Goal: Task Accomplishment & Management: Use online tool/utility

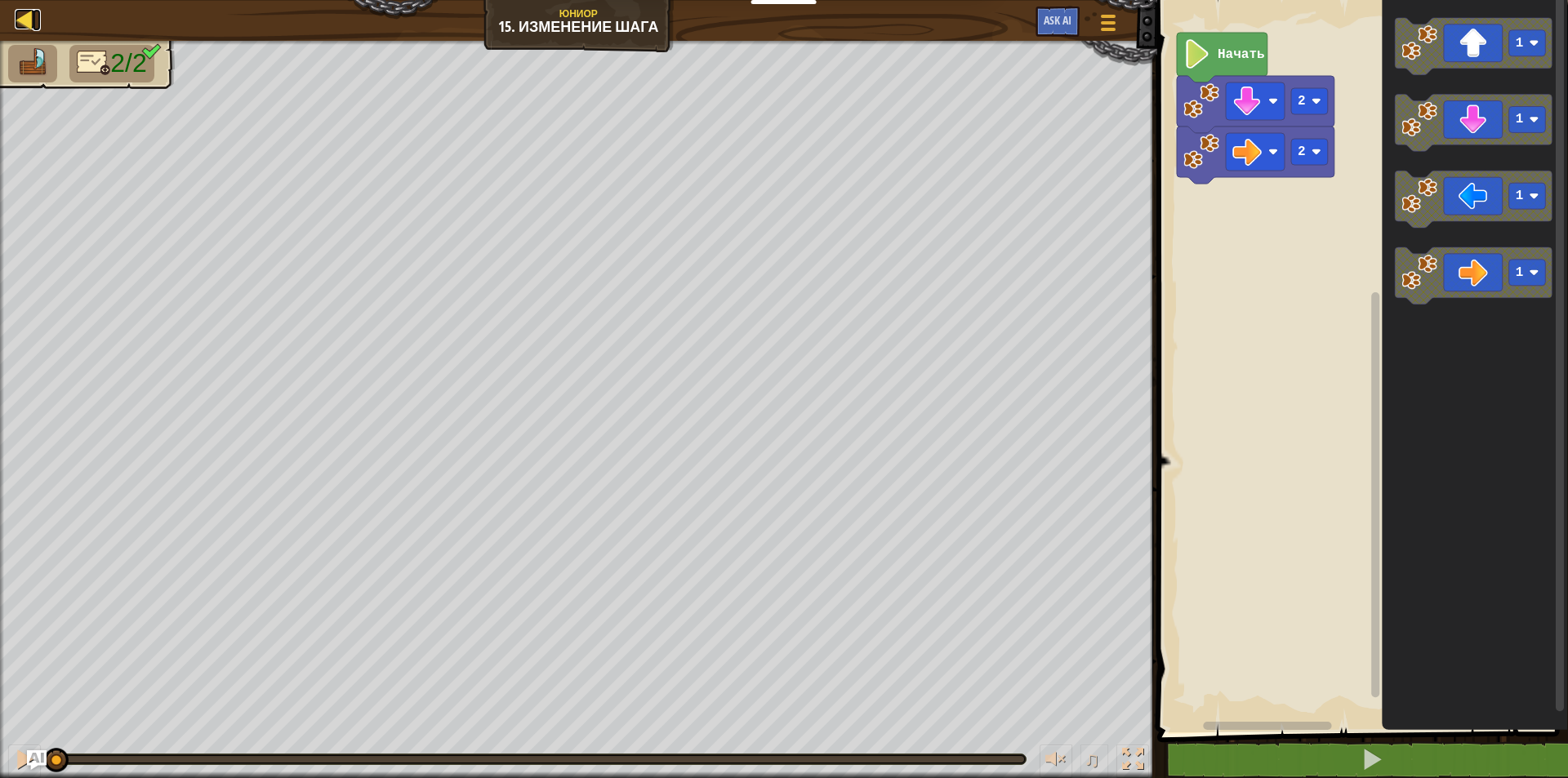
click at [21, 20] on div at bounding box center [25, 19] width 21 height 20
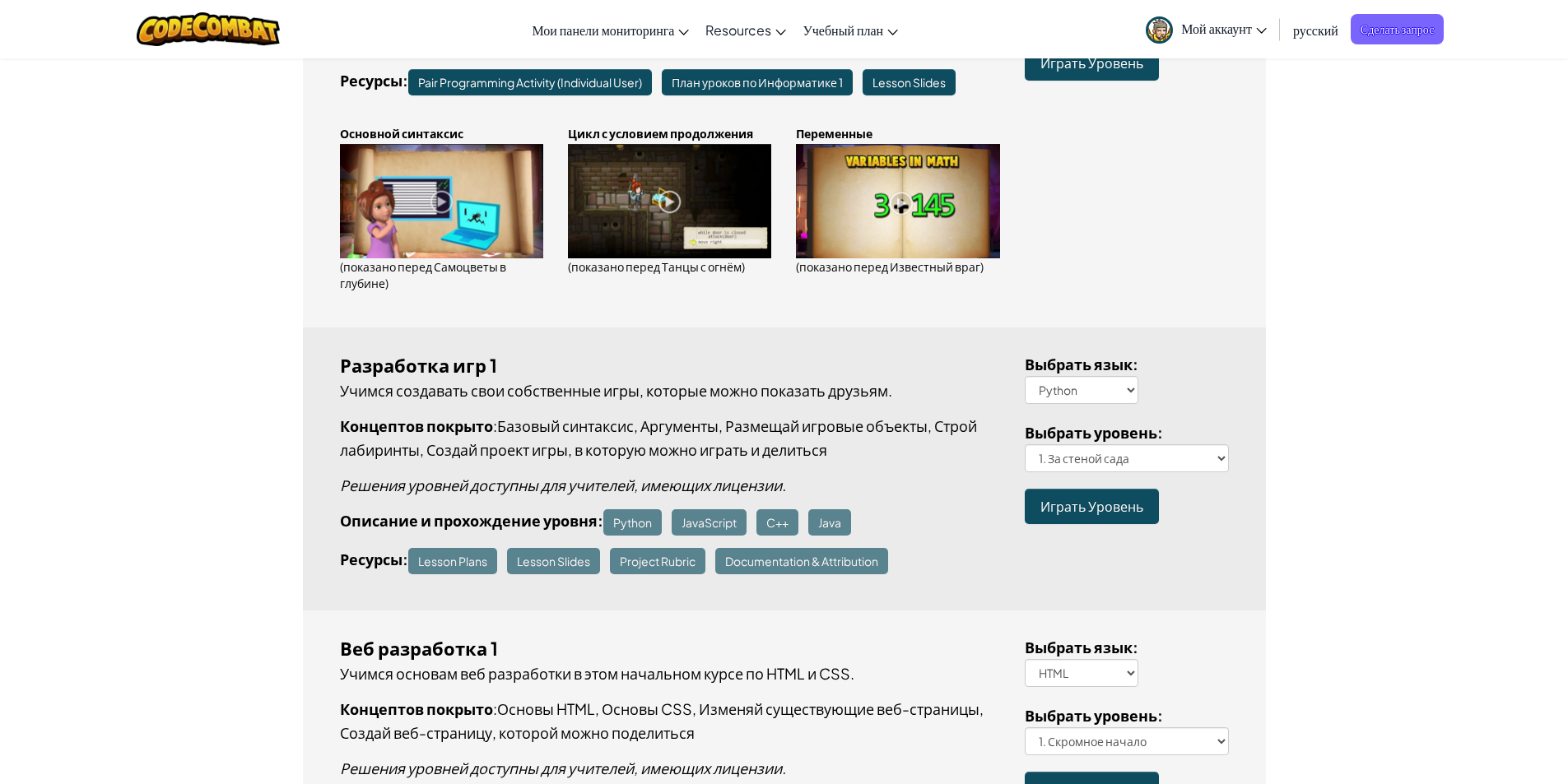
scroll to position [658, 0]
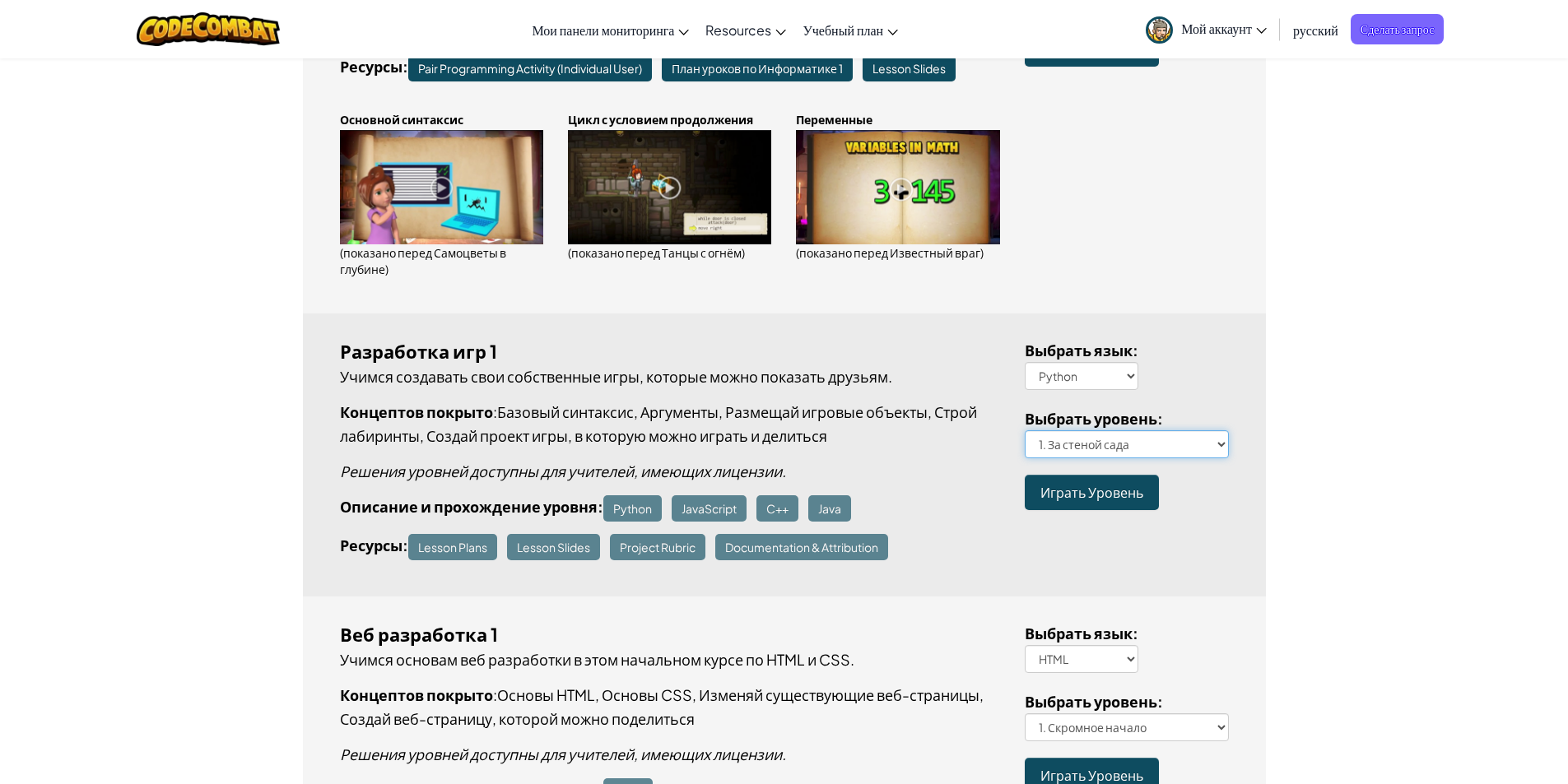
click at [1146, 438] on select "1. За стеной сада 2. Прогулка по кликам 3. Героическое путешествие 4. Уди-лабир…" at bounding box center [1127, 444] width 204 height 28
select select "vorpal-mouse"
click at [1025, 430] on select "1. За стеной сада 2. Прогулка по кликам 3. Героическое путешествие 4. Уди-лабир…" at bounding box center [1127, 444] width 204 height 28
click at [1102, 488] on span "Играть Уровень" at bounding box center [1092, 492] width 102 height 17
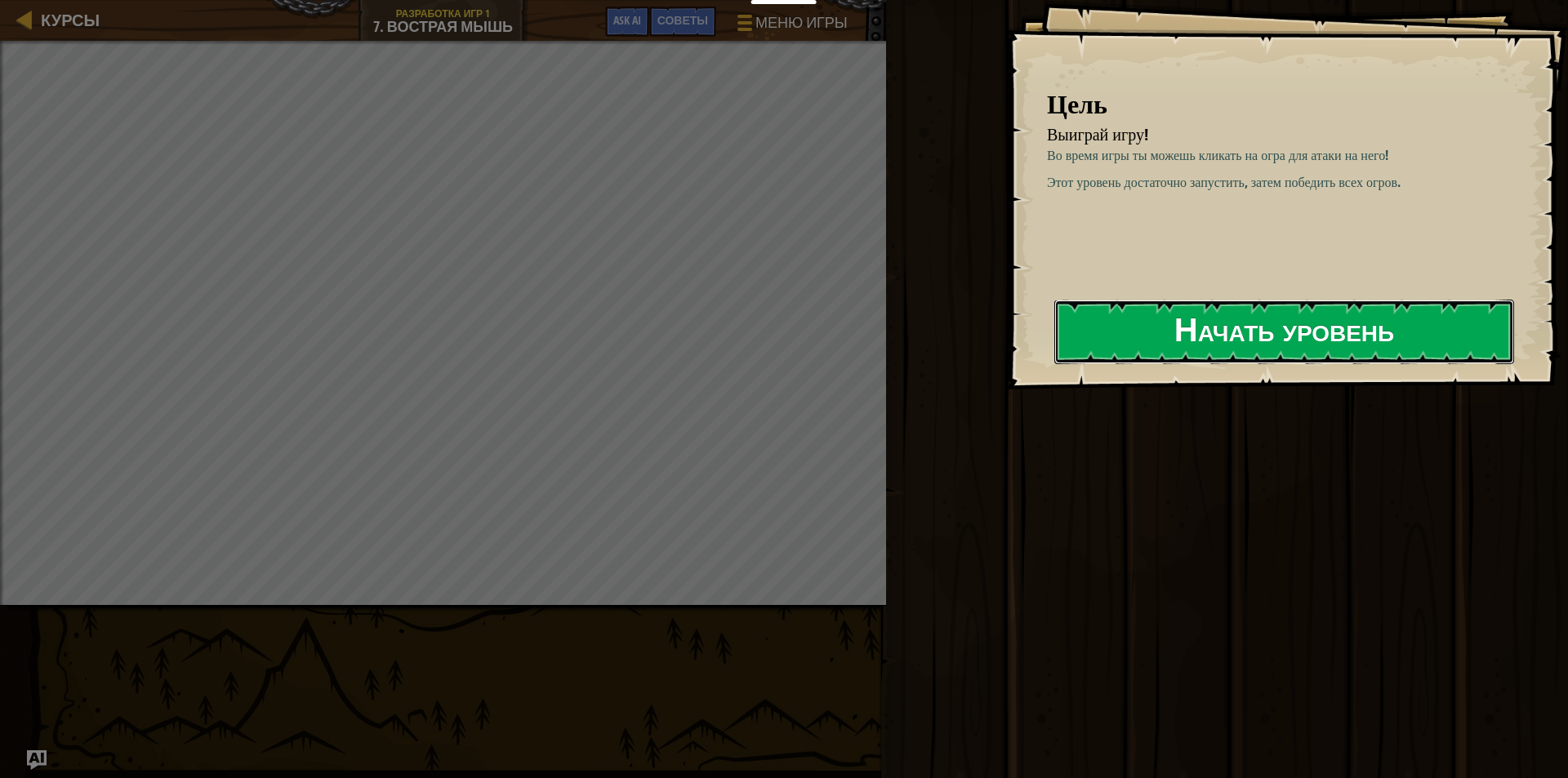
click at [1220, 330] on button "Начать уровень" at bounding box center [1284, 331] width 460 height 65
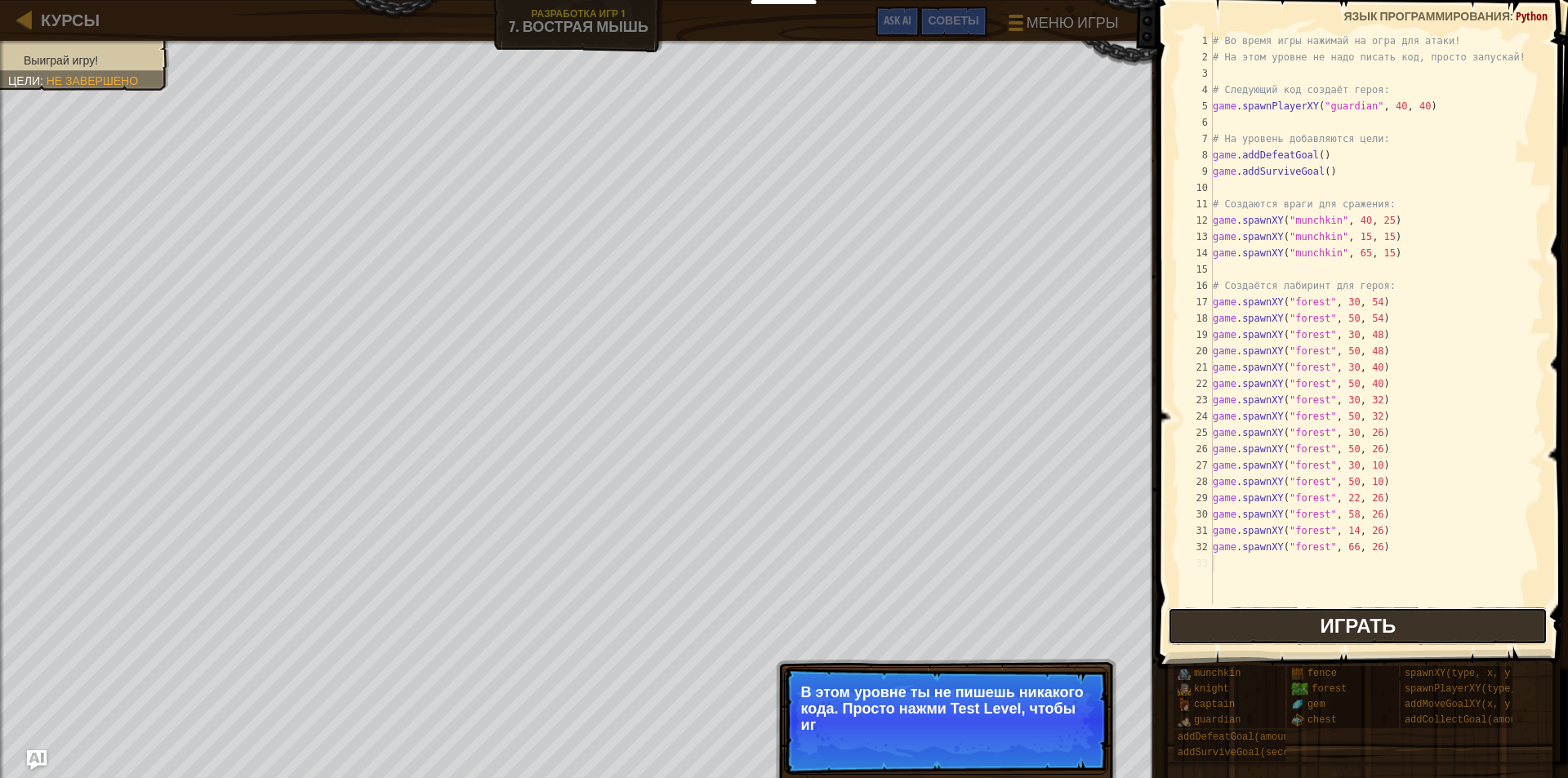
click at [1249, 624] on button "Играть" at bounding box center [1357, 626] width 380 height 38
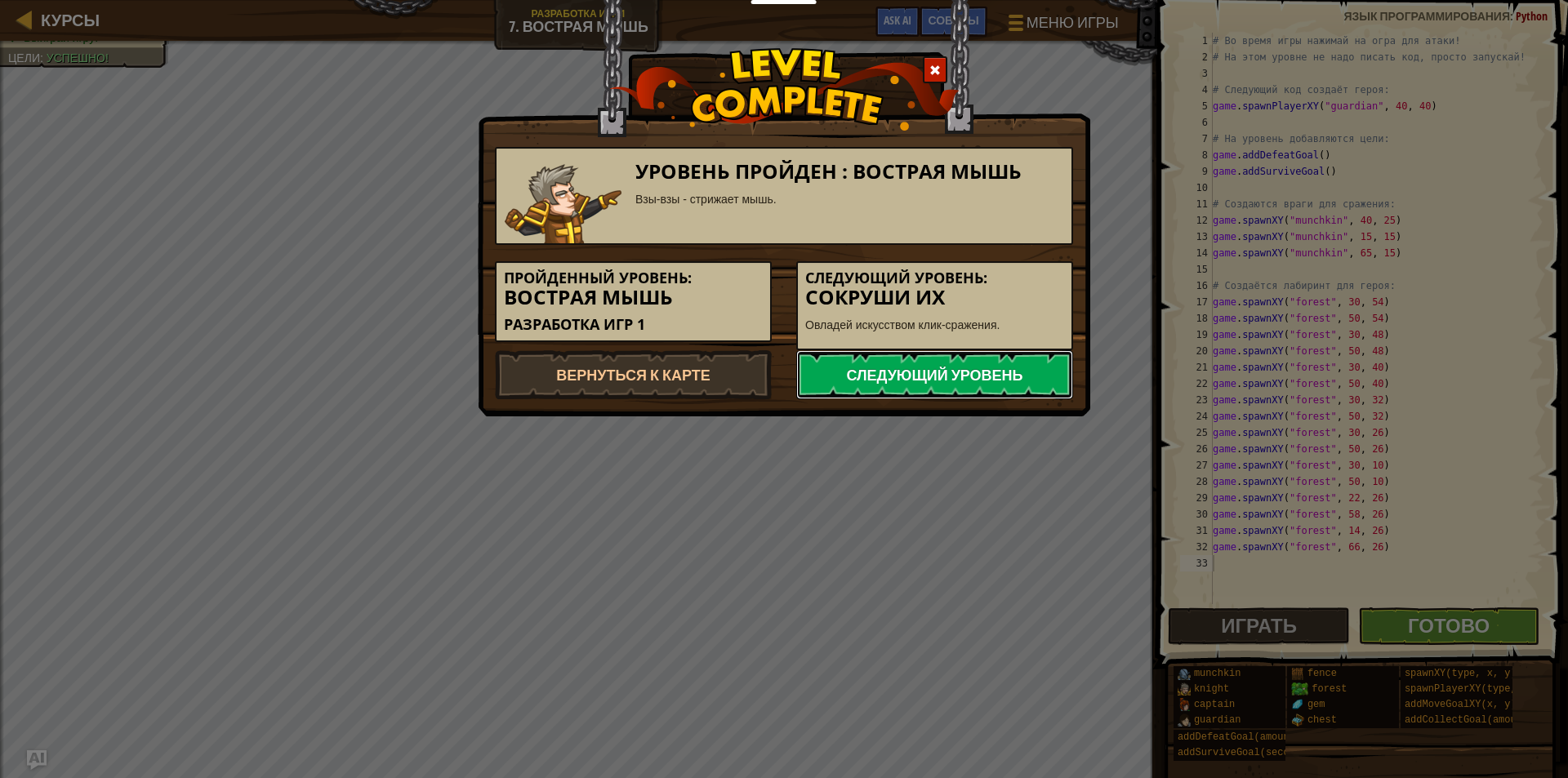
click at [848, 371] on link "Следующий уровень" at bounding box center [935, 375] width 277 height 49
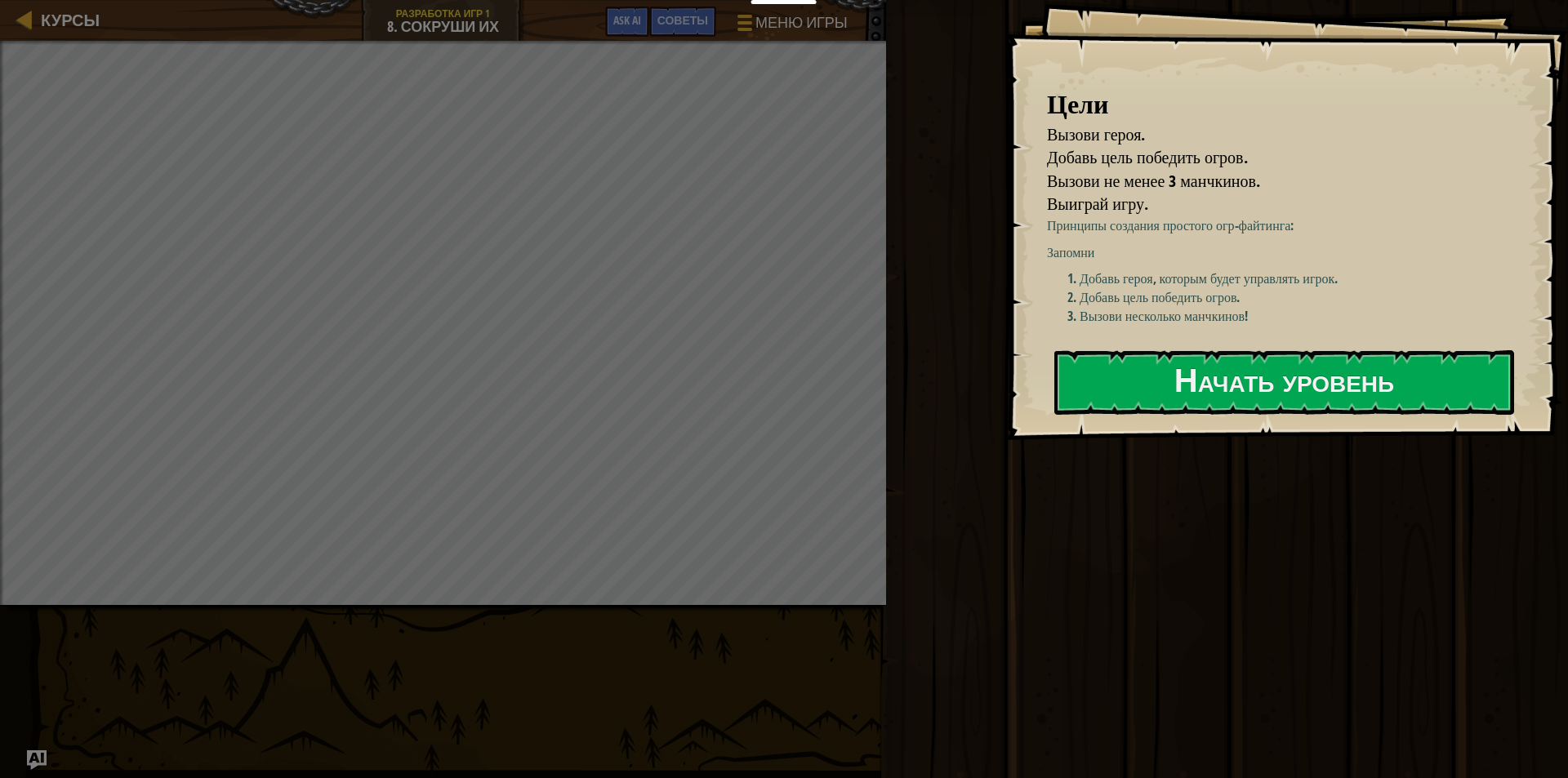
drag, startPoint x: 1141, startPoint y: 164, endPoint x: 1184, endPoint y: 215, distance: 66.7
click at [1206, 184] on ul "Вызови героя. Добавь цель победить огров. Вызови не менее 3 манчкинов. Выиграй …" at bounding box center [1279, 170] width 464 height 93
drag, startPoint x: 1079, startPoint y: 292, endPoint x: 1076, endPoint y: 319, distance: 27.2
click at [1088, 315] on ol "Добавь героя, которым будет управлять игрок. Добавь цель победить огров. Вызови…" at bounding box center [1285, 298] width 476 height 57
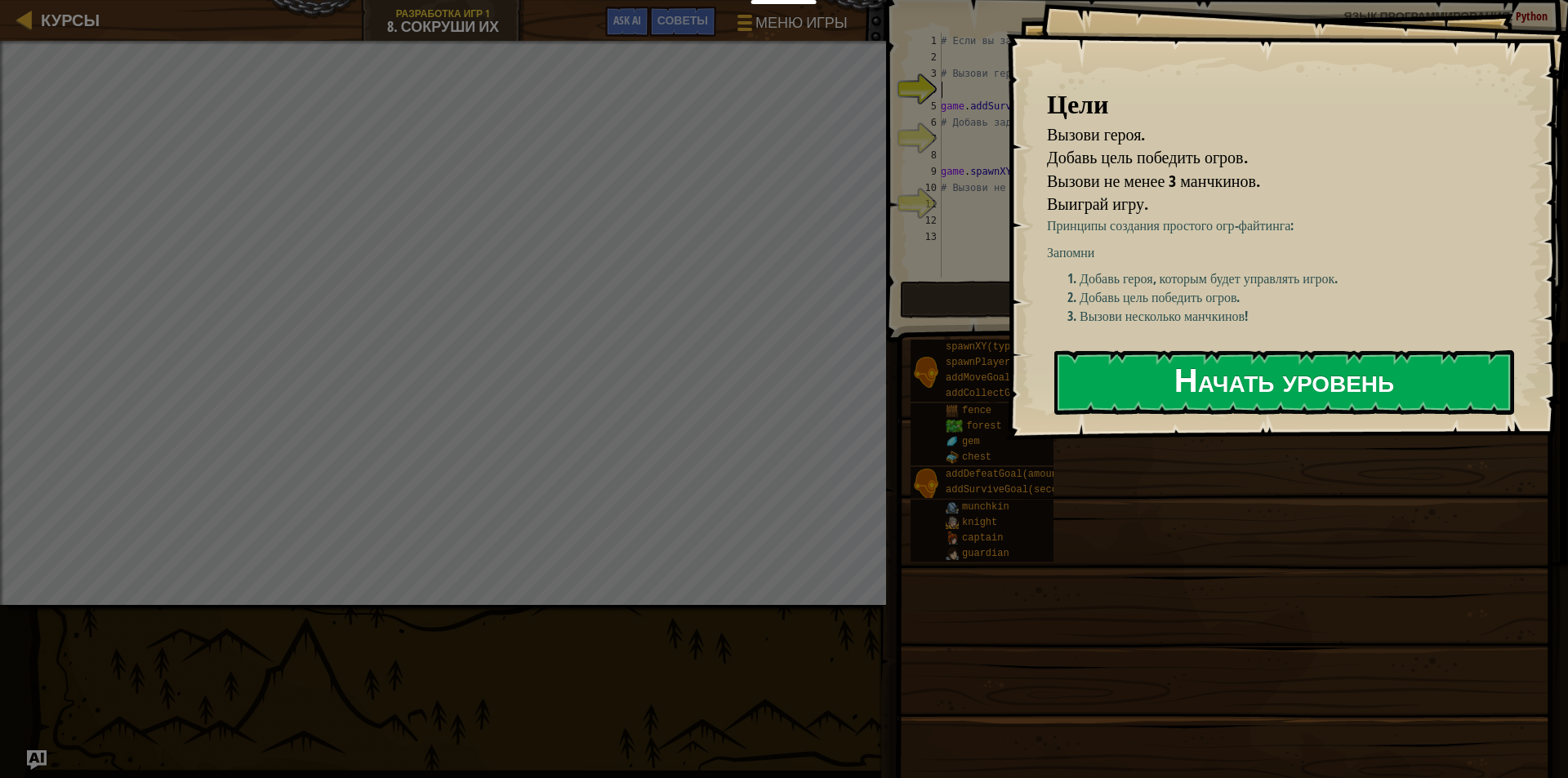
click at [1183, 380] on button "Начать уровень" at bounding box center [1284, 382] width 460 height 65
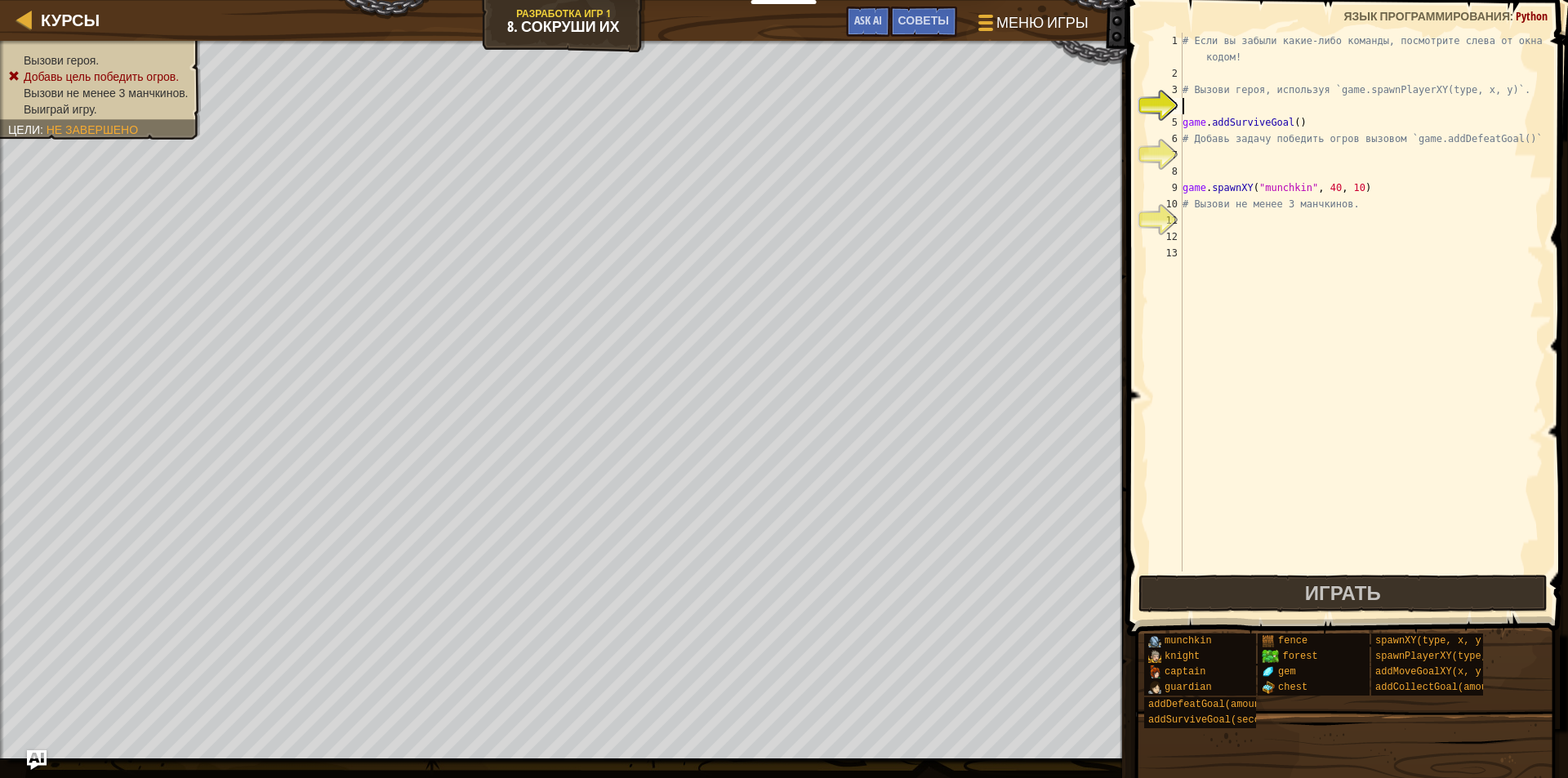
click at [1224, 112] on div "# Если вы забыли какие-либо команды, посмотрите слева от окна с кодом! # Вызови…" at bounding box center [1361, 326] width 364 height 588
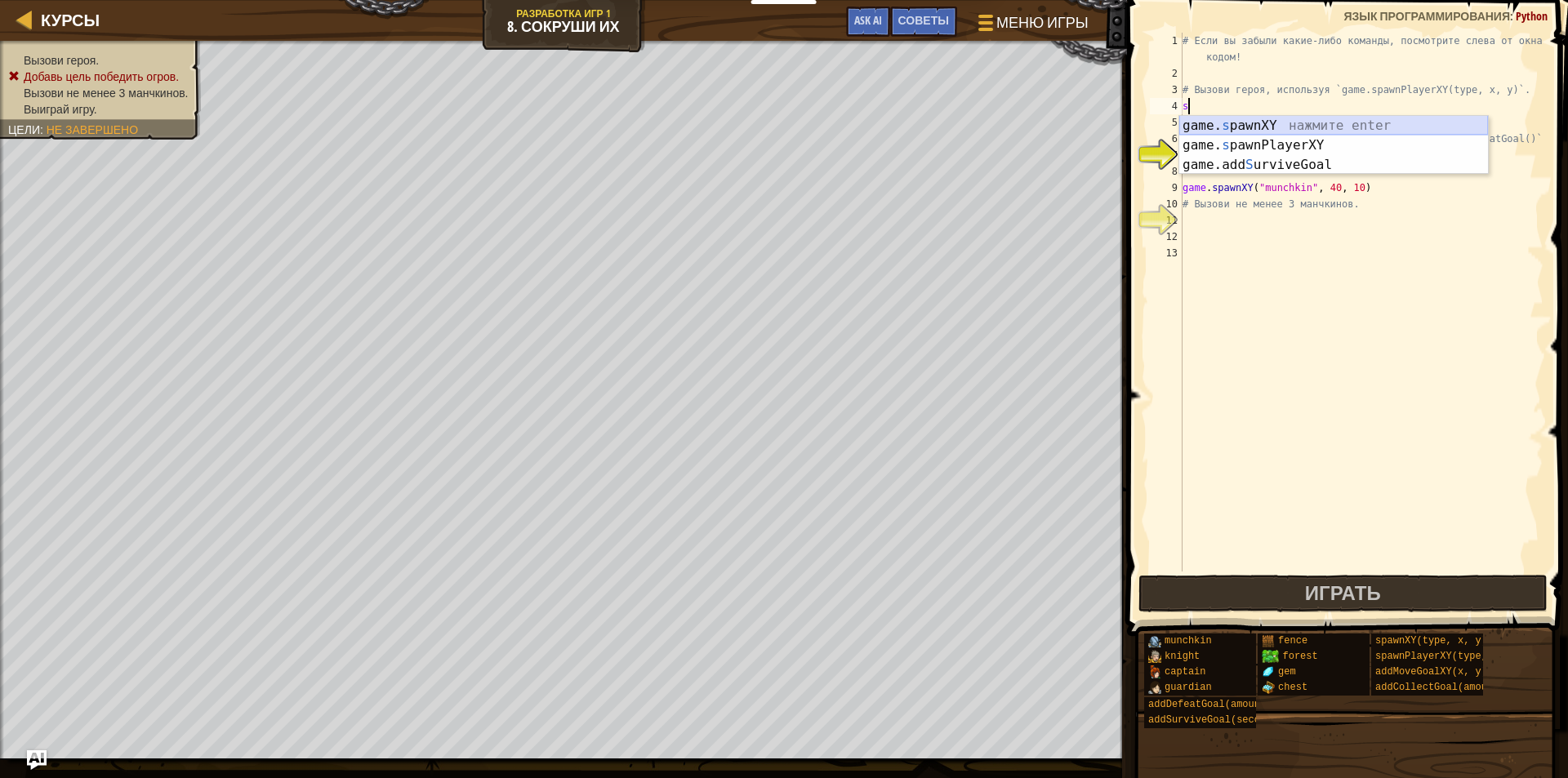
click at [1238, 123] on div "game. s pawnXY нажмите enter game. s pawnPlayerXY нажмите enter game.add S urvi…" at bounding box center [1333, 165] width 308 height 98
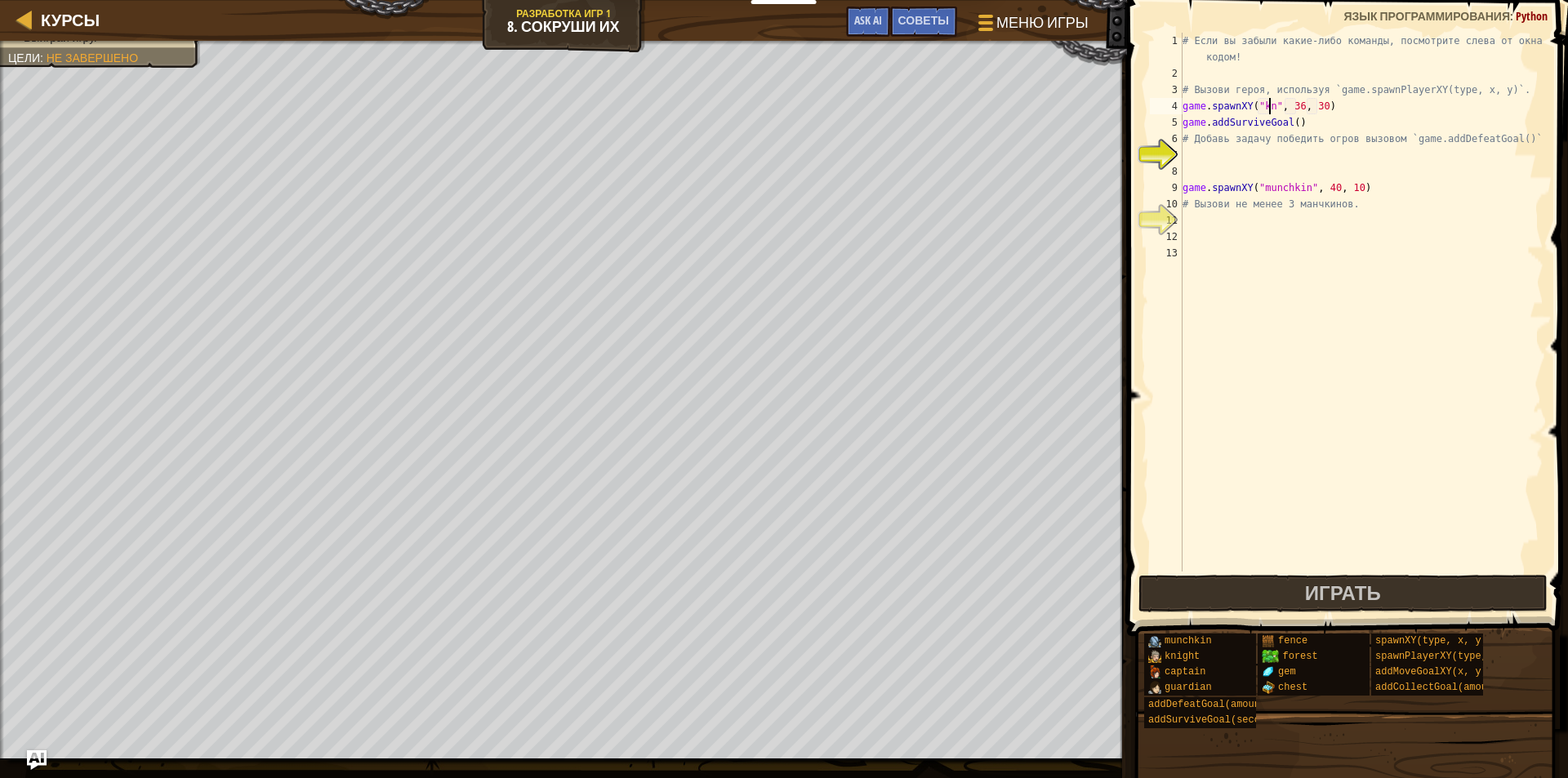
scroll to position [7, 7]
type textarea "game.spawnXY("knight", 36, 30)"
click at [1242, 156] on div "# Если вы забыли какие-либо команды, посмотрите слева от окна с кодом! # Вызови…" at bounding box center [1361, 326] width 364 height 588
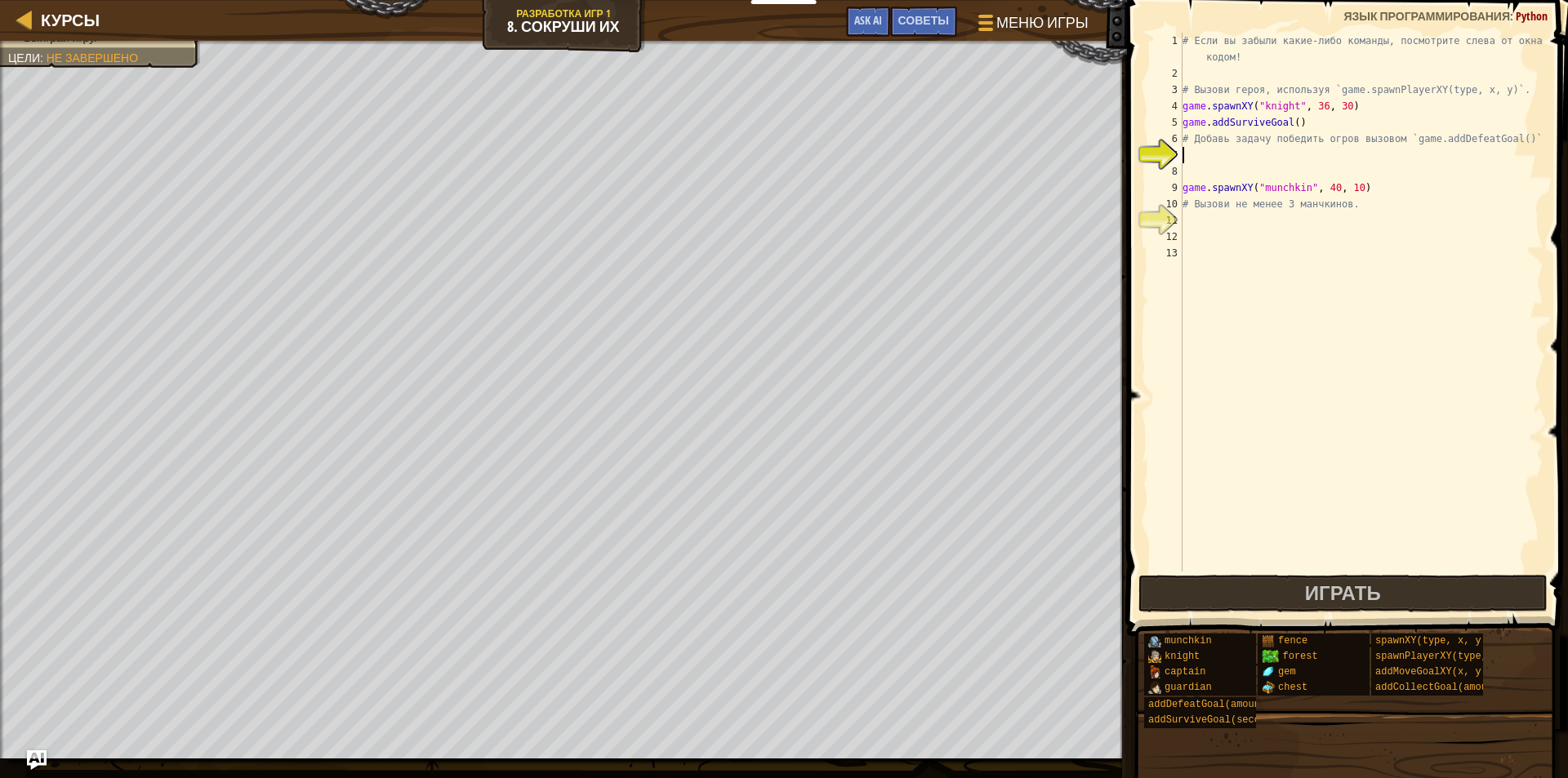
type textarea "g"
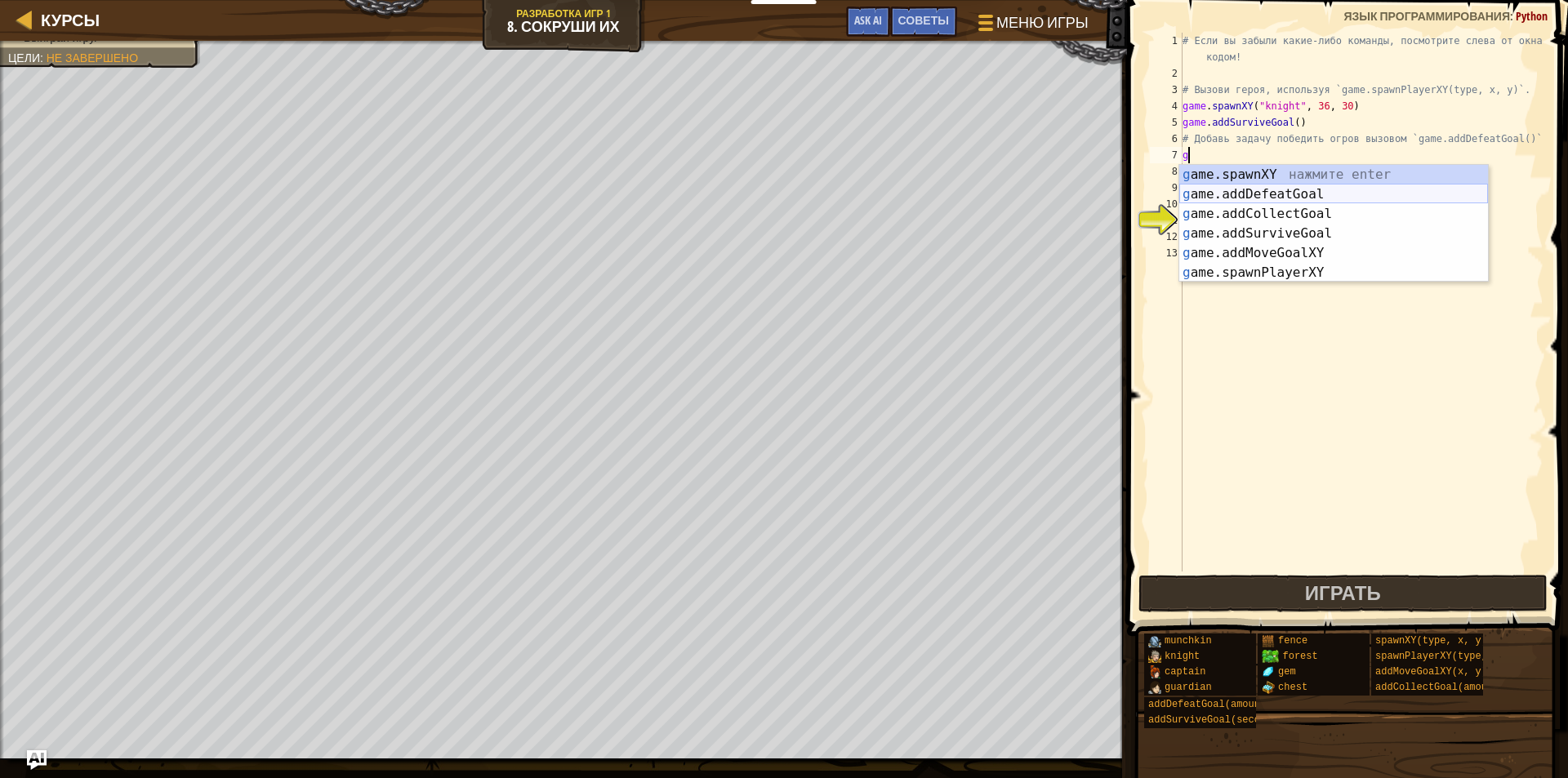
click at [1446, 189] on div "g ame.spawnXY нажмите enter g ame.addDefeatGoal нажмите enter g ame.addCollectG…" at bounding box center [1333, 243] width 308 height 157
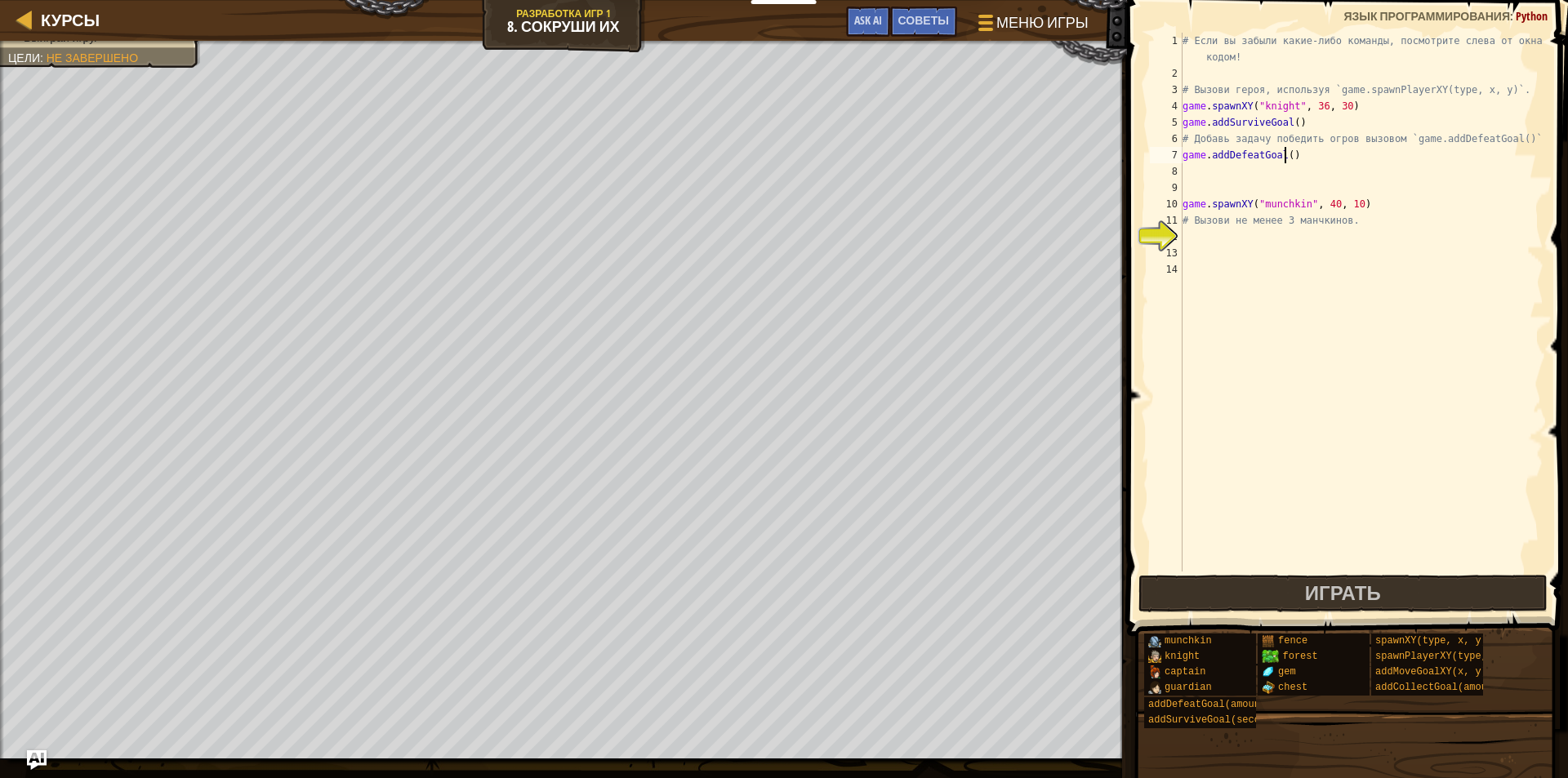
click at [1284, 156] on div "# Если вы забыли какие-либо команды, посмотрите слева от окна с кодом! # Вызови…" at bounding box center [1361, 326] width 364 height 588
type textarea "game.addDefeatGoal(4)"
click at [1229, 238] on div "# Если вы забыли какие-либо команды, посмотрите слева от окна с кодом! # Вызови…" at bounding box center [1361, 326] width 364 height 588
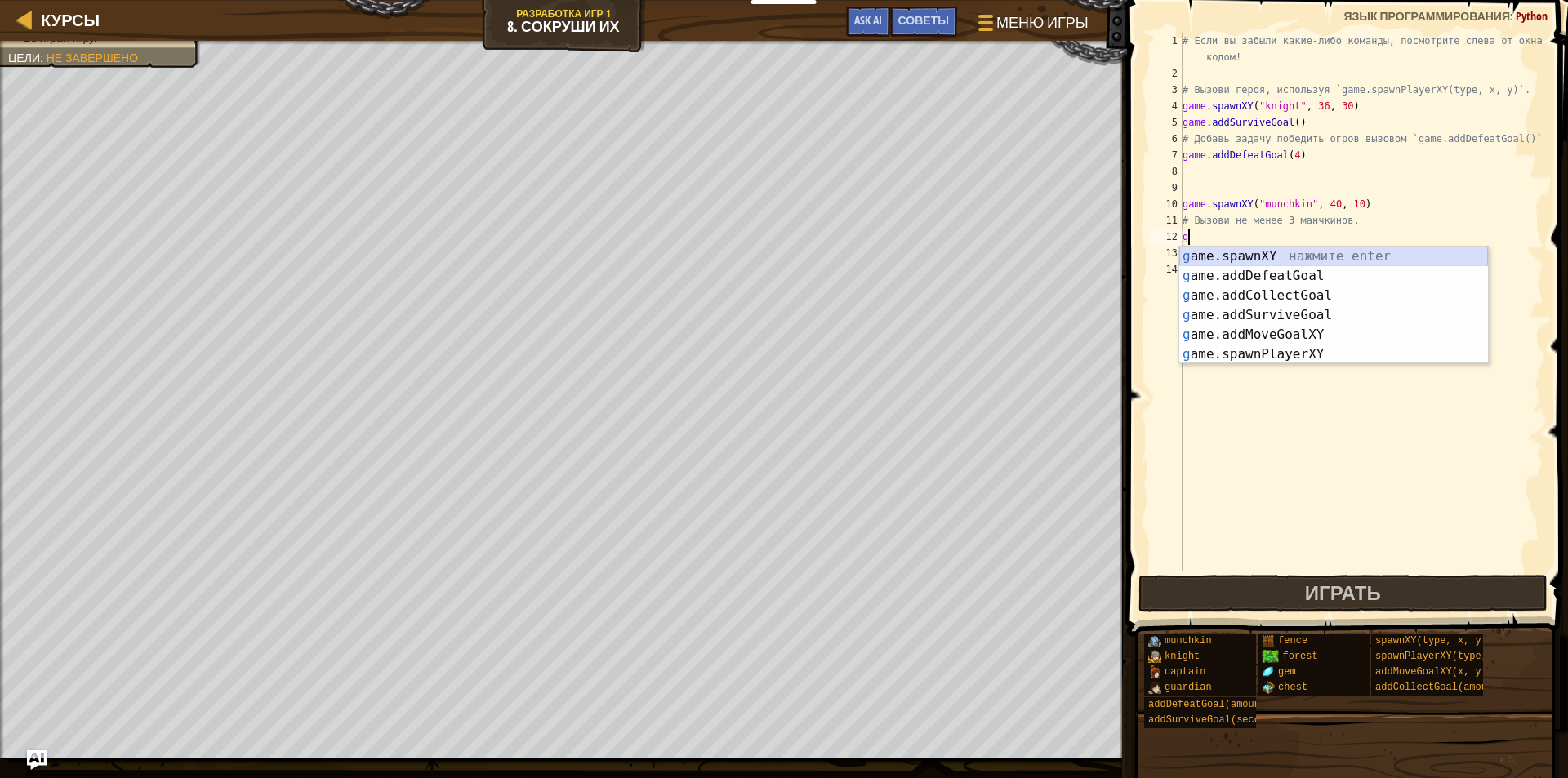
click at [1279, 252] on div "g ame.spawnXY нажмите enter g ame.addDefeatGoal нажмите enter g ame.addCollectG…" at bounding box center [1333, 325] width 308 height 157
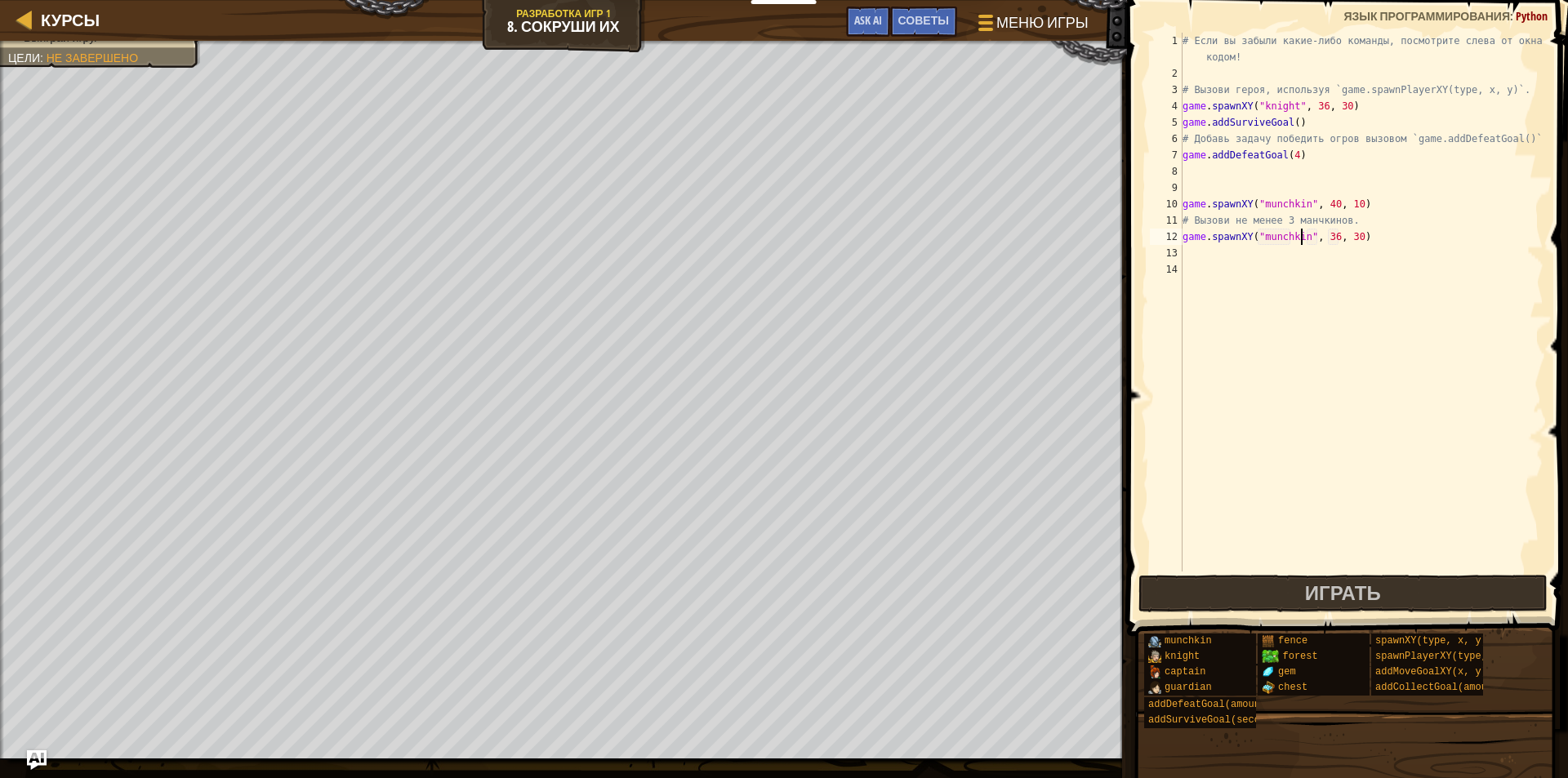
scroll to position [7, 10]
drag, startPoint x: 1186, startPoint y: 240, endPoint x: 1218, endPoint y: 242, distance: 32.1
click at [1219, 242] on div "# Если вы забыли какие-либо команды, посмотрите слева от окна с кодом! # Вызови…" at bounding box center [1361, 326] width 364 height 588
drag, startPoint x: 1183, startPoint y: 234, endPoint x: 1353, endPoint y: 241, distance: 170.1
click at [1353, 241] on div "# Если вы забыли какие-либо команды, посмотрите слева от окна с кодом! # Вызови…" at bounding box center [1361, 326] width 364 height 588
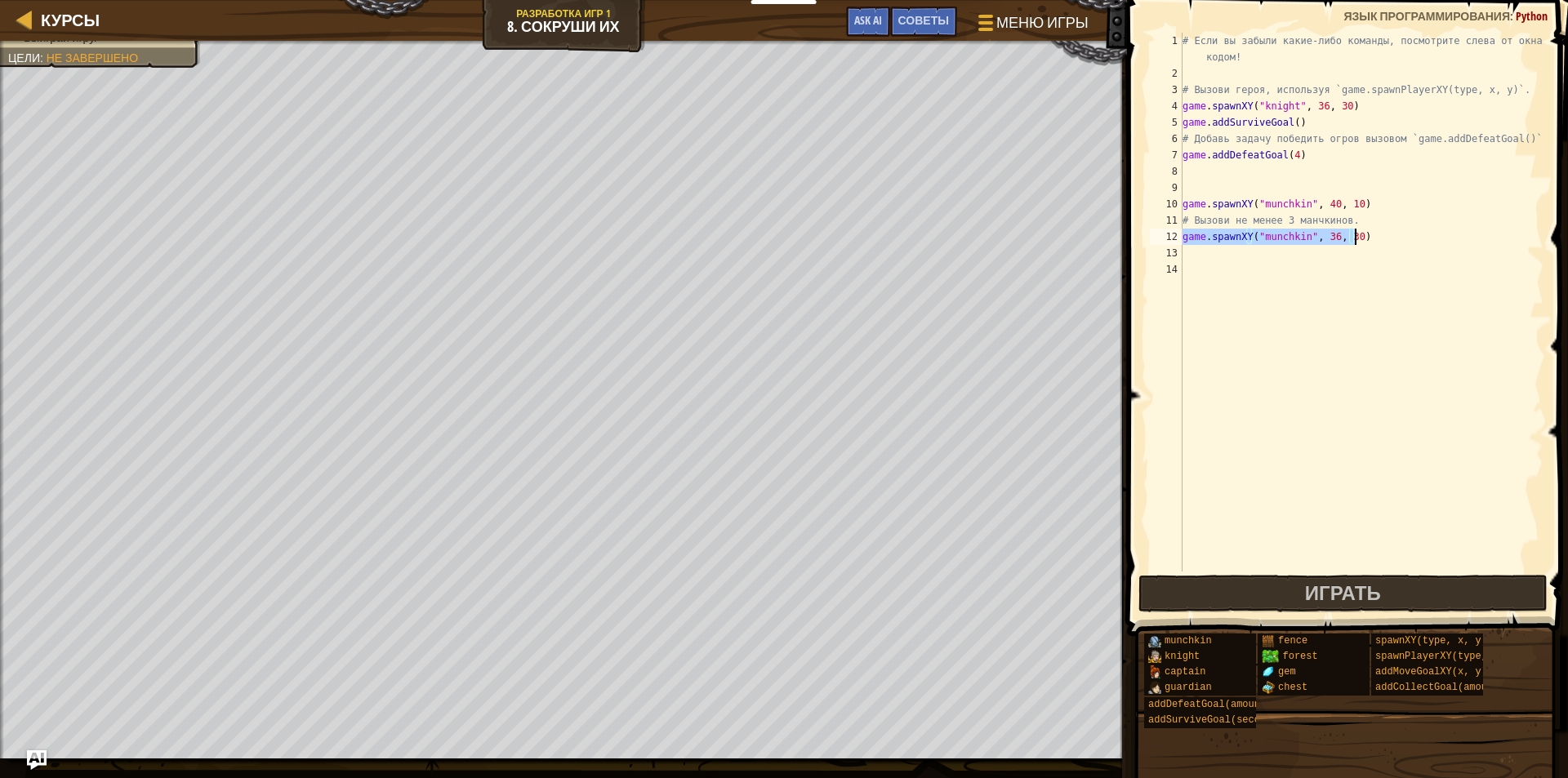
type textarea "game.spawnXY("munchkin", 36, 30)"
click at [1417, 224] on div "# Если вы забыли какие-либо команды, посмотрите слева от окна с кодом! # Вызови…" at bounding box center [1361, 326] width 364 height 588
type textarea "game.spawnXY("munchkin", 36, 30)"
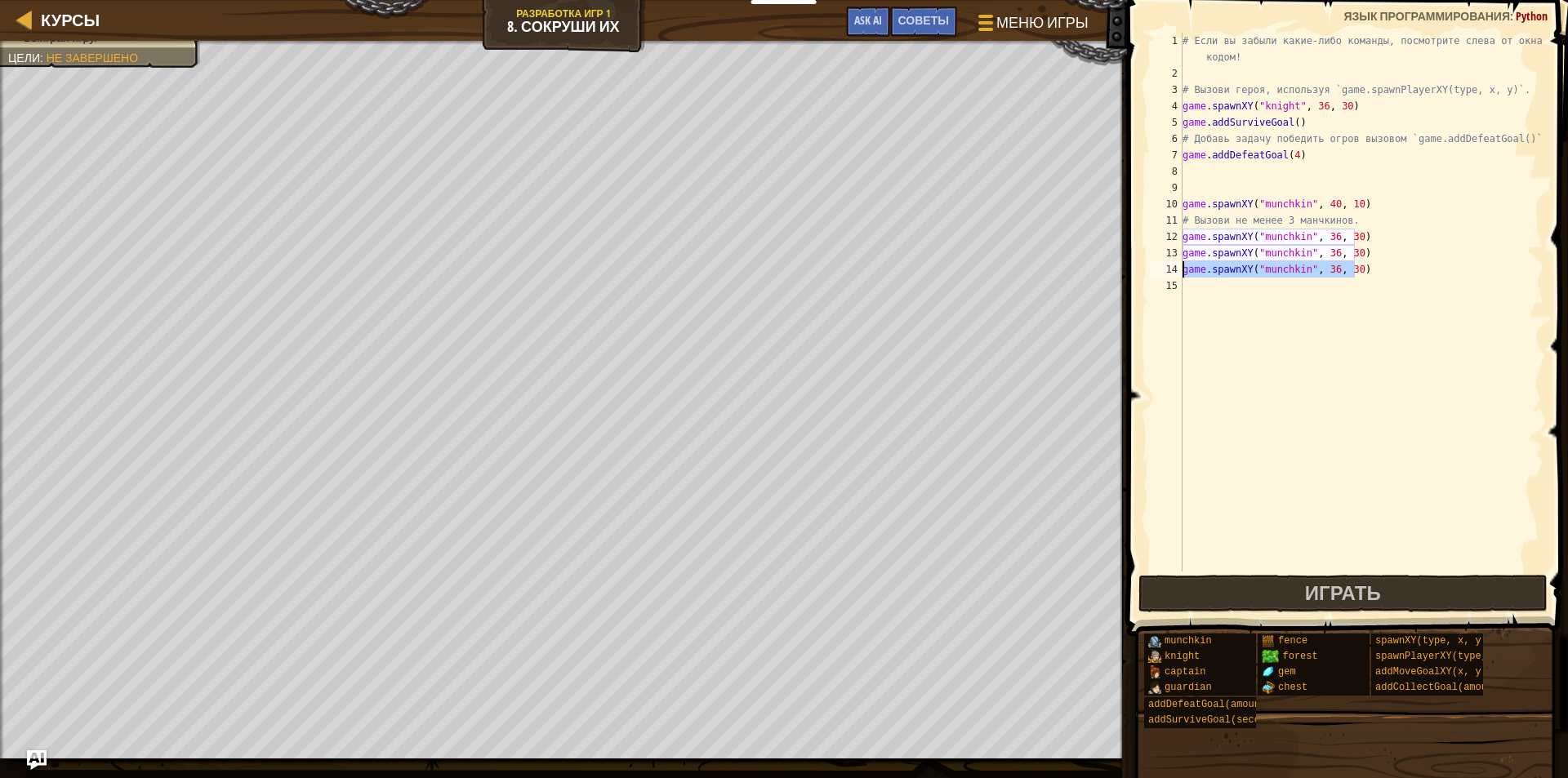
drag, startPoint x: 1352, startPoint y: 269, endPoint x: 1182, endPoint y: 270, distance: 170.0
click at [1182, 270] on div "game.spawnXY("munchkin", 36, 30) 1 2 3 4 5 6 7 8 9 10 11 12 13 14 15 # Если вы …" at bounding box center [1345, 302] width 397 height 539
click at [1435, 219] on div "# Если вы забыли какие-либо команды, посмотрите слева от окна с кодом! # Вызови…" at bounding box center [1361, 326] width 364 height 588
click at [1288, 155] on div "# Если вы забыли какие-либо команды, посмотрите слева от окна с кодом! # Вызови…" at bounding box center [1361, 326] width 364 height 588
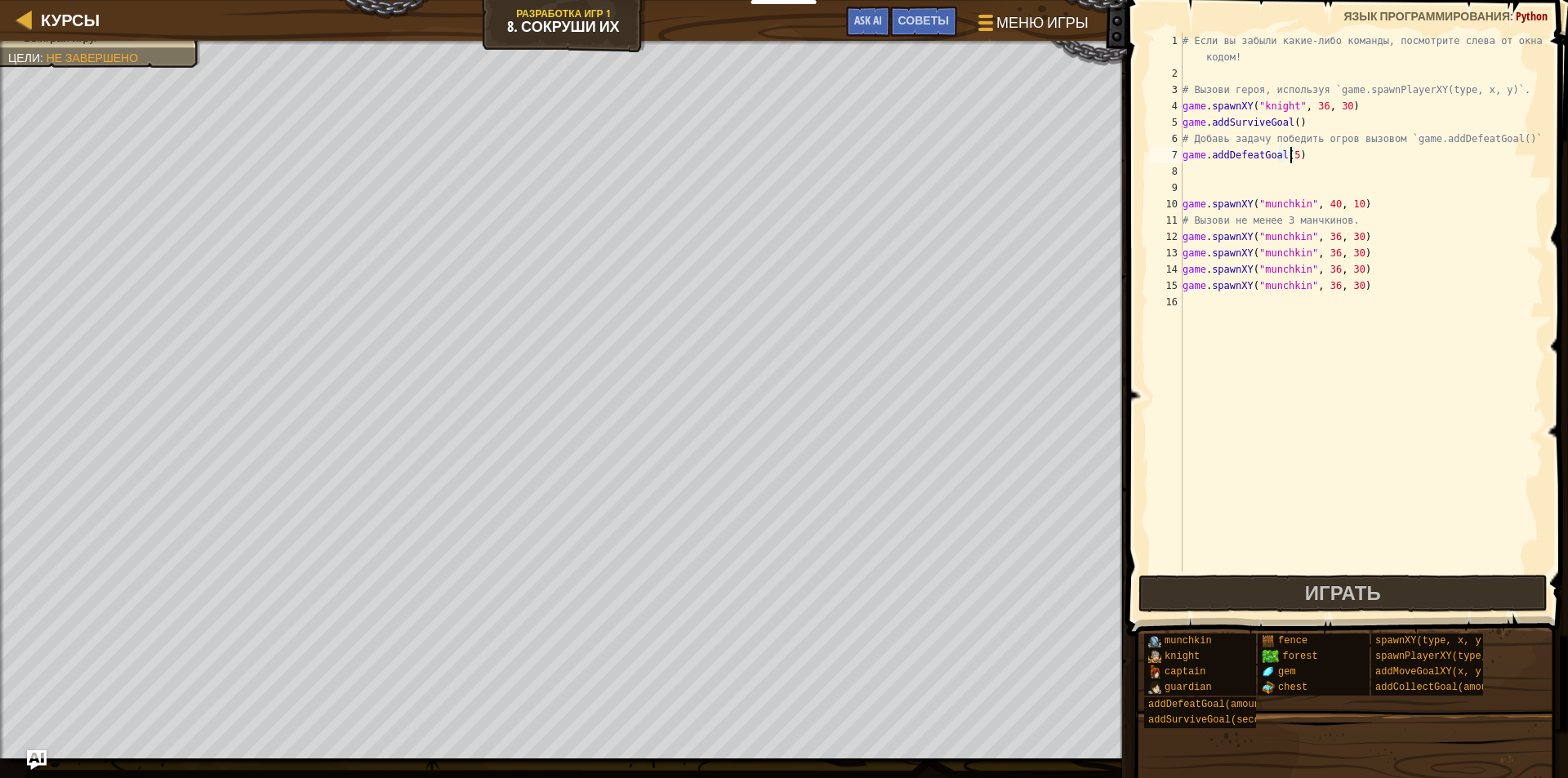
click at [1347, 239] on div "# Если вы забыли какие-либо команды, посмотрите слева от окна с кодом! # Вызови…" at bounding box center [1361, 326] width 364 height 588
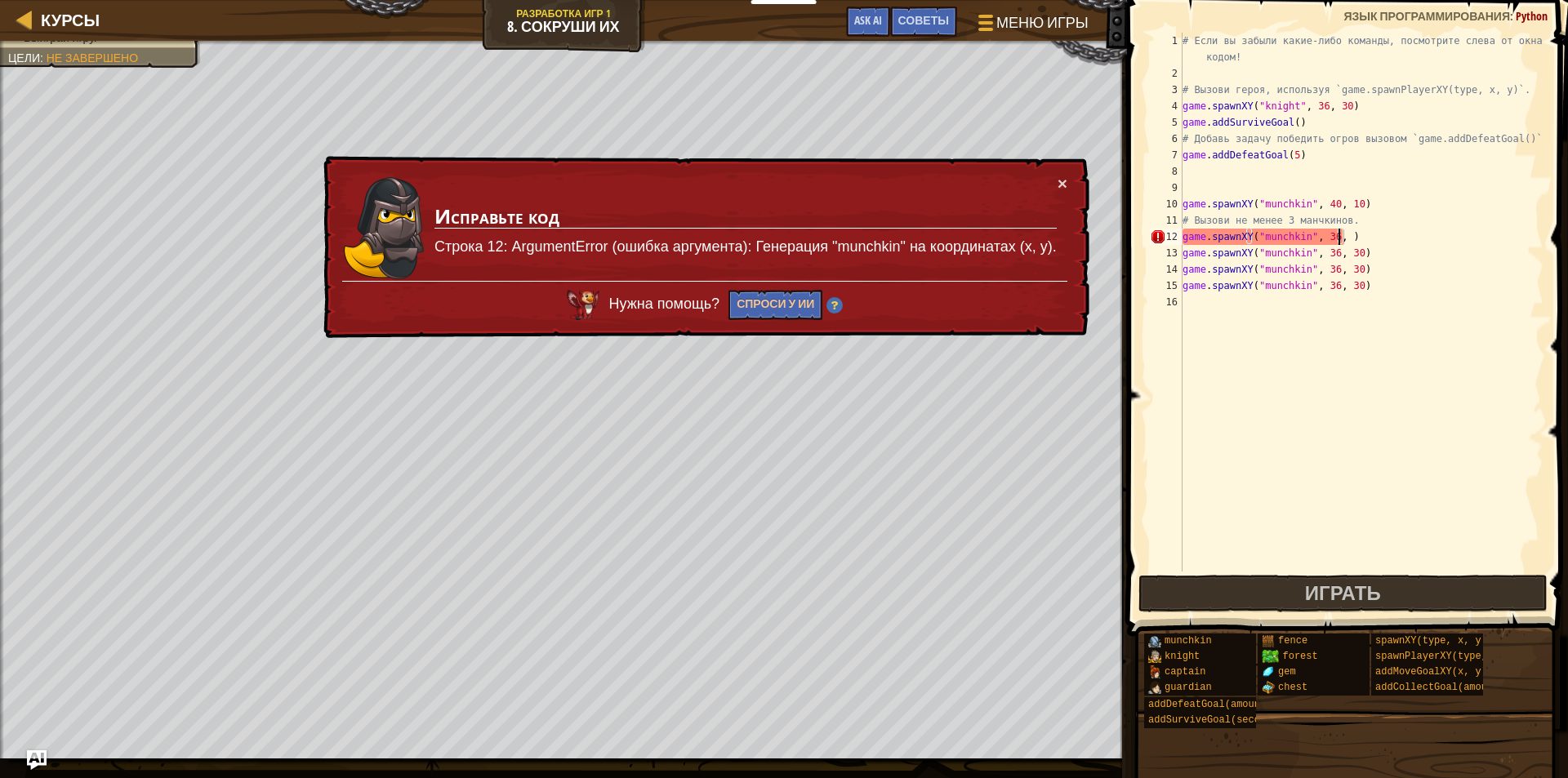
scroll to position [7, 13]
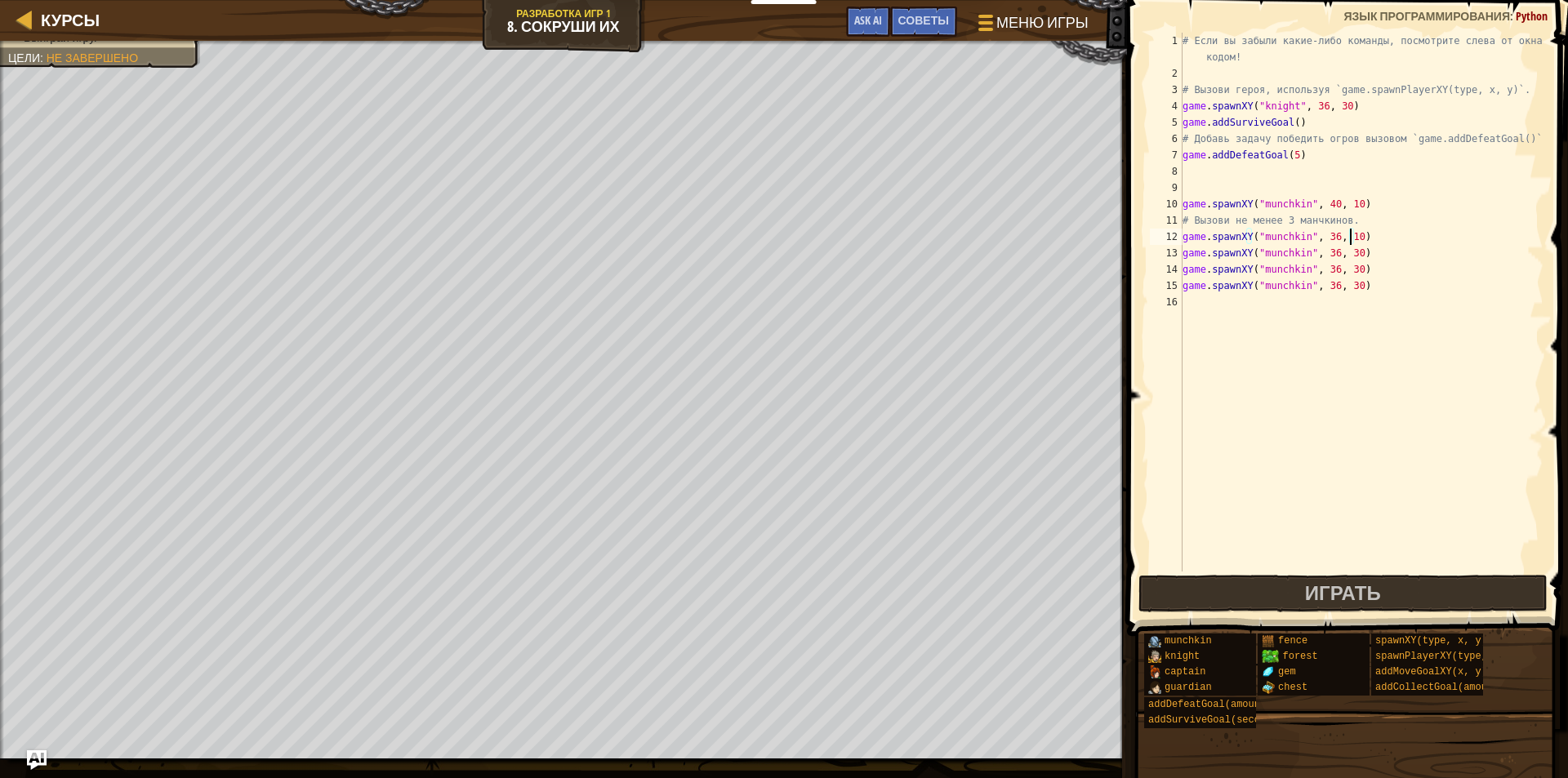
click at [1325, 255] on div "# Если вы забыли какие-либо команды, посмотрите слева от окна с кодом! # Вызови…" at bounding box center [1361, 326] width 364 height 588
click at [1347, 254] on div "# Если вы забыли какие-либо команды, посмотрите слева от окна с кодом! # Вызови…" at bounding box center [1361, 326] width 364 height 588
click at [1325, 271] on div "# Если вы забыли какие-либо команды, посмотрите слева от окна с кодом! # Вызови…" at bounding box center [1361, 326] width 364 height 588
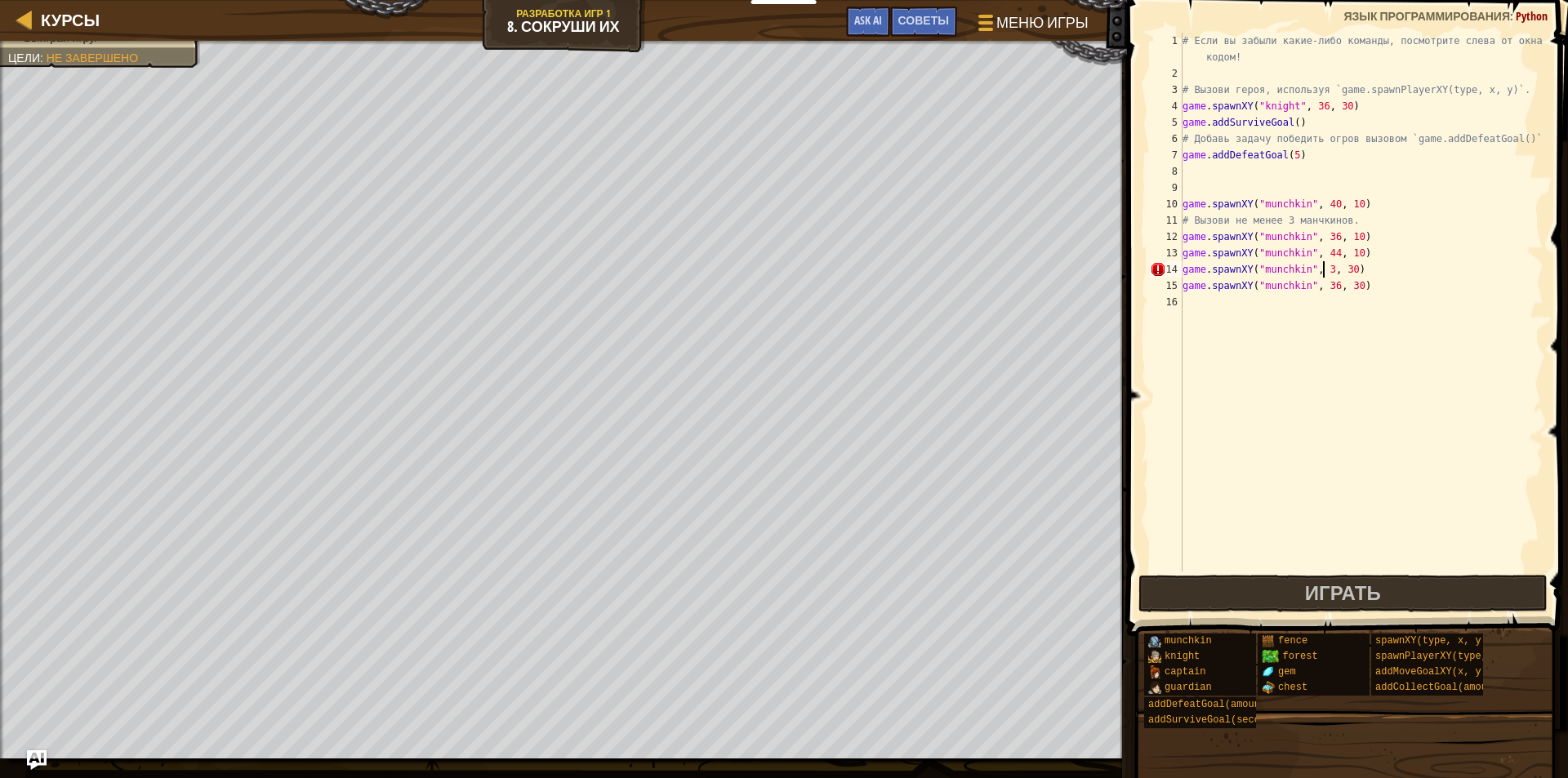
scroll to position [7, 11]
click at [1350, 274] on div "# Если вы забыли какие-либо команды, посмотрите слева от окна с кодом! # Вызови…" at bounding box center [1361, 326] width 364 height 588
click at [1347, 269] on div "# Если вы забыли какие-либо команды, посмотрите слева от окна с кодом! # Вызови…" at bounding box center [1361, 302] width 364 height 539
click at [1347, 269] on div "# Если вы забыли какие-либо команды, посмотрите слева от окна с кодом! # Вызови…" at bounding box center [1361, 326] width 364 height 588
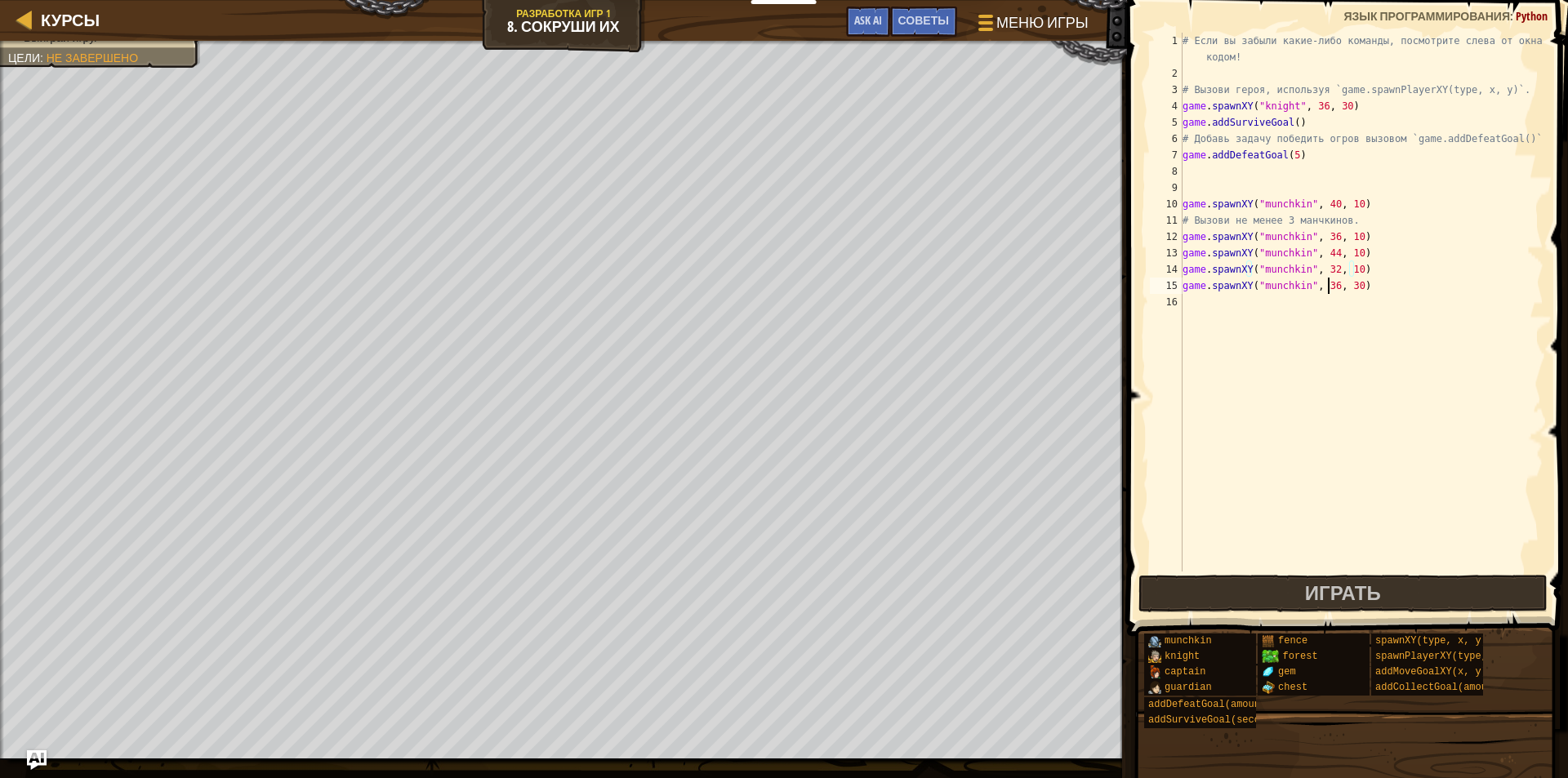
click at [1325, 284] on div "# Если вы забыли какие-либо команды, посмотрите слева от окна с кодом! # Вызови…" at bounding box center [1361, 326] width 364 height 588
click at [1350, 284] on div "# Если вы забыли какие-либо команды, посмотрите слева от окна с кодом! # Вызови…" at bounding box center [1361, 326] width 364 height 588
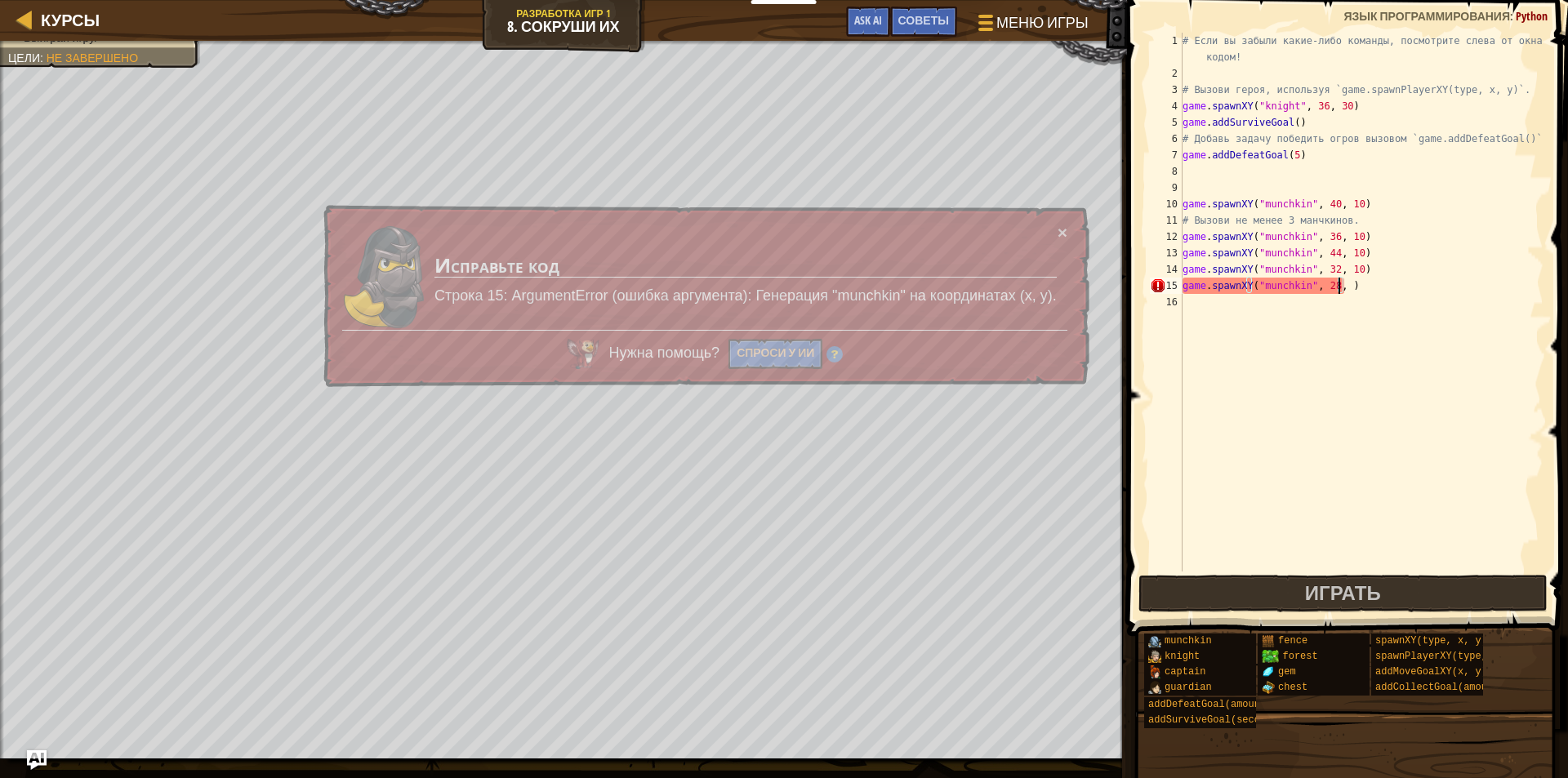
scroll to position [7, 13]
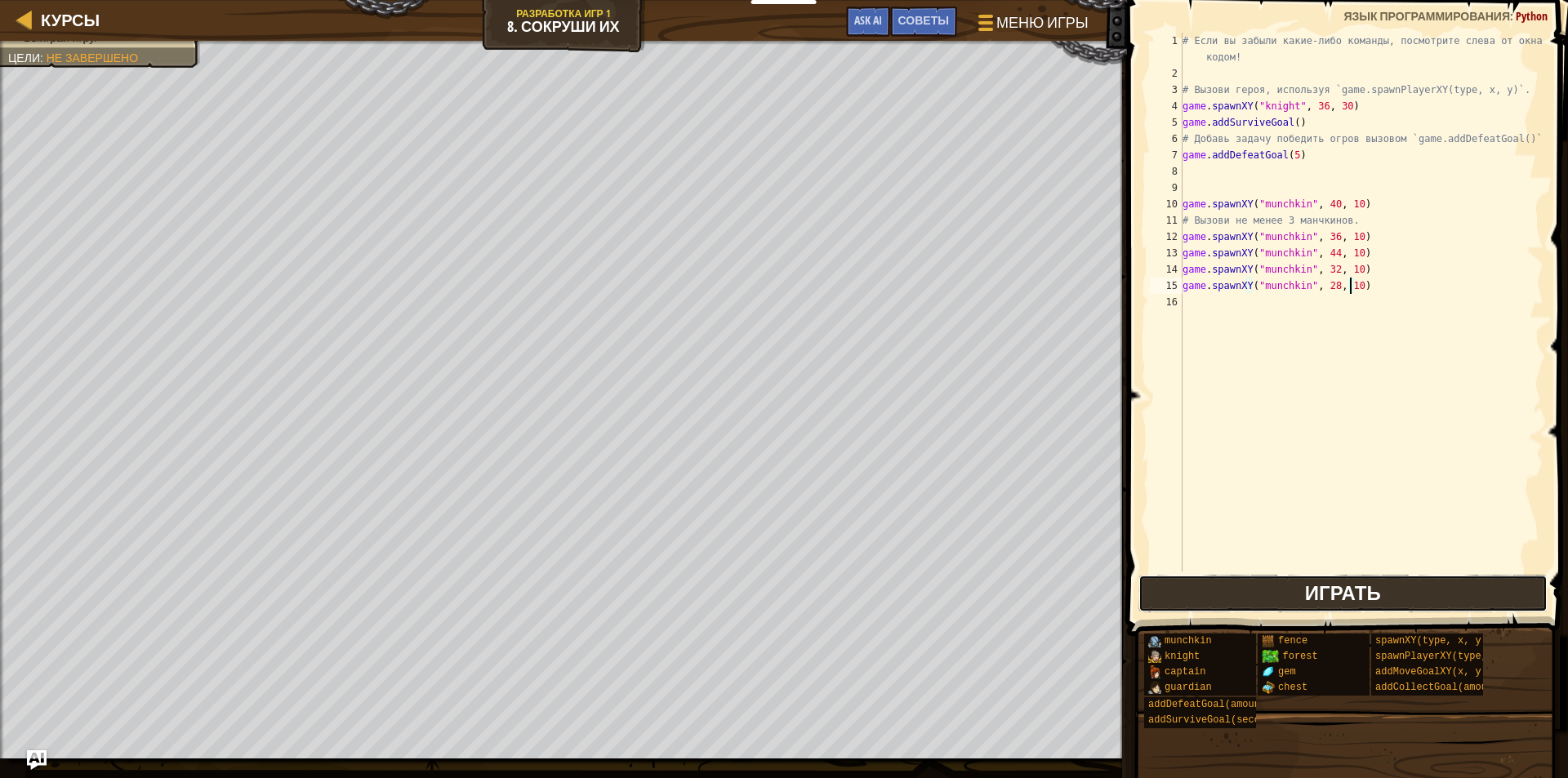
click at [1473, 609] on button "Играть" at bounding box center [1342, 594] width 409 height 38
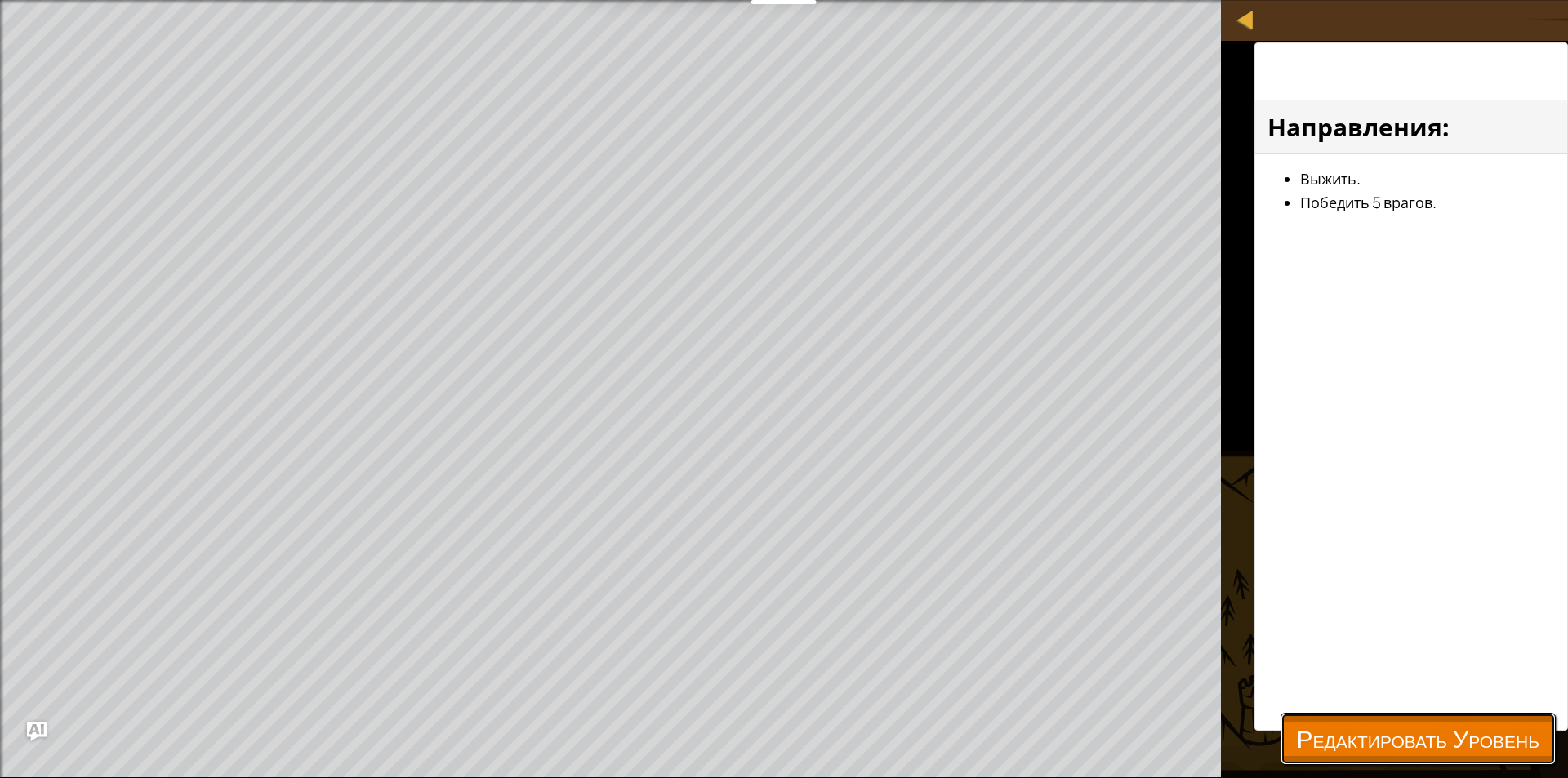
drag, startPoint x: 1404, startPoint y: 737, endPoint x: 1391, endPoint y: 733, distance: 13.6
click at [1394, 737] on span "Редактировать Уровень" at bounding box center [1419, 738] width 243 height 34
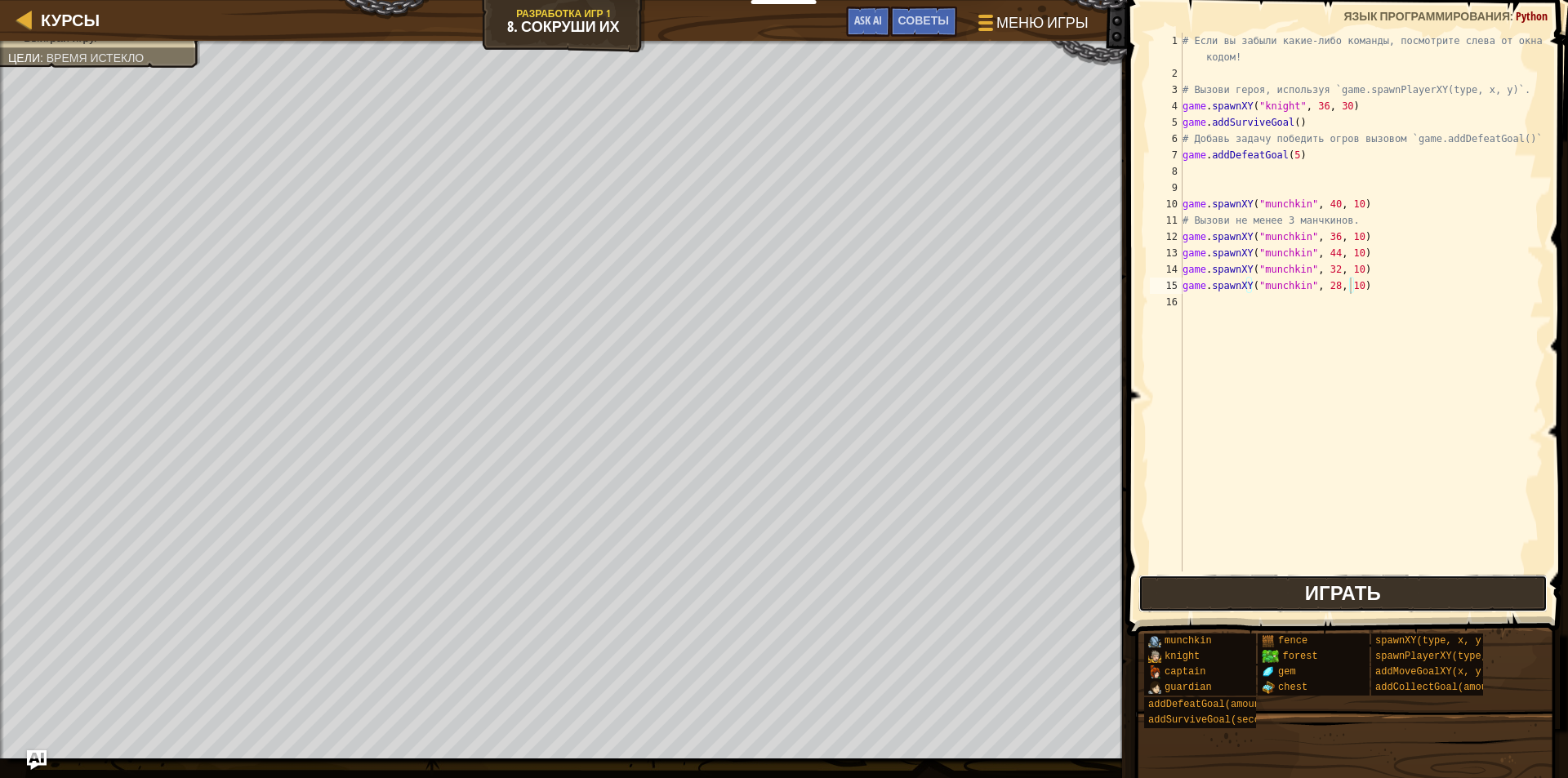
click at [1365, 594] on span "Играть" at bounding box center [1342, 593] width 76 height 26
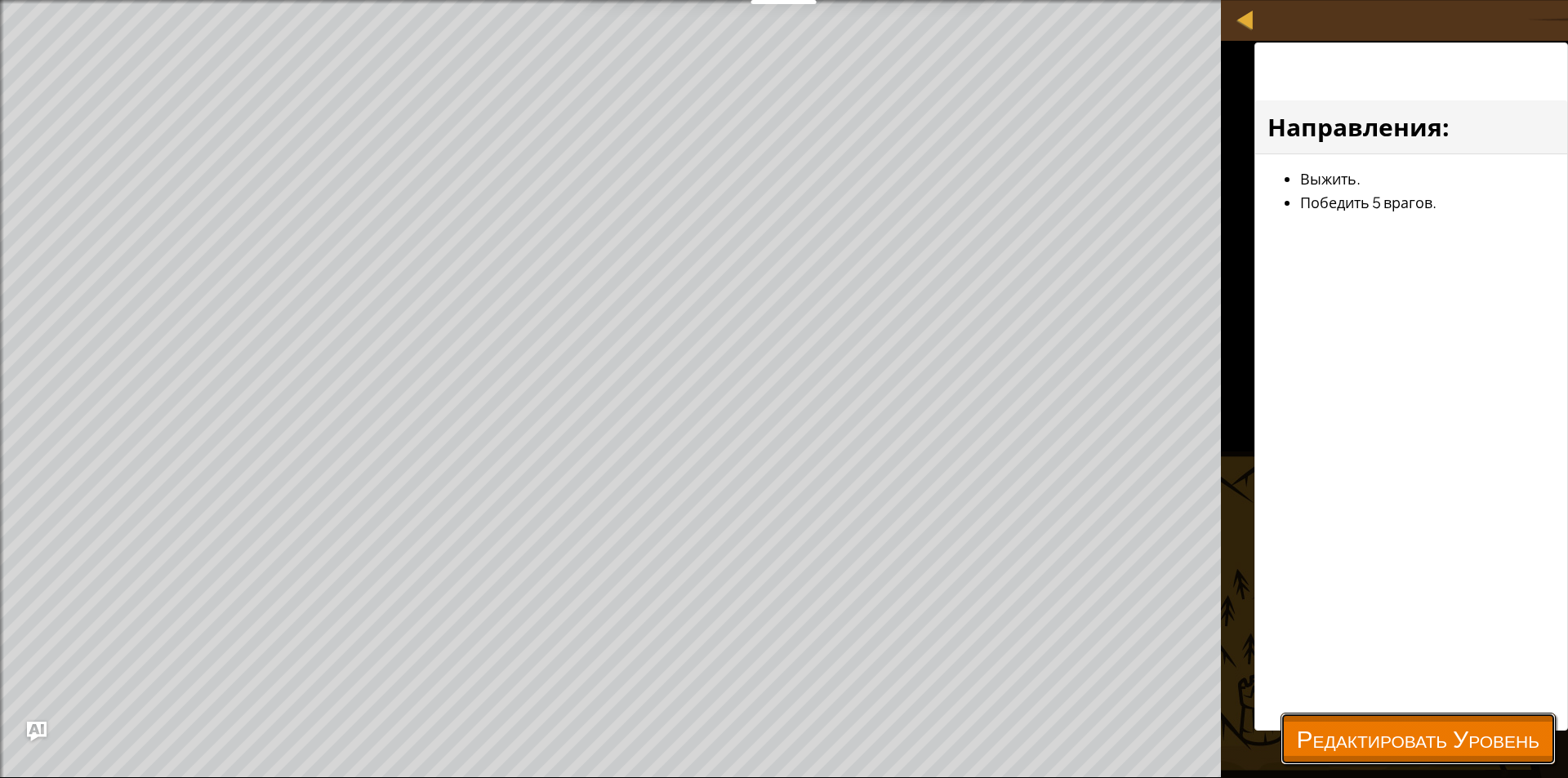
click at [1353, 735] on span "Редактировать Уровень" at bounding box center [1419, 738] width 243 height 34
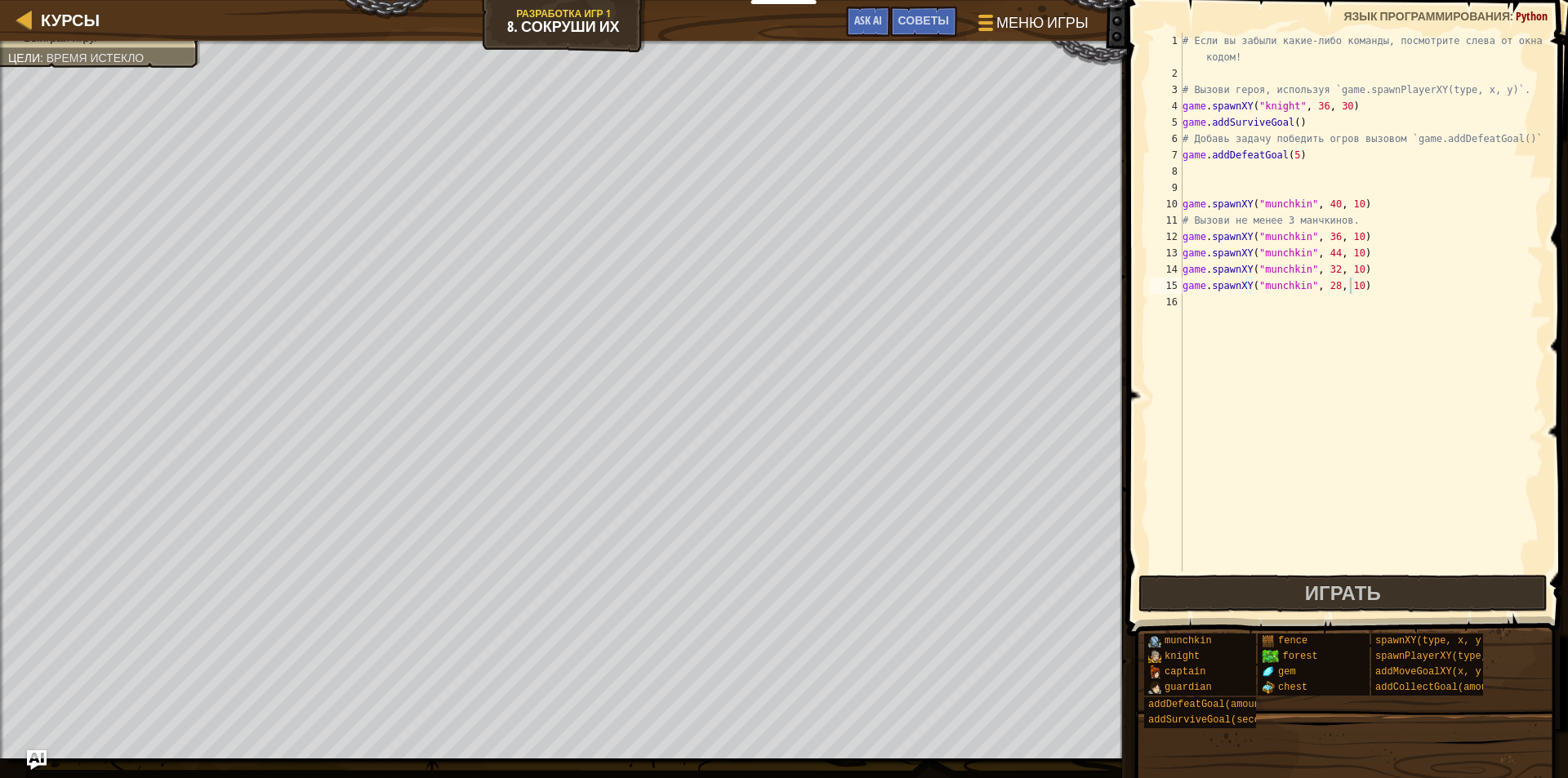
drag, startPoint x: 1358, startPoint y: 275, endPoint x: 1365, endPoint y: 280, distance: 8.6
click at [1365, 280] on div "# Если вы забыли какие-либо команды, посмотрите слева от окна с кодом! # Вызови…" at bounding box center [1361, 326] width 364 height 588
click at [1369, 287] on div "# Если вы забыли какие-либо команды, посмотрите слева от окна с кодом! # Вызови…" at bounding box center [1361, 302] width 364 height 539
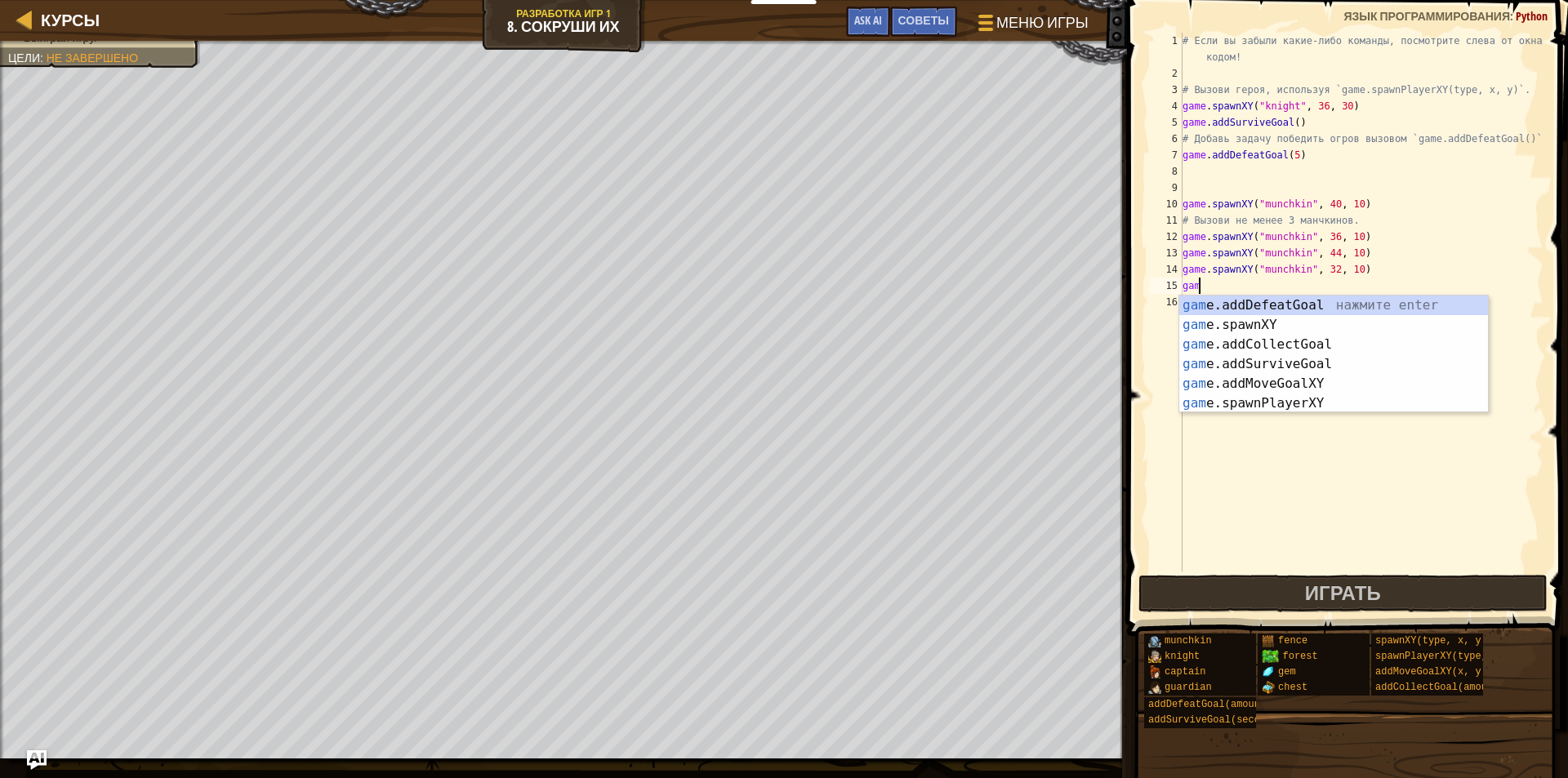
scroll to position [7, 0]
type textarea "g"
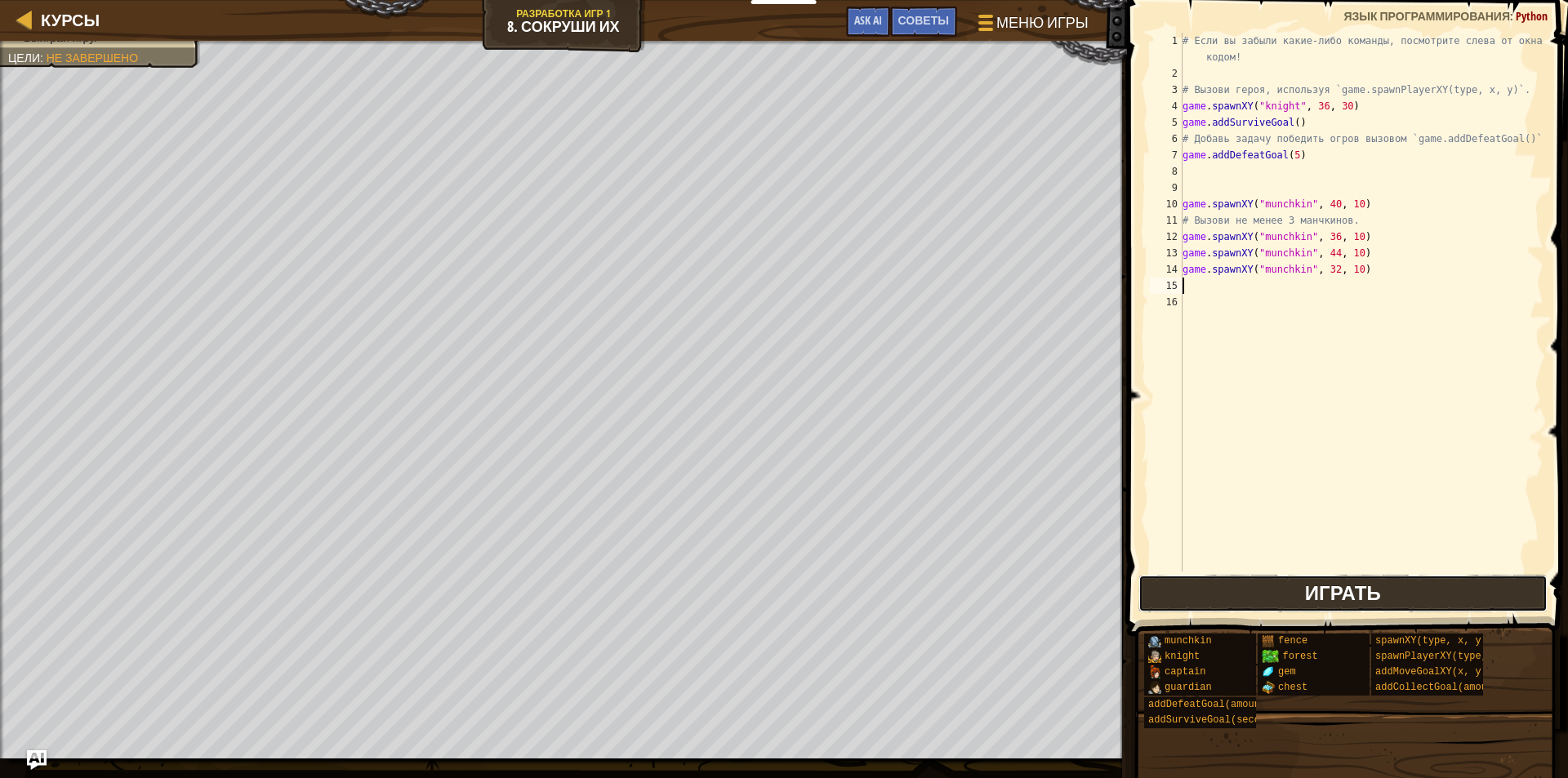
click at [1295, 594] on button "Играть" at bounding box center [1342, 594] width 409 height 38
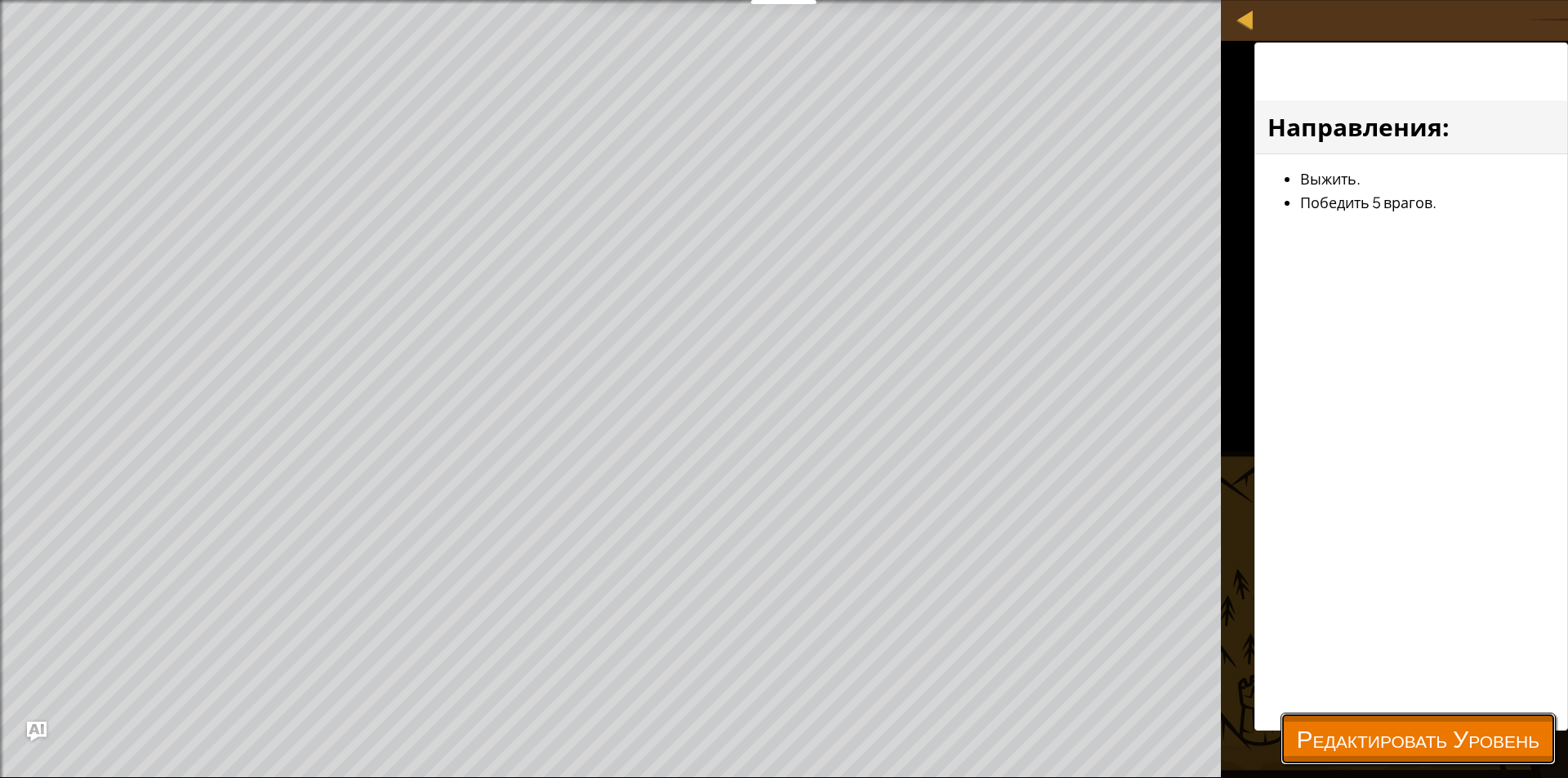
drag, startPoint x: 1362, startPoint y: 730, endPoint x: 1345, endPoint y: 712, distance: 24.8
click at [1364, 734] on span "Редактировать Уровень" at bounding box center [1419, 738] width 243 height 34
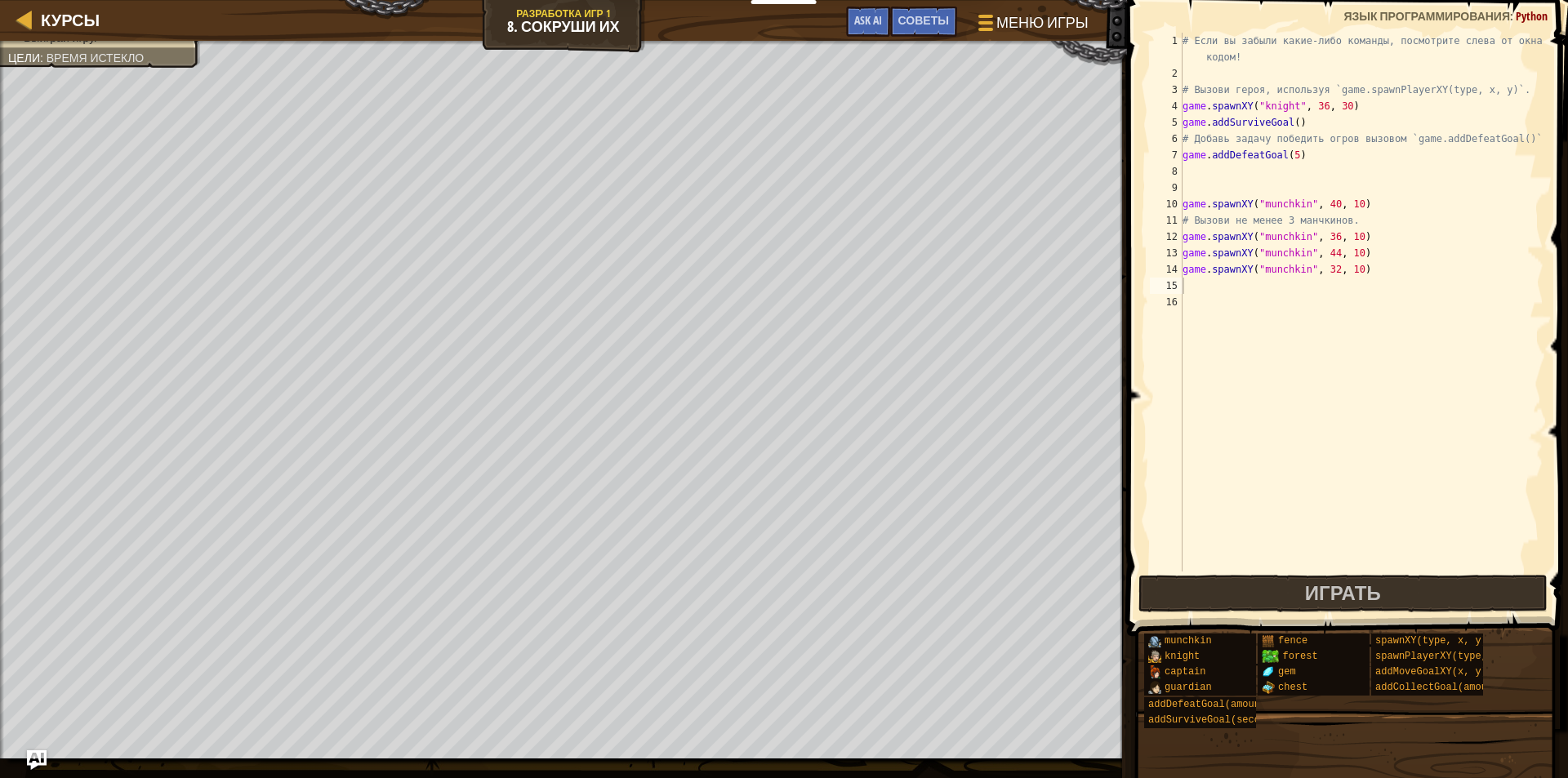
click at [1291, 155] on div "# Если вы забыли какие-либо команды, посмотрите слева от окна с кодом! # Вызови…" at bounding box center [1361, 326] width 364 height 588
click at [1291, 588] on button "Играть" at bounding box center [1342, 594] width 409 height 38
click at [1376, 102] on div "# Если вы забыли какие-либо команды, посмотрите слева от окна с кодом! # Вызови…" at bounding box center [1361, 326] width 364 height 588
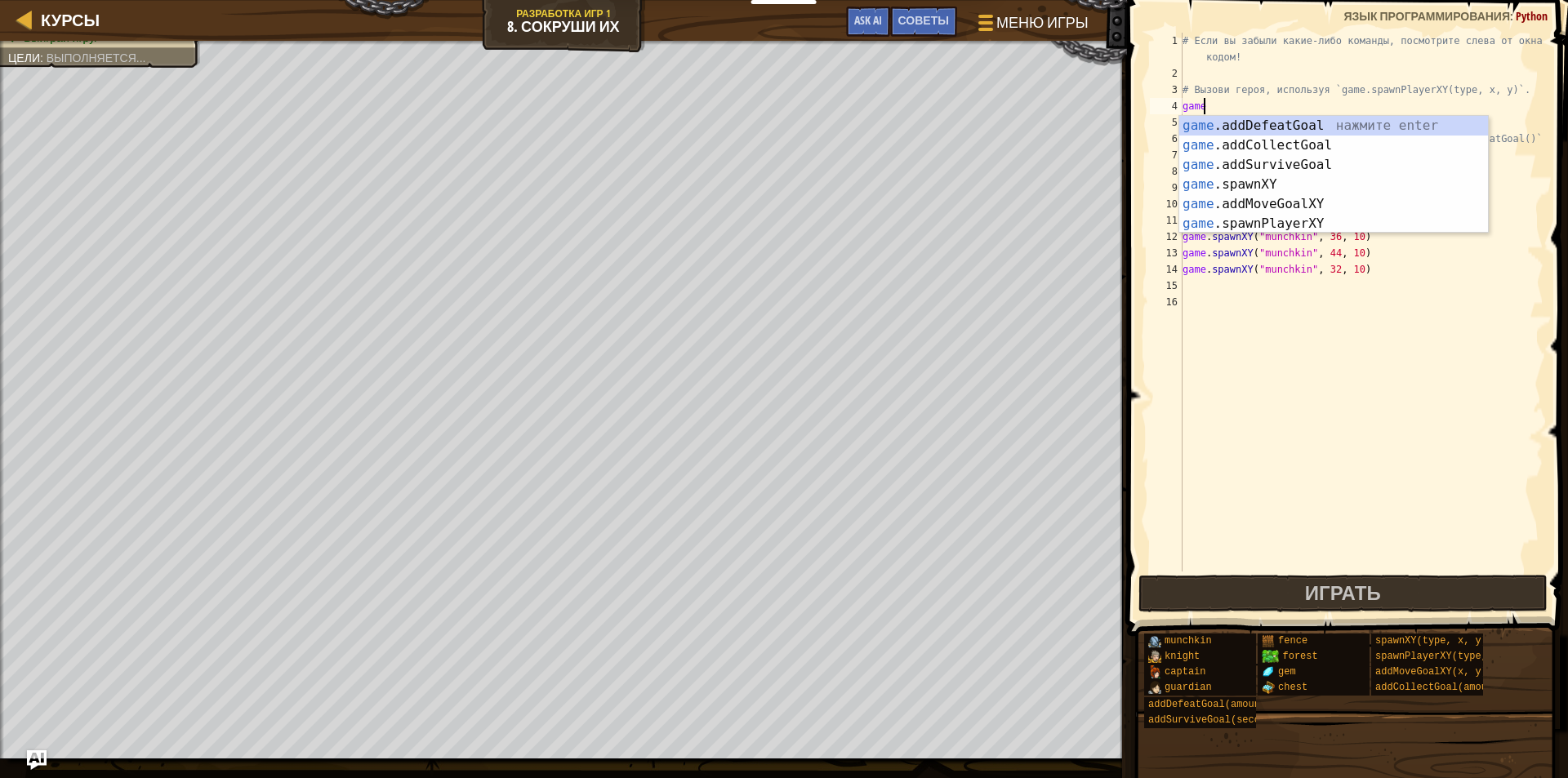
scroll to position [7, 1]
type textarea "g"
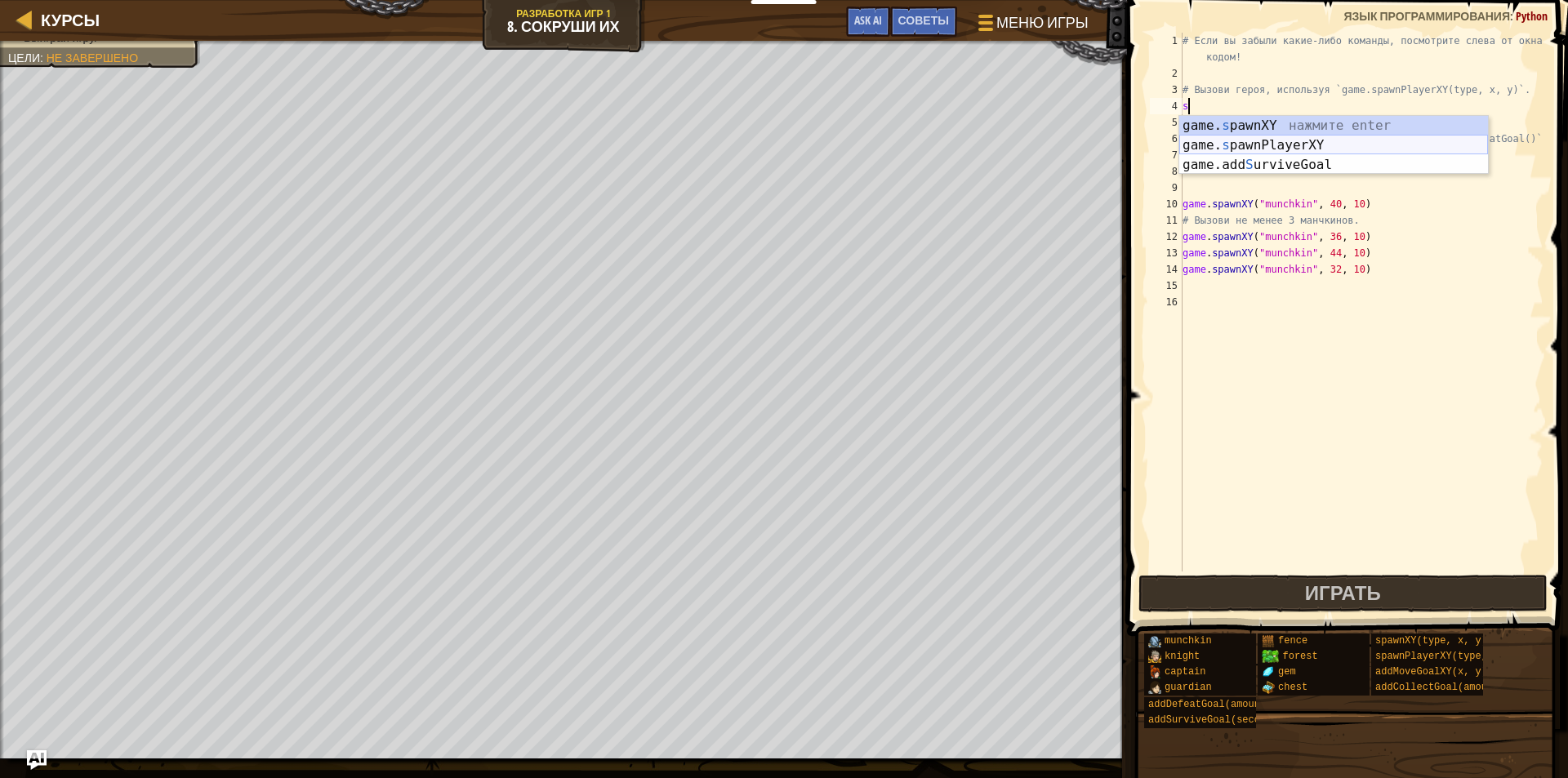
click at [1259, 140] on div "game. s pawnXY нажмите enter game. s pawnPlayerXY нажмите enter game.add S urvi…" at bounding box center [1333, 165] width 308 height 98
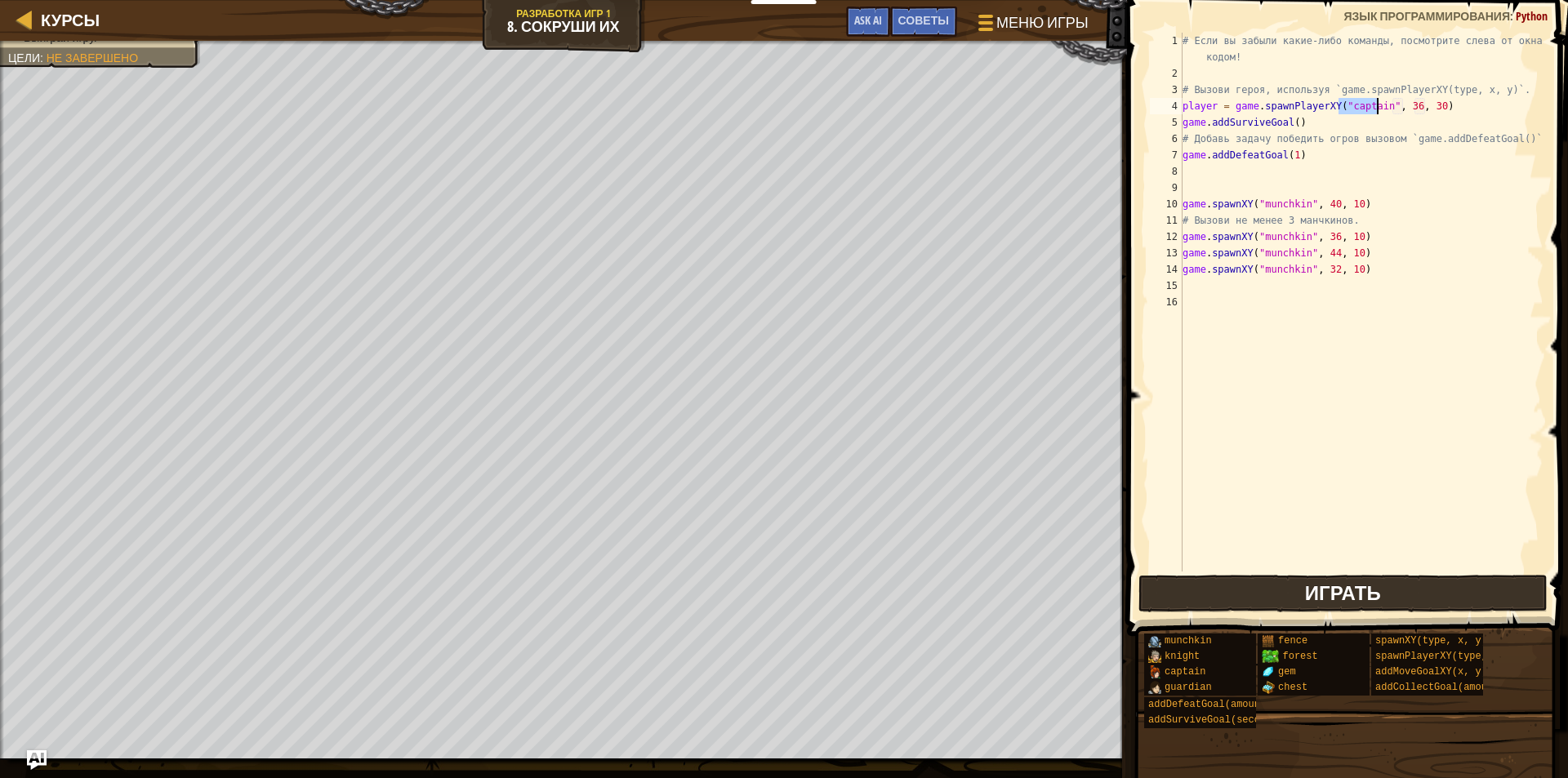
type textarea "player = game.spawnPlayerXY("captain", 36, 30)"
click at [1353, 602] on span "Играть" at bounding box center [1342, 593] width 76 height 26
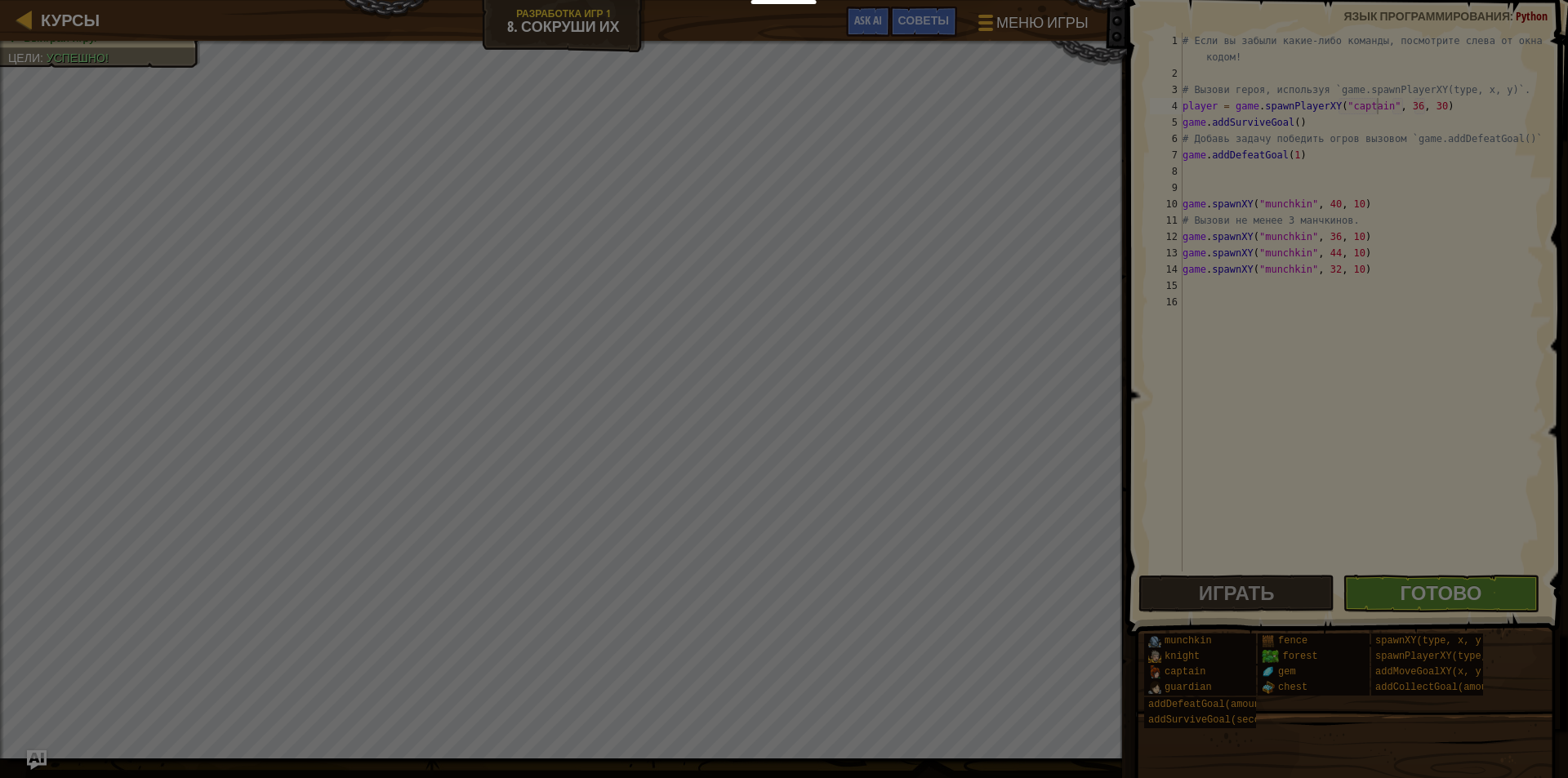
click at [532, 427] on div at bounding box center [784, 389] width 1568 height 778
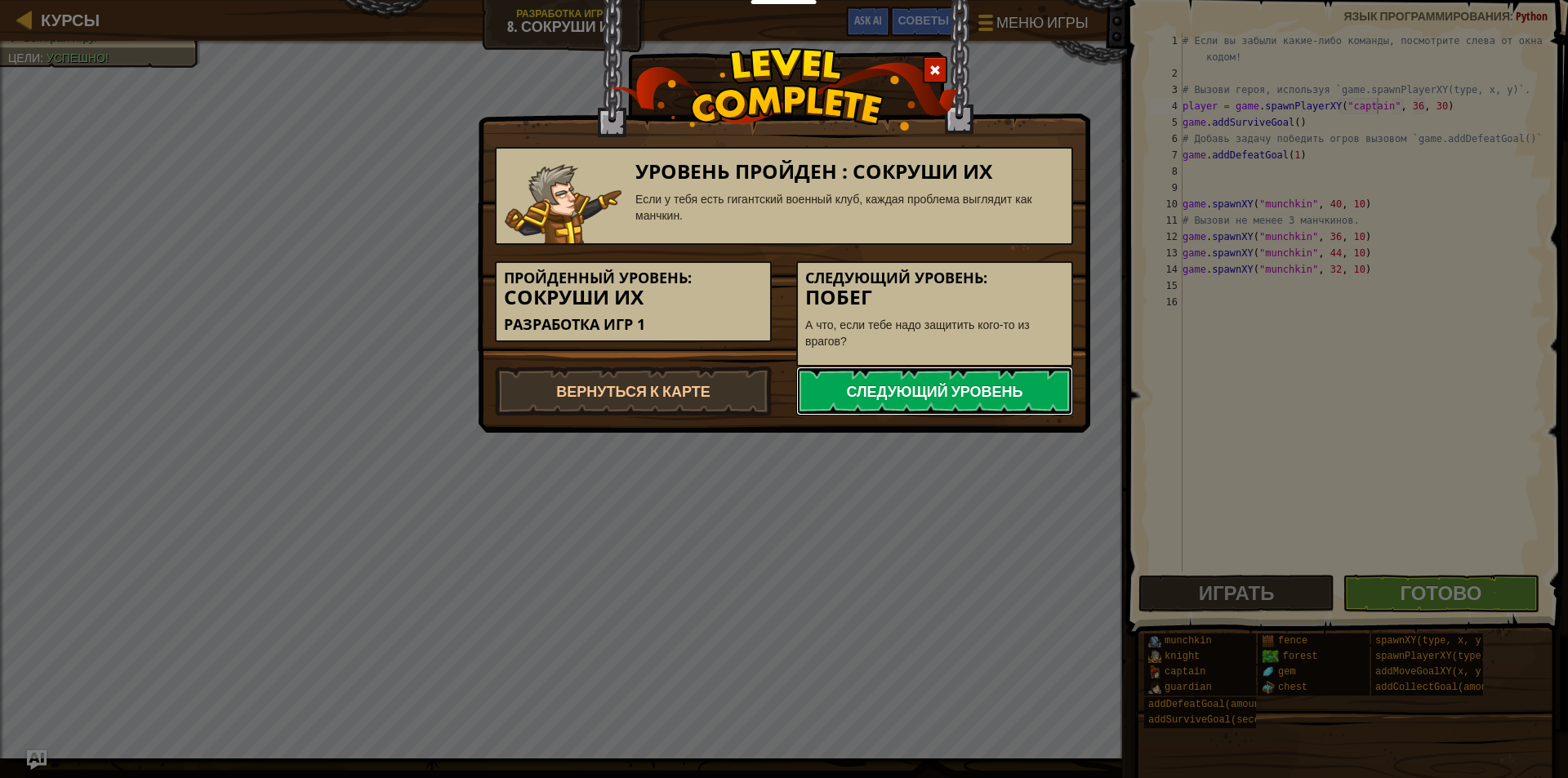
click at [939, 384] on link "Следующий уровень" at bounding box center [935, 391] width 277 height 49
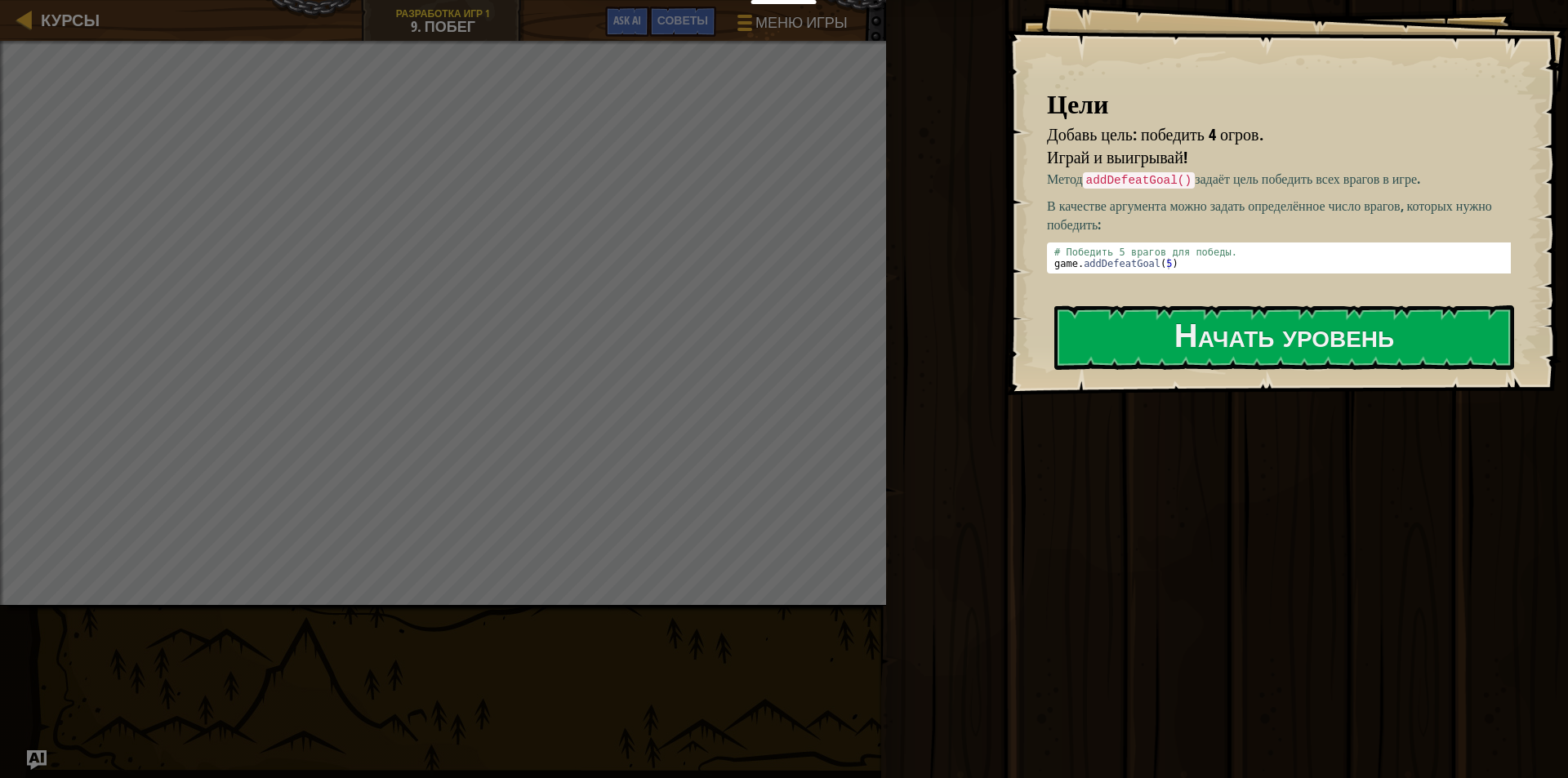
drag, startPoint x: 1098, startPoint y: 181, endPoint x: 1191, endPoint y: 180, distance: 93.0
click at [1188, 180] on code "addDefeatGoal()" at bounding box center [1139, 180] width 112 height 16
click at [1225, 323] on button "Начать уровень" at bounding box center [1284, 337] width 460 height 65
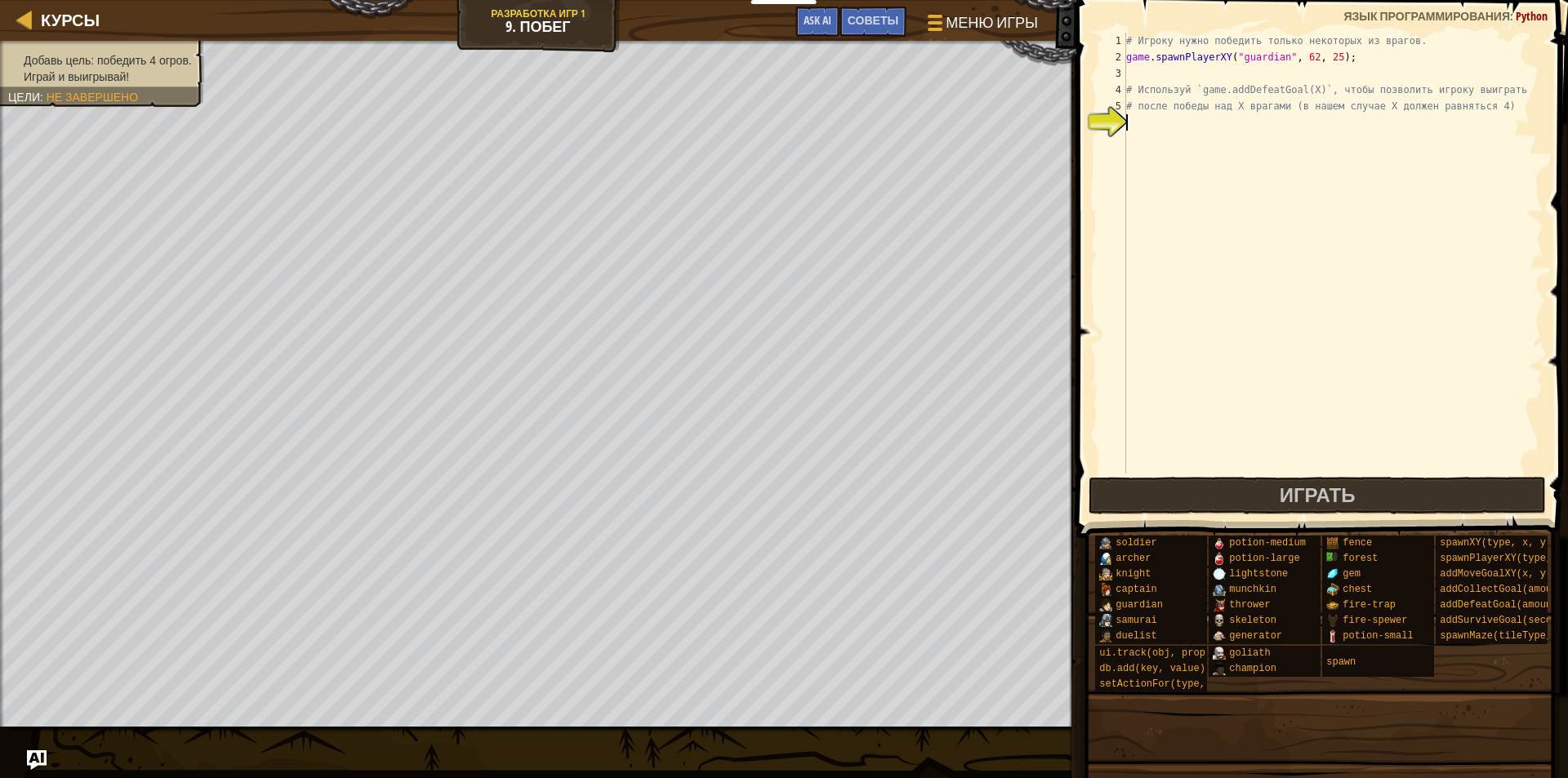
type textarea "g"
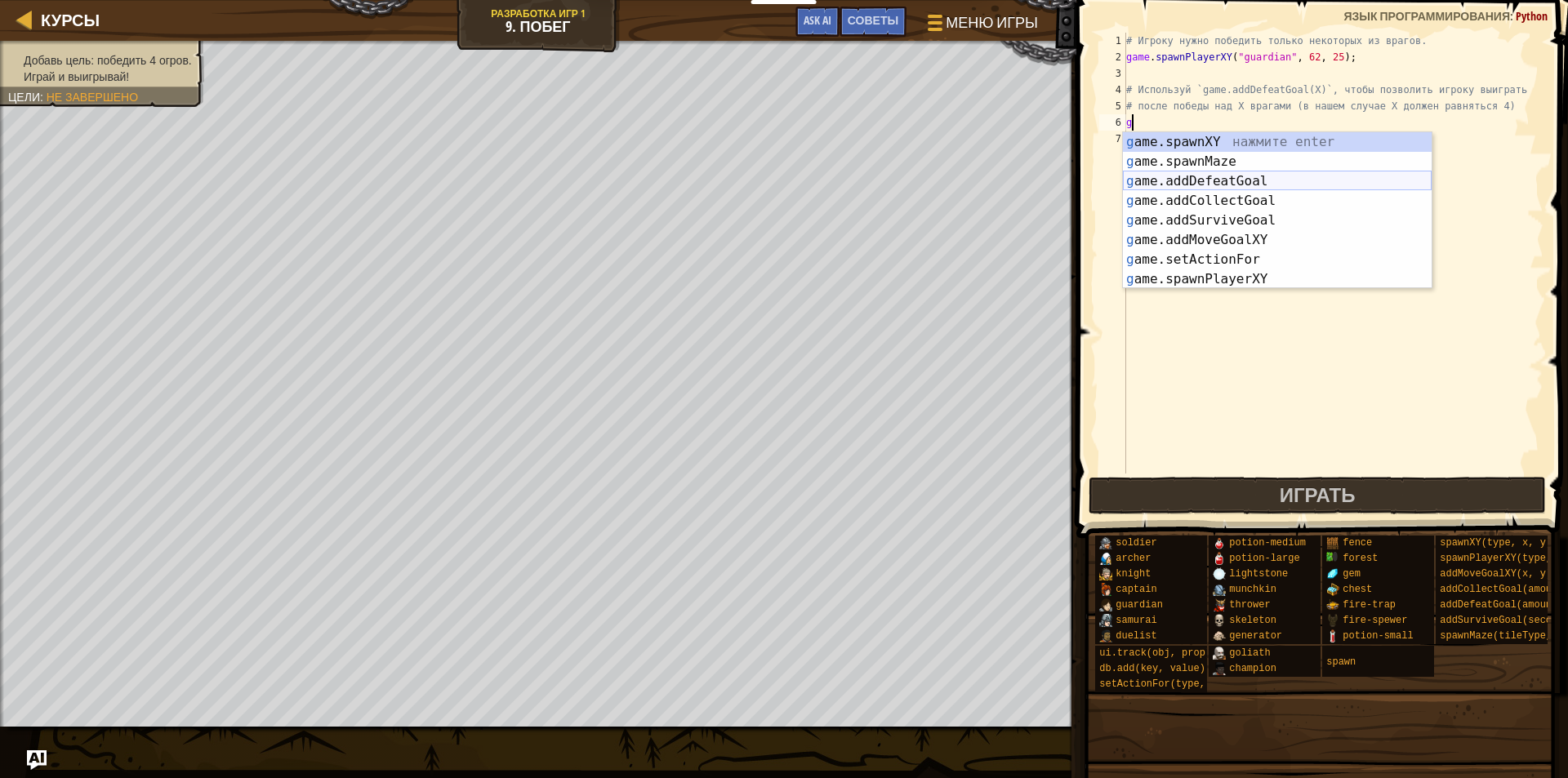
click at [1177, 172] on div "g ame.spawnXY нажмите enter g ame.spawnMaze нажмите enter g ame.addDefeatGoal н…" at bounding box center [1277, 230] width 308 height 196
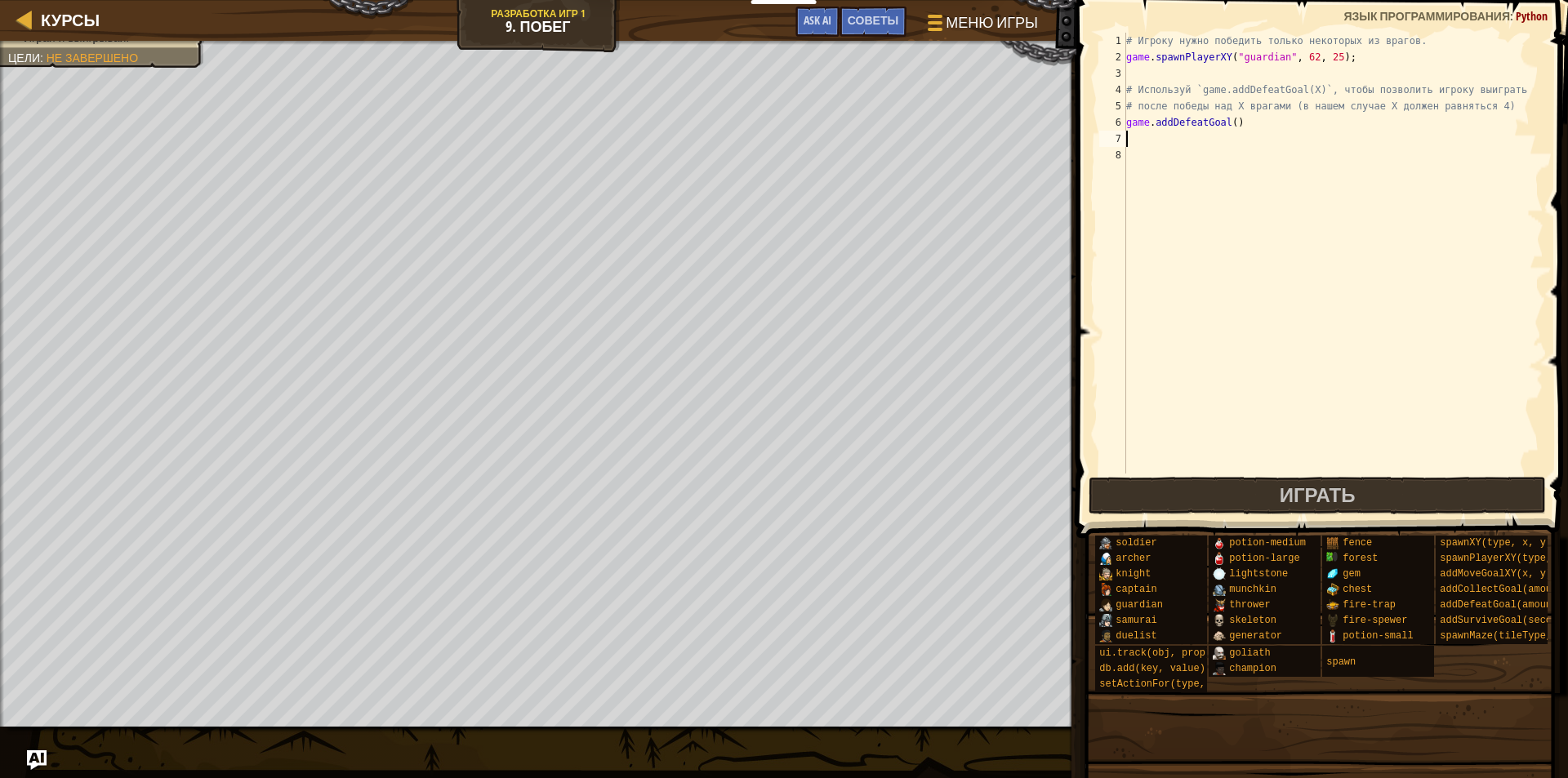
click at [1231, 120] on div "# Игроку нужно победить только некоторых из врагов. game . spawnPlayerXY ( "gua…" at bounding box center [1333, 270] width 421 height 474
click at [1226, 119] on div "# Игроку нужно победить только некоторых из врагов. game . spawnPlayerXY ( "gua…" at bounding box center [1333, 270] width 421 height 474
click at [1230, 121] on div "# Игроку нужно победить только некоторых из врагов. game . spawnPlayerXY ( "gua…" at bounding box center [1333, 270] width 421 height 474
click at [1310, 486] on span "Играть" at bounding box center [1318, 495] width 76 height 26
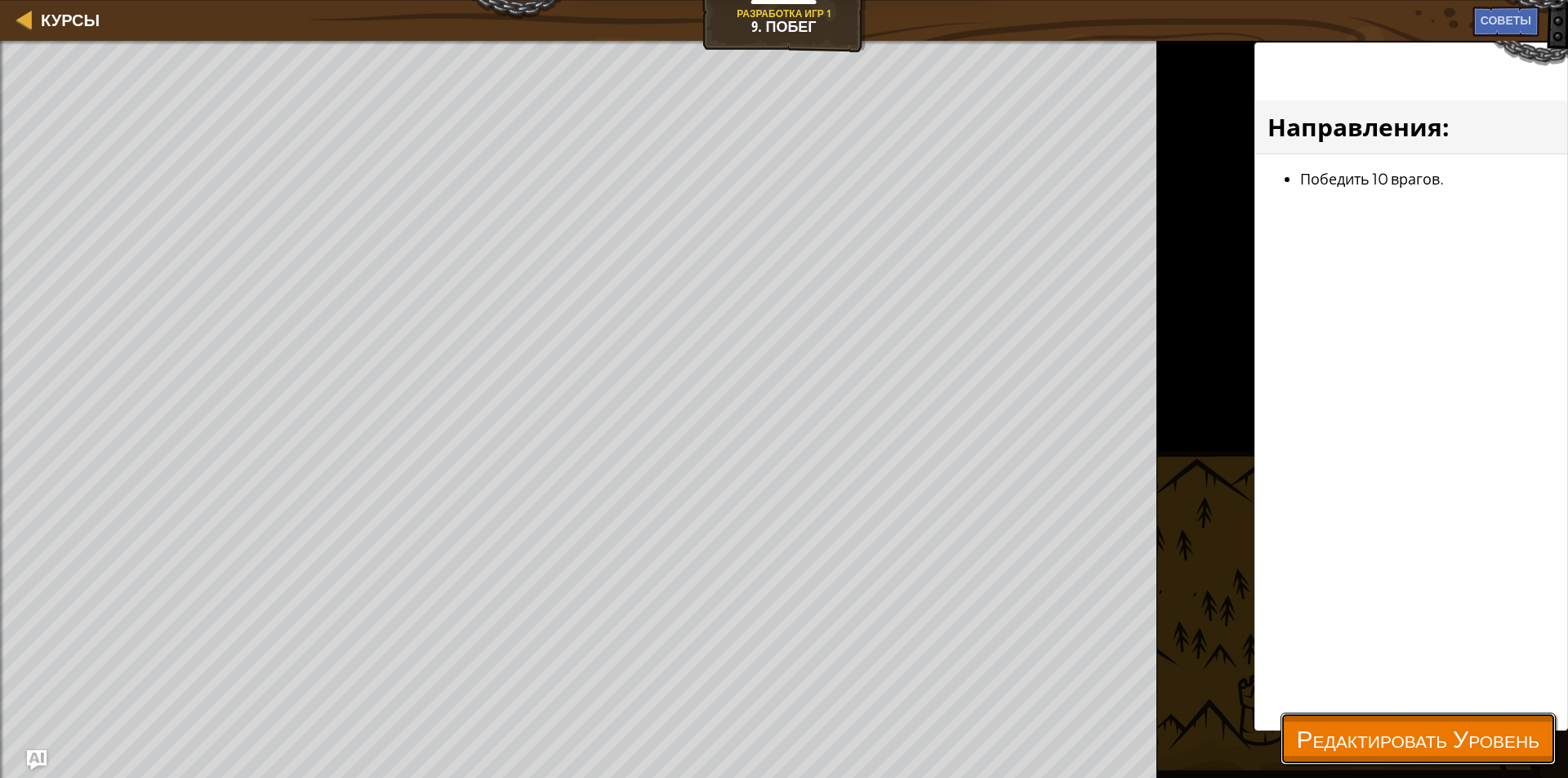
click at [1406, 715] on button "Редактировать Уровень" at bounding box center [1419, 739] width 276 height 52
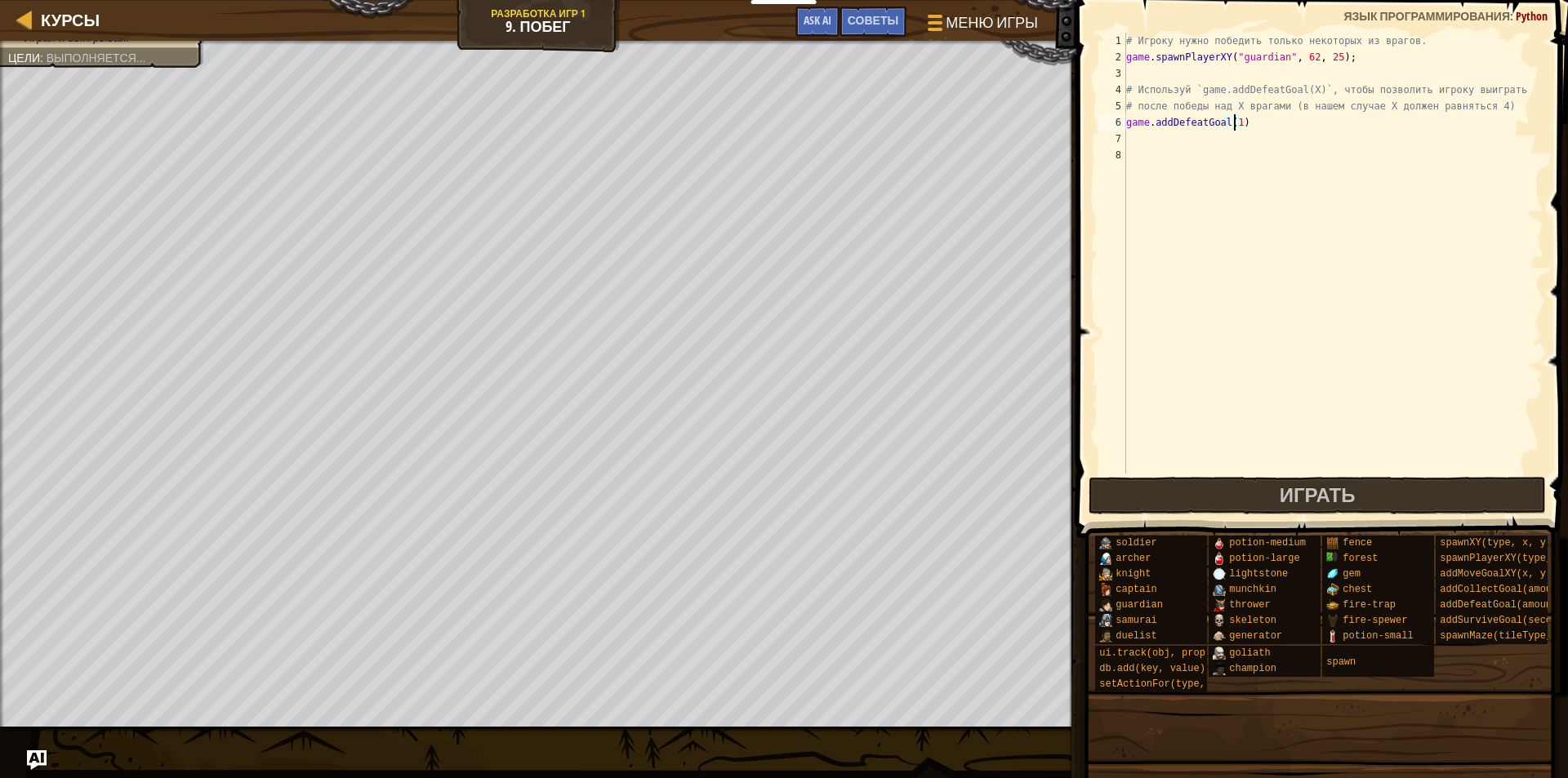
scroll to position [7, 8]
type textarea "game.addDefeatGoal(4)"
click at [1337, 503] on span "Играть" at bounding box center [1318, 495] width 76 height 26
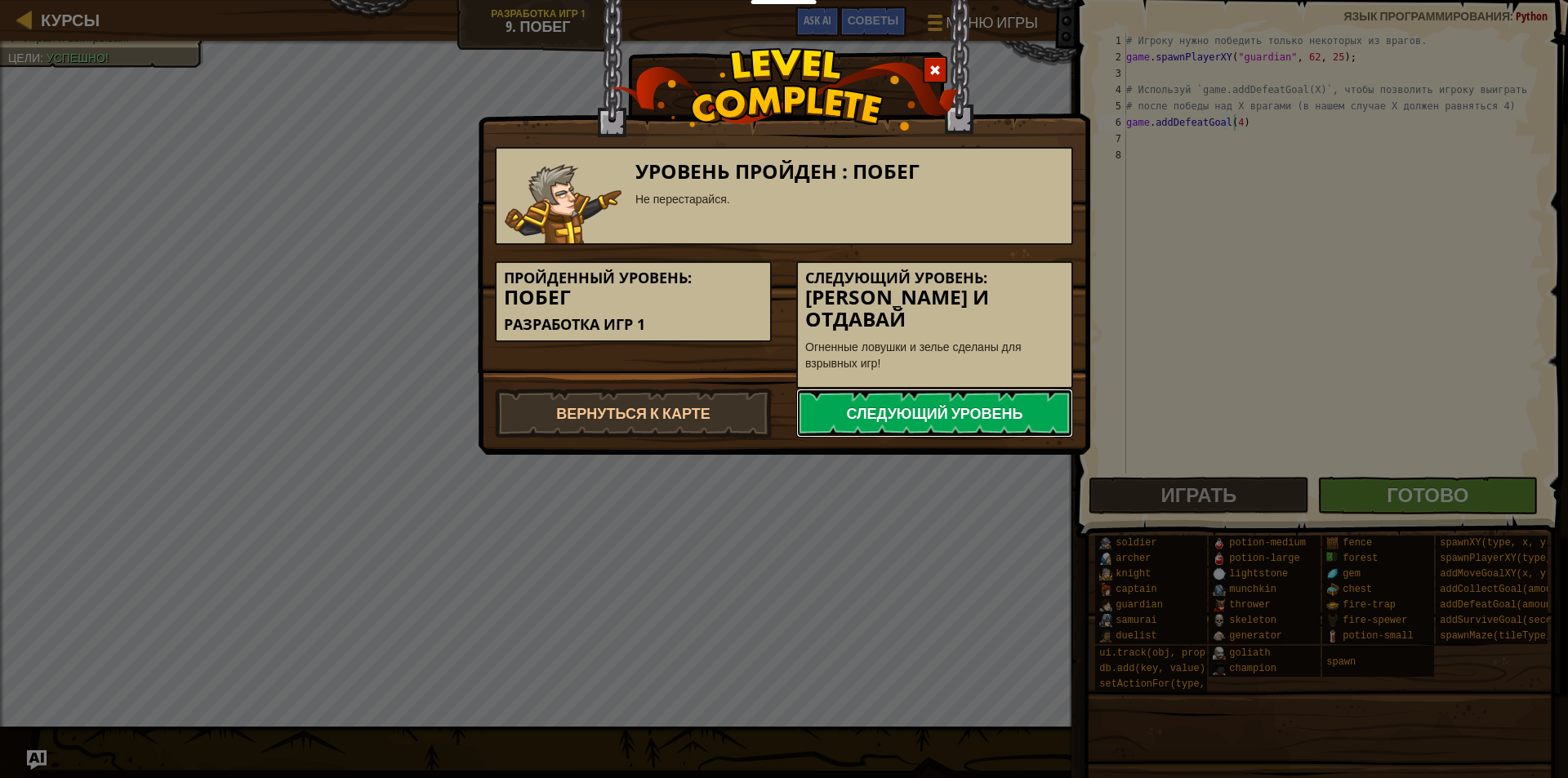
click at [960, 398] on link "Следующий уровень" at bounding box center [935, 413] width 277 height 49
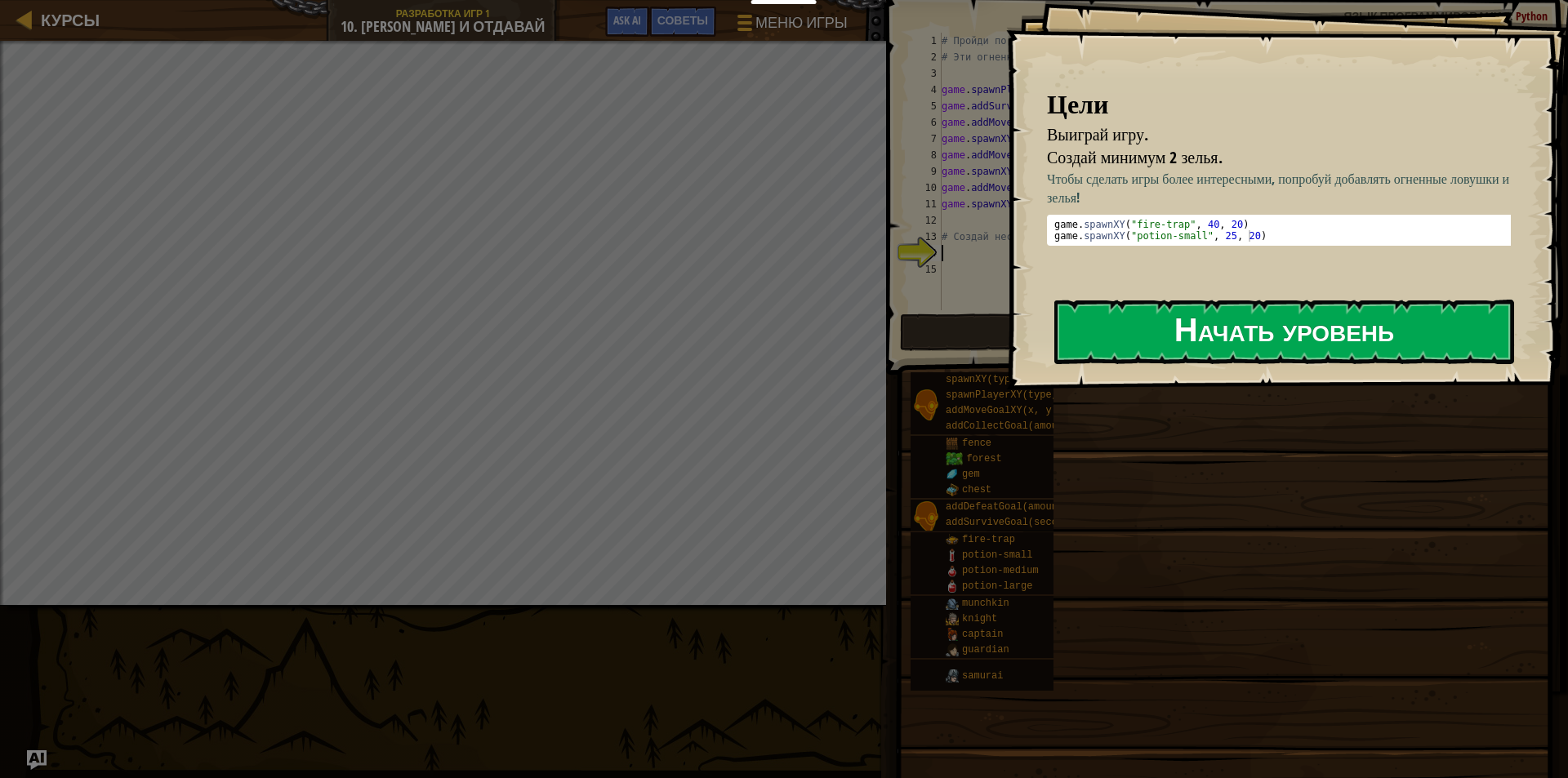
click at [1282, 339] on button "Начать уровень" at bounding box center [1284, 331] width 460 height 65
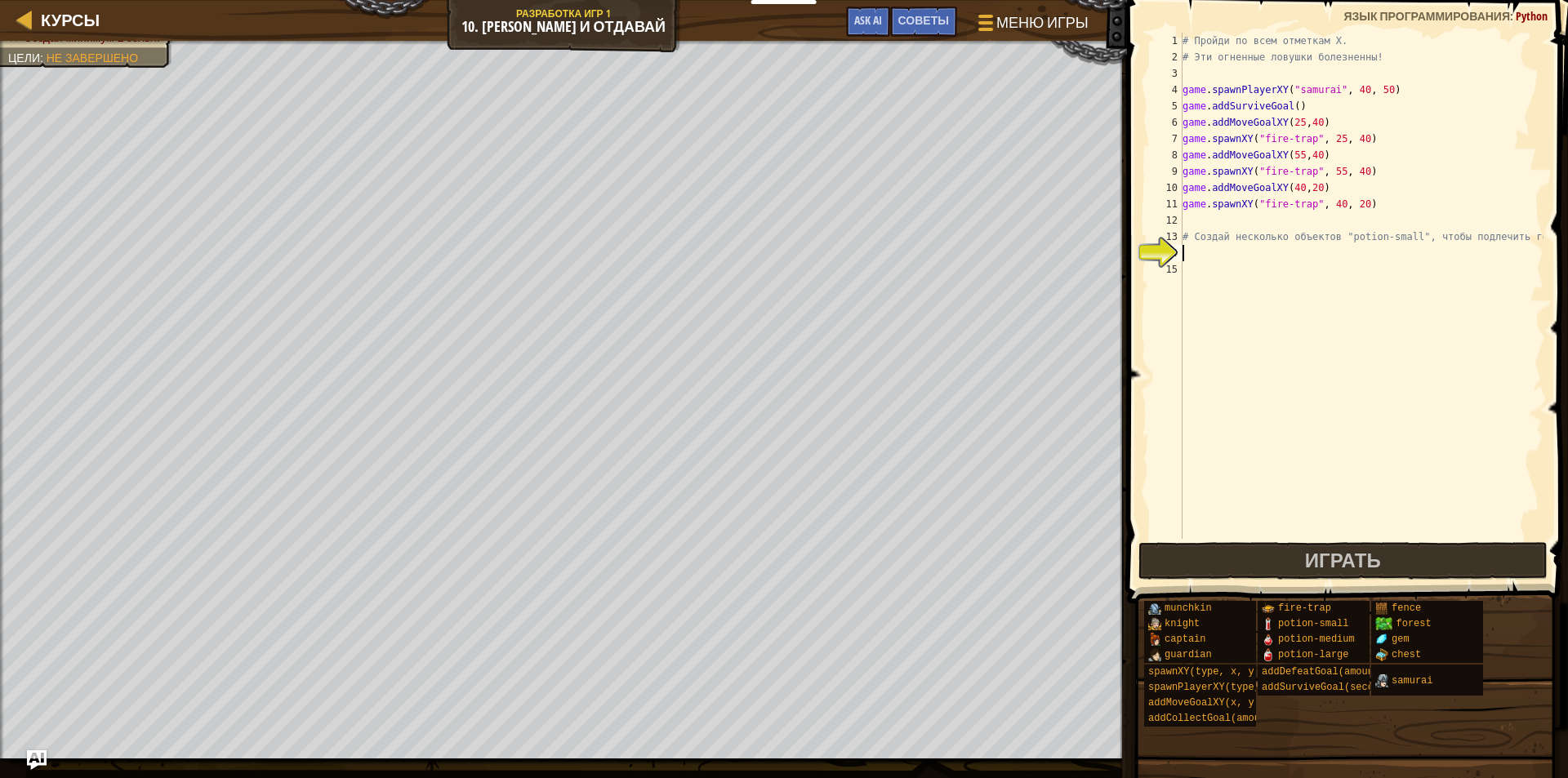
scroll to position [7, 0]
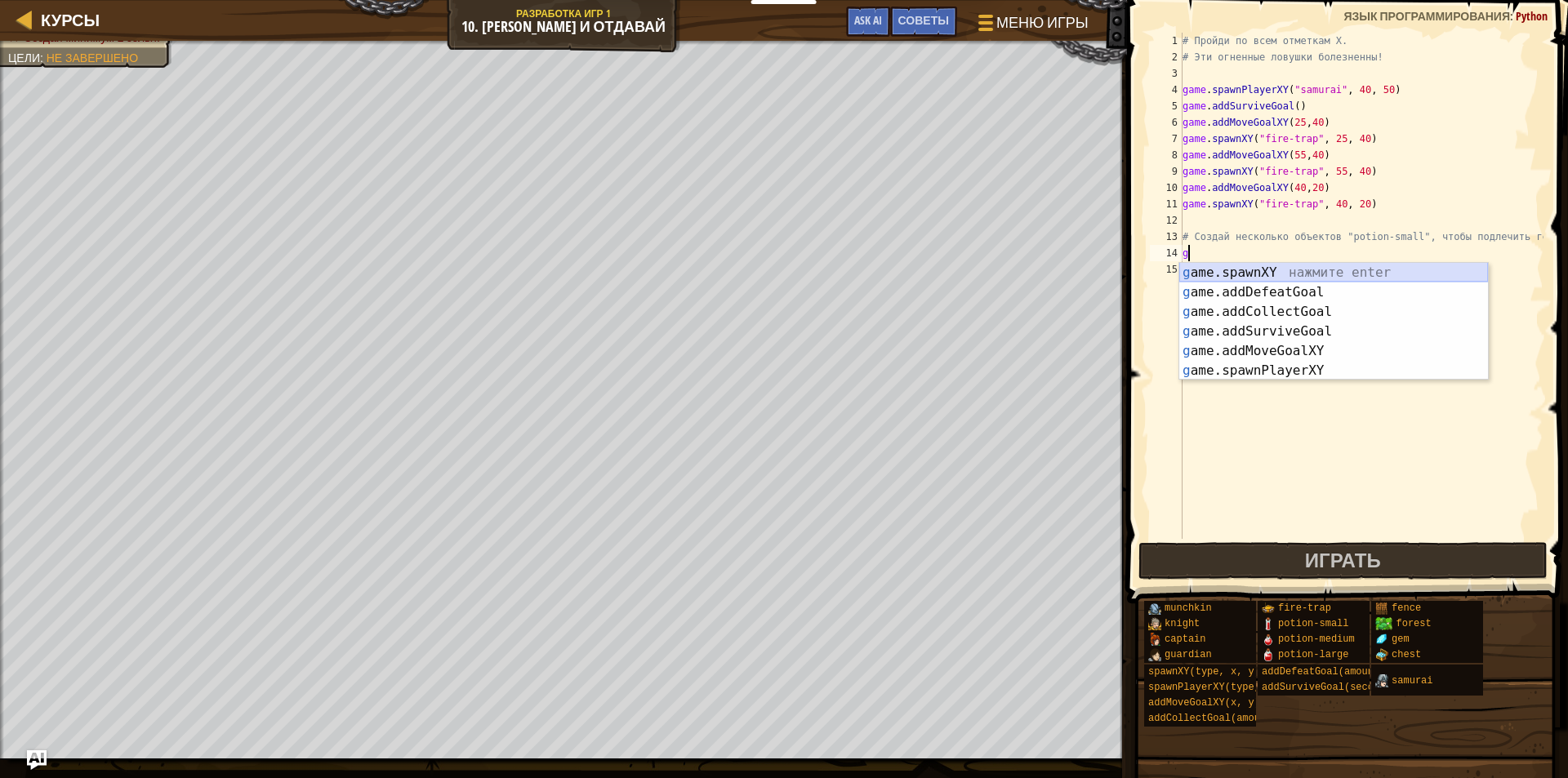
click at [1349, 267] on div "g ame.spawnXY нажмите enter g ame.addDefeatGoal нажмите enter g ame.addCollectG…" at bounding box center [1333, 341] width 308 height 157
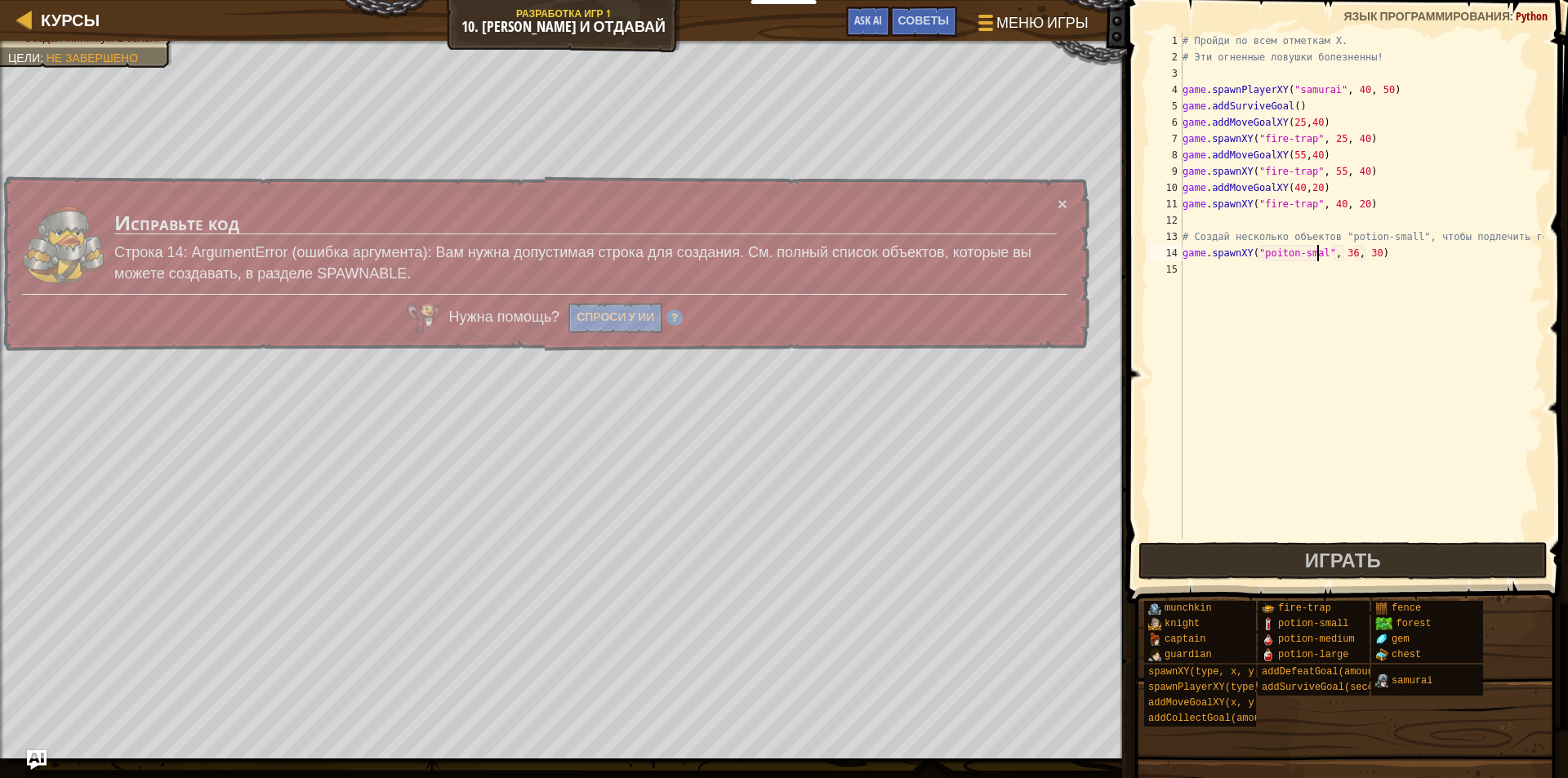
scroll to position [7, 11]
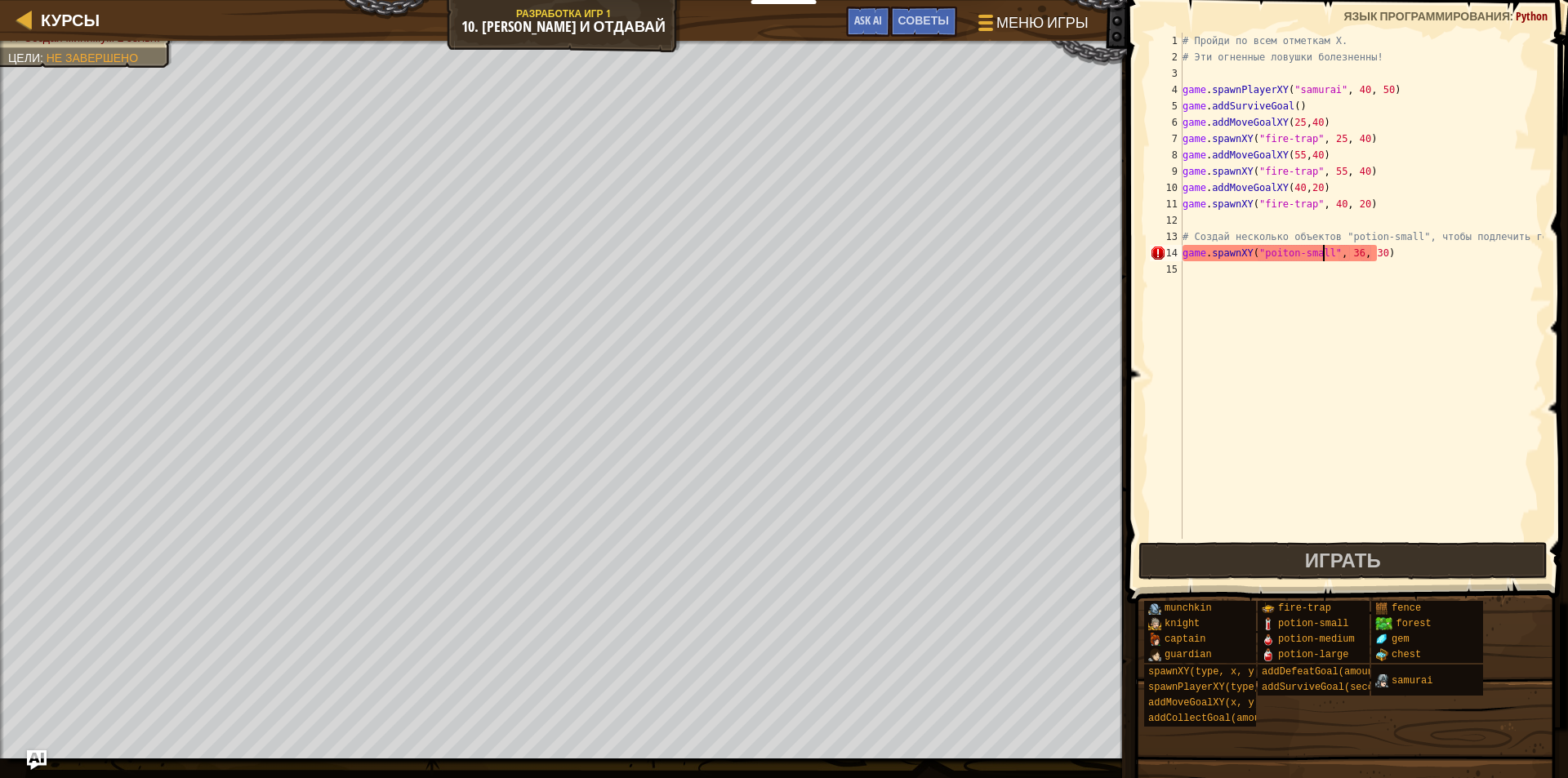
drag, startPoint x: 1324, startPoint y: 257, endPoint x: 1344, endPoint y: 253, distance: 20.4
click at [1325, 255] on div "# Пройди по всем отметкам X. # Эти огненные ловушки болезненны! game . spawnPla…" at bounding box center [1361, 302] width 364 height 539
click at [1344, 251] on div "# Пройди по всем отметкам X. # Эти огненные ловушки болезненны! game . spawnPla…" at bounding box center [1361, 302] width 364 height 539
click at [1365, 253] on div "# Пройди по всем отметкам X. # Эти огненные ловушки болезненны! game . spawnPla…" at bounding box center [1361, 302] width 364 height 539
click at [1455, 262] on div "# Пройди по всем отметкам X. # Эти огненные ловушки болезненны! game . spawnPla…" at bounding box center [1361, 302] width 364 height 539
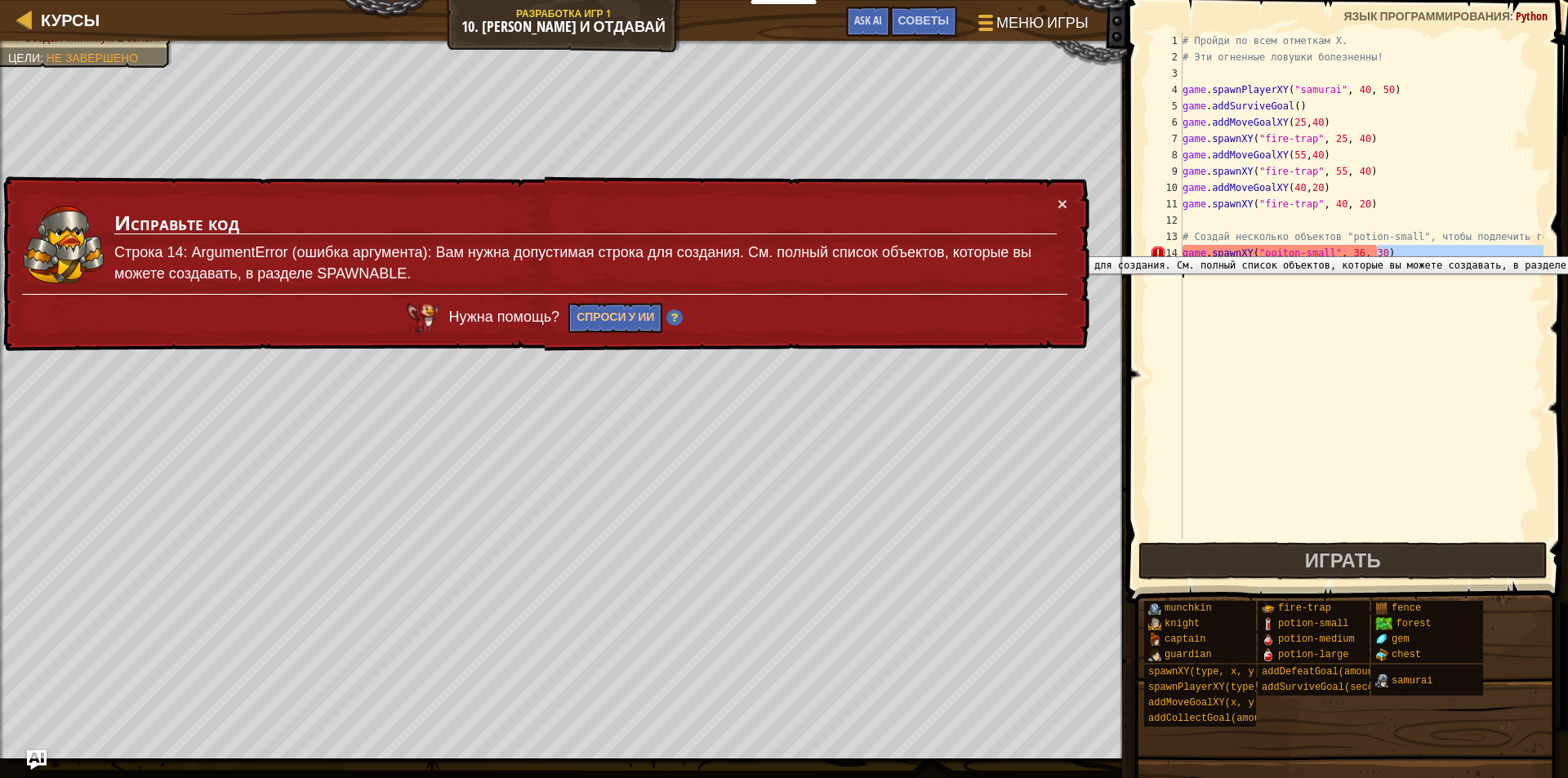
click at [1178, 244] on div "13" at bounding box center [1166, 237] width 33 height 16
click at [1277, 254] on div "# Пройди по всем отметкам X. # Эти огненные ловушки болезненны! game . spawnPla…" at bounding box center [1361, 302] width 364 height 539
click at [1276, 248] on div "# Пройди по всем отметкам X. # Эти огненные ловушки болезненны! game . spawnPla…" at bounding box center [1361, 302] width 364 height 539
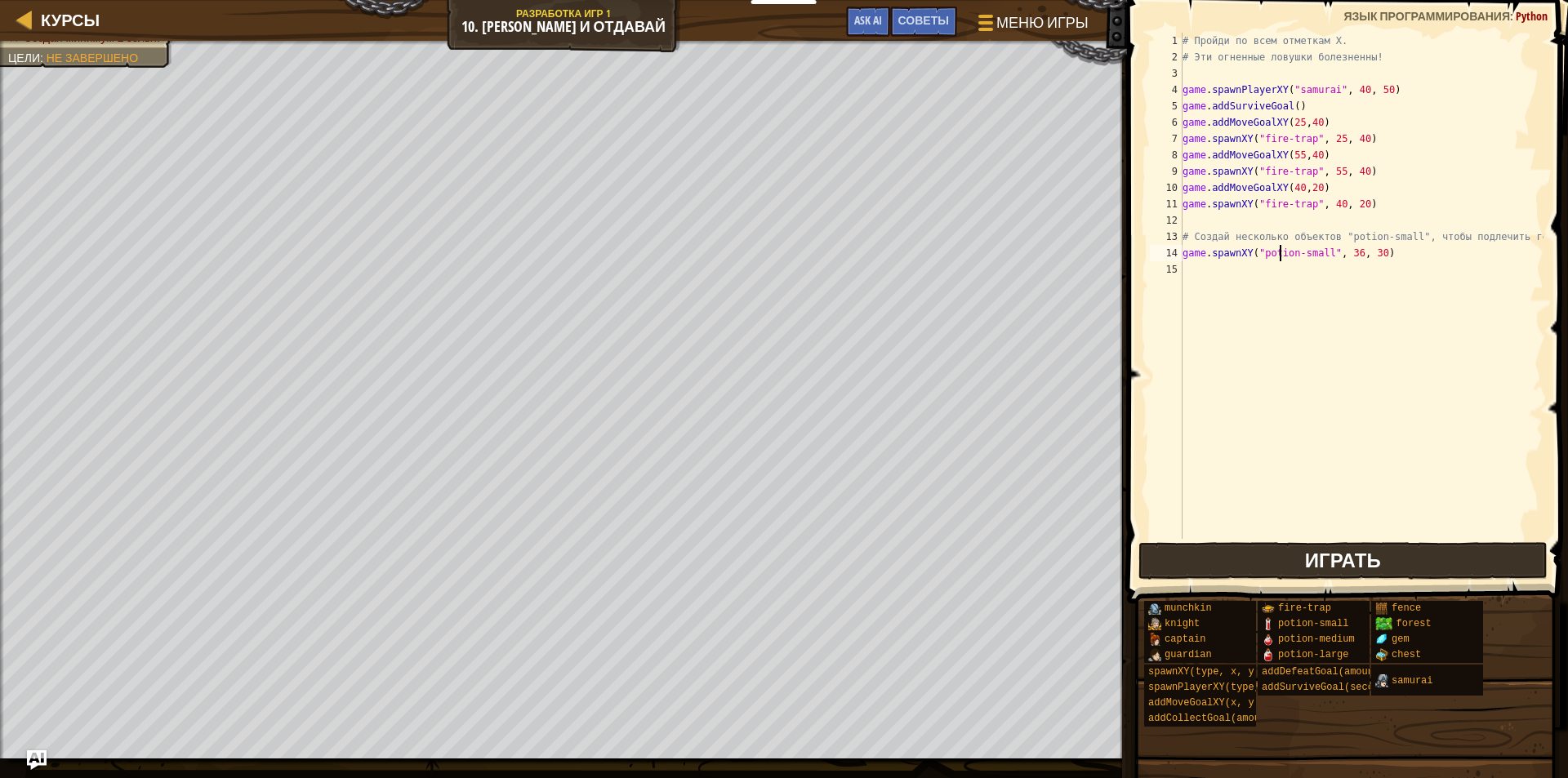
type textarea "game.spawnXY("potion-small", 36, 30)"
click at [1298, 555] on button "Играть" at bounding box center [1342, 561] width 409 height 38
click at [1220, 272] on div "# Пройди по всем отметкам X. # Эти огненные ловушки болезненны! game . spawnPla…" at bounding box center [1361, 302] width 364 height 539
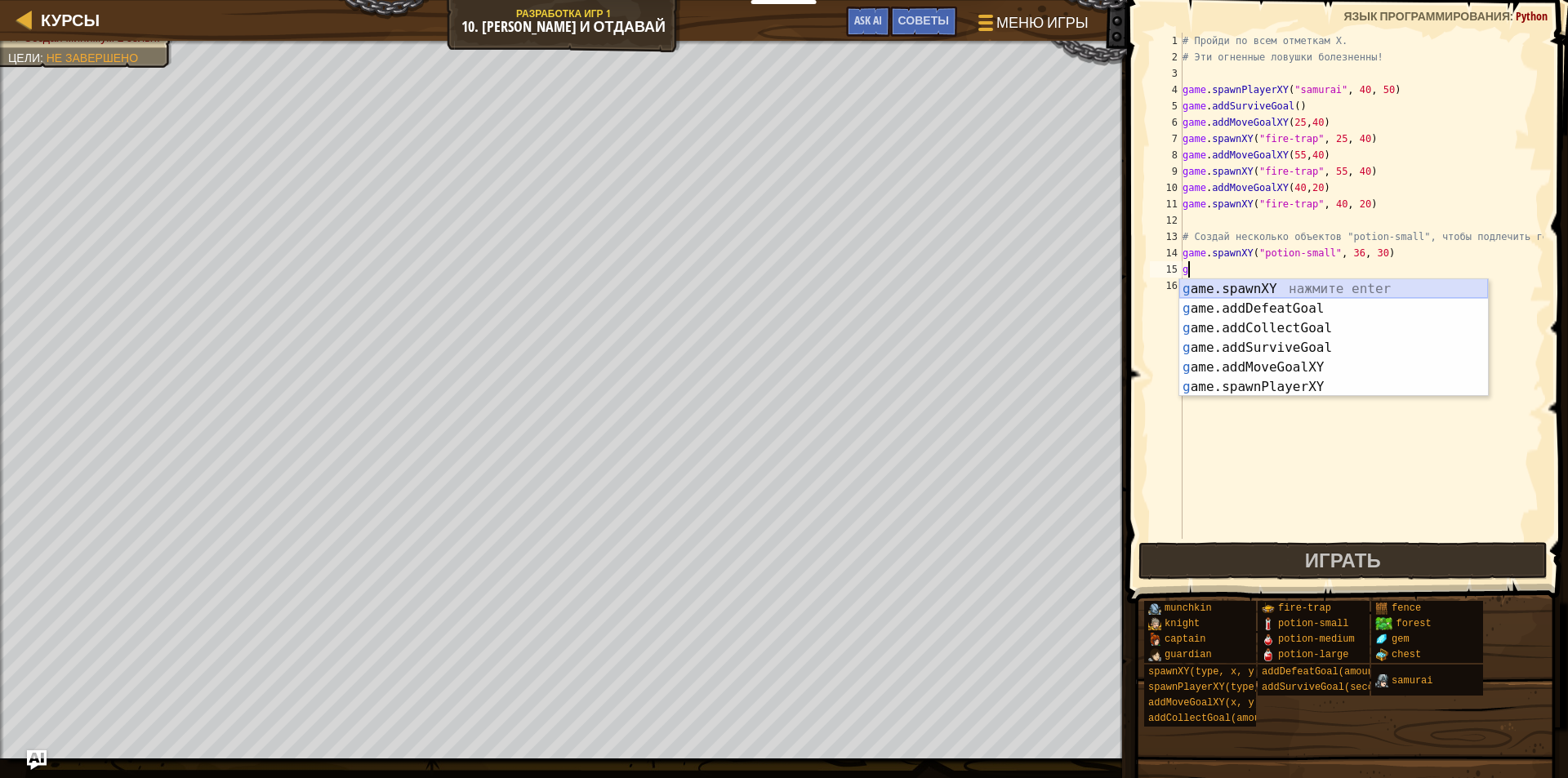
click at [1311, 286] on div "g ame.spawnXY нажмите enter g ame.addDefeatGoal нажмите enter g ame.addCollectG…" at bounding box center [1333, 357] width 308 height 157
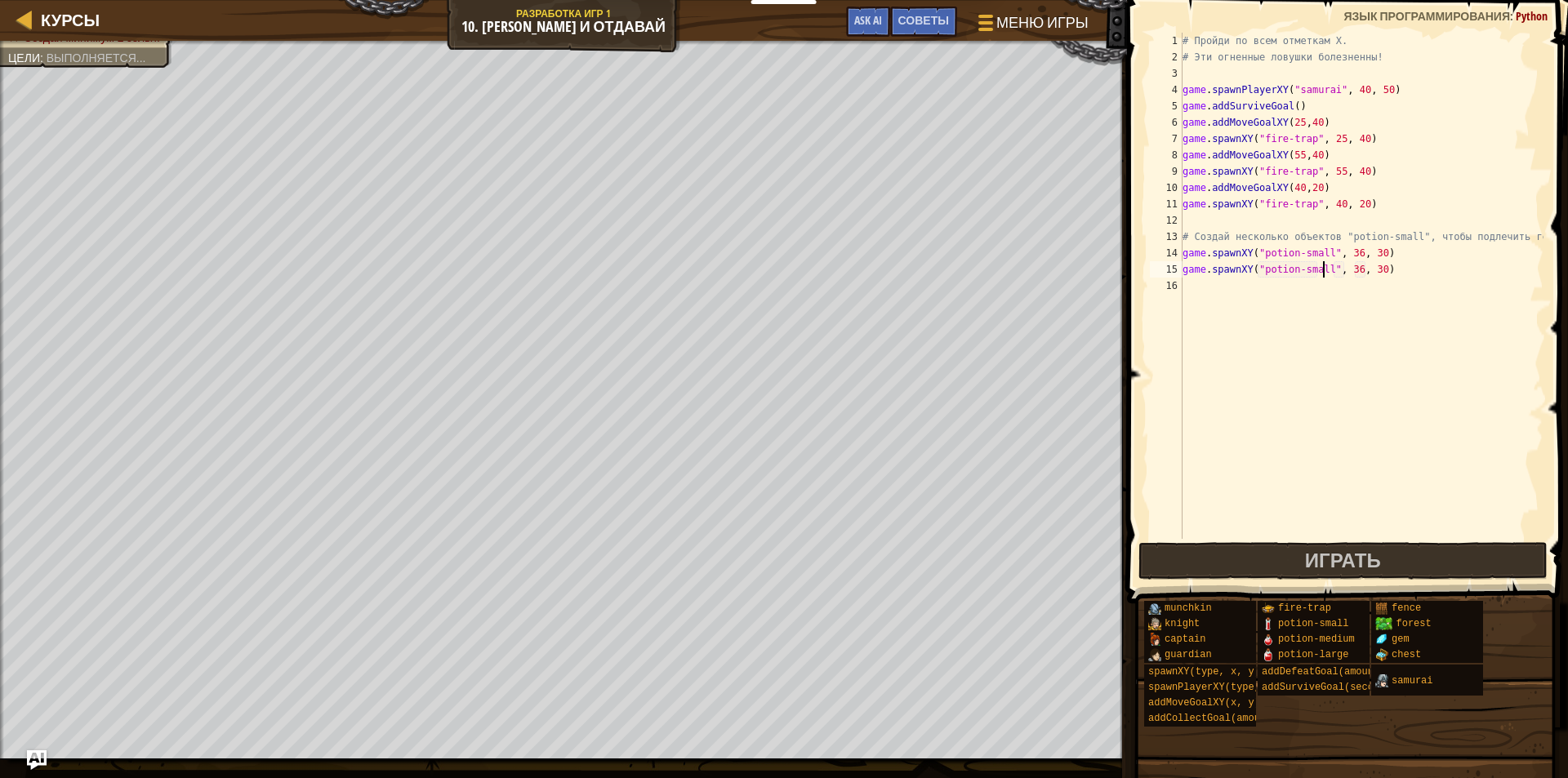
scroll to position [7, 11]
click at [1371, 563] on span "Играть" at bounding box center [1342, 560] width 76 height 26
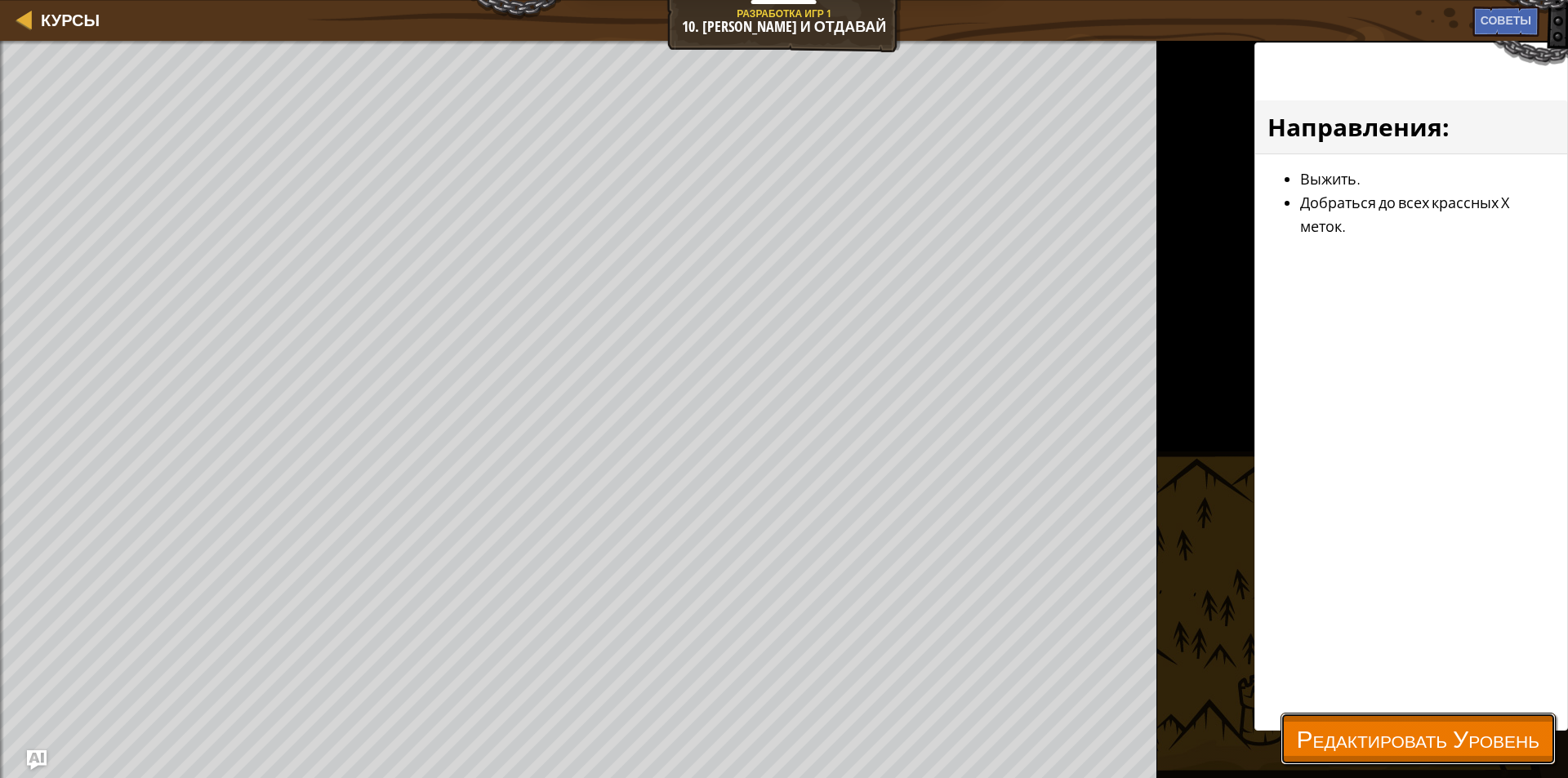
drag, startPoint x: 1365, startPoint y: 761, endPoint x: 1350, endPoint y: 746, distance: 21.2
click at [1354, 755] on button "Редактировать Уровень" at bounding box center [1419, 739] width 276 height 52
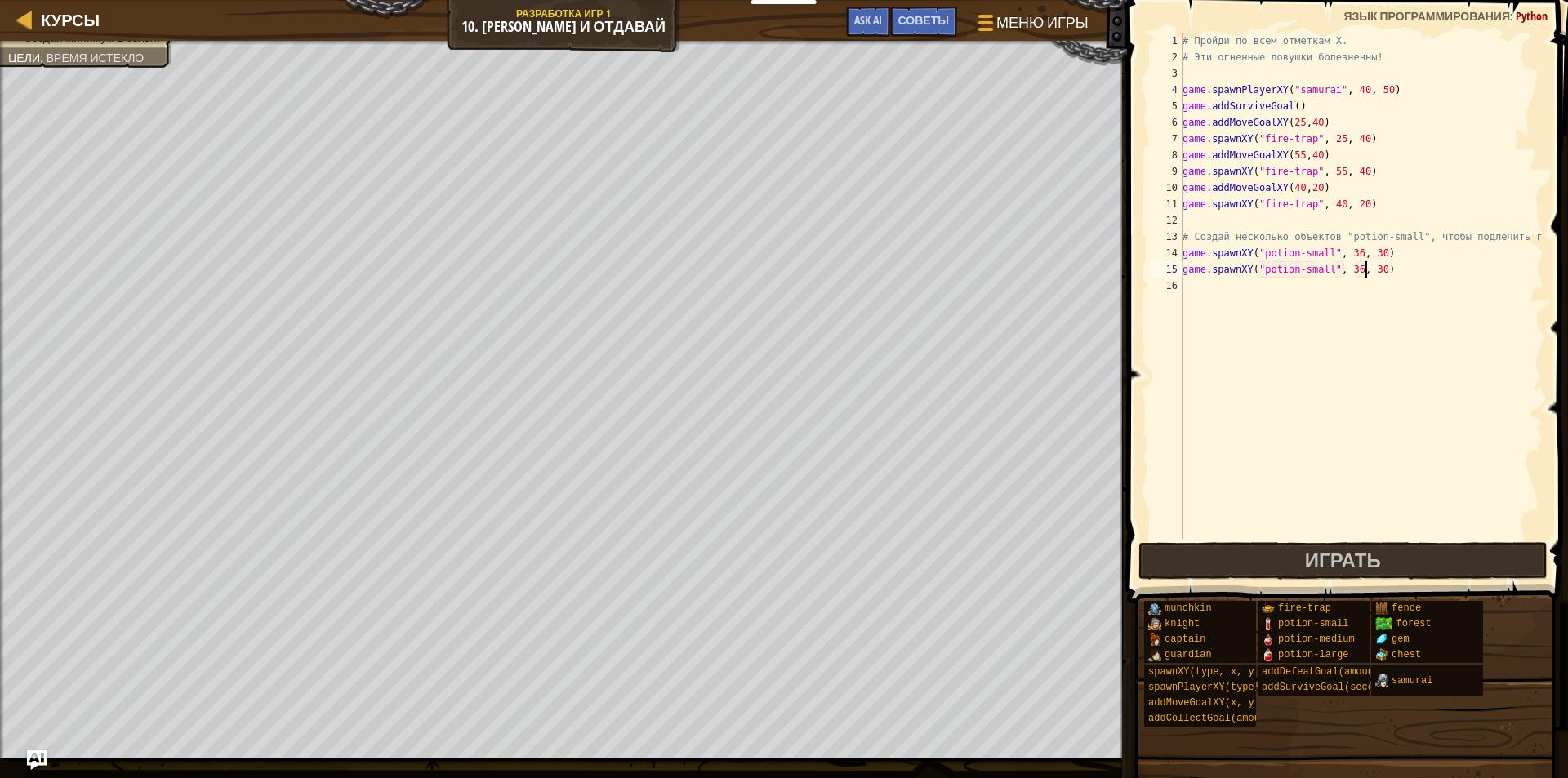
click at [1366, 269] on div "# Пройди по всем отметкам X. # Эти огненные ловушки болезненны! game . spawnPla…" at bounding box center [1361, 302] width 364 height 539
click at [1370, 266] on div "# Пройди по всем отметкам X. # Эти огненные ловушки болезненны! game . spawnPla…" at bounding box center [1361, 302] width 364 height 539
type textarea "game.spawnXY("potion-small", 36, 25)"
click at [1320, 545] on button "Играть" at bounding box center [1342, 561] width 409 height 38
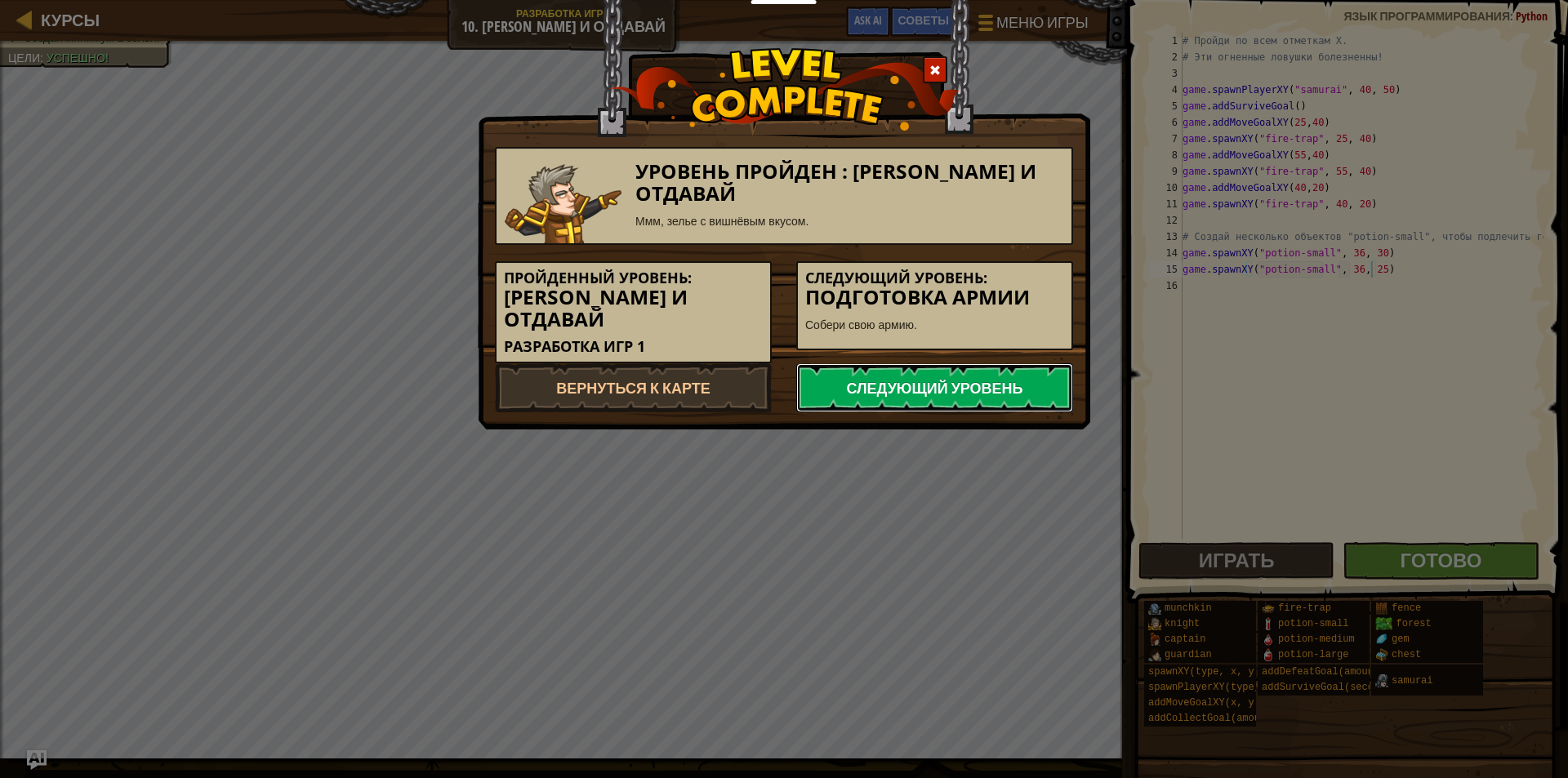
click at [909, 363] on link "Следующий уровень" at bounding box center [935, 388] width 277 height 49
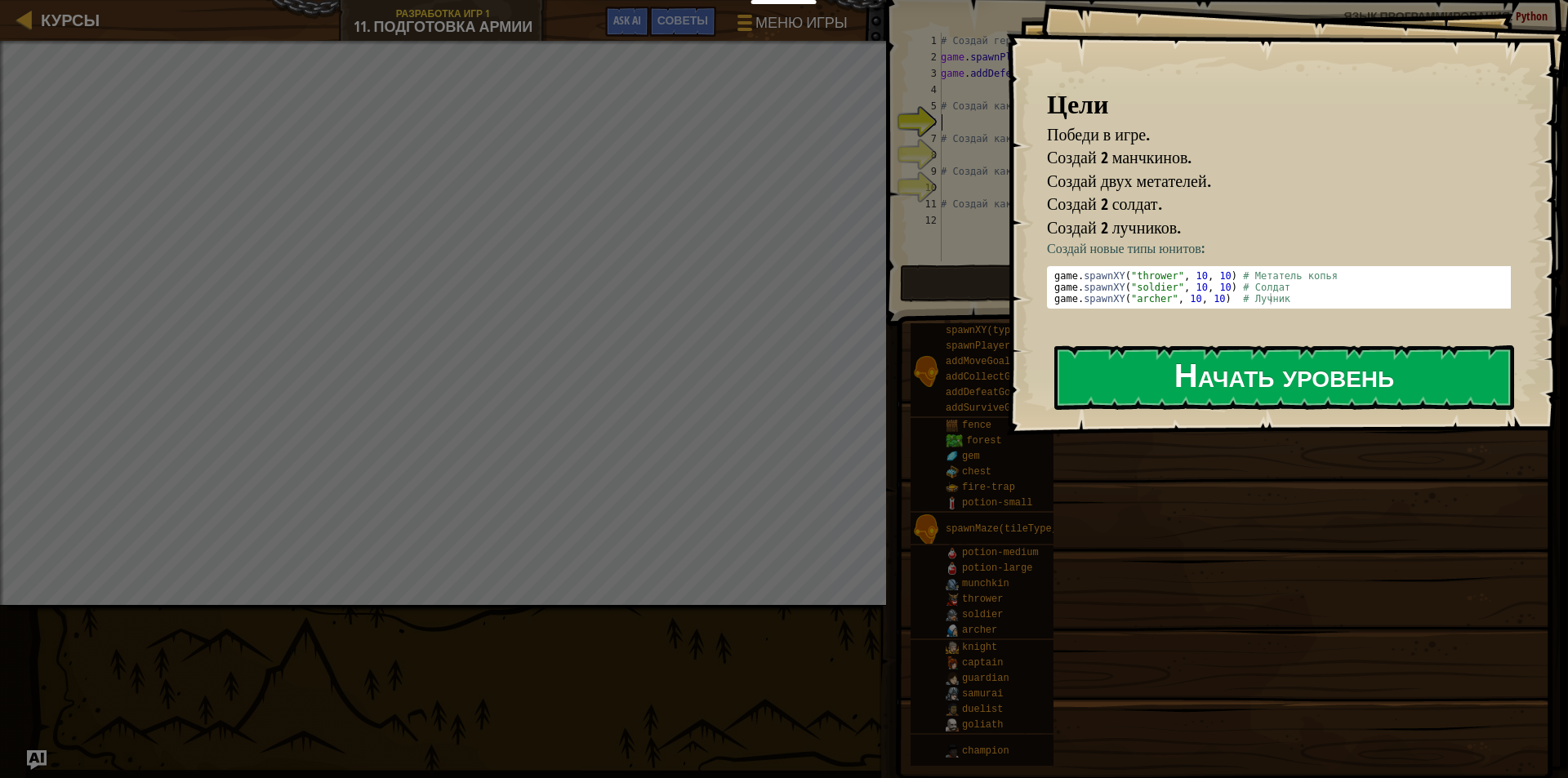
click at [1224, 384] on button "Начать уровень" at bounding box center [1284, 377] width 460 height 65
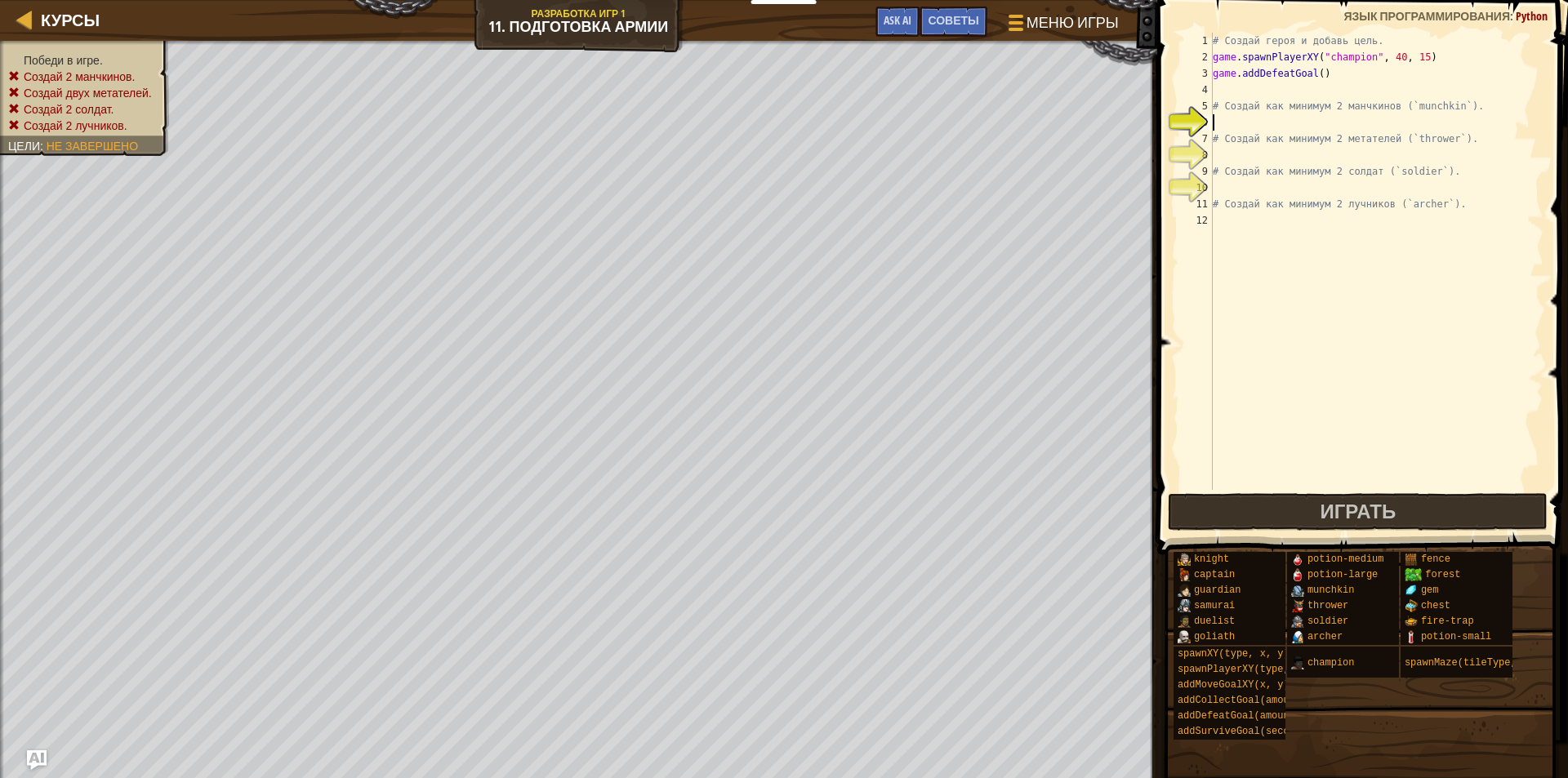
click at [1348, 128] on div "# Создай героя и добавь цель. game . spawnPlayerXY ( "champion" , 40 , 15 ) gam…" at bounding box center [1376, 278] width 334 height 490
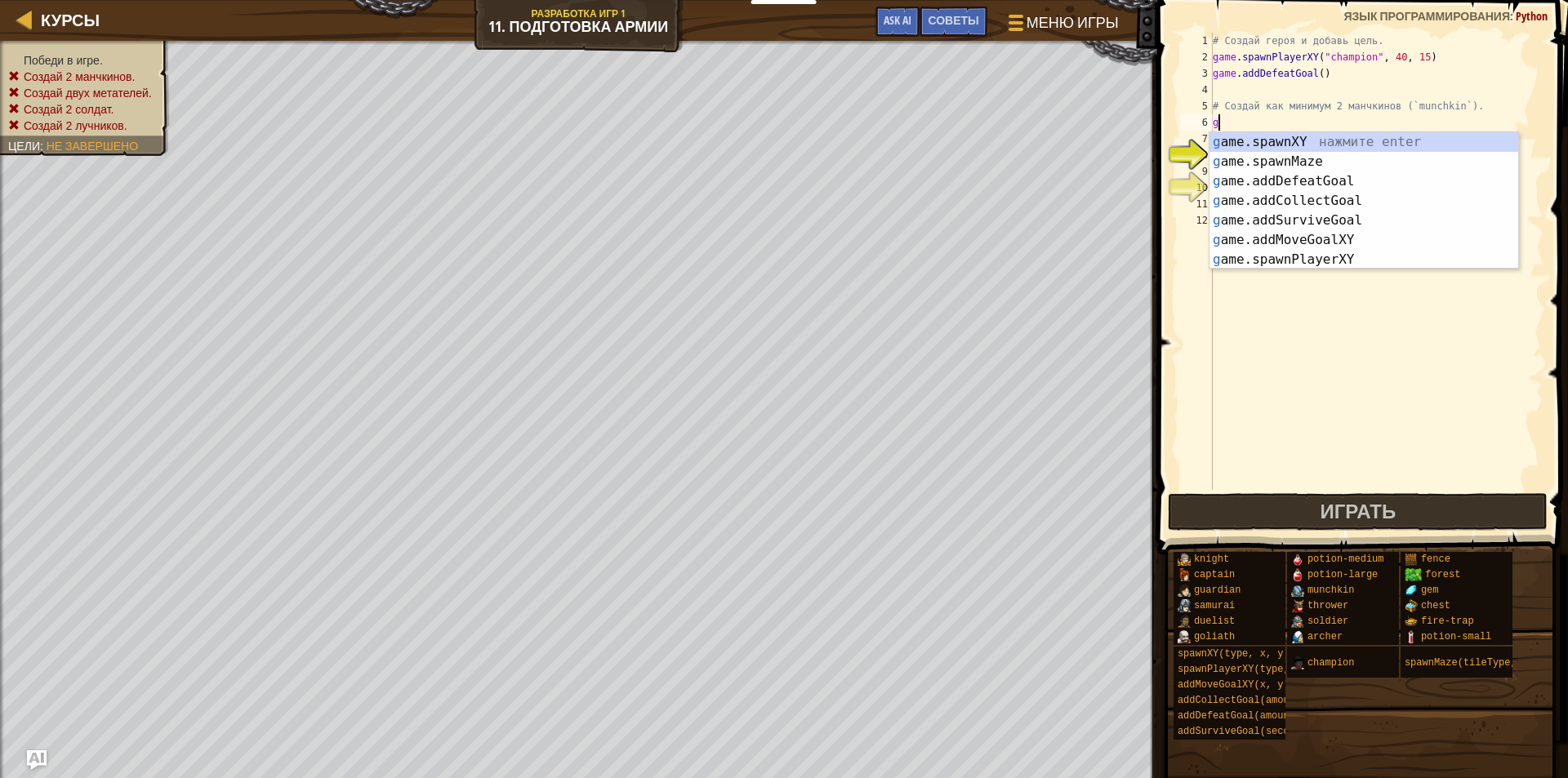
scroll to position [7, 0]
click at [1308, 134] on div "g ame.spawnXY нажмите enter g ame.spawnMaze нажмите enter g ame.addDefeatGoal н…" at bounding box center [1364, 220] width 308 height 176
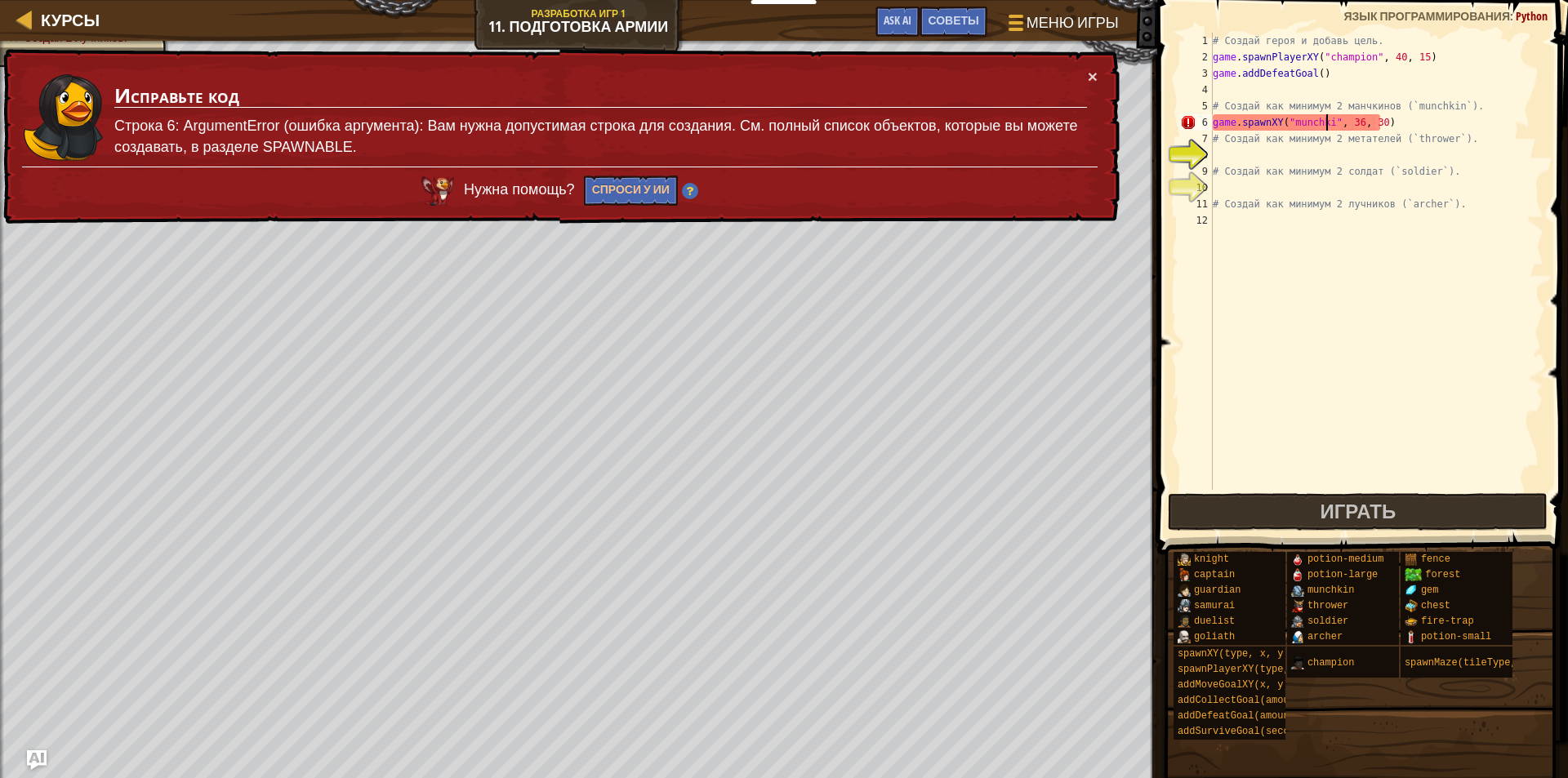
scroll to position [7, 10]
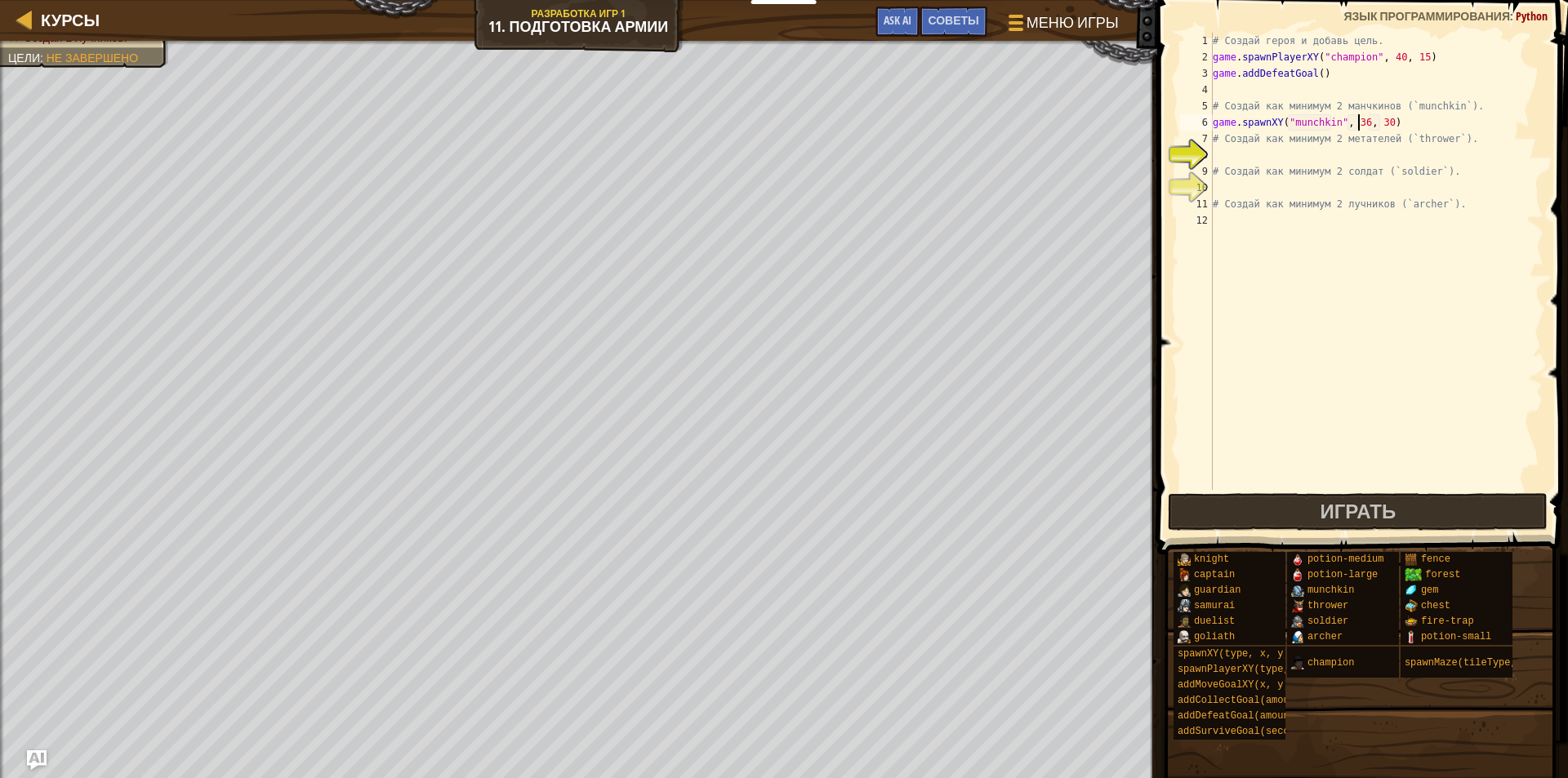
click at [1359, 120] on div "# Создай героя и добавь цель. game . spawnPlayerXY ( "champion" , 40 , 15 ) gam…" at bounding box center [1376, 278] width 334 height 490
click at [1379, 120] on div "# Создай героя и добавь цель. game . spawnPlayerXY ( "champion" , 40 , 15 ) gam…" at bounding box center [1376, 278] width 334 height 490
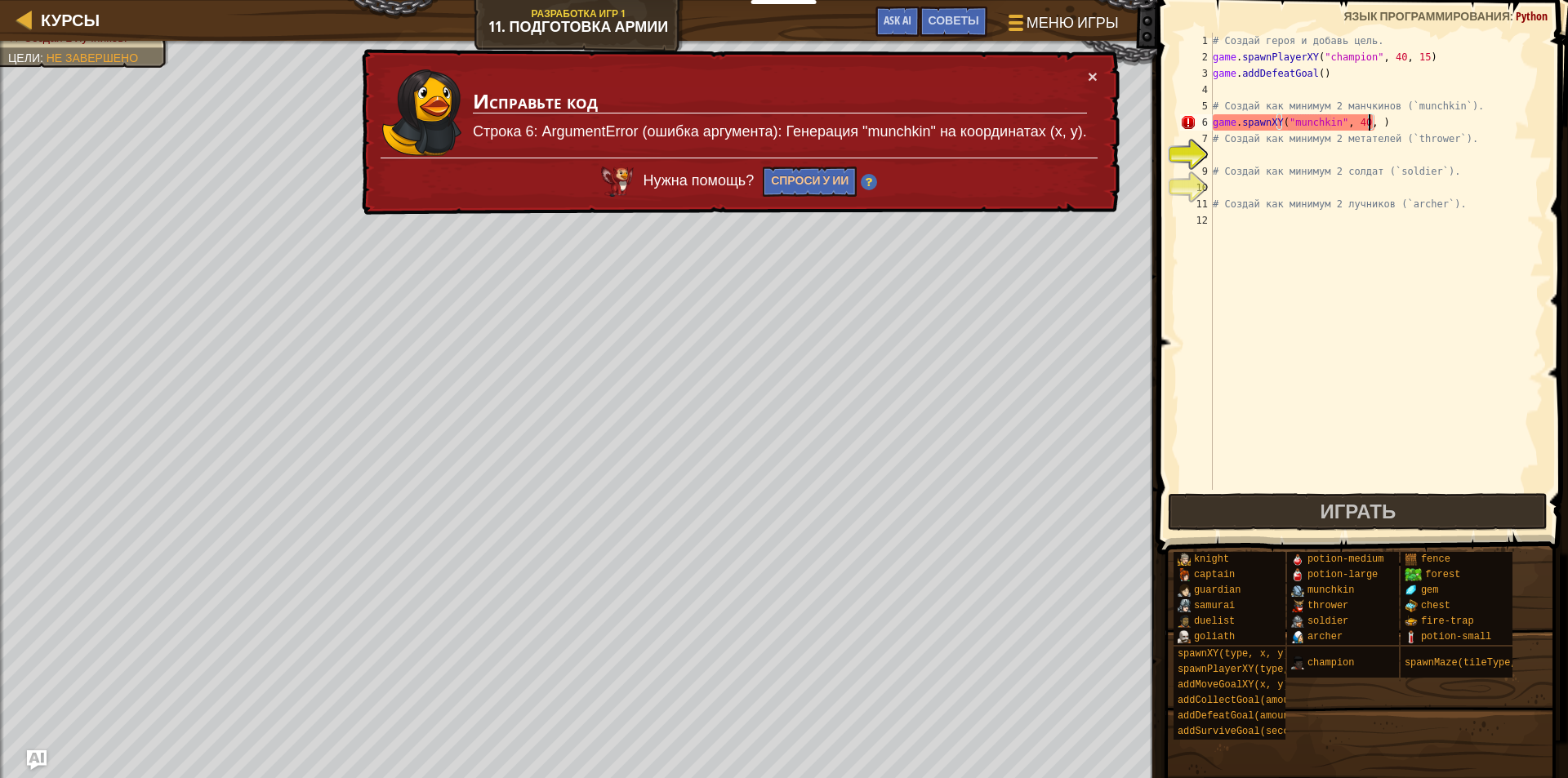
scroll to position [7, 13]
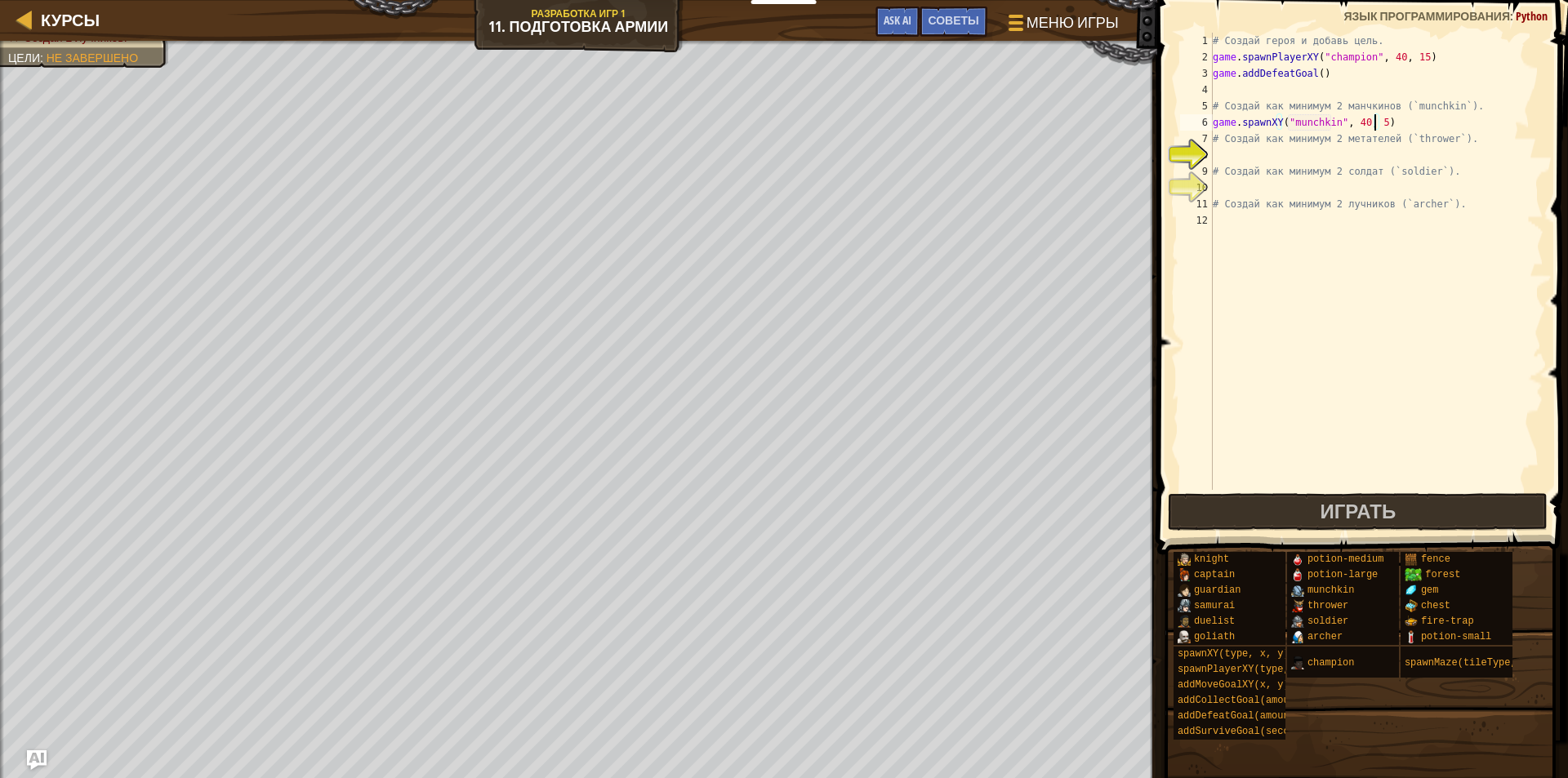
type textarea "game.spawnXY("munchkin", 40, 58)"
click at [1406, 122] on div "# Создай героя и добавь цель. game . spawnPlayerXY ( "champion" , 40 , 15 ) gam…" at bounding box center [1376, 278] width 334 height 490
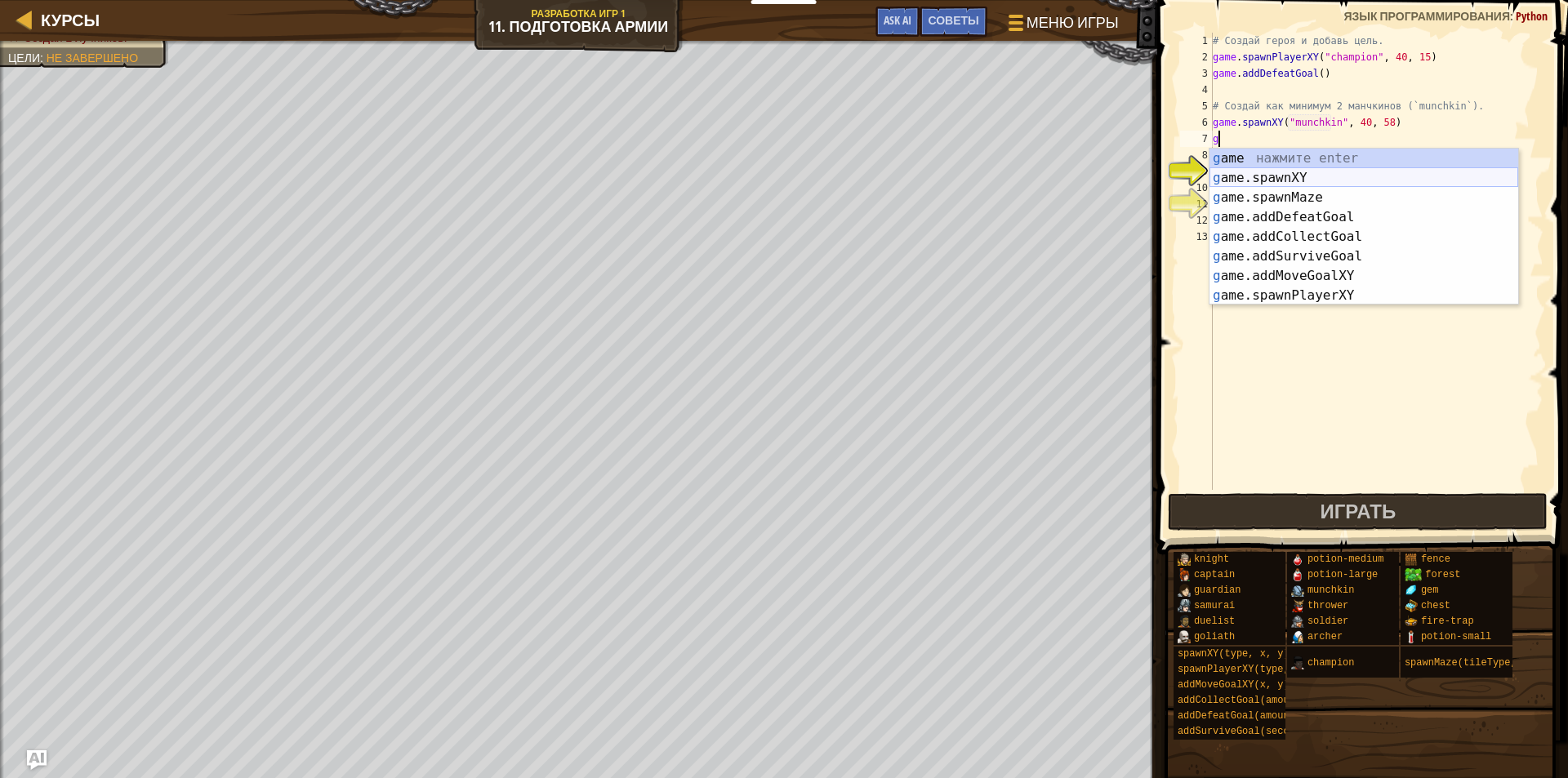
click at [1324, 176] on div "g ame нажмите enter g ame.spawnXY нажмите enter g ame.spawnMaze нажмите enter g…" at bounding box center [1364, 246] width 308 height 196
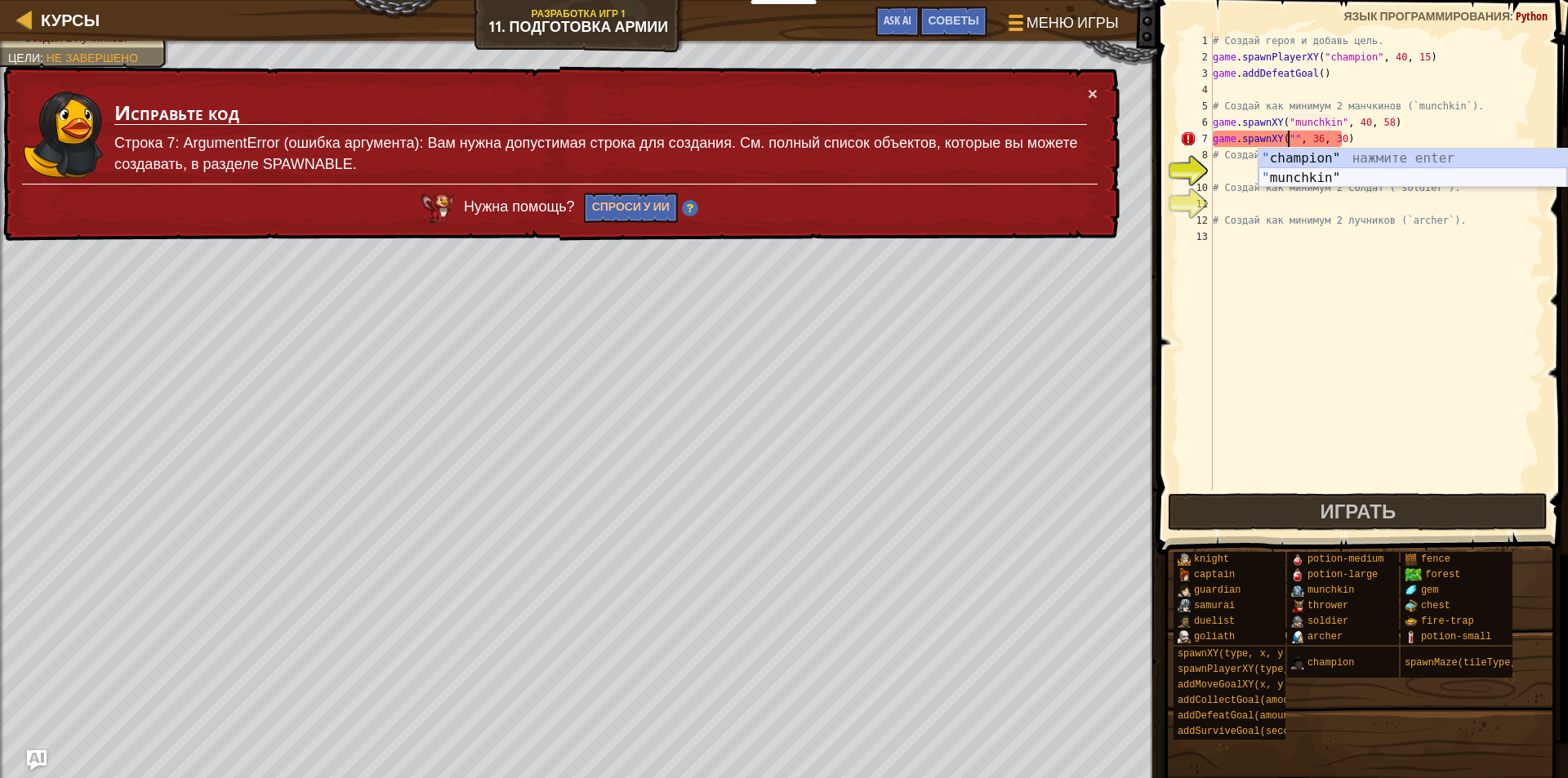
click at [1329, 173] on div "" champion" нажмите enter " munchkin" нажмите enter" at bounding box center [1413, 188] width 308 height 79
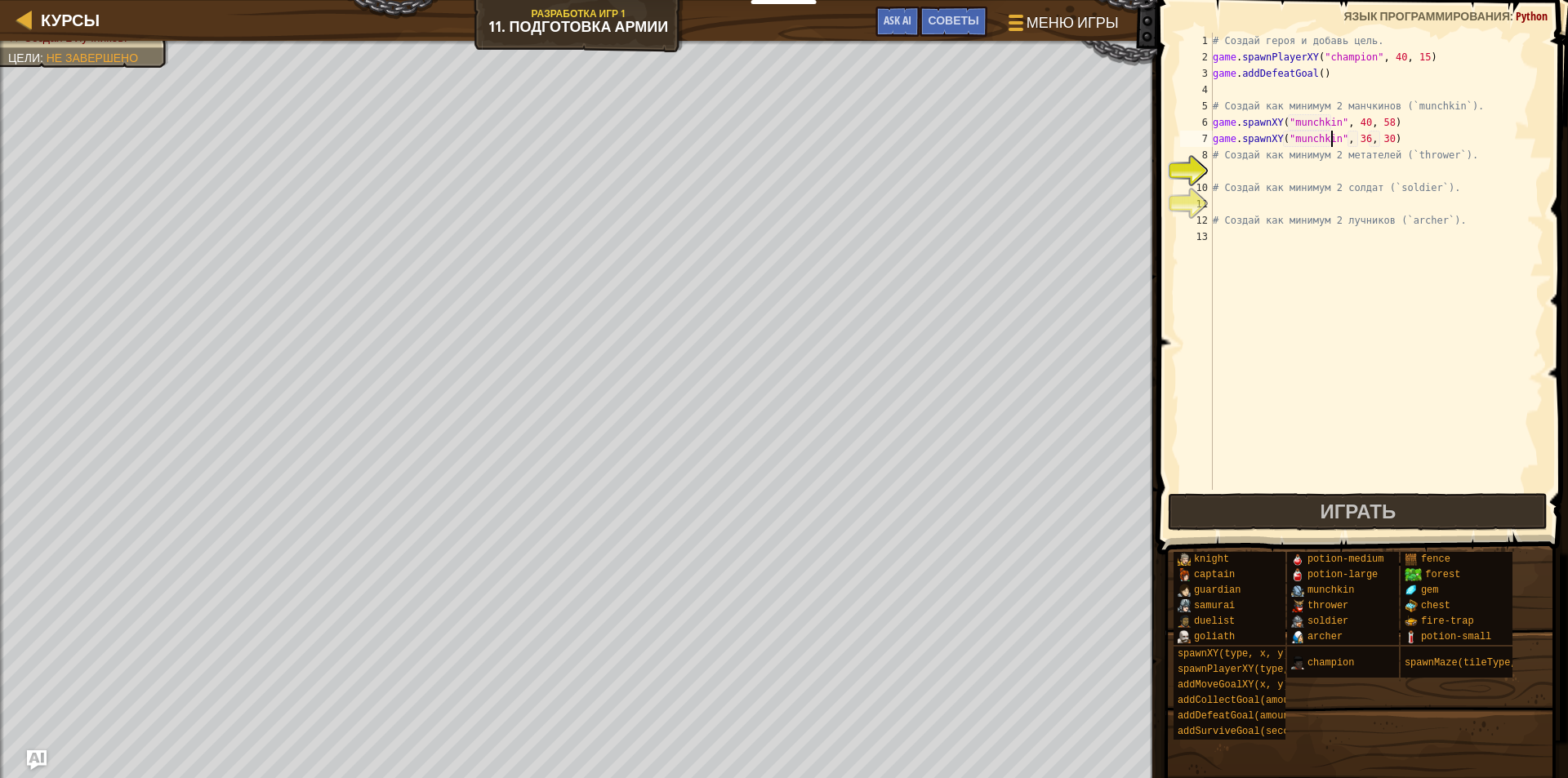
click at [1360, 135] on div "# Создай героя и добавь цель. game . spawnPlayerXY ( "champion" , 40 , 15 ) gam…" at bounding box center [1376, 278] width 334 height 490
click at [1380, 138] on div "# Создай героя и добавь цель. game . spawnPlayerXY ( "champion" , 40 , 15 ) gam…" at bounding box center [1376, 278] width 334 height 490
type textarea "game.spawnXY("munchkin", 36, 58)"
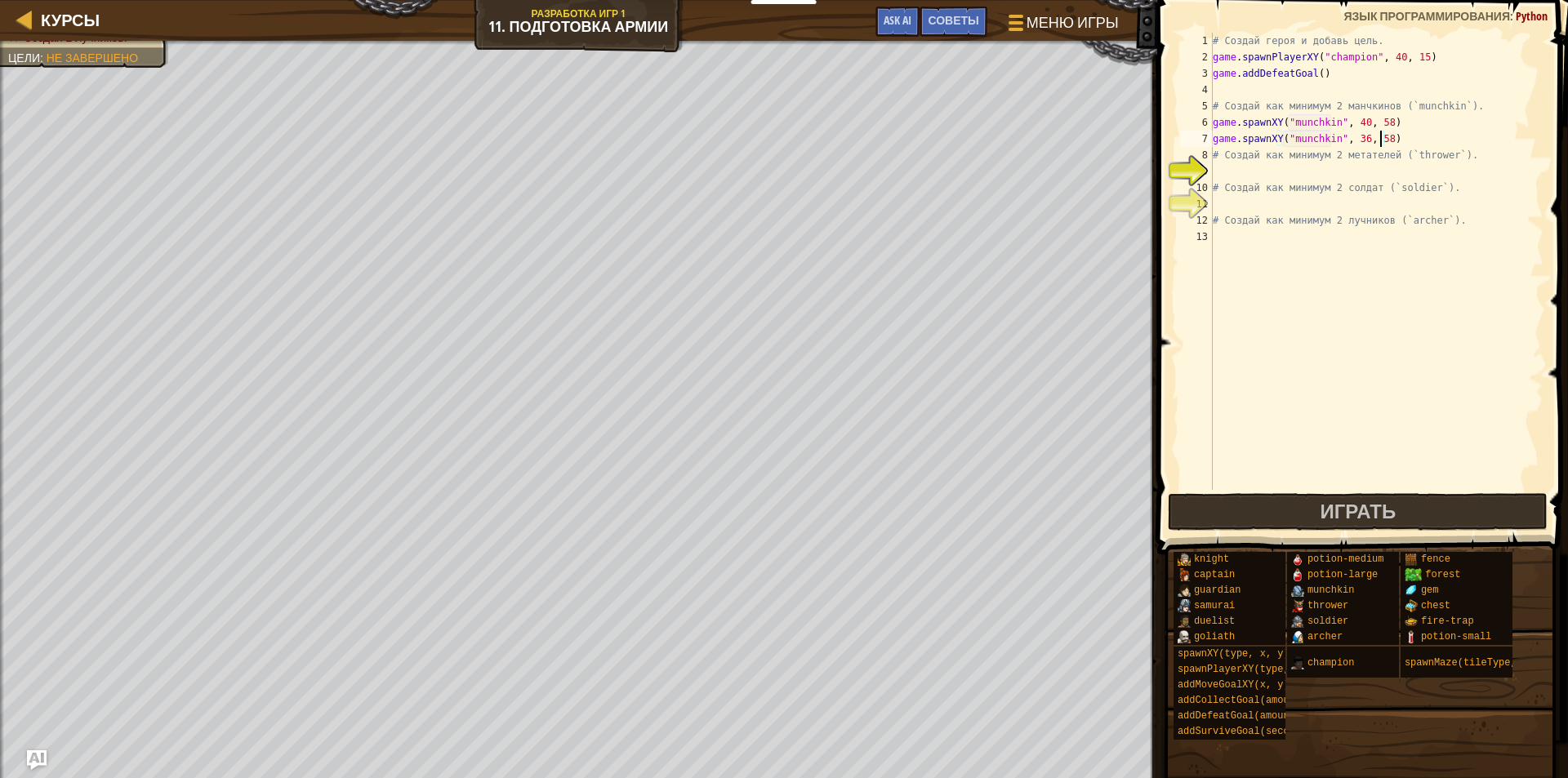
click at [1400, 139] on div "# Создай героя и добавь цель. game . spawnPlayerXY ( "champion" , 40 , 15 ) gam…" at bounding box center [1376, 278] width 334 height 490
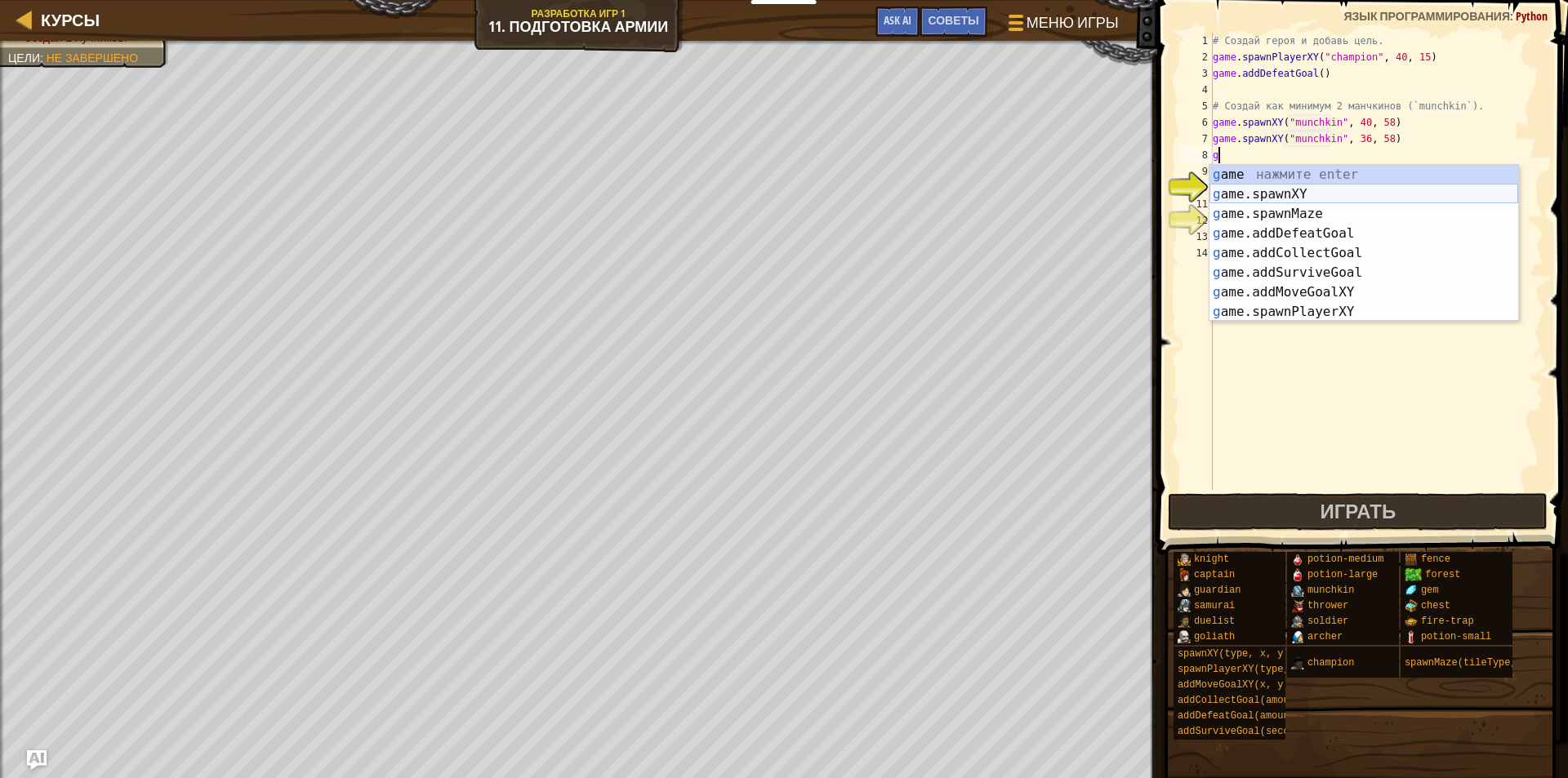
click at [1333, 190] on div "g ame нажмите enter g ame.spawnXY нажмите enter g ame.spawnMaze нажмите enter g…" at bounding box center [1364, 262] width 308 height 196
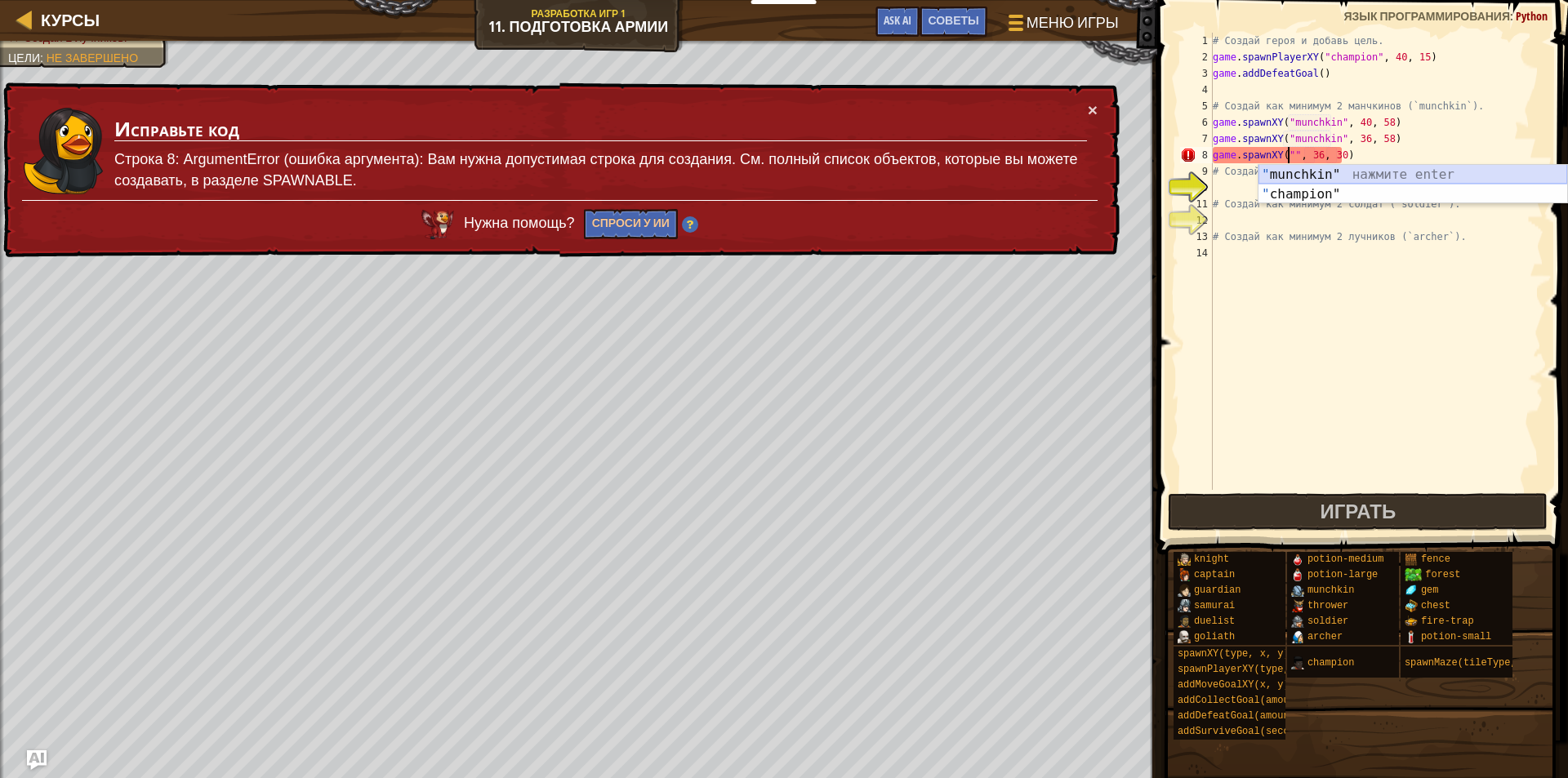
click at [1314, 175] on div "" munchkin" нажмите enter " champion" нажмите enter" at bounding box center [1413, 204] width 308 height 79
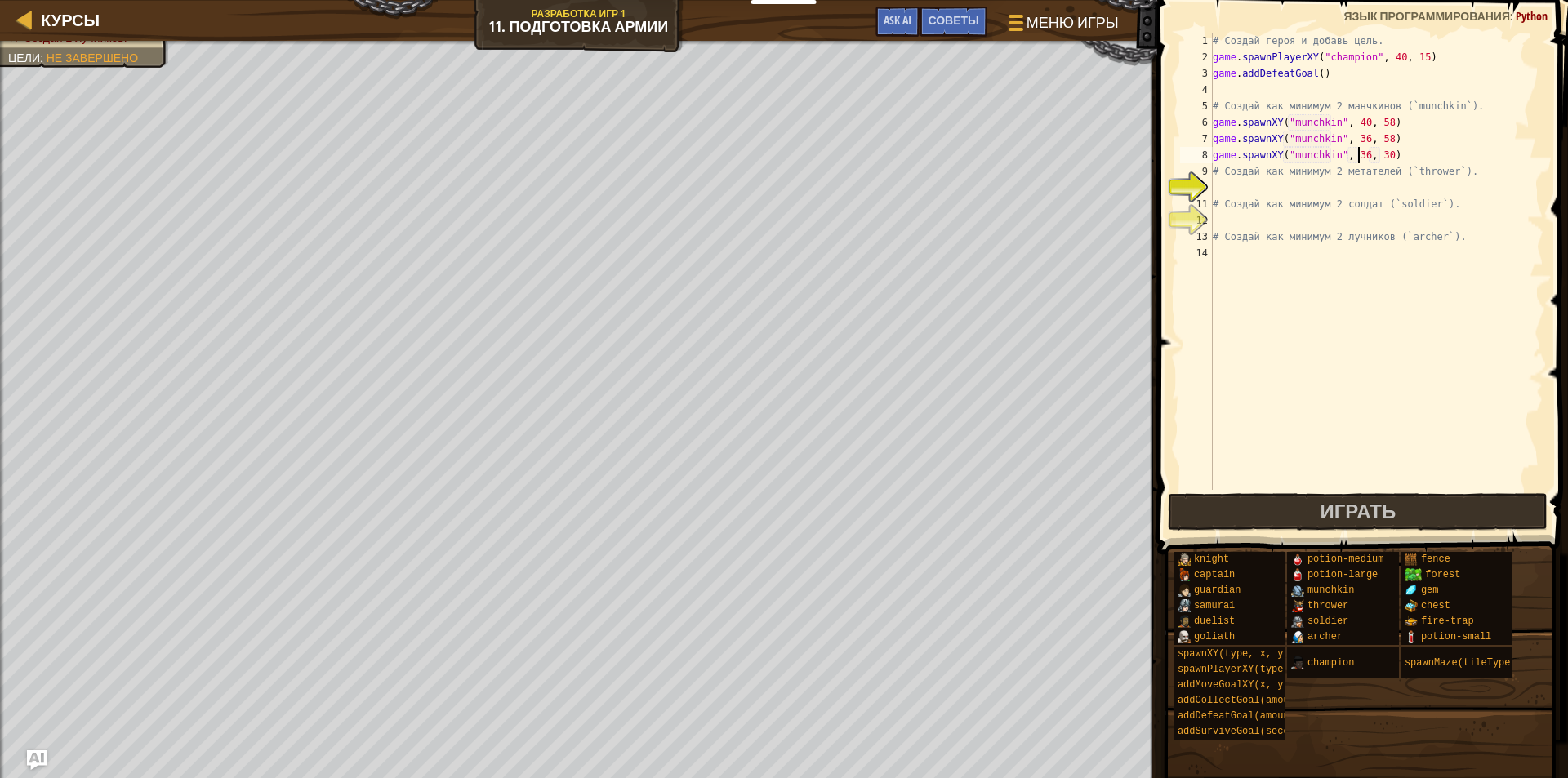
click at [1360, 155] on div "# Создай героя и добавь цель. game . spawnPlayerXY ( "champion" , 40 , 15 ) gam…" at bounding box center [1376, 278] width 334 height 490
click at [1378, 151] on div "# Создай героя и добавь цель. game . spawnPlayerXY ( "champion" , 40 , 15 ) gam…" at bounding box center [1376, 278] width 334 height 490
type textarea "game.spawnXY("munchkin", 44, 58)"
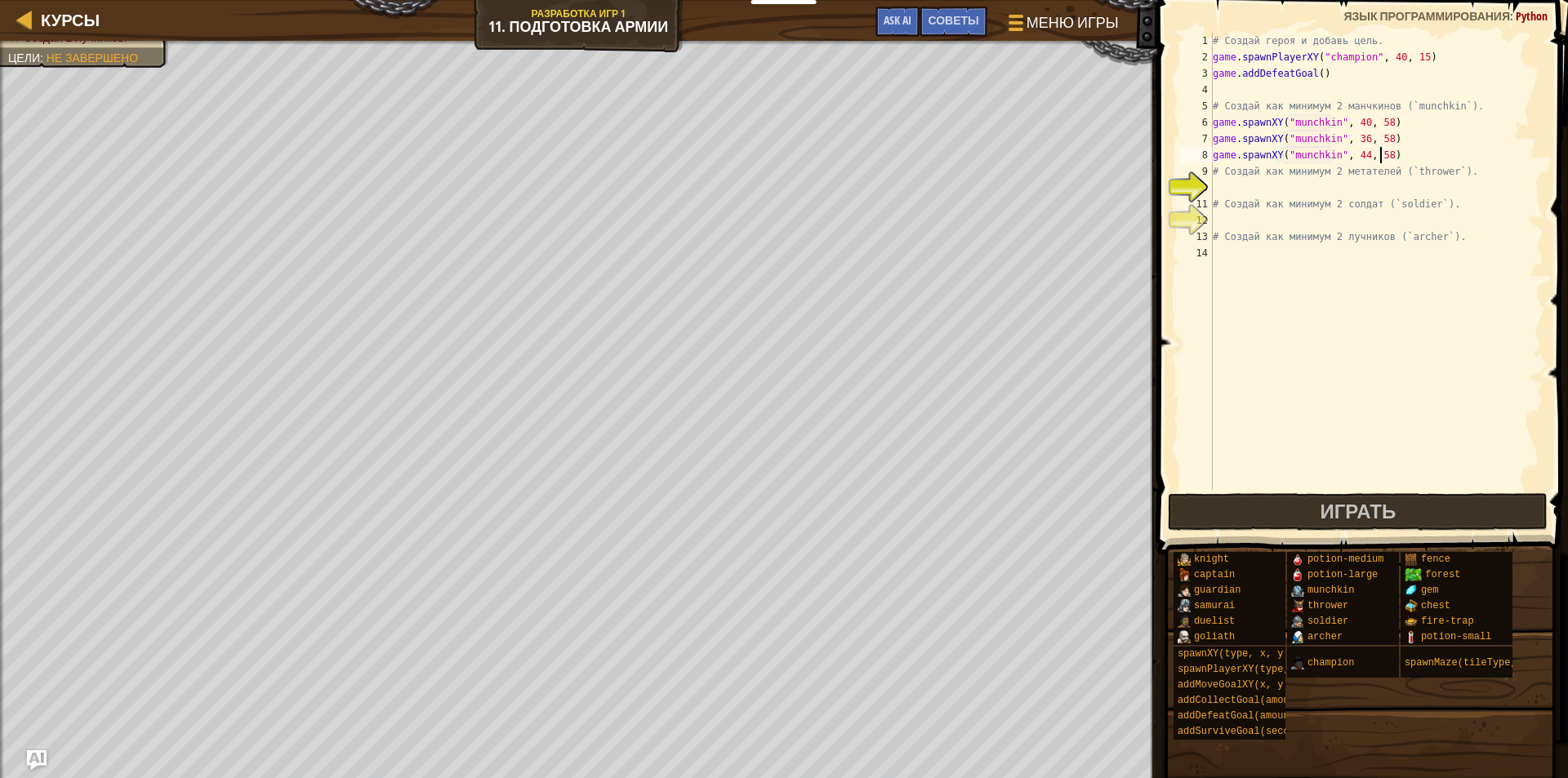
click at [1270, 189] on div "# Создай героя и добавь цель. game . spawnPlayerXY ( "champion" , 40 , 15 ) gam…" at bounding box center [1376, 278] width 334 height 490
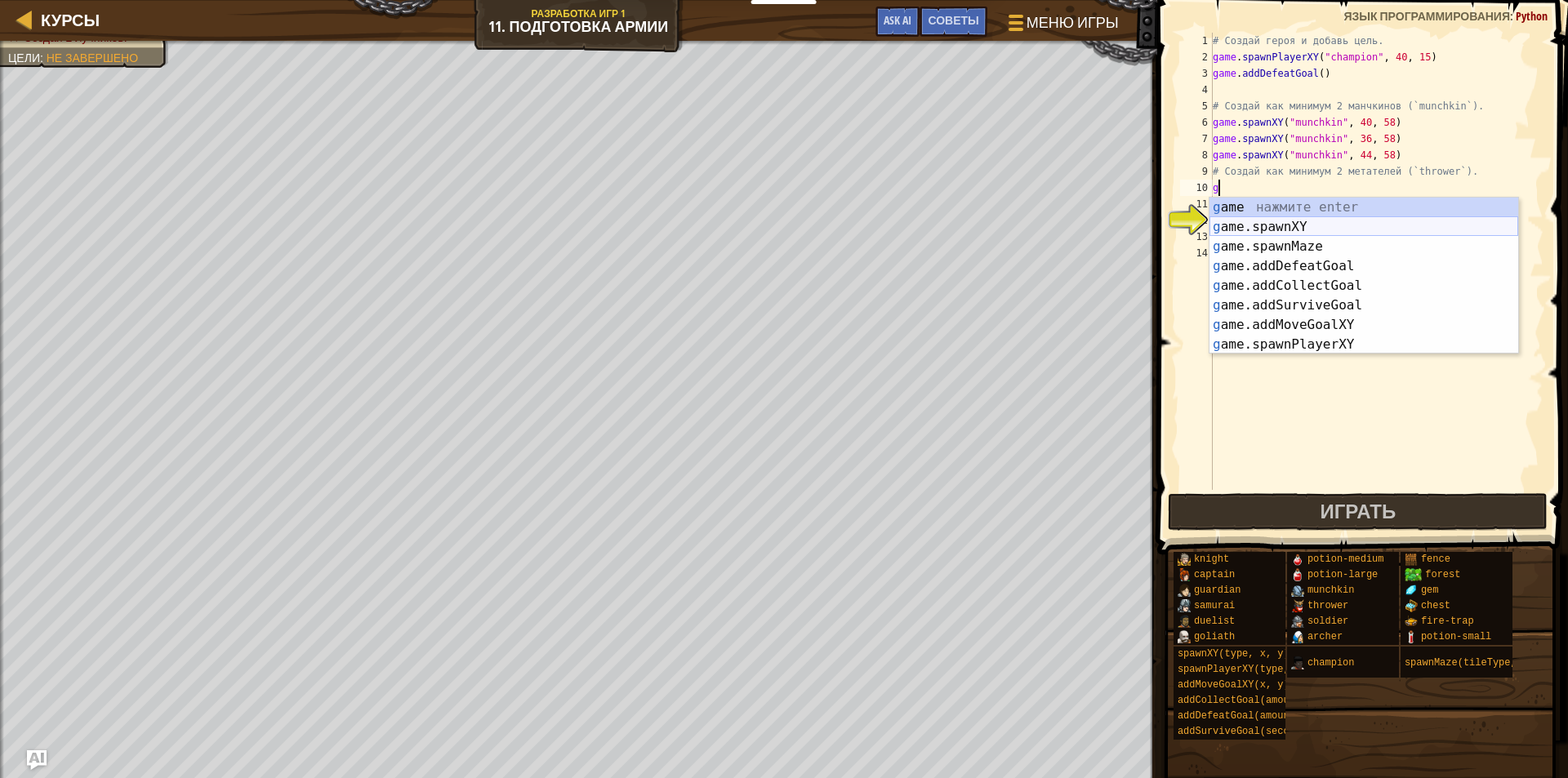
click at [1323, 225] on div "g ame нажмите enter g ame.spawnXY нажмите enter g ame.spawnMaze нажмите enter g…" at bounding box center [1364, 295] width 308 height 196
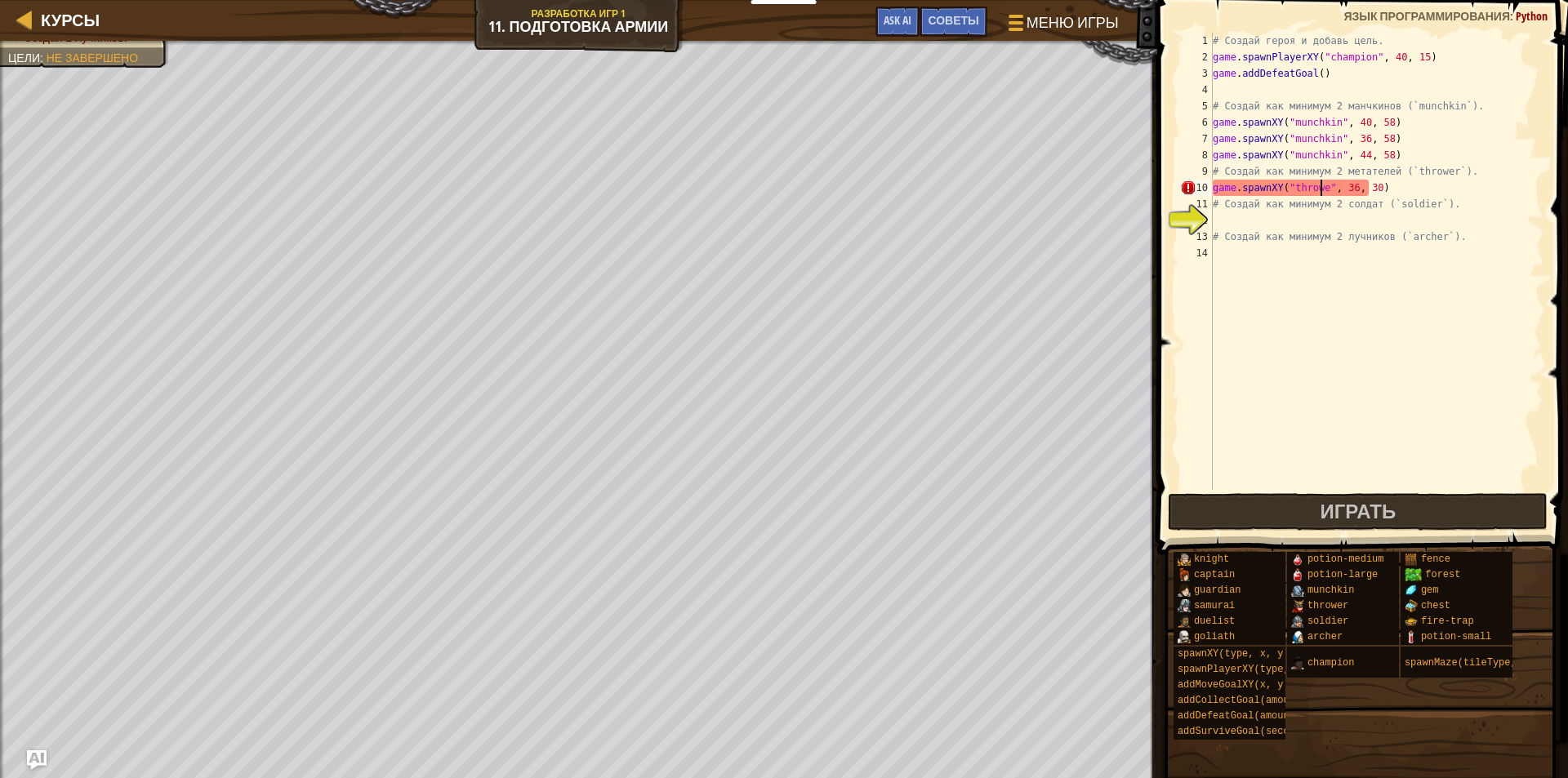
scroll to position [7, 9]
type textarea "game.spawnXY("thrower", 36, 30)"
click at [1395, 189] on div "# Создай героя и добавь цель. game . spawnPlayerXY ( "champion" , 40 , 15 ) gam…" at bounding box center [1376, 278] width 334 height 490
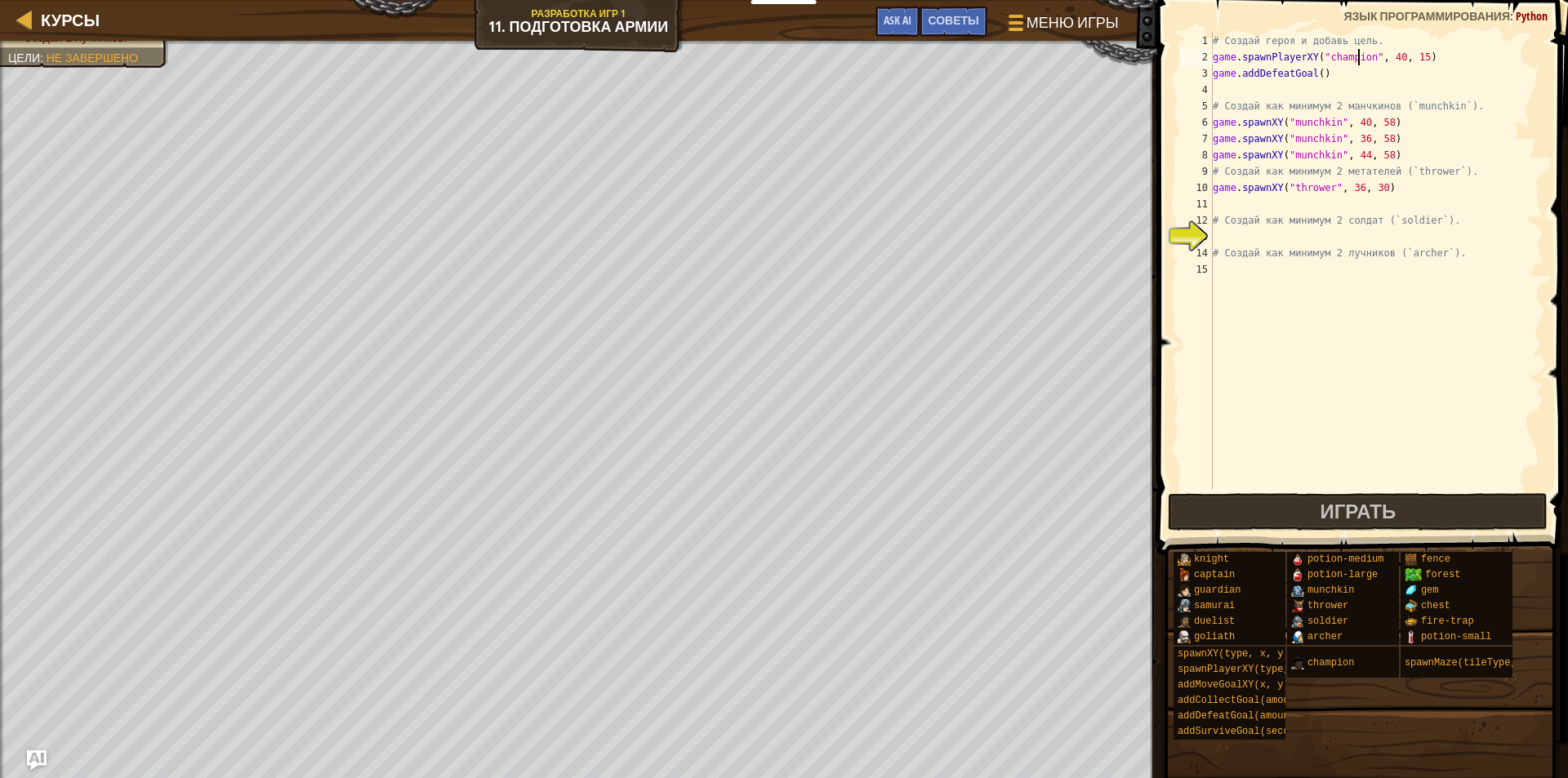
click at [1359, 57] on div "# Создай героя и добавь цель. game . spawnPlayerXY ( "champion" , 40 , 15 ) gam…" at bounding box center [1376, 278] width 334 height 490
click at [1360, 57] on div "# Создай героя и добавь цель. game . spawnPlayerXY ( "champion" , 40 , 15 ) gam…" at bounding box center [1376, 278] width 334 height 490
click at [1361, 58] on div "# Создай героя и добавь цель. game . spawnPlayerXY ( "champion" , 40 , 15 ) gam…" at bounding box center [1376, 278] width 334 height 490
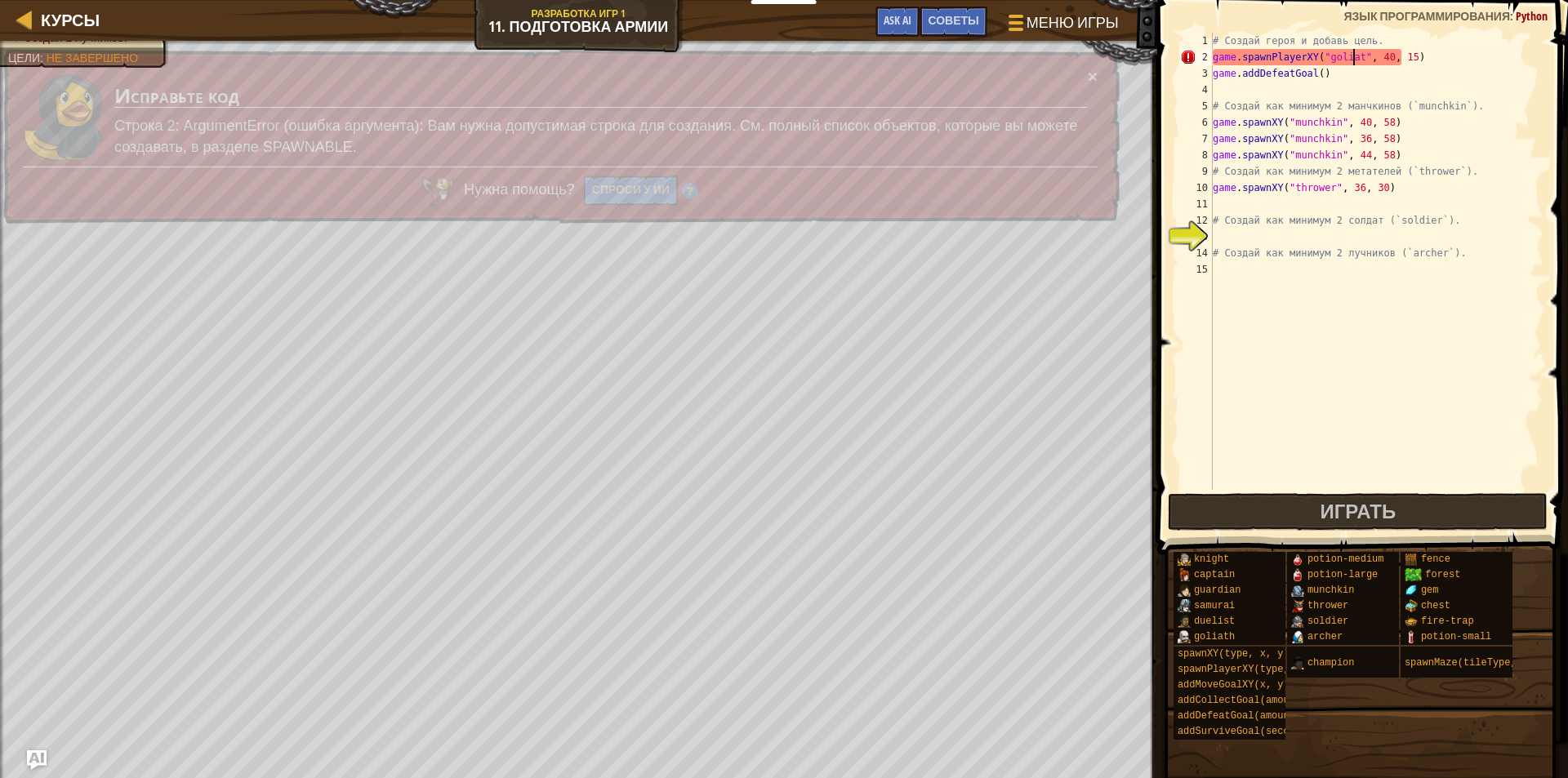
scroll to position [7, 11]
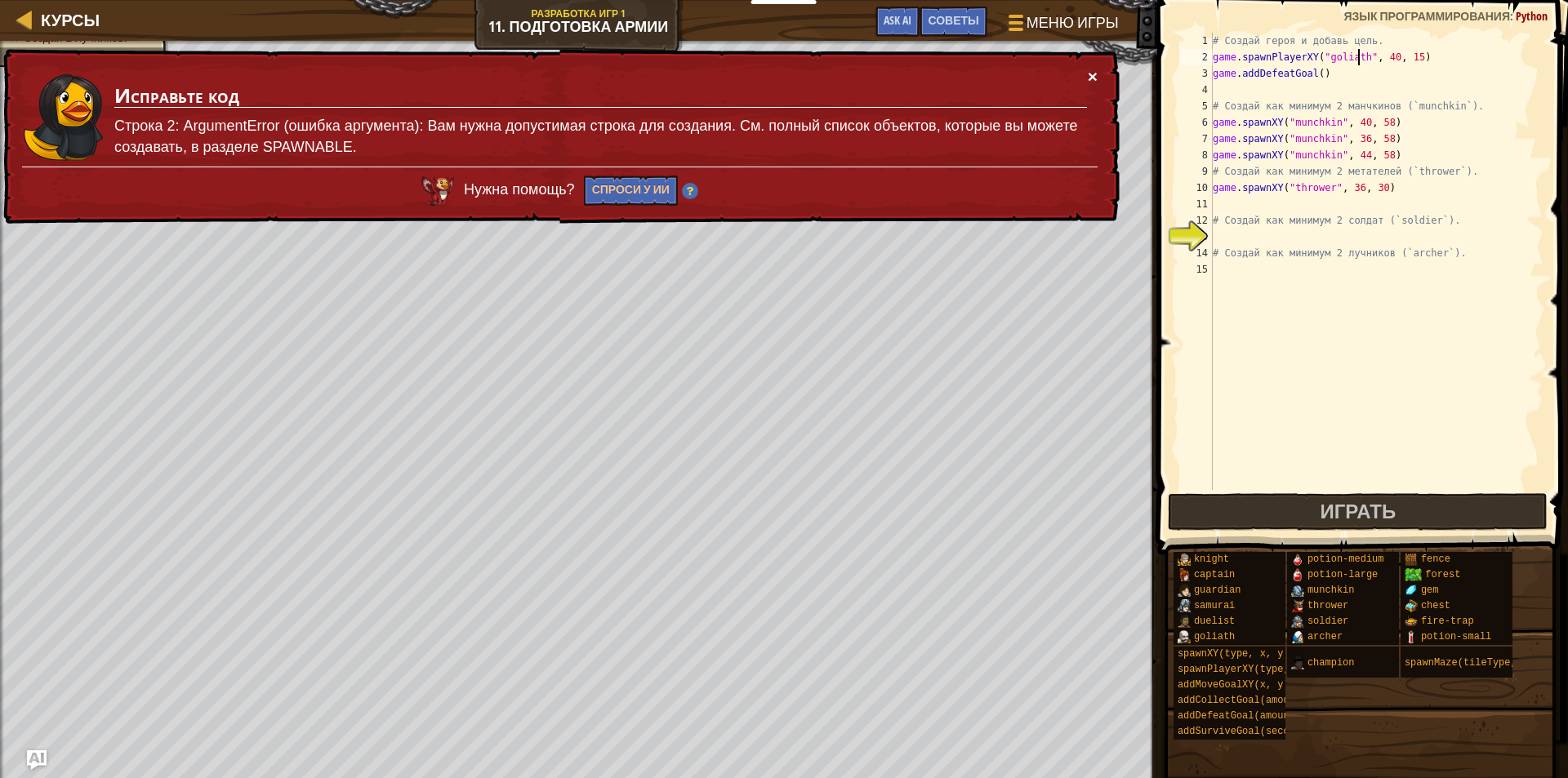
type textarea "game.spawnPlayerXY("goliath", 40, 15)"
click at [1091, 75] on button "×" at bounding box center [1093, 76] width 10 height 17
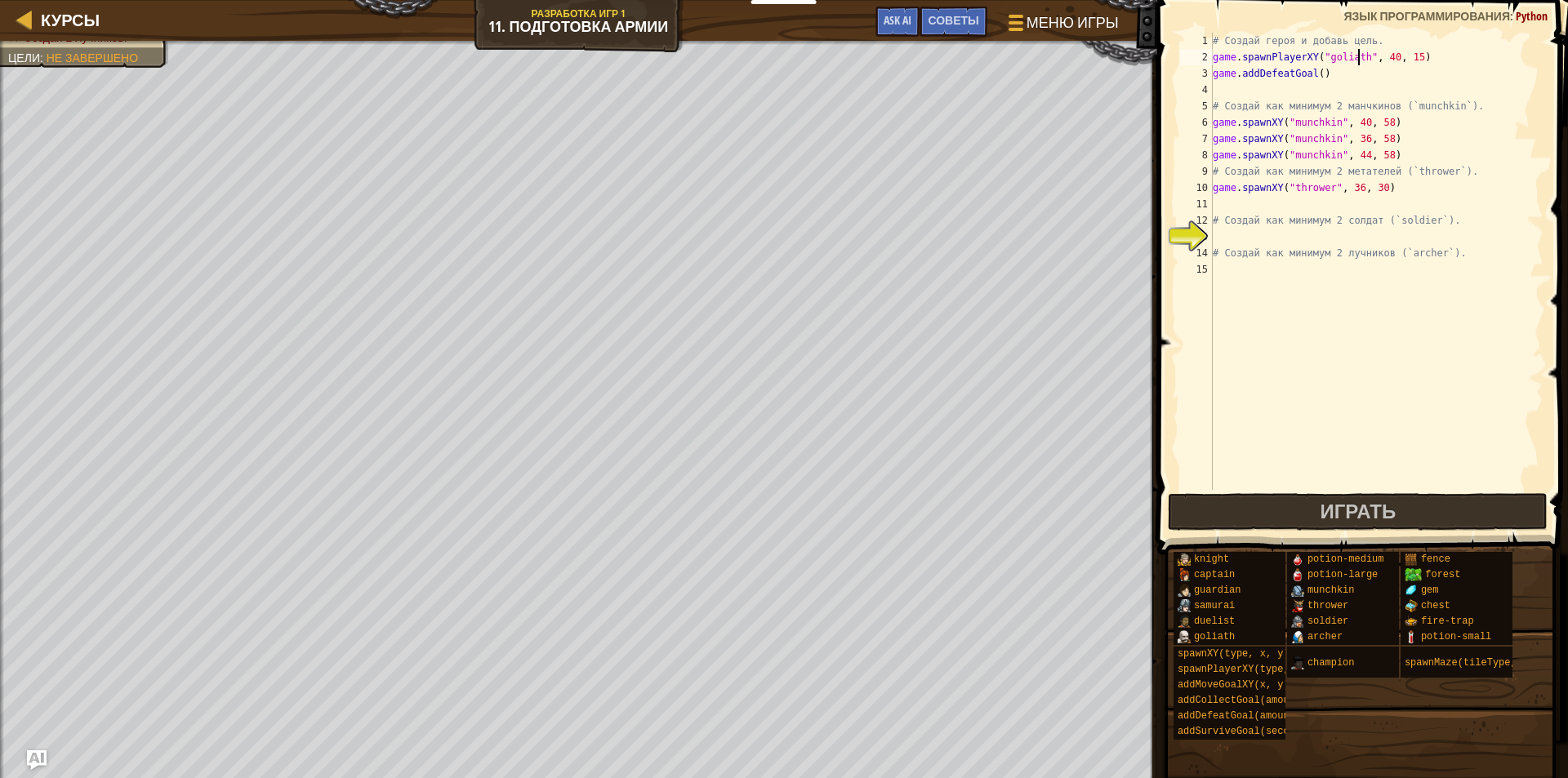
click at [1413, 97] on div "# Создай героя и добавь цель. game . spawnPlayerXY ( "goliath" , 40 , 15 ) game…" at bounding box center [1376, 278] width 334 height 490
click at [1313, 202] on div "# Создай героя и добавь цель. game . spawnPlayerXY ( "goliath" , 40 , 15 ) game…" at bounding box center [1376, 278] width 334 height 490
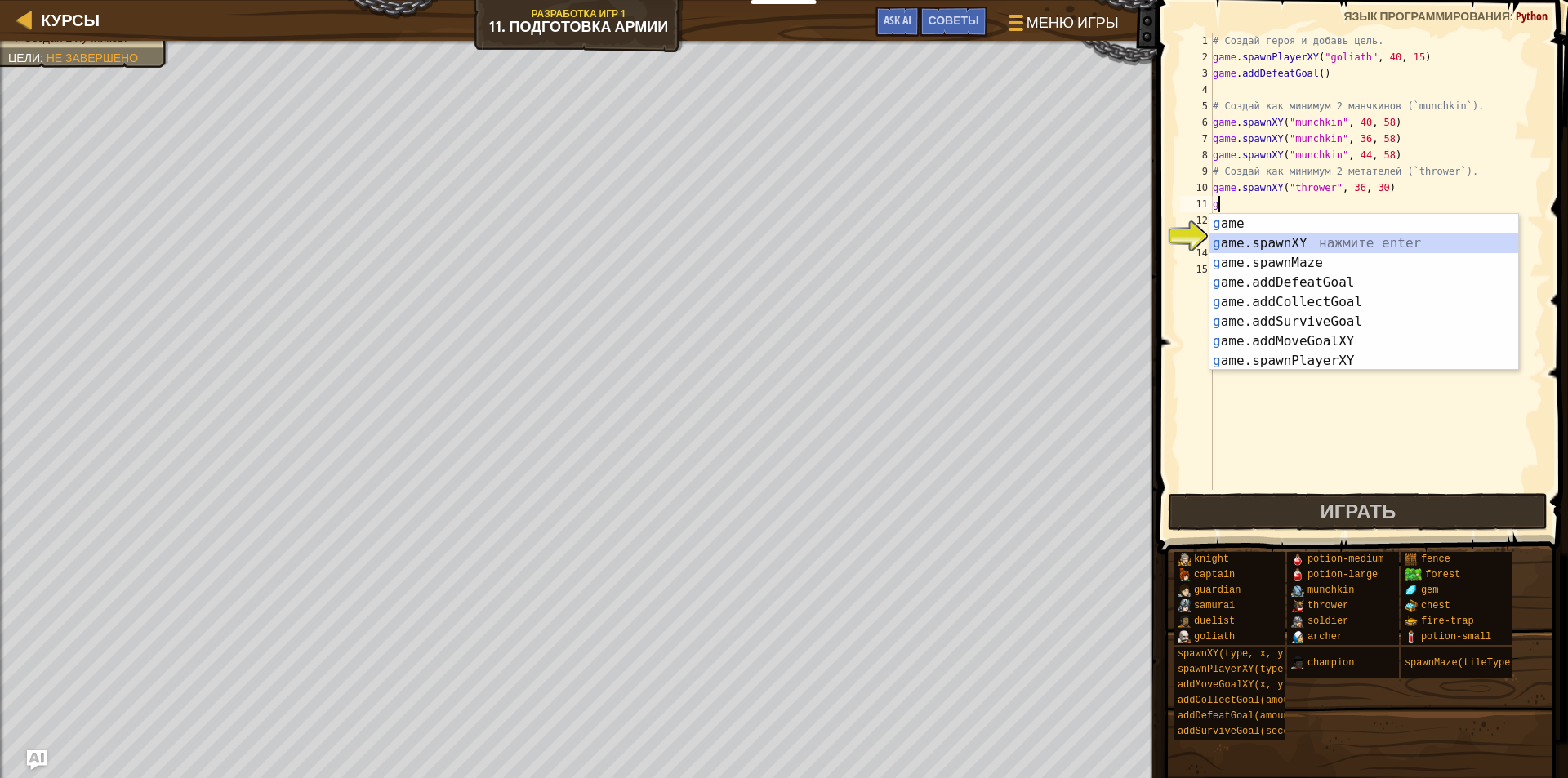
click at [1326, 239] on div "g ame нажмите enter g ame.spawnXY нажмите enter g ame.spawnMaze нажмите enter g…" at bounding box center [1364, 312] width 308 height 196
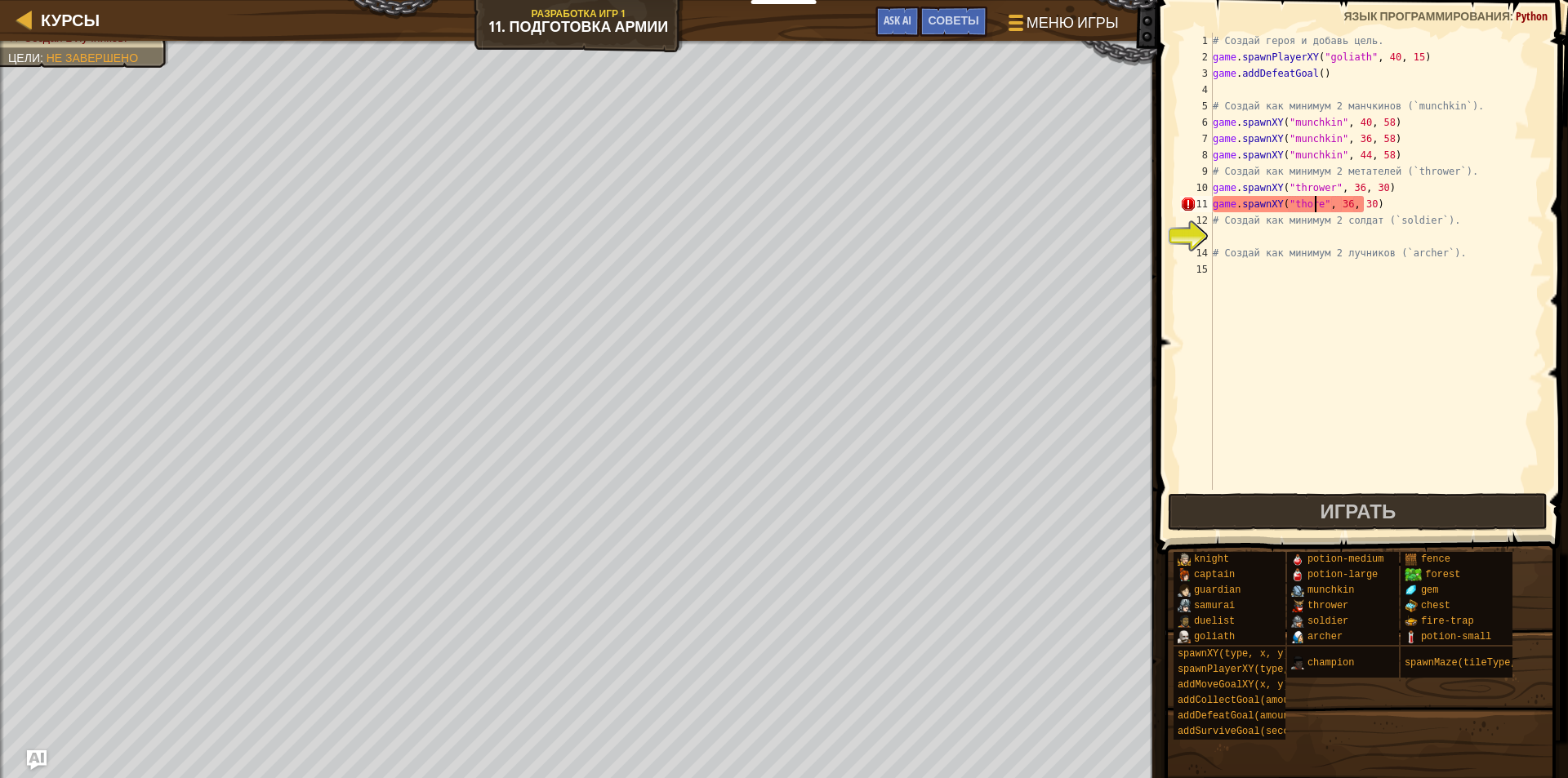
scroll to position [7, 8]
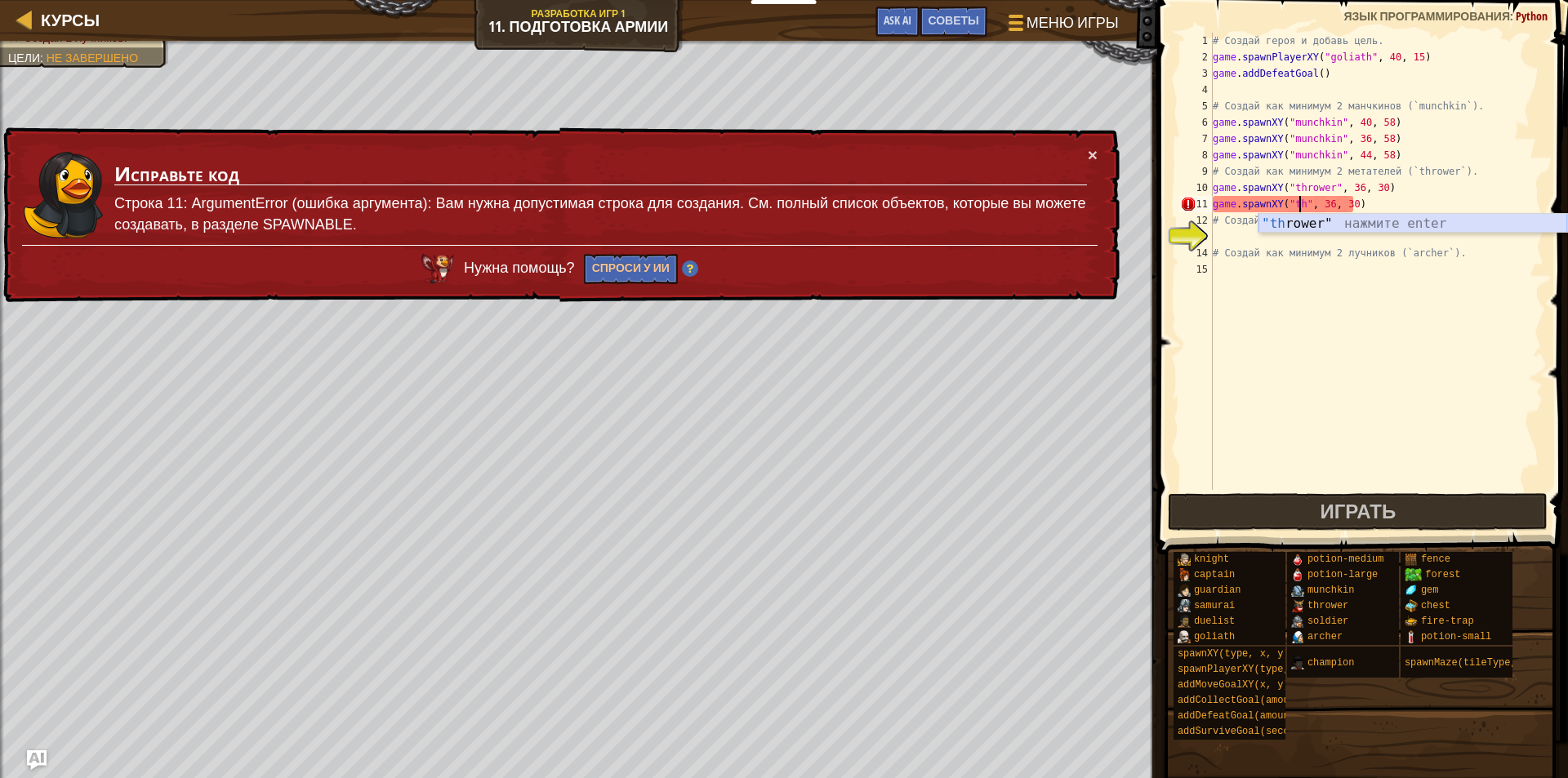
click at [1463, 219] on div ""th rower" нажмите enter" at bounding box center [1413, 243] width 308 height 59
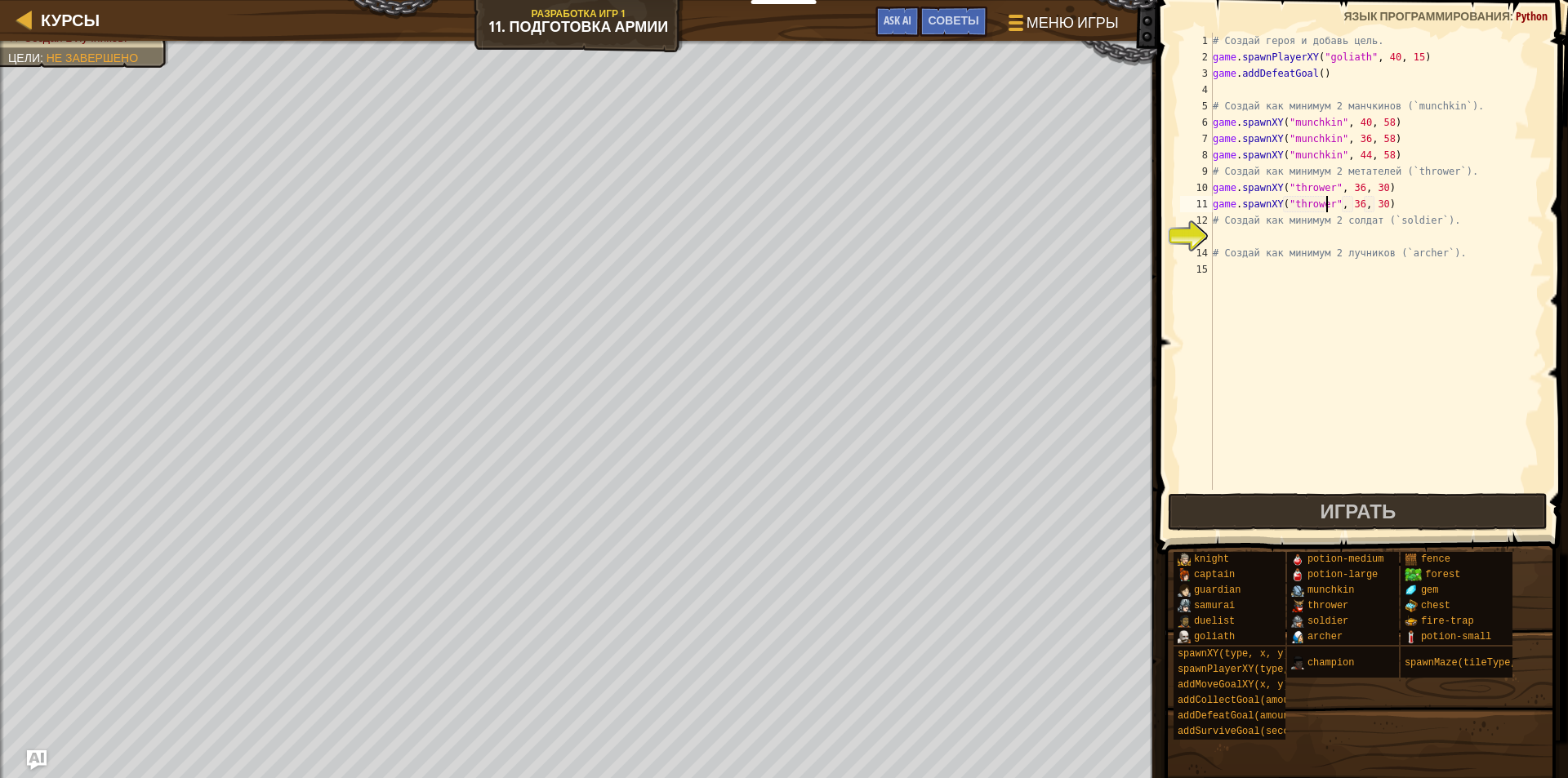
click at [1359, 228] on div "# Создай героя и добавь цель. game . spawnPlayerXY ( "goliath" , 40 , 15 ) game…" at bounding box center [1376, 278] width 334 height 490
type textarea "# Создай как минимум 2 солдат (`soldier`)."
click at [1361, 239] on div "# Создай героя и добавь цель. game . spawnPlayerXY ( "goliath" , 40 , 15 ) game…" at bounding box center [1376, 278] width 334 height 490
click at [1352, 203] on div "# Создай героя и добавь цель. game . spawnPlayerXY ( "goliath" , 40 , 15 ) game…" at bounding box center [1376, 278] width 334 height 490
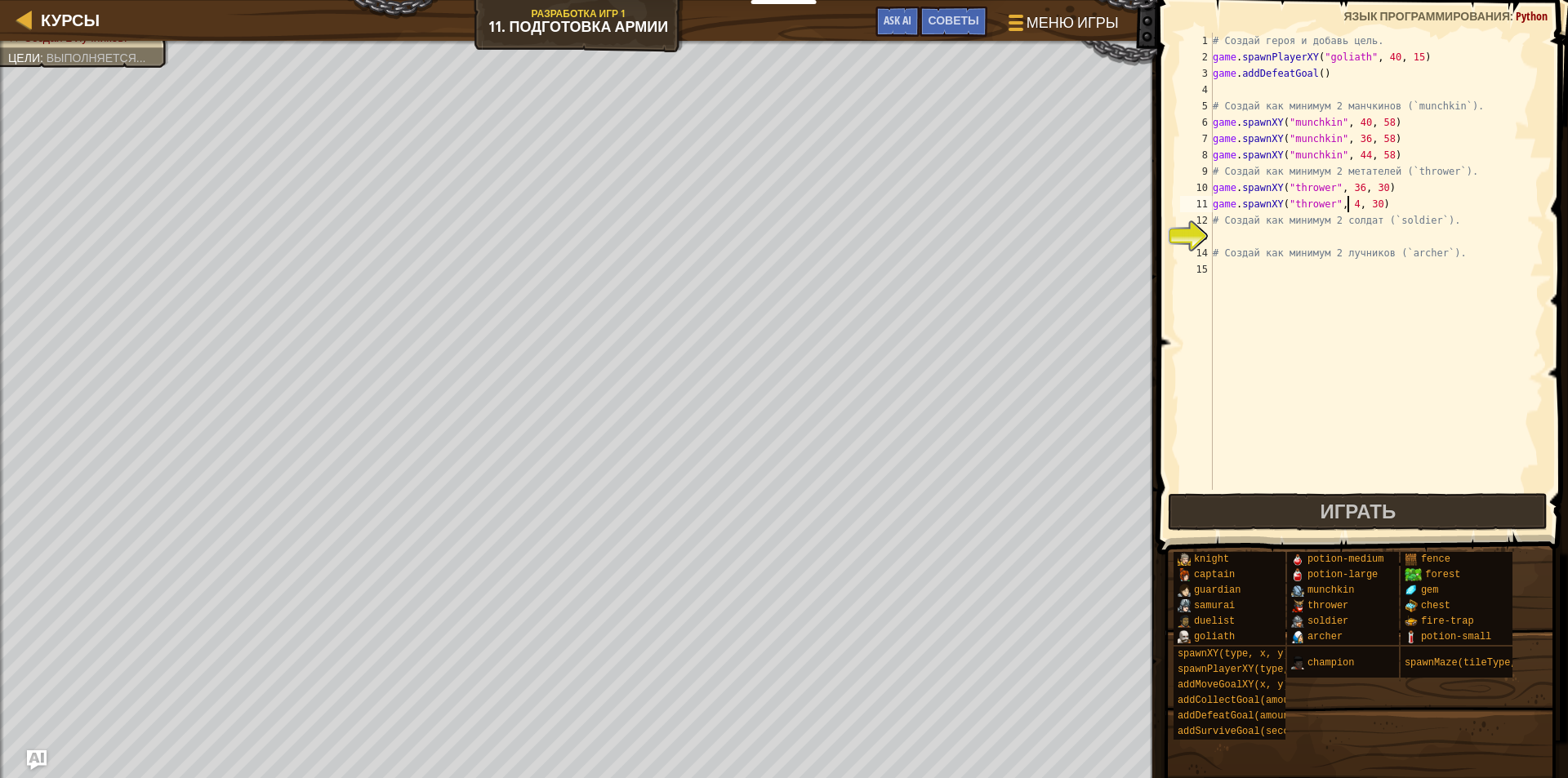
type textarea "game.spawnXY("thrower", 40, 30)"
click at [1323, 235] on div "# Создай героя и добавь цель. game . spawnPlayerXY ( "goliath" , 40 , 15 ) game…" at bounding box center [1376, 278] width 334 height 490
click at [1392, 205] on div "# Создай героя и добавь цель. game . spawnPlayerXY ( "goliath" , 40 , 15 ) game…" at bounding box center [1376, 278] width 334 height 490
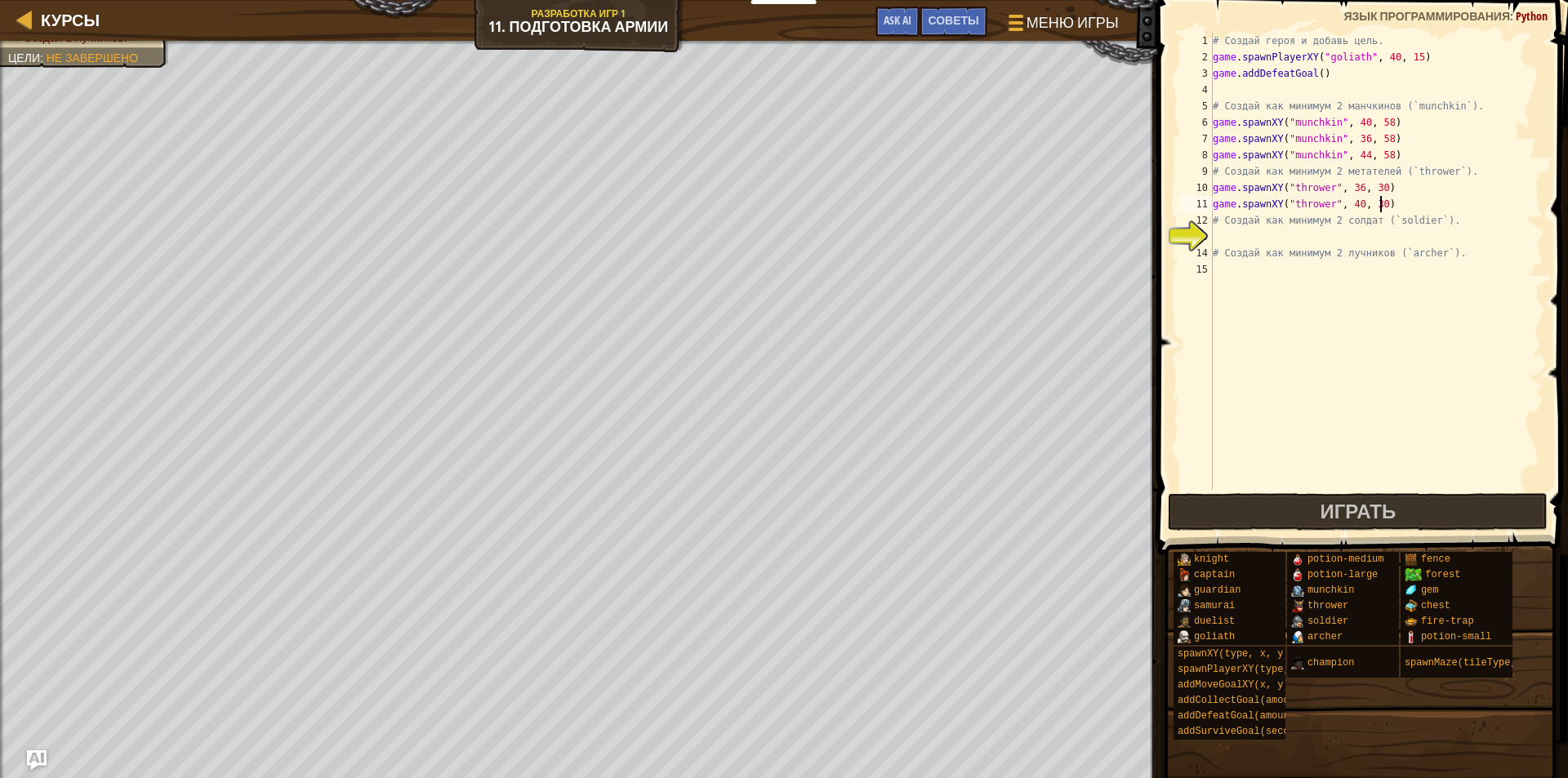
type textarea "game.spawnXY("thrower", 40, 30)"
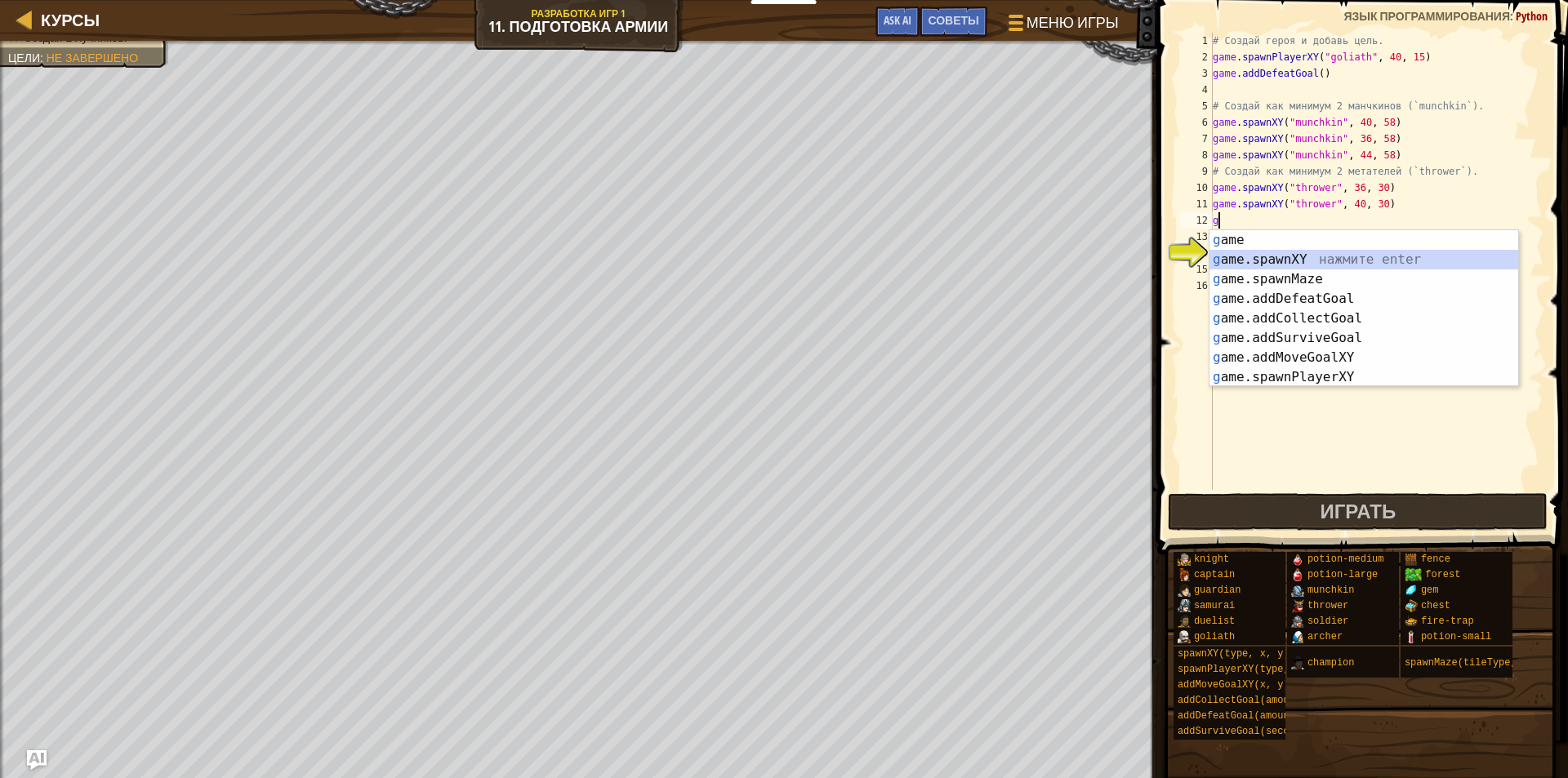
click at [1301, 252] on div "g ame нажмите enter g ame.spawnXY нажмите enter g ame.spawnMaze нажмите enter g…" at bounding box center [1364, 328] width 308 height 196
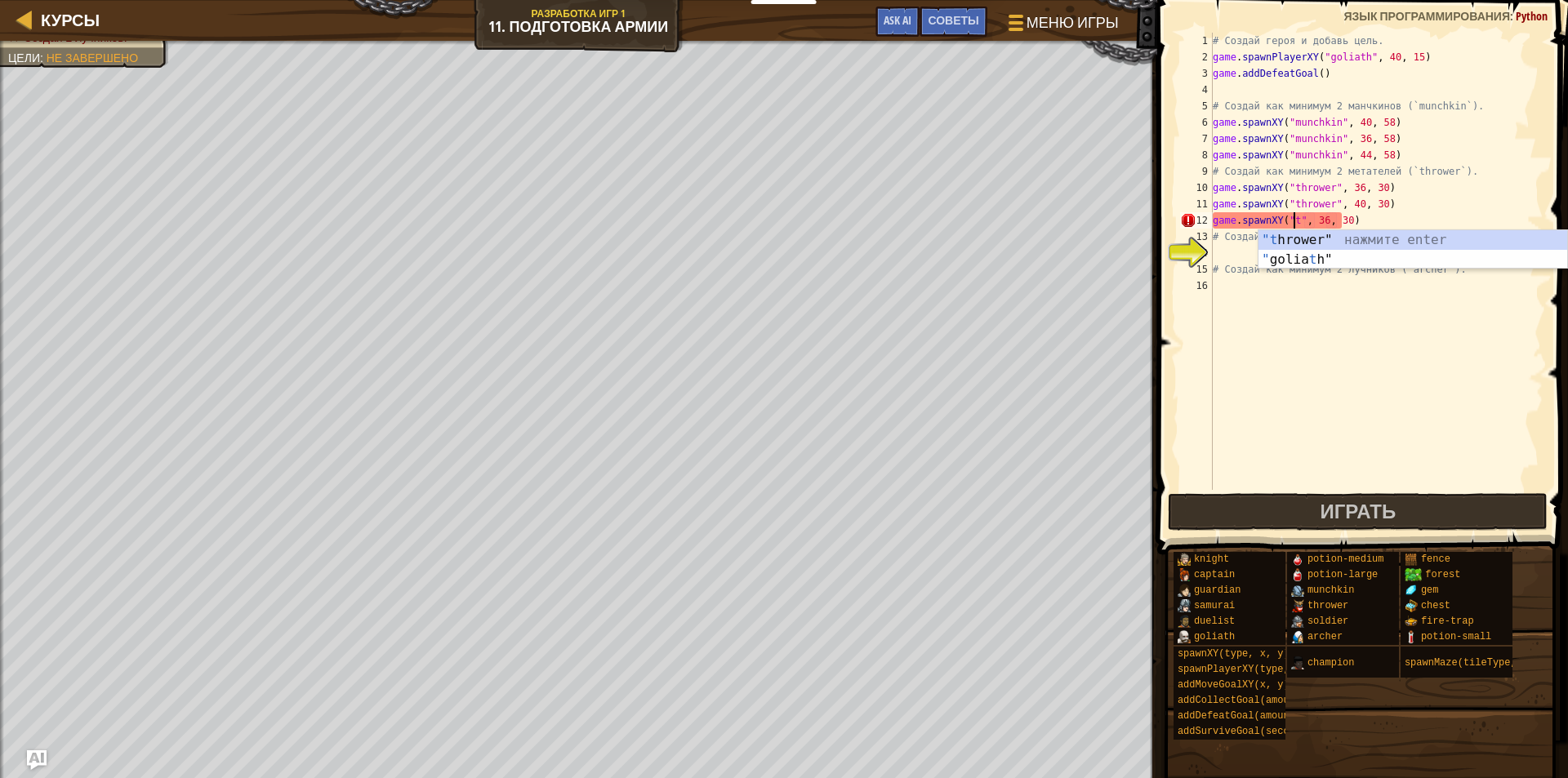
scroll to position [7, 7]
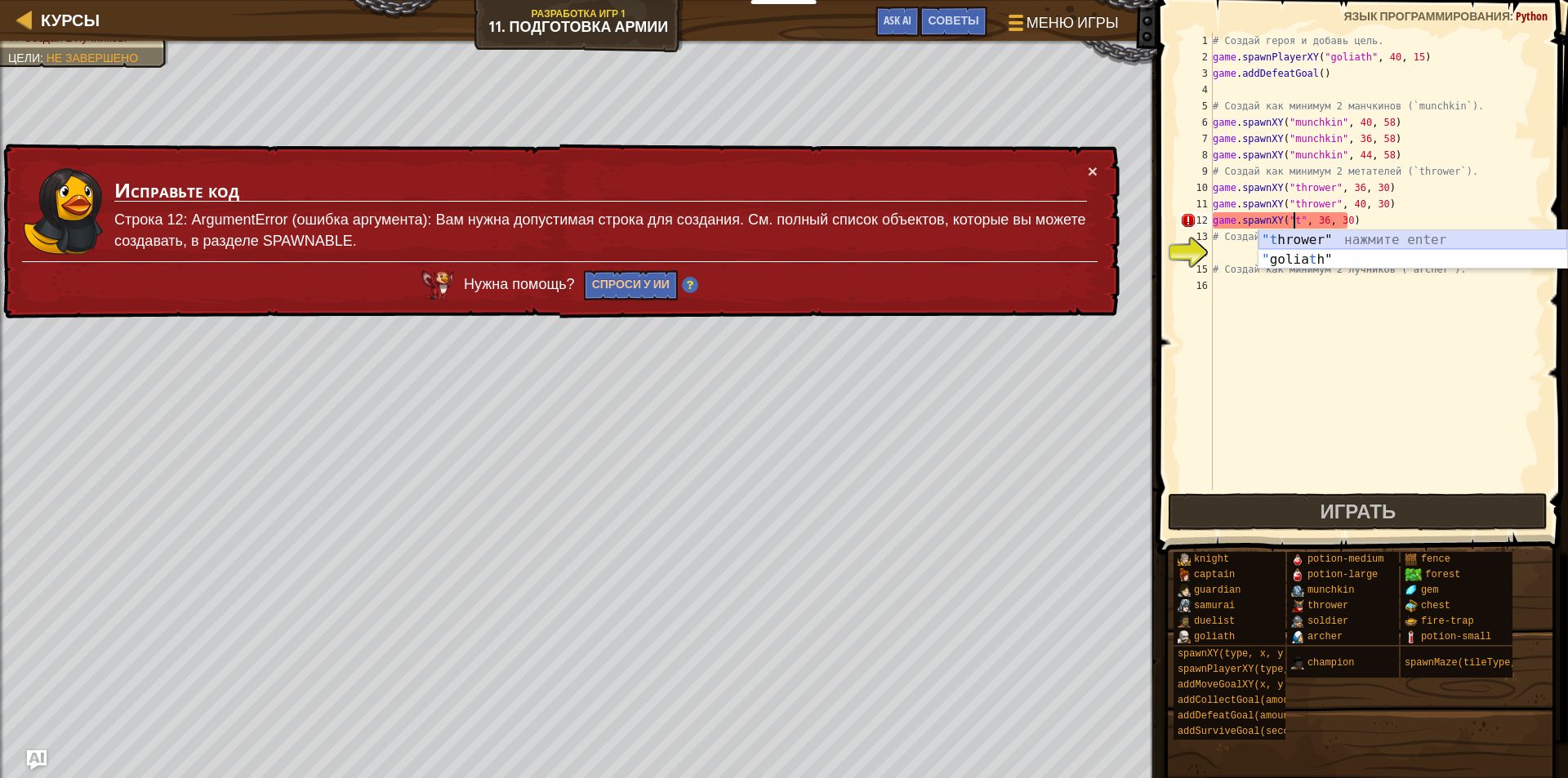
click at [1301, 236] on div ""t hrower" нажмите enter " golia t h" нажмите enter" at bounding box center [1413, 270] width 308 height 79
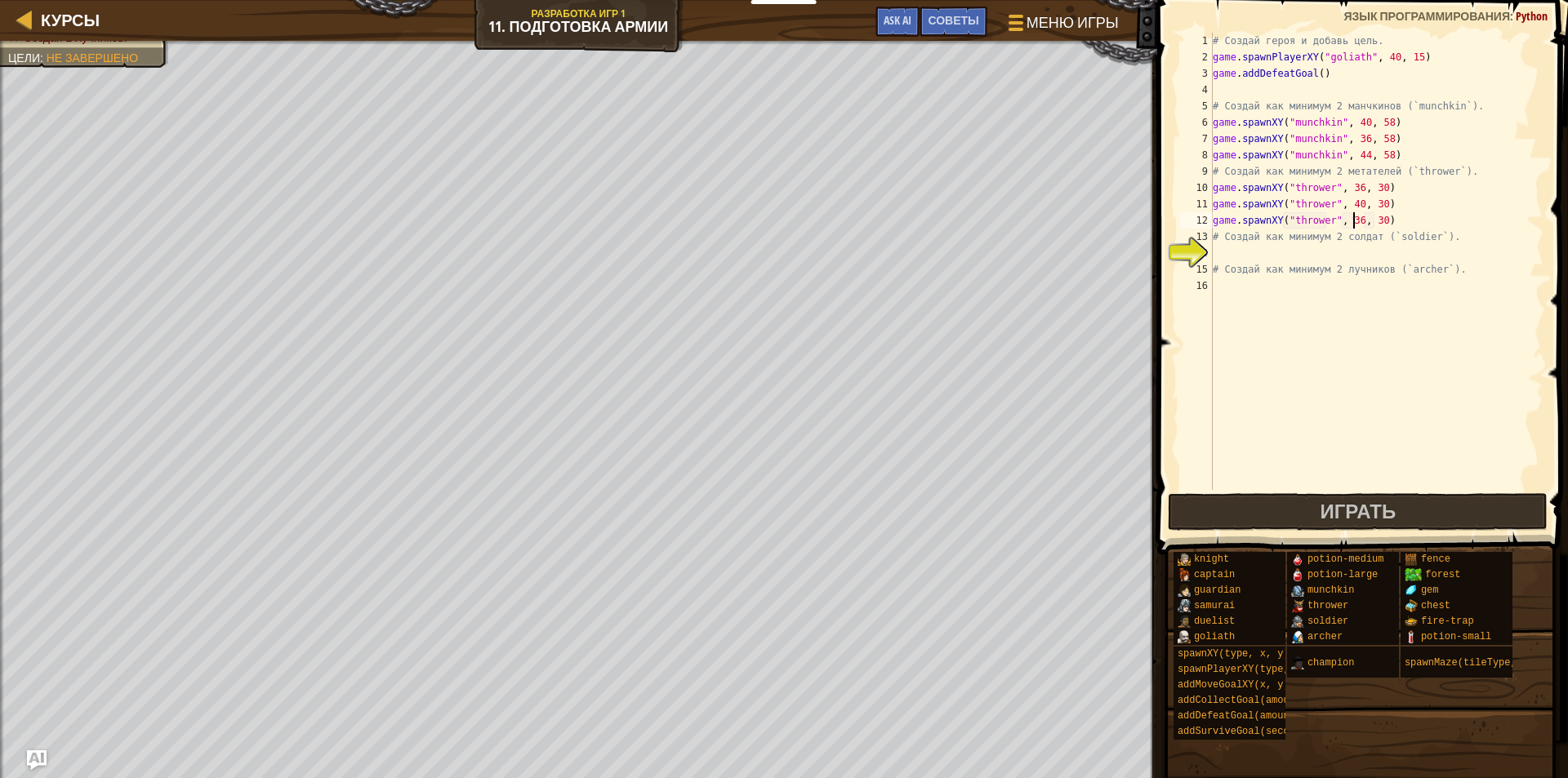
click at [1352, 219] on div "# Создай героя и добавь цель. game . spawnPlayerXY ( "goliath" , 40 , 15 ) game…" at bounding box center [1376, 278] width 334 height 490
type textarea "game.spawnXY("thrower", 44, 30)"
click at [1393, 225] on div "# Создай героя и добавь цель. game . spawnPlayerXY ( "goliath" , 40 , 15 ) game…" at bounding box center [1376, 278] width 334 height 490
click at [1344, 251] on div "# Создай героя и добавь цель. game . spawnPlayerXY ( "goliath" , 40 , 15 ) game…" at bounding box center [1376, 278] width 334 height 490
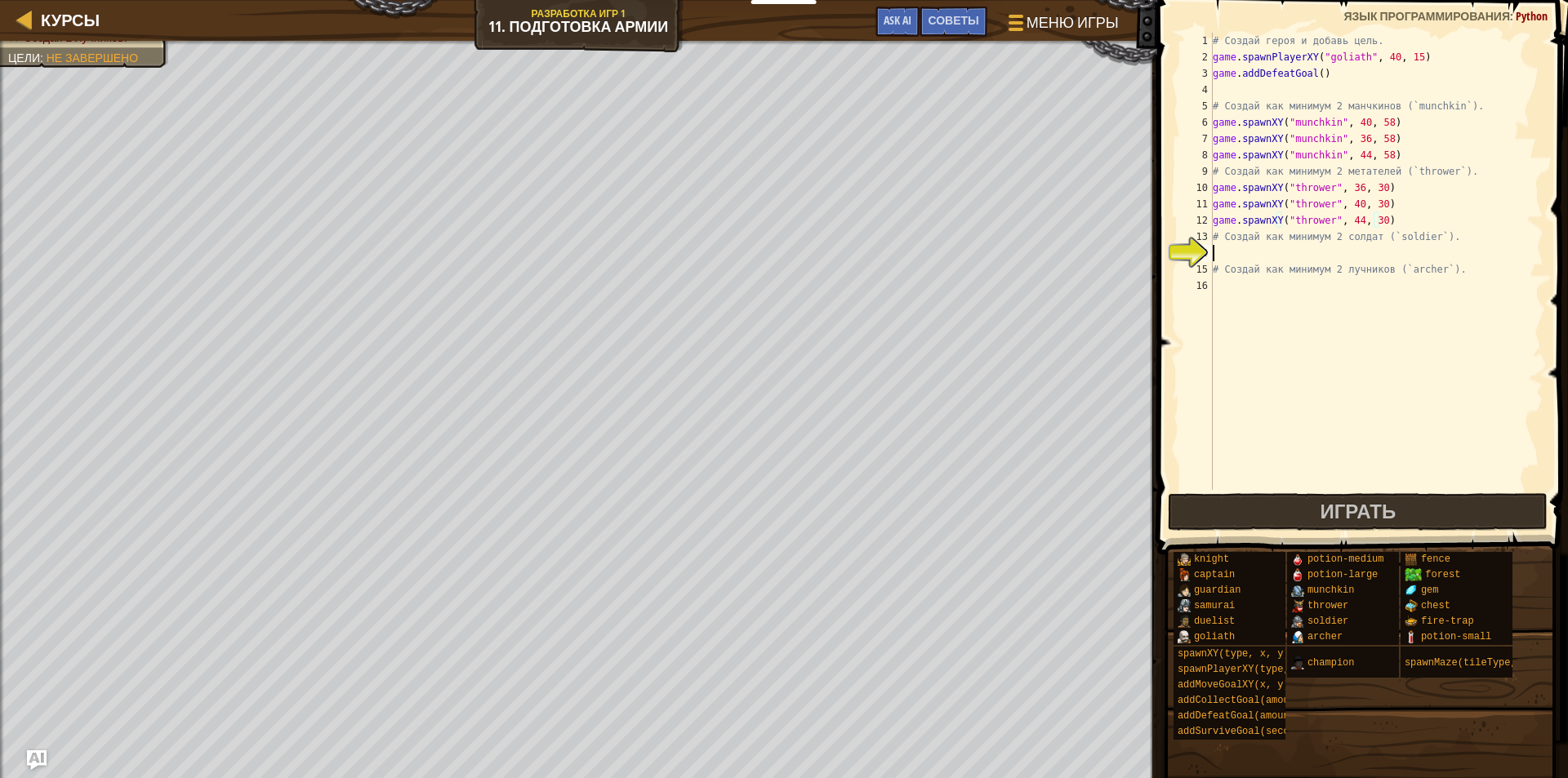
scroll to position [7, 0]
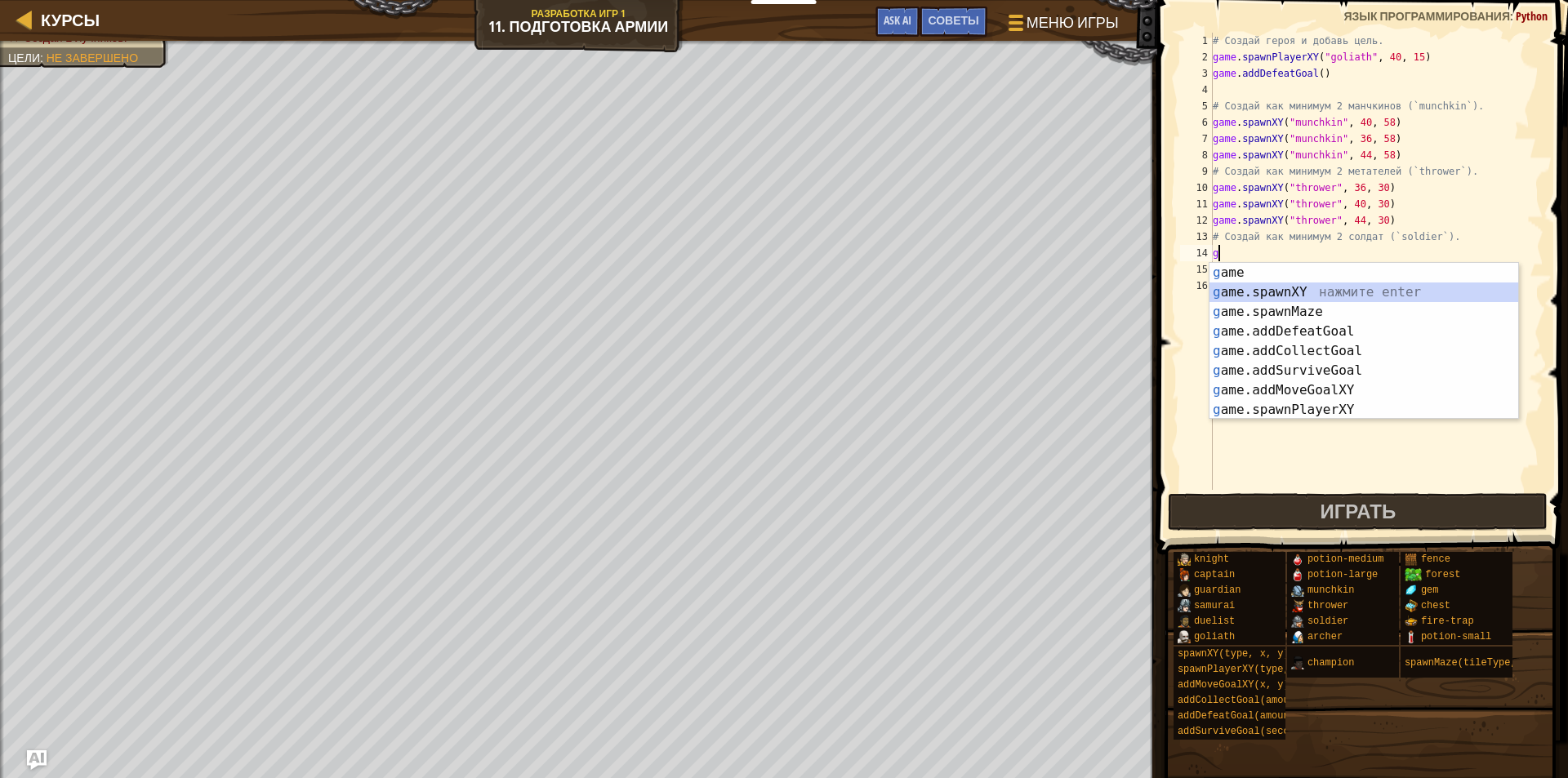
click at [1332, 298] on div "g ame нажмите enter g ame.spawnXY нажмите enter g ame.spawnMaze нажмите enter g…" at bounding box center [1364, 361] width 308 height 196
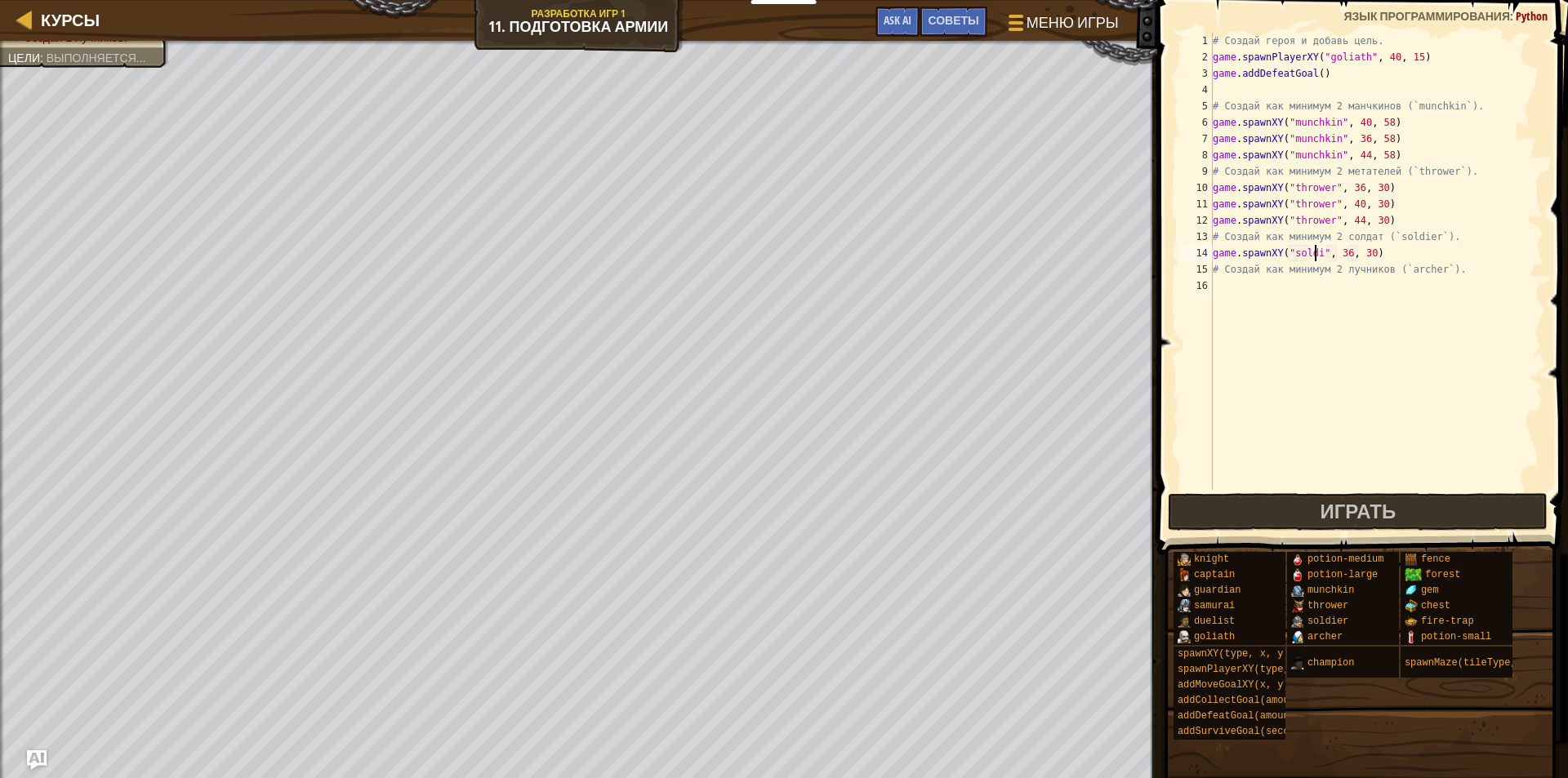
scroll to position [7, 9]
click at [1375, 252] on div "# Создай героя и добавь цель. game . spawnPlayerXY ( "goliath" , 40 , 15 ) game…" at bounding box center [1376, 278] width 334 height 490
type textarea "game.spawnXY("soldier", 36, 10)"
click at [1397, 248] on div "# Создай героя и добавь цель. game . spawnPlayerXY ( "goliath" , 40 , 15 ) game…" at bounding box center [1376, 278] width 334 height 490
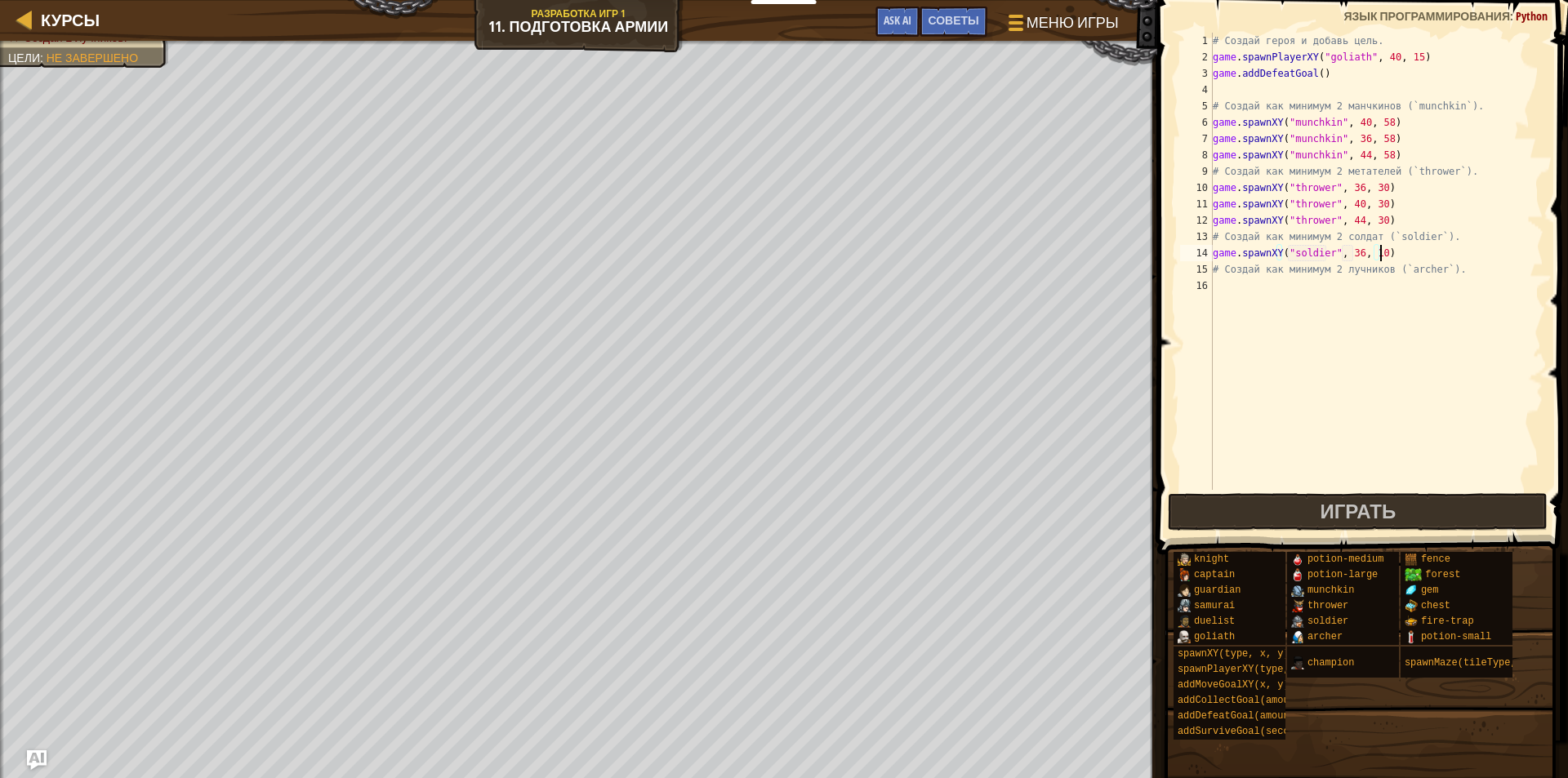
scroll to position [7, 0]
type textarea "h"
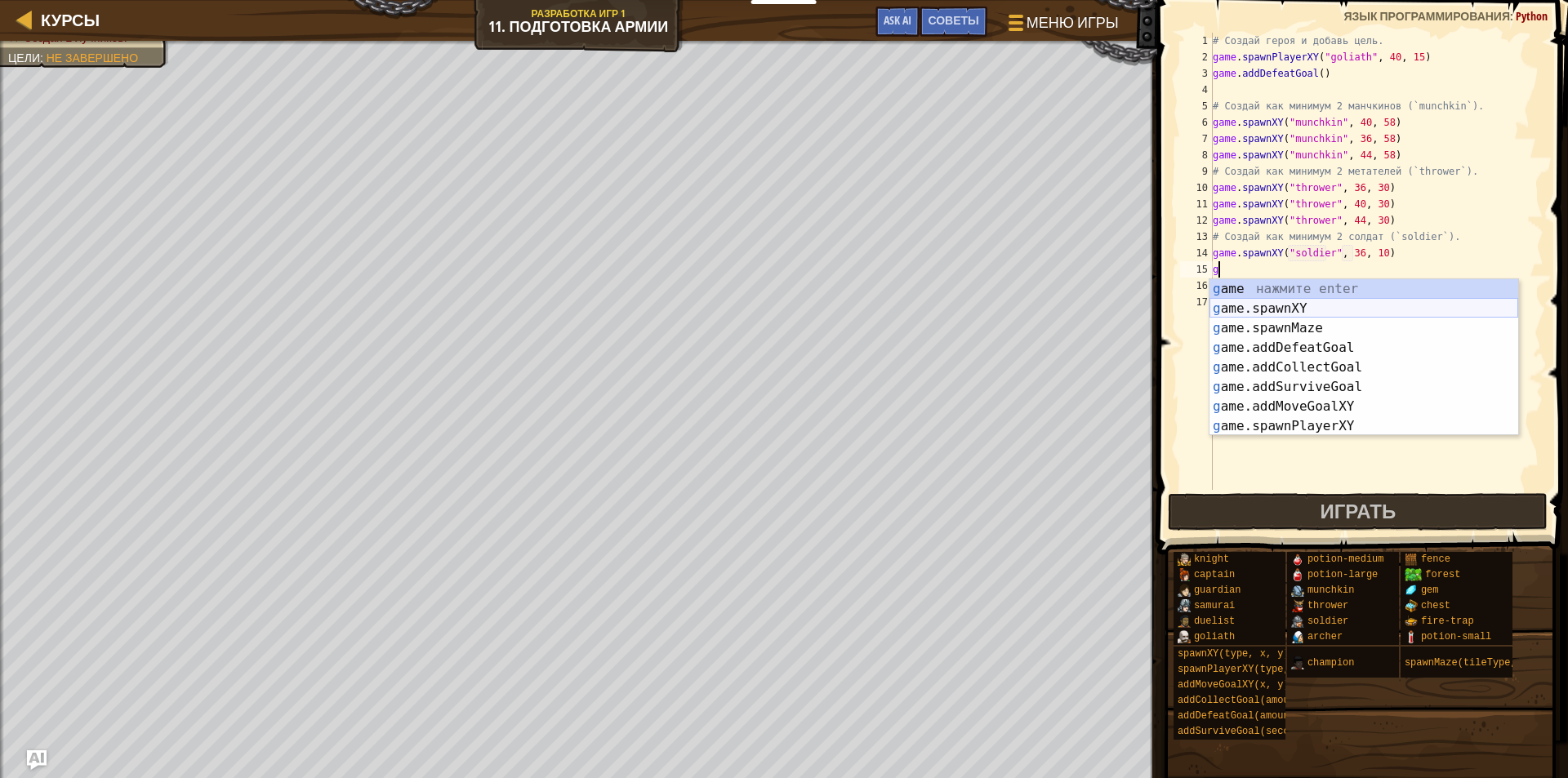
click at [1348, 308] on div "g ame нажмите enter g ame.spawnXY нажмите enter g ame.spawnMaze нажмите enter g…" at bounding box center [1364, 377] width 308 height 196
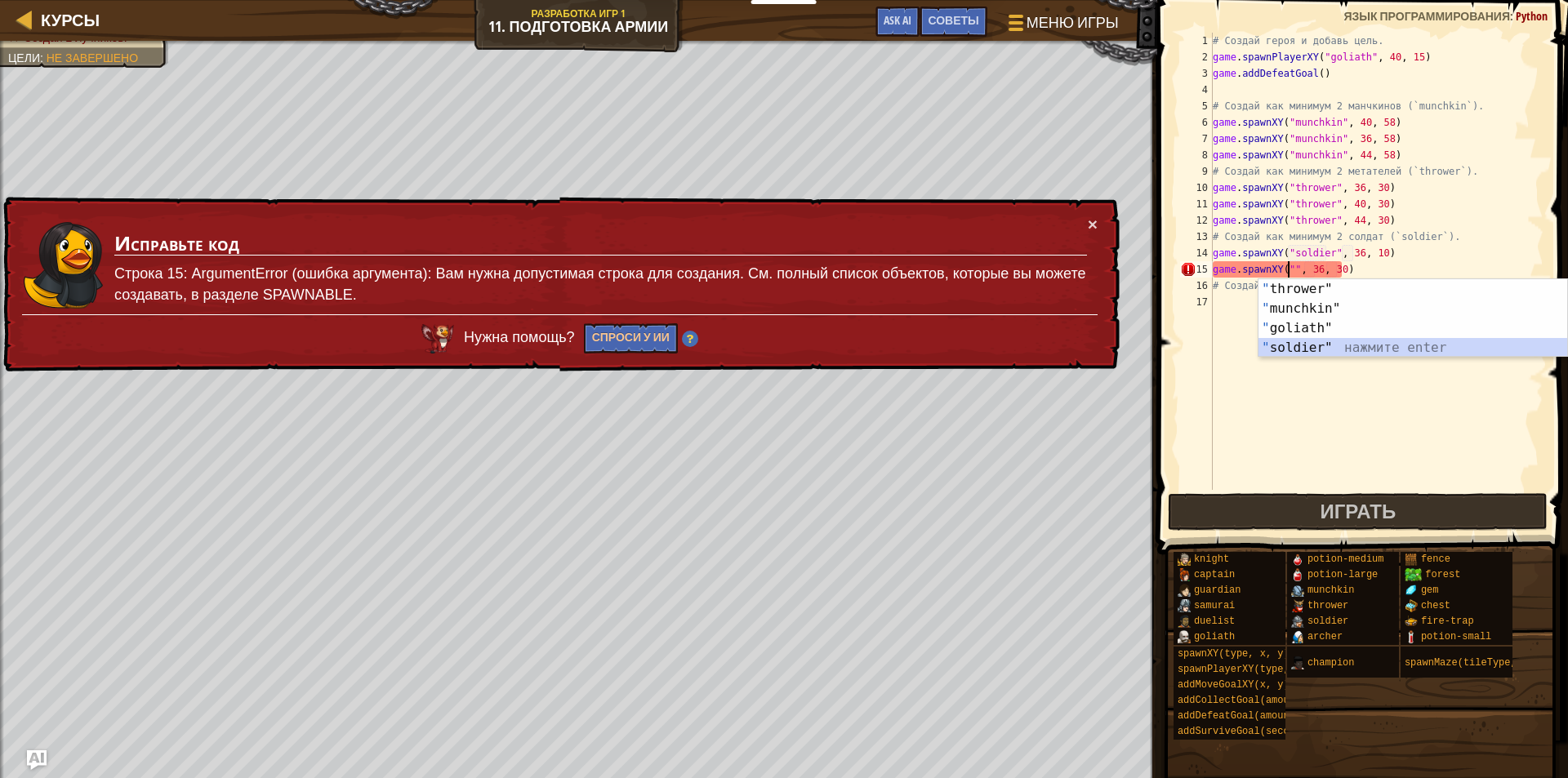
click at [1283, 352] on div "" thrower" нажмите enter " munchkin" нажмите enter " goliath" нажмите enter " s…" at bounding box center [1413, 338] width 308 height 117
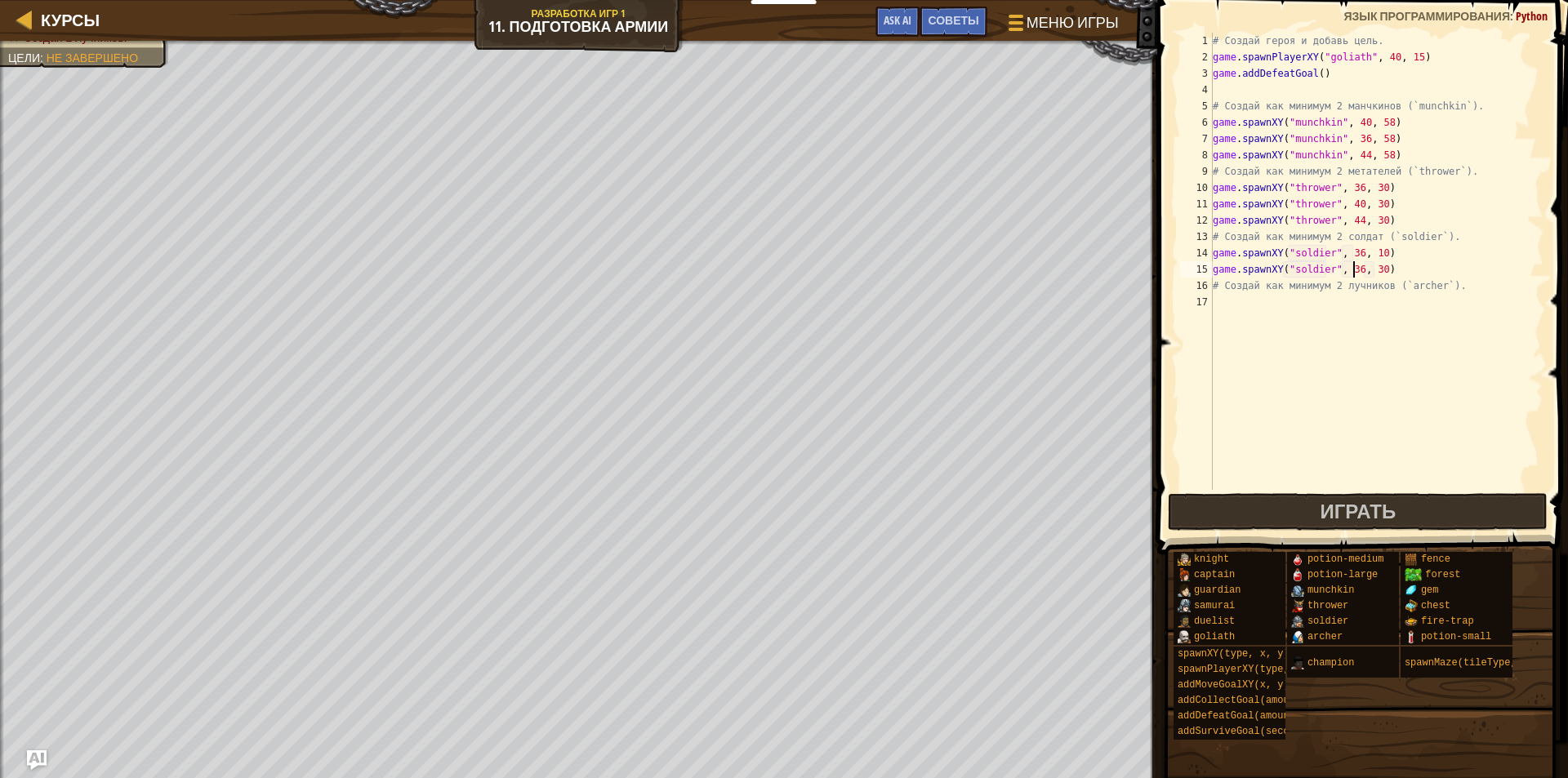
click at [1353, 272] on div "# Создай героя и добавь цель. game . spawnPlayerXY ( "goliath" , 40 , 15 ) game…" at bounding box center [1376, 278] width 334 height 490
click at [1374, 268] on div "# Создай героя и добавь цель. game . spawnPlayerXY ( "goliath" , 40 , 15 ) game…" at bounding box center [1376, 278] width 334 height 490
type textarea "game.spawnXY("soldier", 44, 10)"
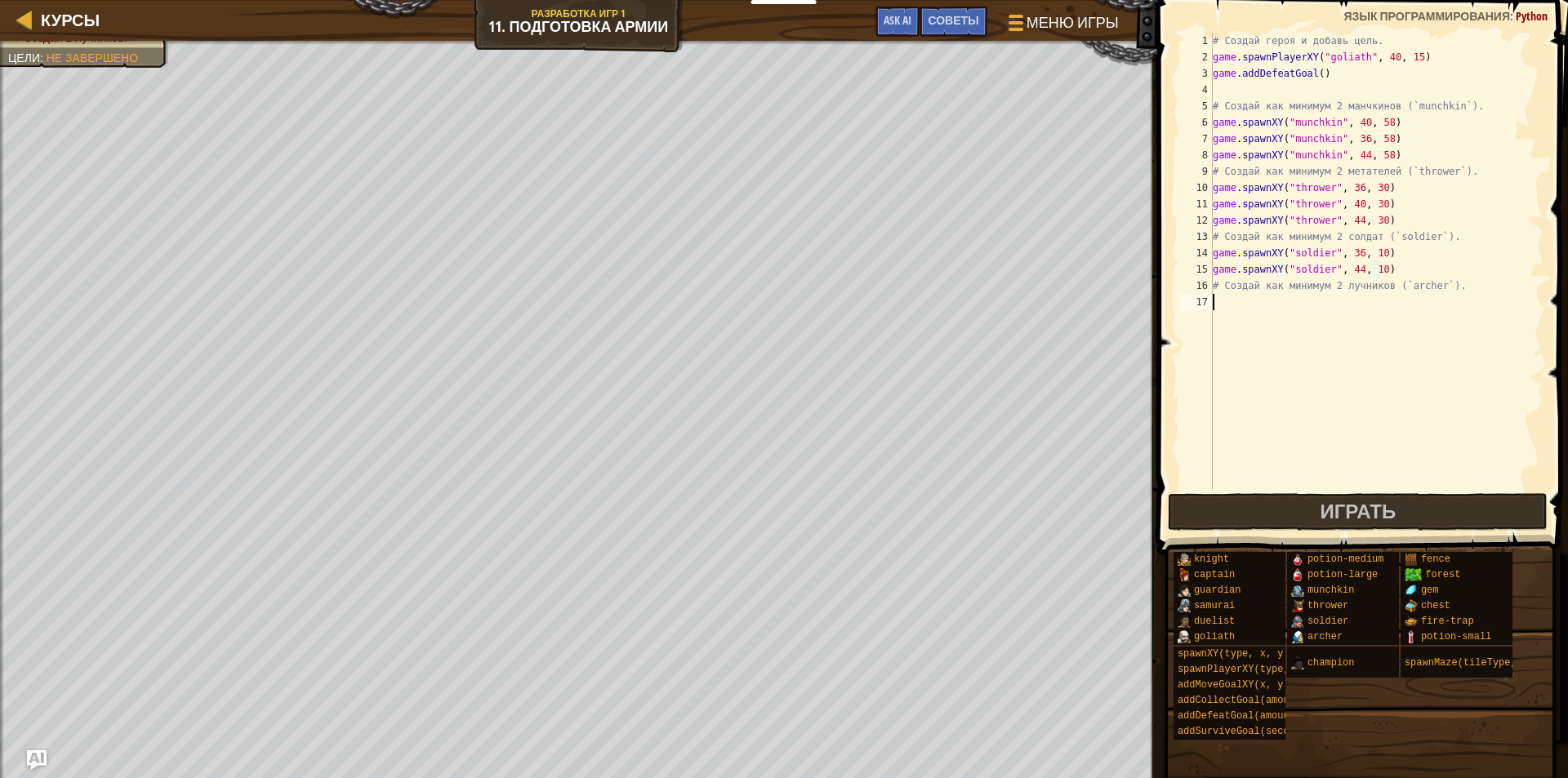
click at [1296, 311] on div "# Создай героя и добавь цель. game . spawnPlayerXY ( "goliath" , 40 , 15 ) game…" at bounding box center [1376, 278] width 334 height 490
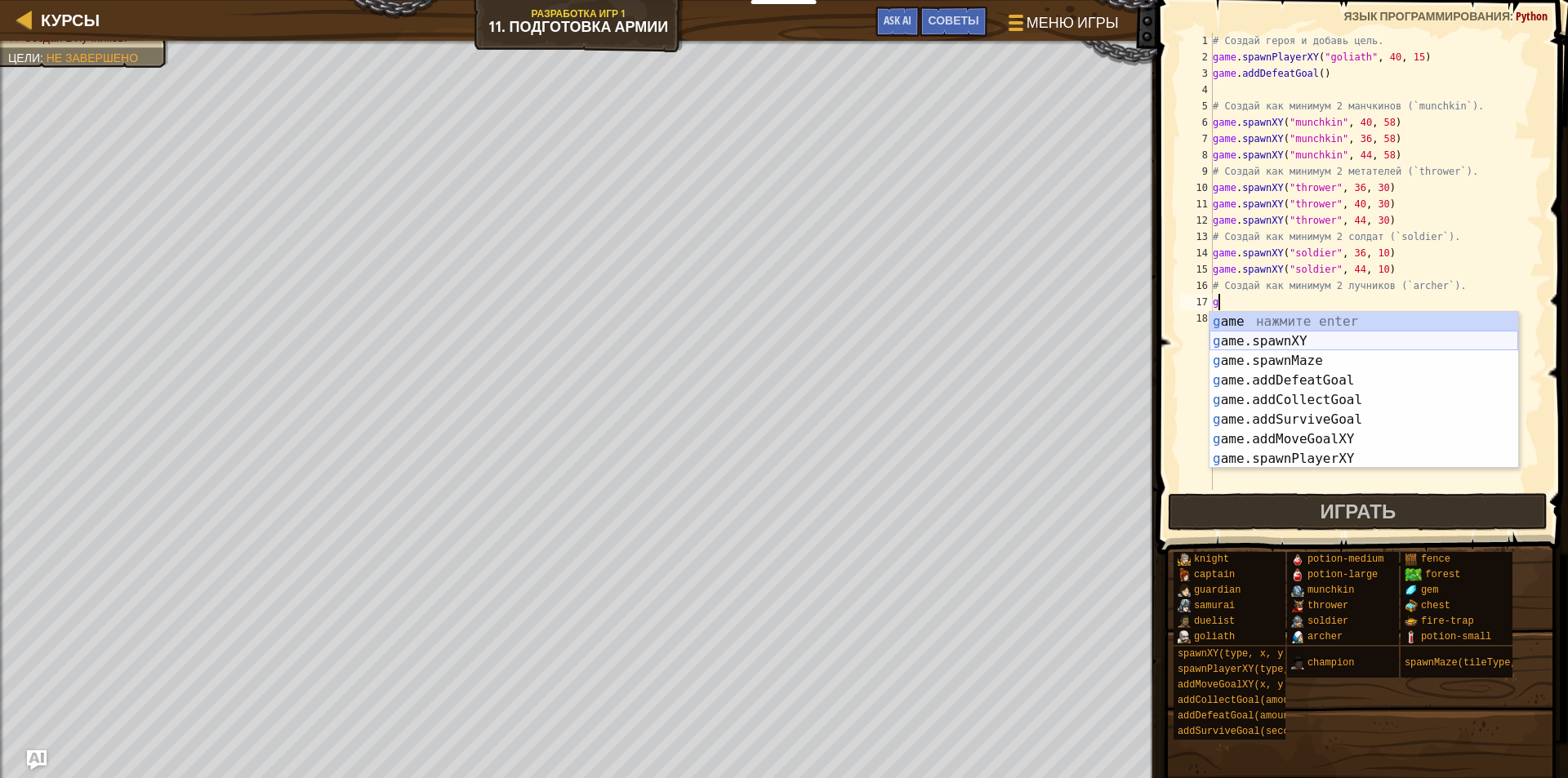
click at [1297, 342] on div "g ame нажмите enter g ame.spawnXY нажмите enter g ame.spawnMaze нажмите enter g…" at bounding box center [1364, 409] width 308 height 196
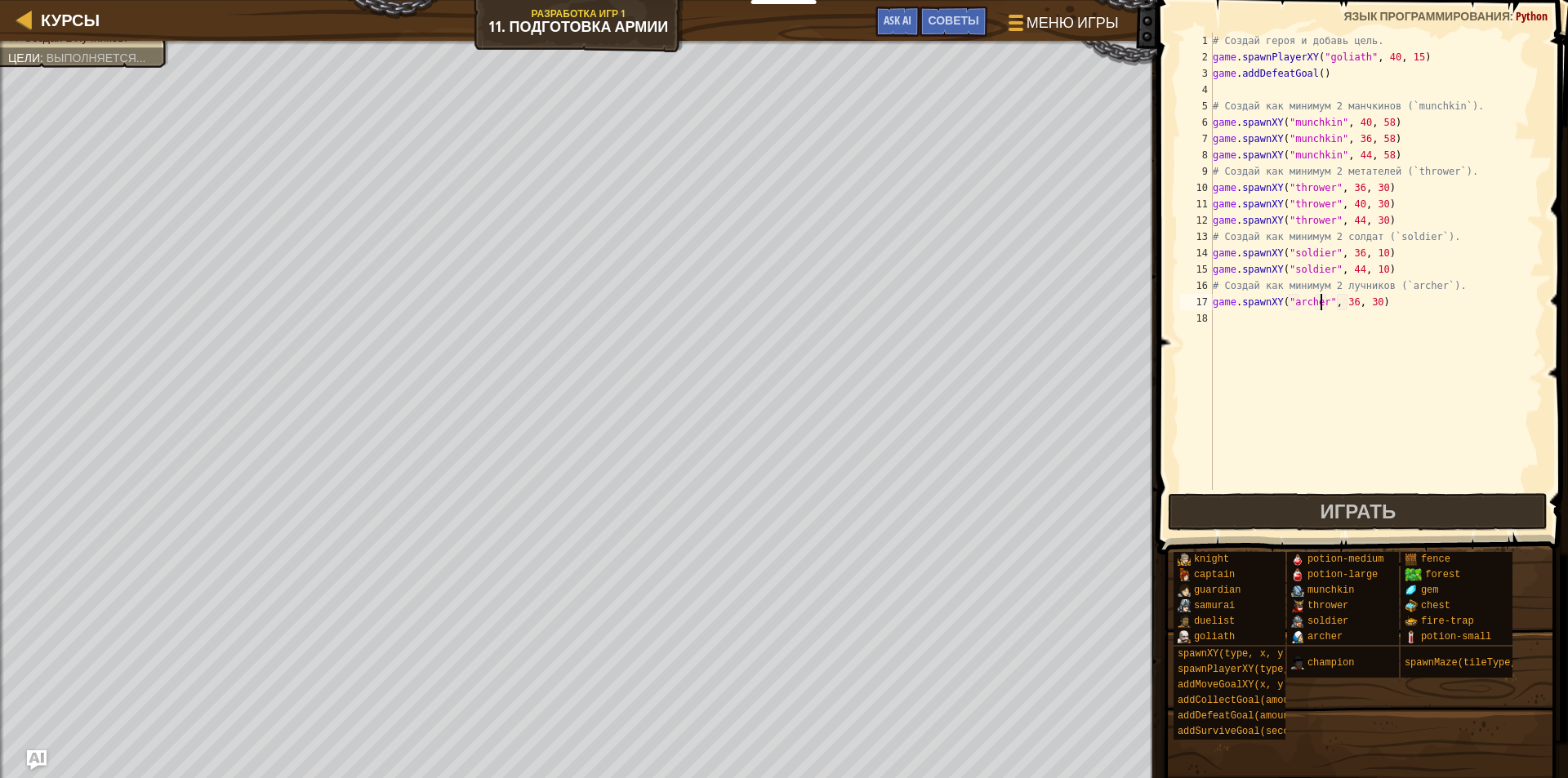
scroll to position [7, 9]
click at [1349, 303] on div "# Создай героя и добавь цель. game . spawnPlayerXY ( "goliath" , 40 , 15 ) game…" at bounding box center [1376, 278] width 334 height 490
type textarea "game.spawnXY("archer", 10, 30)"
click at [1282, 330] on div "# Создай героя и добавь цель. game . spawnPlayerXY ( "goliath" , 40 , 15 ) game…" at bounding box center [1376, 278] width 334 height 490
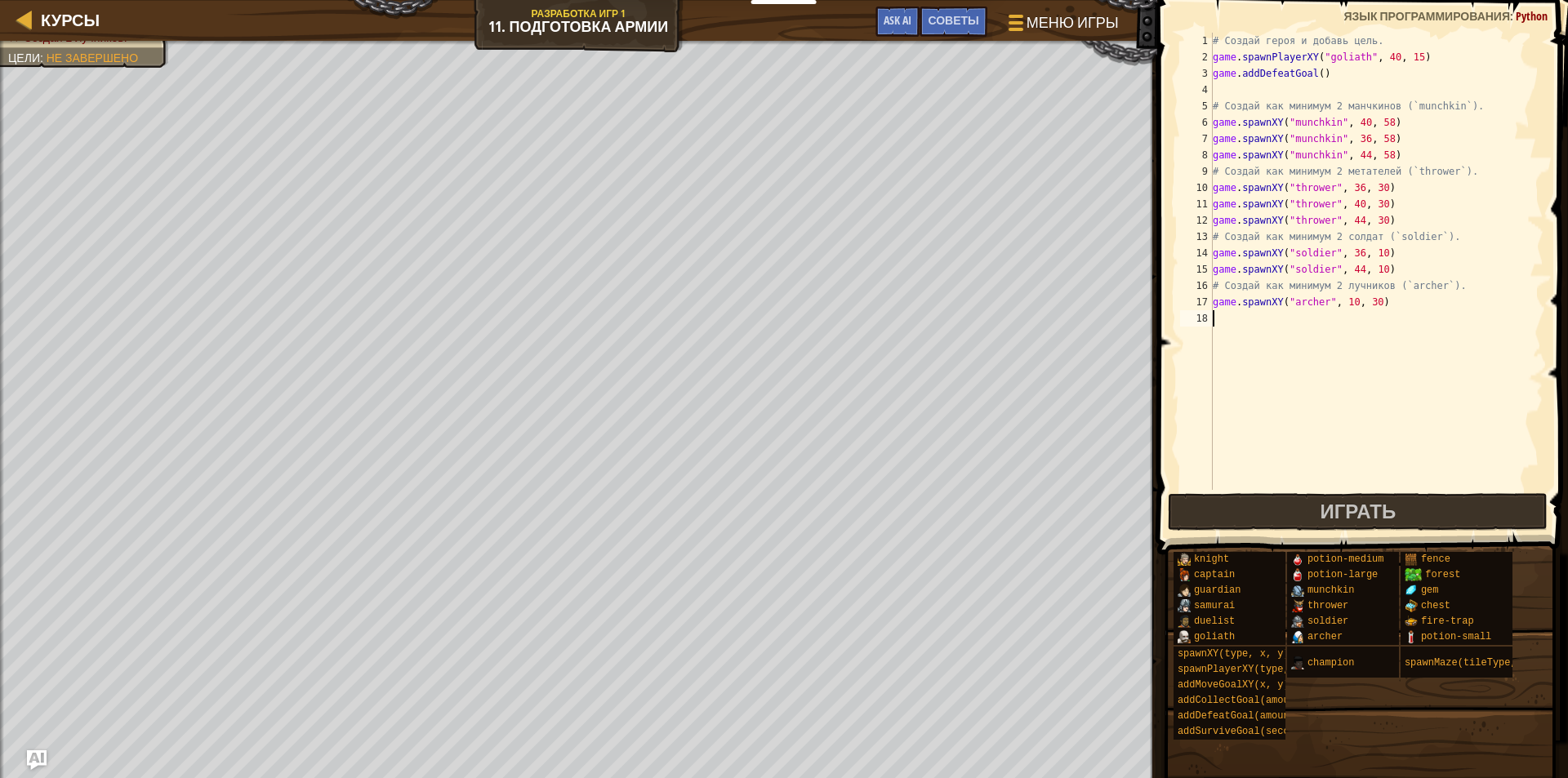
scroll to position [7, 0]
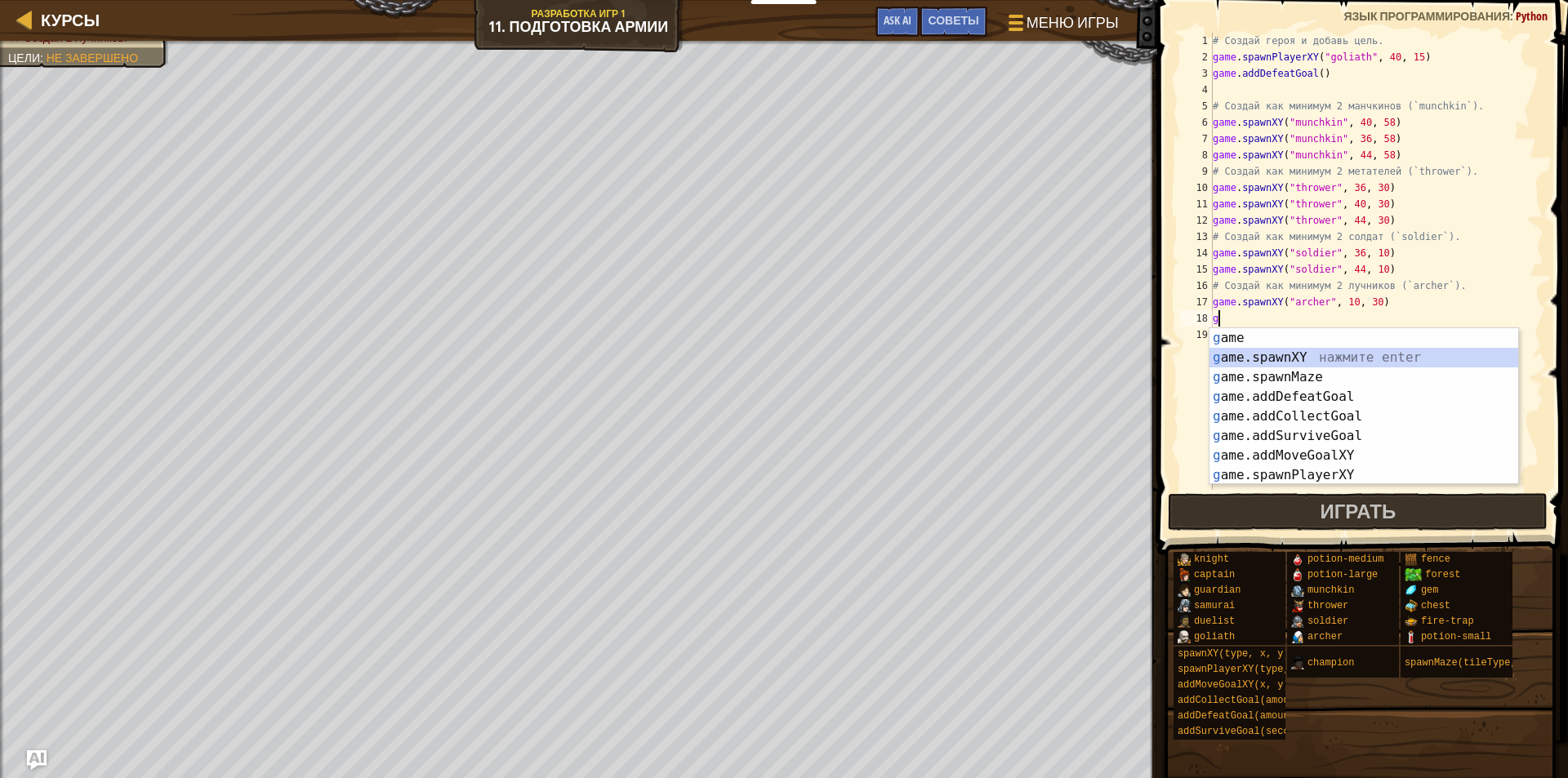
click at [1328, 356] on div "g ame нажмите enter g ame.spawnXY нажмите enter g ame.spawnMaze нажмите enter g…" at bounding box center [1364, 425] width 308 height 196
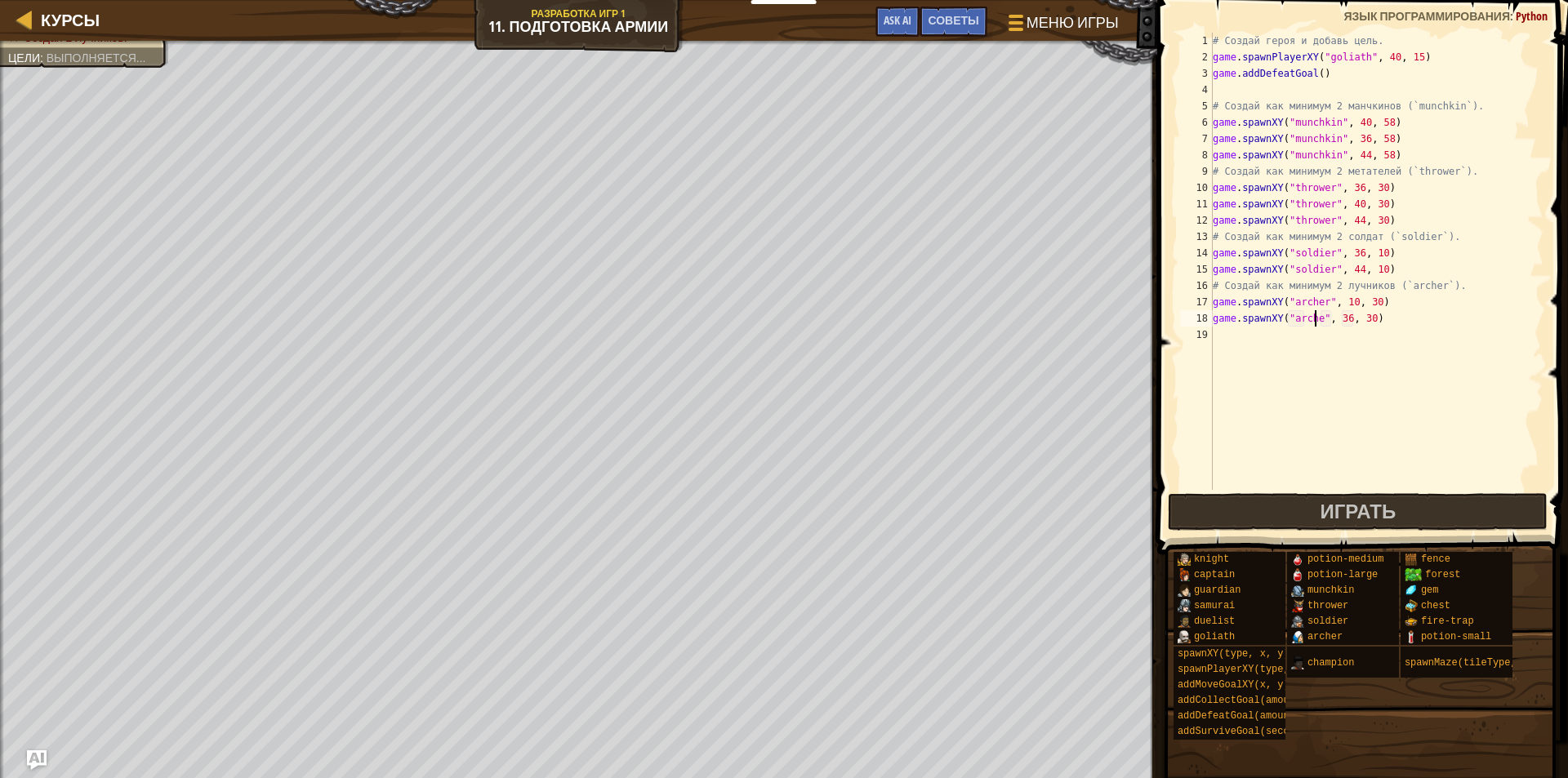
scroll to position [7, 9]
click at [1347, 319] on div "# Создай героя и добавь цель. game . spawnPlayerXY ( "goliath" , 40 , 15 ) game…" at bounding box center [1376, 278] width 334 height 490
type textarea "game.spawnXY("archer", 75, 30)"
click at [1368, 510] on span "Играть" at bounding box center [1357, 512] width 76 height 26
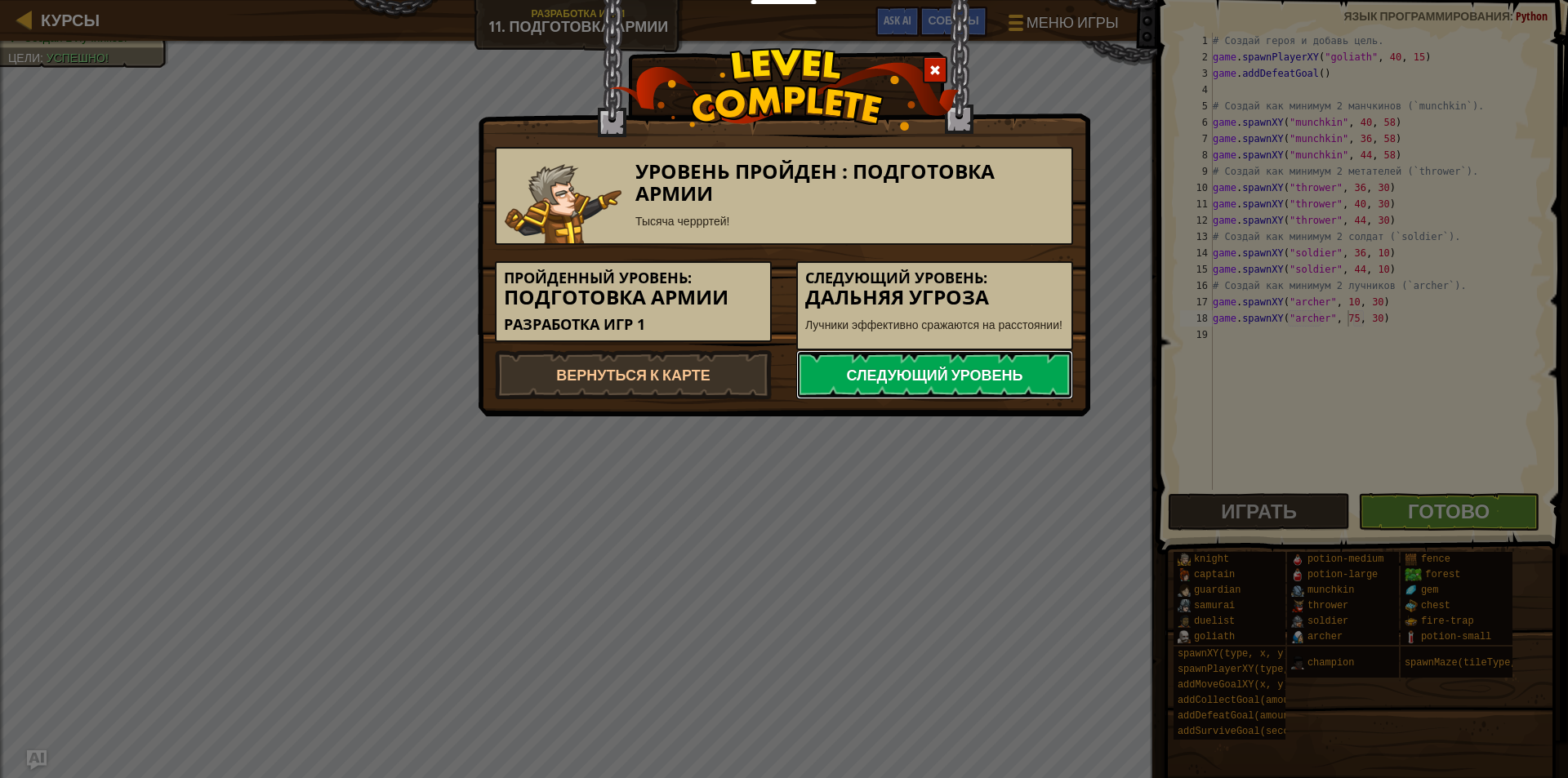
click at [844, 359] on link "Следующий уровень" at bounding box center [935, 375] width 277 height 49
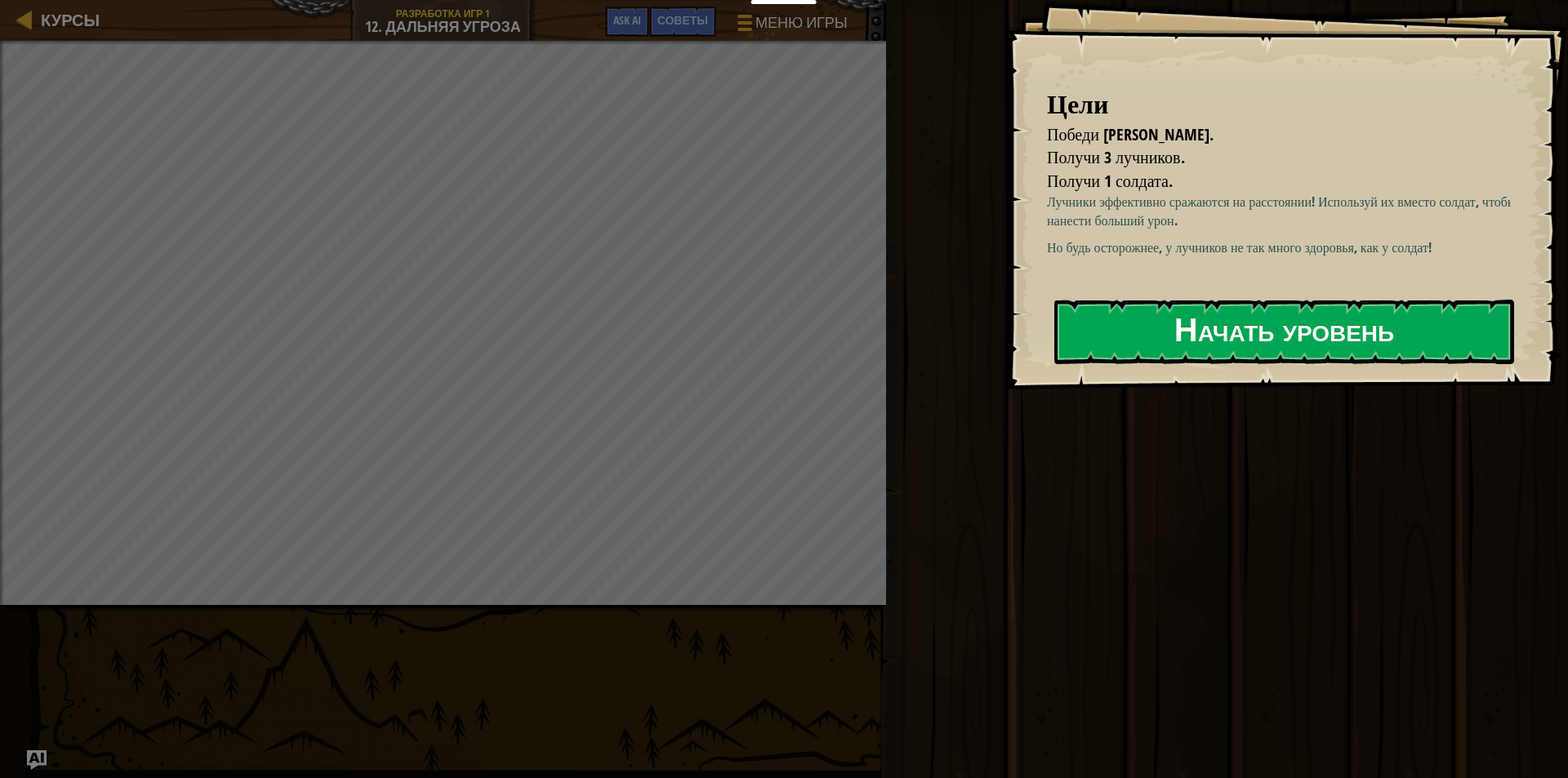
click at [1285, 342] on button "Начать уровень" at bounding box center [1284, 331] width 460 height 65
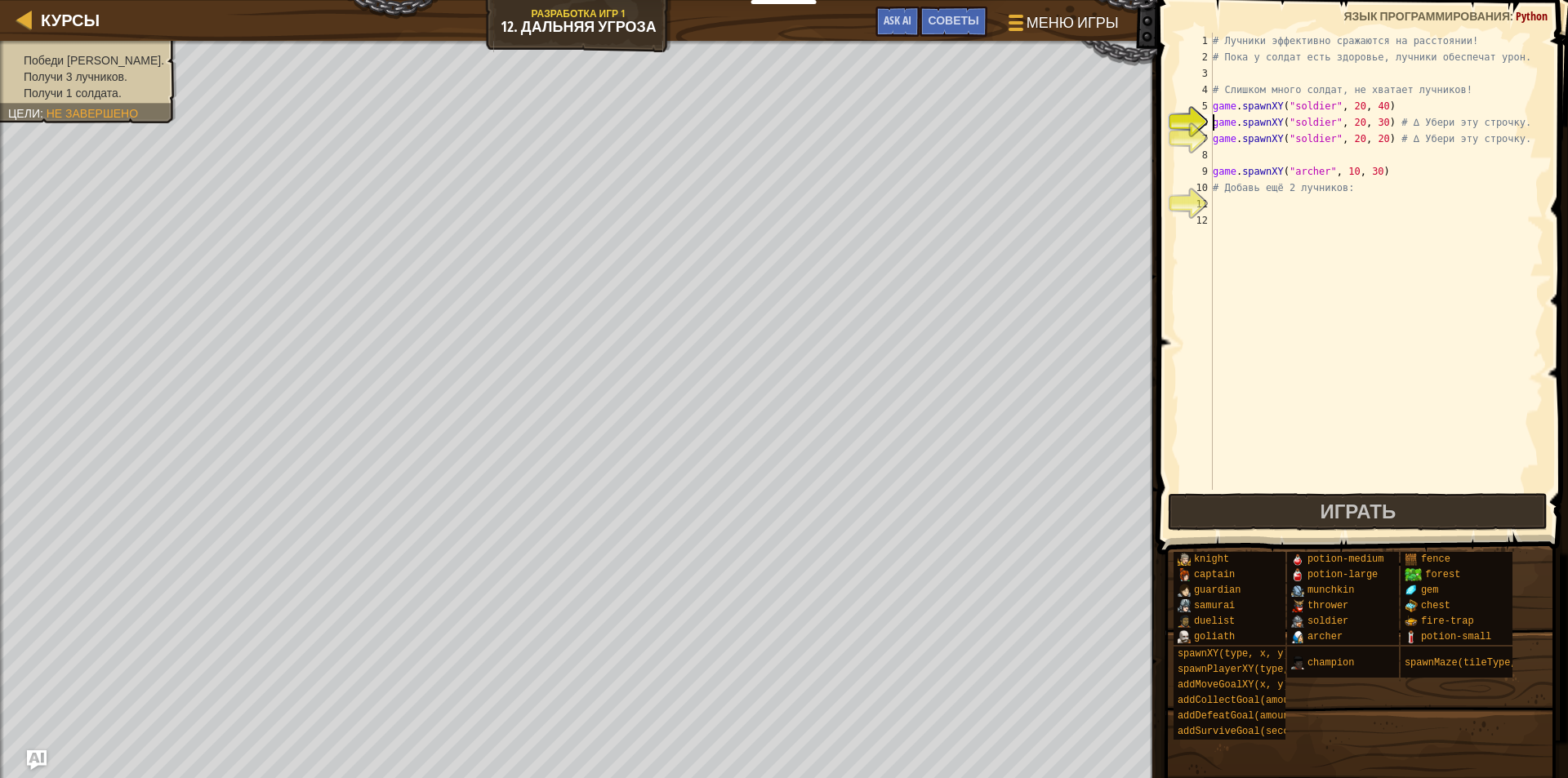
click at [1214, 117] on div "# Лучники эффективно сражаются на расстоянии! # Пока у солдат есть здоровье, лу…" at bounding box center [1376, 278] width 334 height 490
drag, startPoint x: 1499, startPoint y: 123, endPoint x: 1211, endPoint y: 125, distance: 288.0
click at [1211, 125] on div "game.spawnXY("soldier", 20, 30) # ∆ Убери эту строчку. 1 2 3 4 5 6 7 8 9 10 11 …" at bounding box center [1360, 262] width 367 height 457
click at [1220, 126] on div "# Лучники эффективно сражаются на расстоянии! # Пока у солдат есть здоровье, лу…" at bounding box center [1376, 278] width 334 height 490
click at [1221, 125] on div "# Лучники эффективно сражаются на расстоянии! # Пока у солдат есть здоровье, лу…" at bounding box center [1376, 262] width 334 height 457
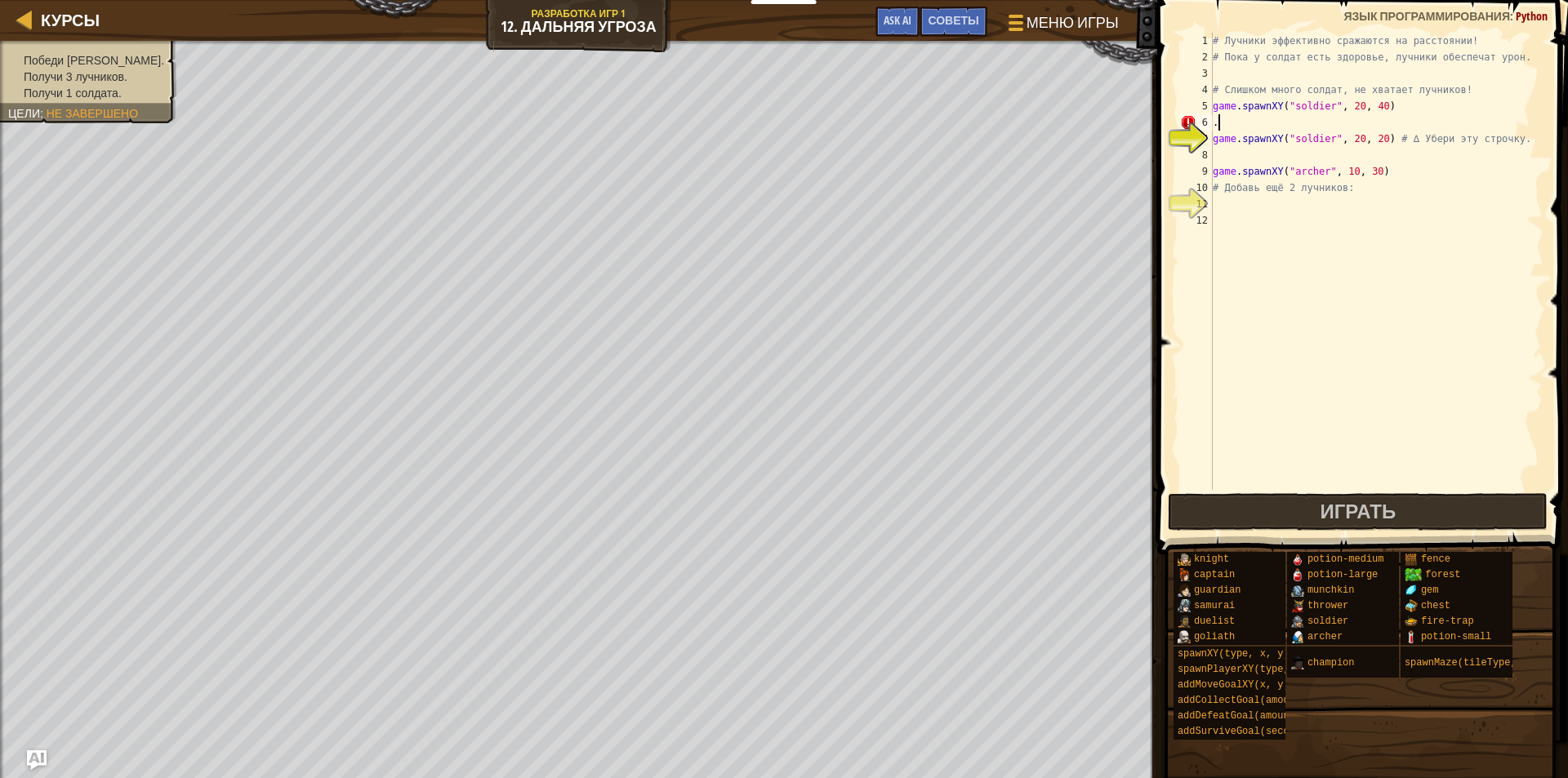
type textarea "."
click at [1224, 116] on div "# Лучники эффективно сражаются на расстоянии! # Пока у солдат есть здоровье, лу…" at bounding box center [1376, 278] width 334 height 490
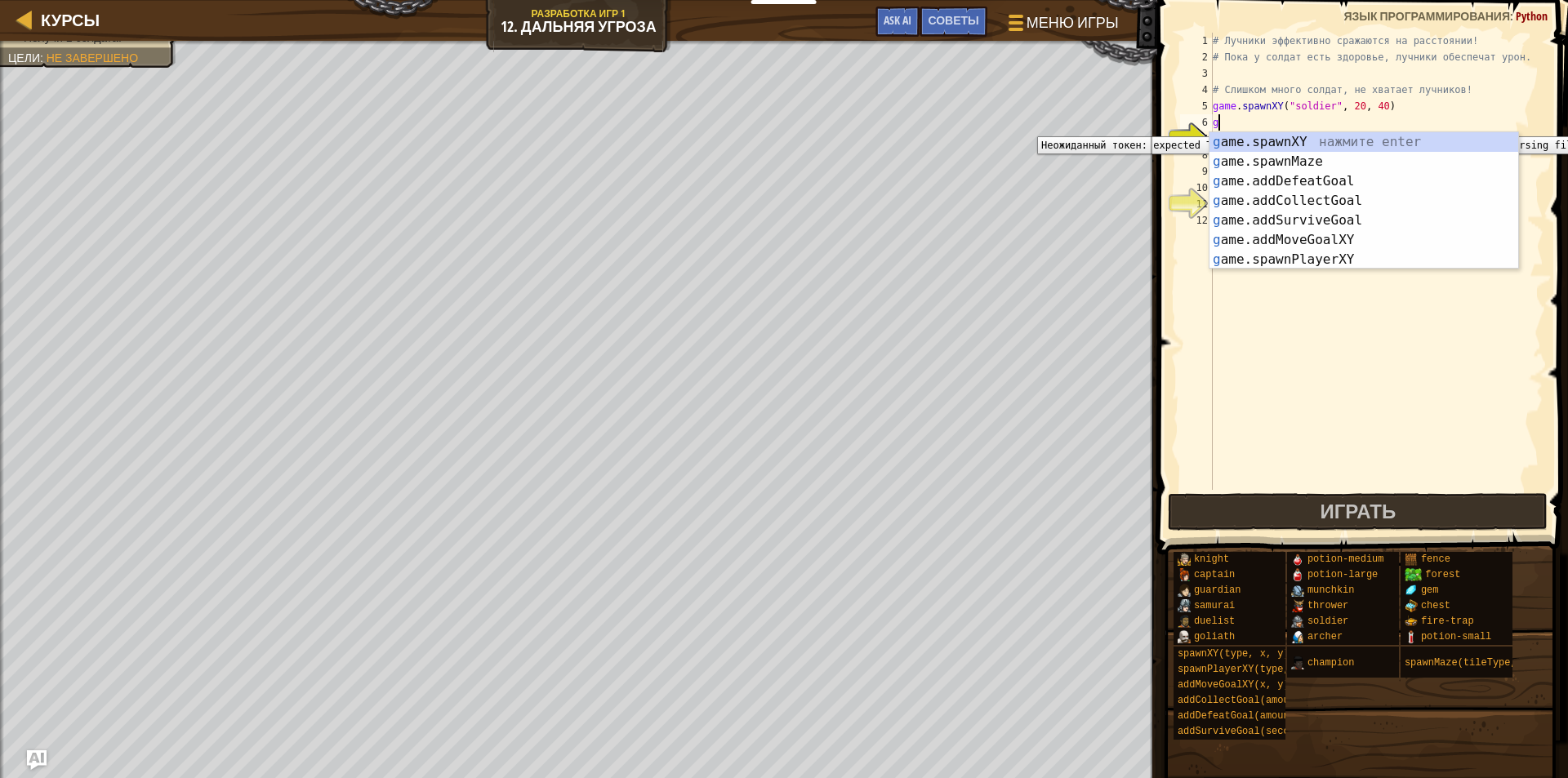
scroll to position [7, 0]
click at [1285, 138] on div "g ame.spawnXY нажмите enter g ame.spawnMaze нажмите enter g ame.addDefeatGoal н…" at bounding box center [1364, 220] width 308 height 176
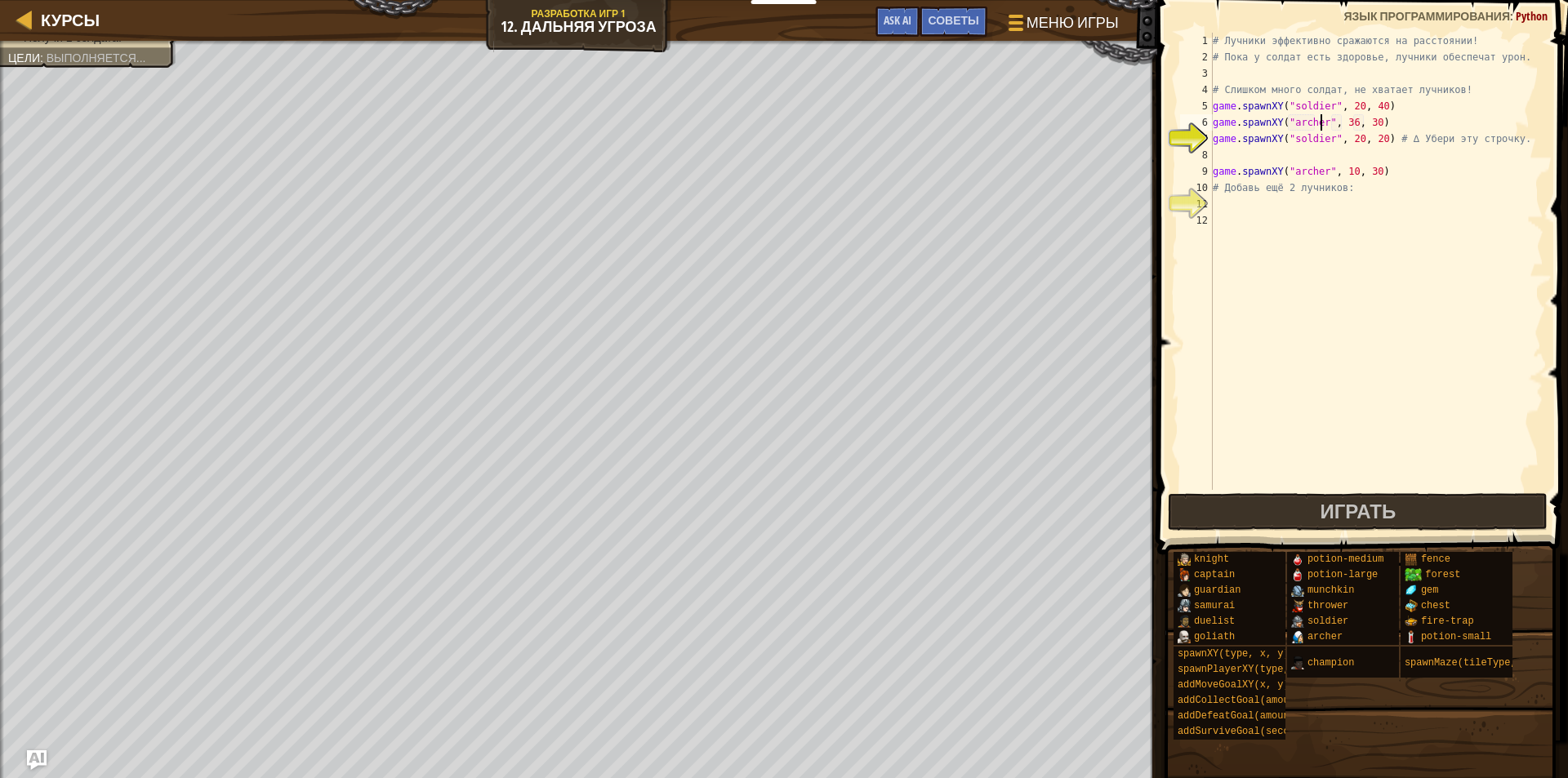
scroll to position [7, 9]
drag, startPoint x: 1351, startPoint y: 140, endPoint x: 1365, endPoint y: 109, distance: 34.0
click at [1351, 139] on div "# Лучники эффективно сражаются на расстоянии! # Пока у солдат есть здоровье, лу…" at bounding box center [1376, 278] width 334 height 490
click at [1345, 122] on div "# Лучники эффективно сражаются на расстоянии! # Пока у солдат есть здоровье, лу…" at bounding box center [1376, 278] width 334 height 490
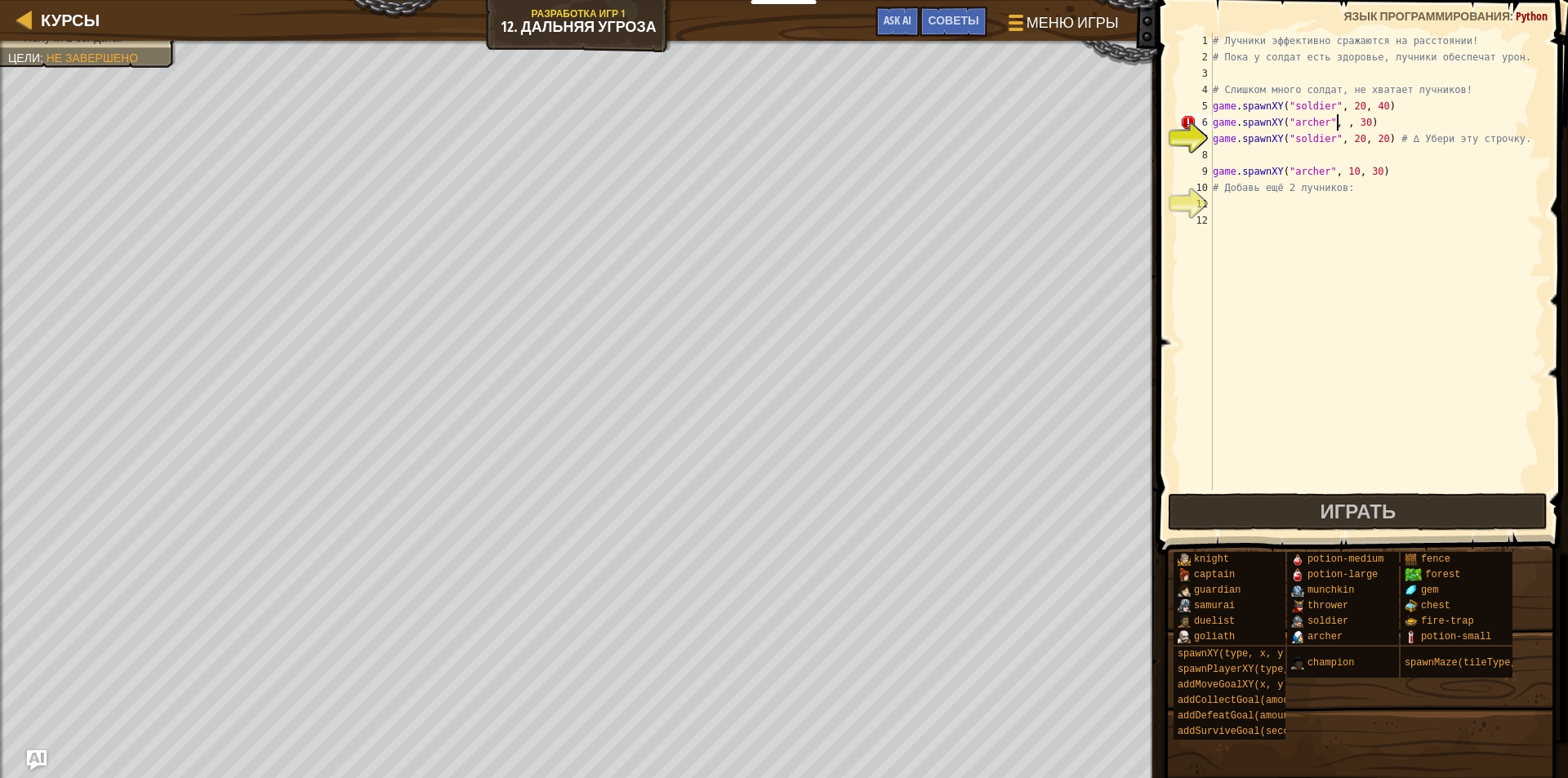
scroll to position [7, 11]
drag, startPoint x: 1497, startPoint y: 140, endPoint x: 1192, endPoint y: 133, distance: 305.1
click at [1192, 133] on div "game.spawnXY("archer", 6, 30) 1 2 3 4 5 6 7 8 9 10 11 12 # Лучники эффективно с…" at bounding box center [1360, 262] width 367 height 457
type textarea "."
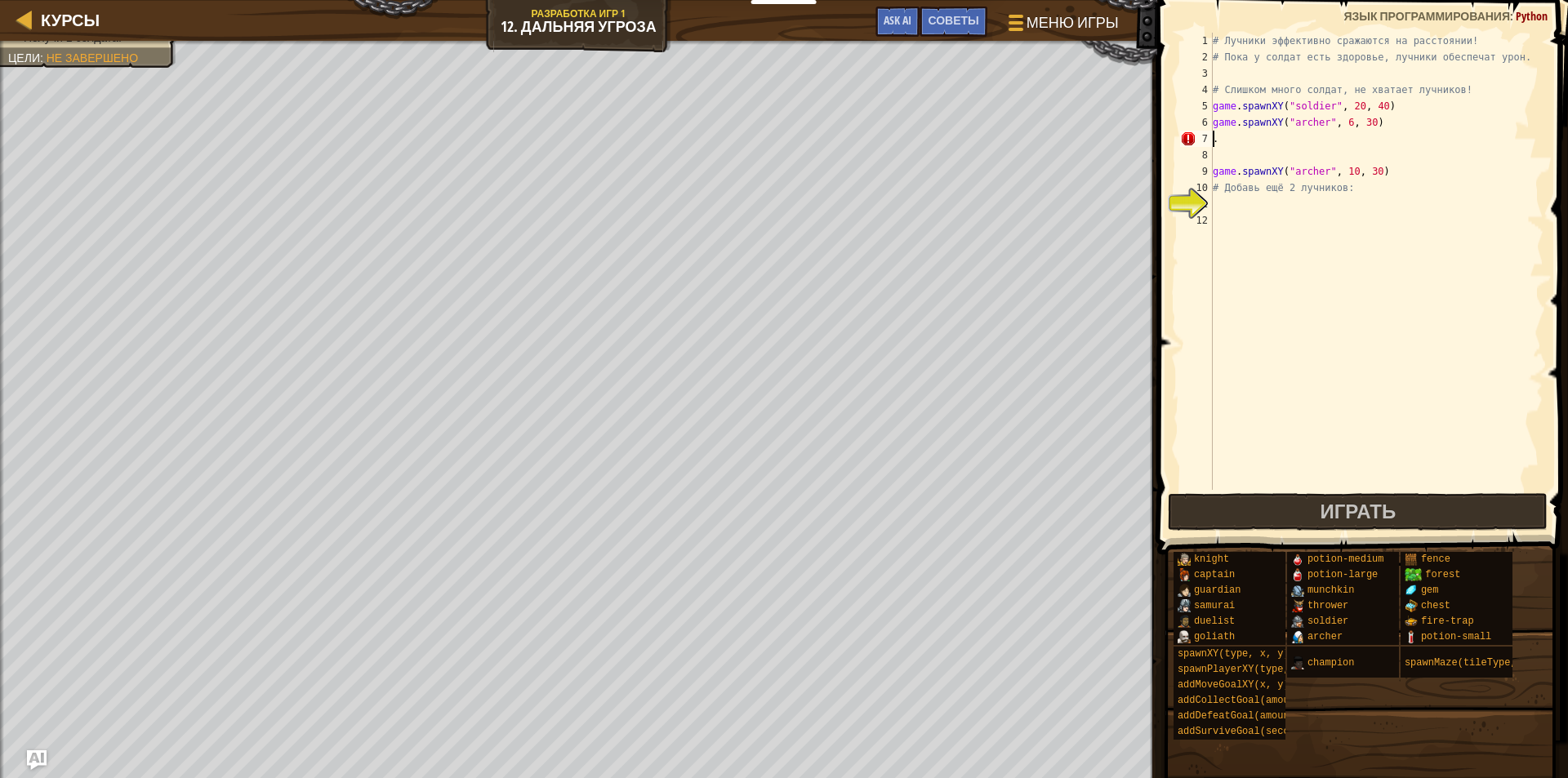
click at [1264, 137] on div "# Лучники эффективно сражаются на расстоянии! # Пока у солдат есть здоровье, лу…" at bounding box center [1376, 278] width 334 height 490
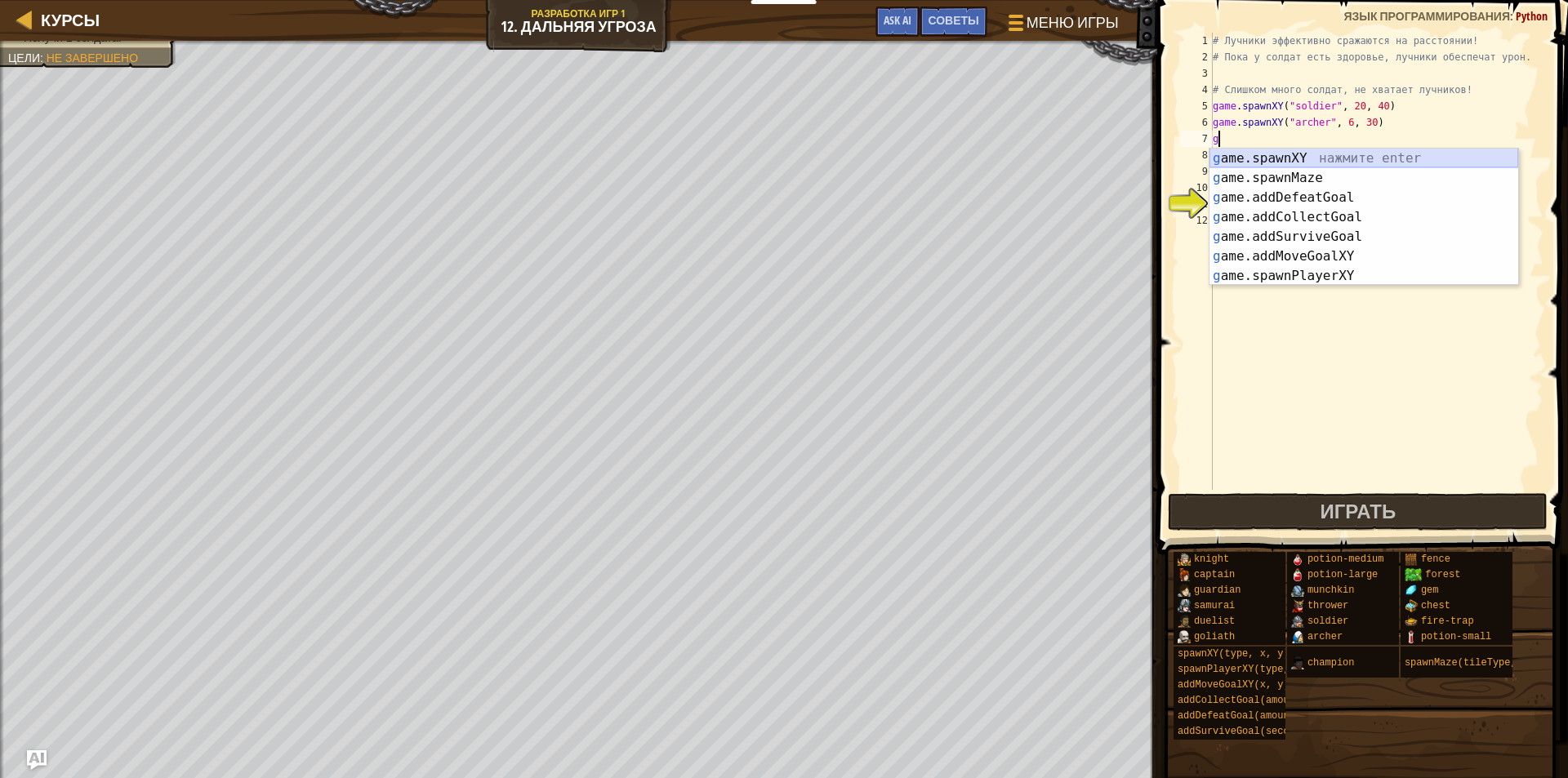
click at [1312, 154] on div "g ame.spawnXY нажмите enter g ame.spawnMaze нажмите enter g ame.addDefeatGoal н…" at bounding box center [1364, 236] width 308 height 176
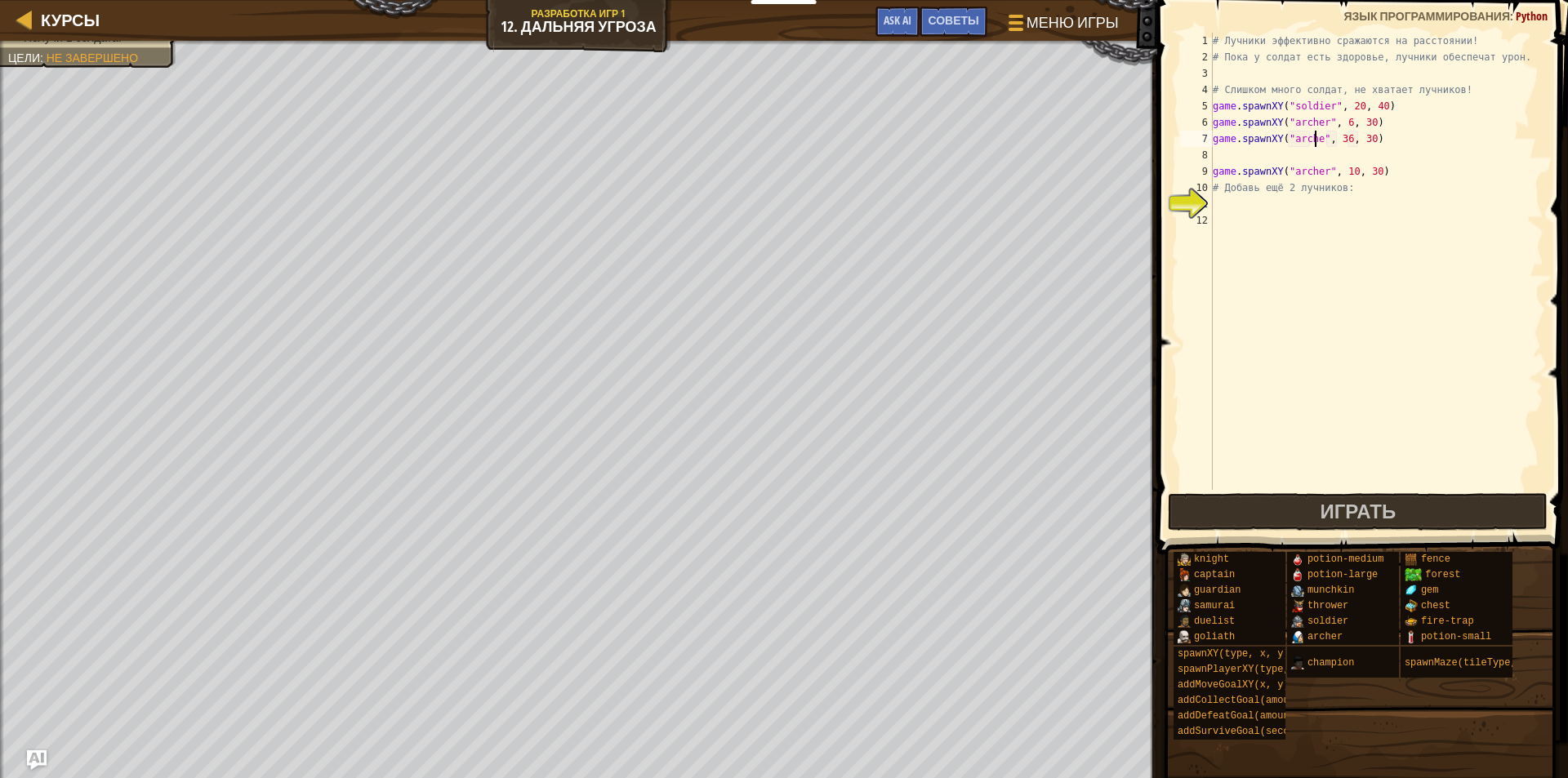
scroll to position [7, 9]
click at [1348, 135] on div "# Лучники эффективно сражаются на расстоянии! # Пока у солдат есть здоровье, лу…" at bounding box center [1376, 278] width 334 height 490
type textarea "game.spawnXY("archer", 14, 30)"
click at [1250, 204] on div "# Лучники эффективно сражаются на расстоянии! # Пока у солдат есть здоровье, лу…" at bounding box center [1376, 278] width 334 height 490
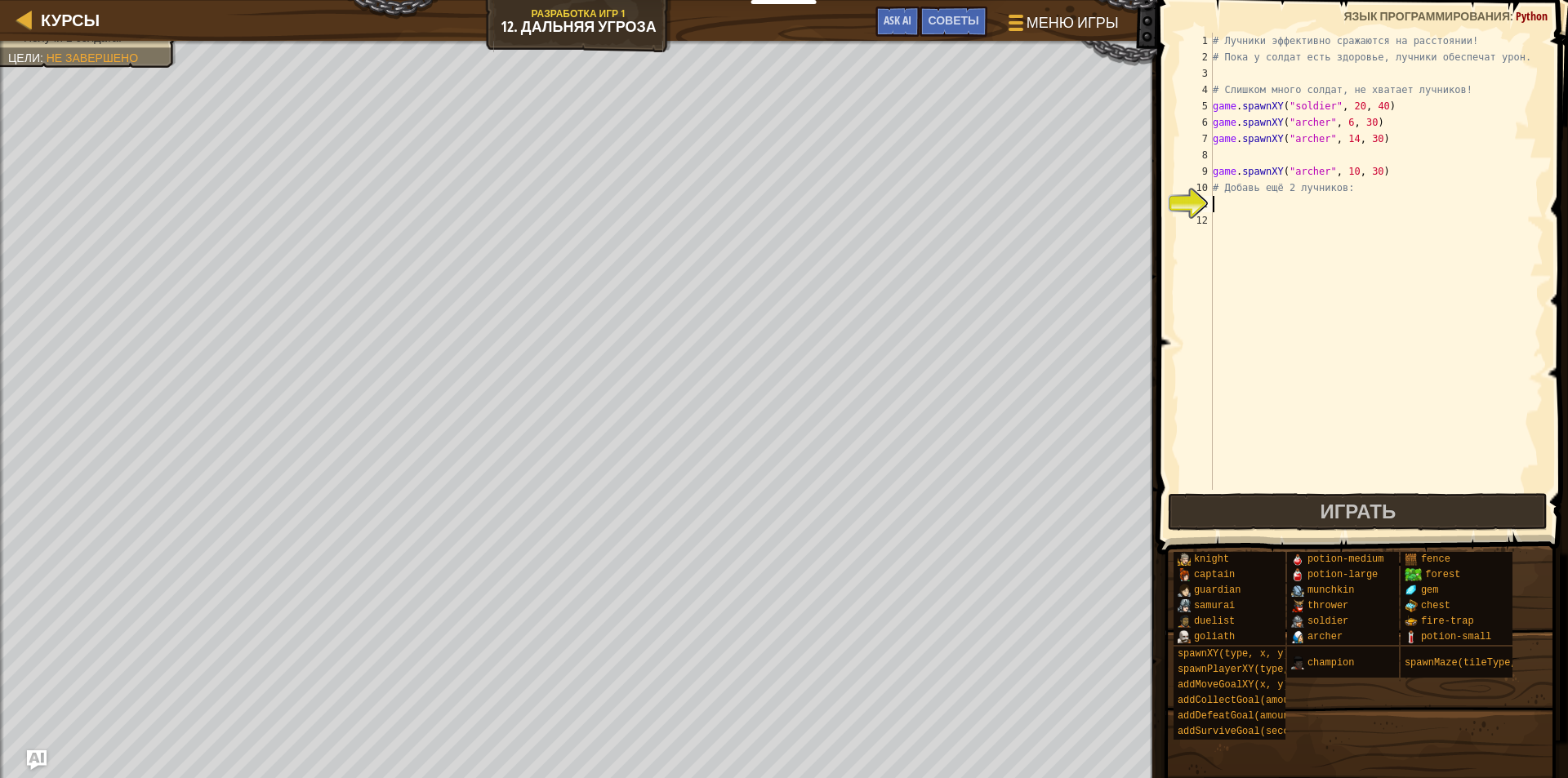
scroll to position [7, 0]
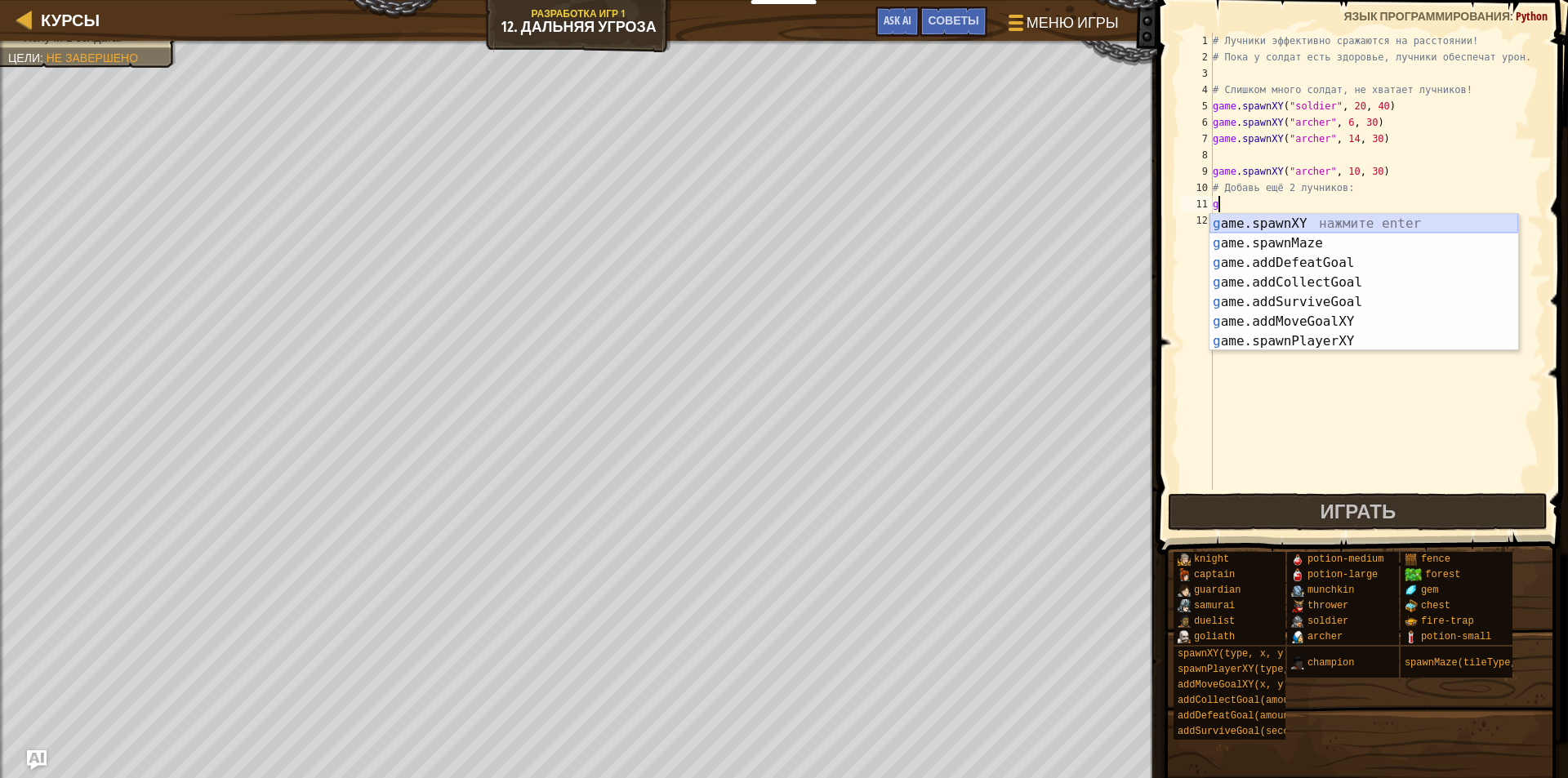
click at [1300, 221] on div "g ame.spawnXY нажмите enter g ame.spawnMaze нажмите enter g ame.addDefeatGoal н…" at bounding box center [1364, 302] width 308 height 176
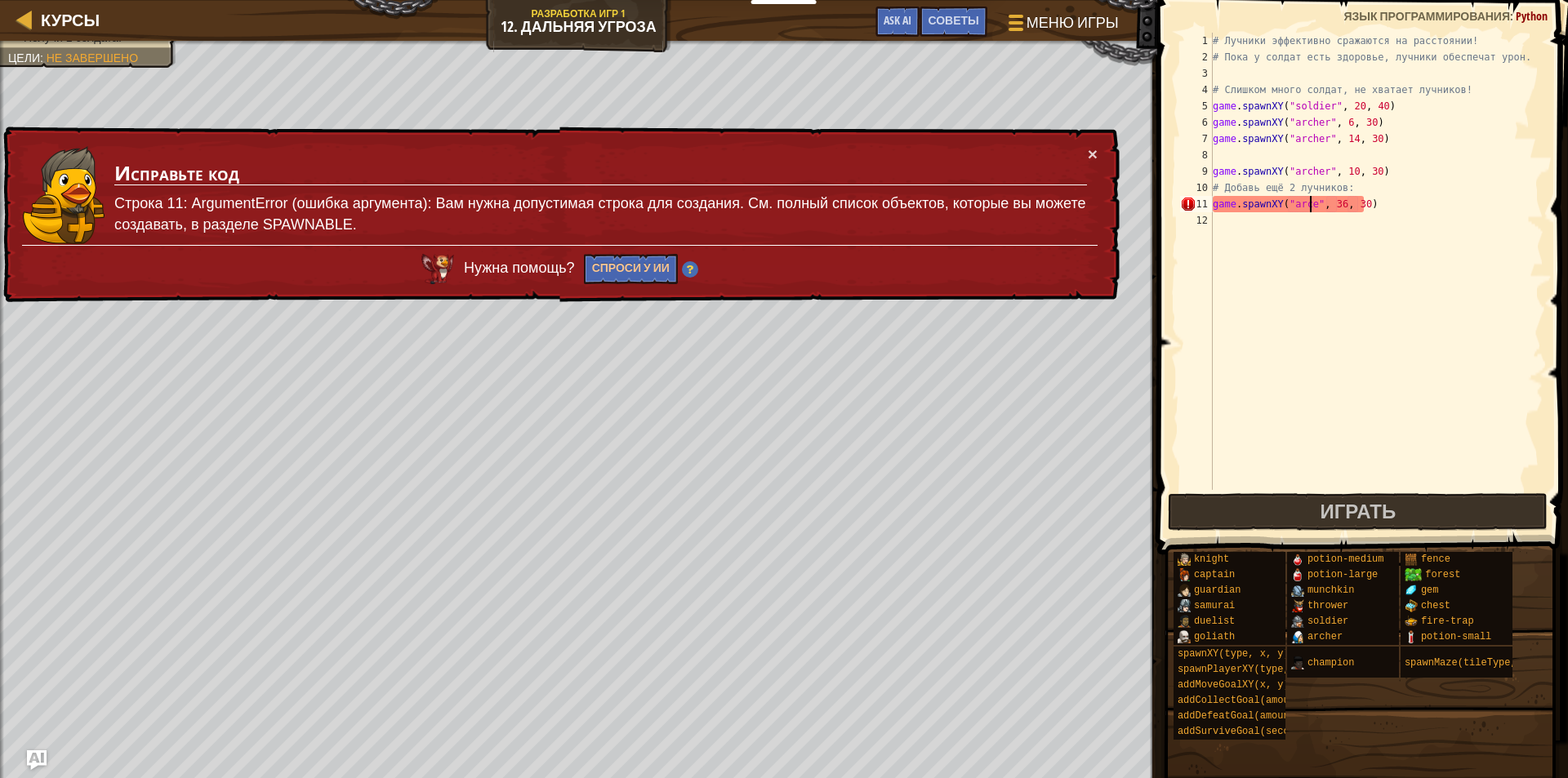
scroll to position [7, 8]
drag, startPoint x: 1301, startPoint y: 202, endPoint x: 1311, endPoint y: 194, distance: 12.8
click at [1302, 201] on div "# Лучники эффективно сражаются на расстоянии! # Пока у солдат есть здоровье, лу…" at bounding box center [1376, 278] width 334 height 490
click at [1303, 203] on div "# Лучники эффективно сражаются на расстоянии! # Пока у солдат есть здоровье, лу…" at bounding box center [1376, 262] width 334 height 457
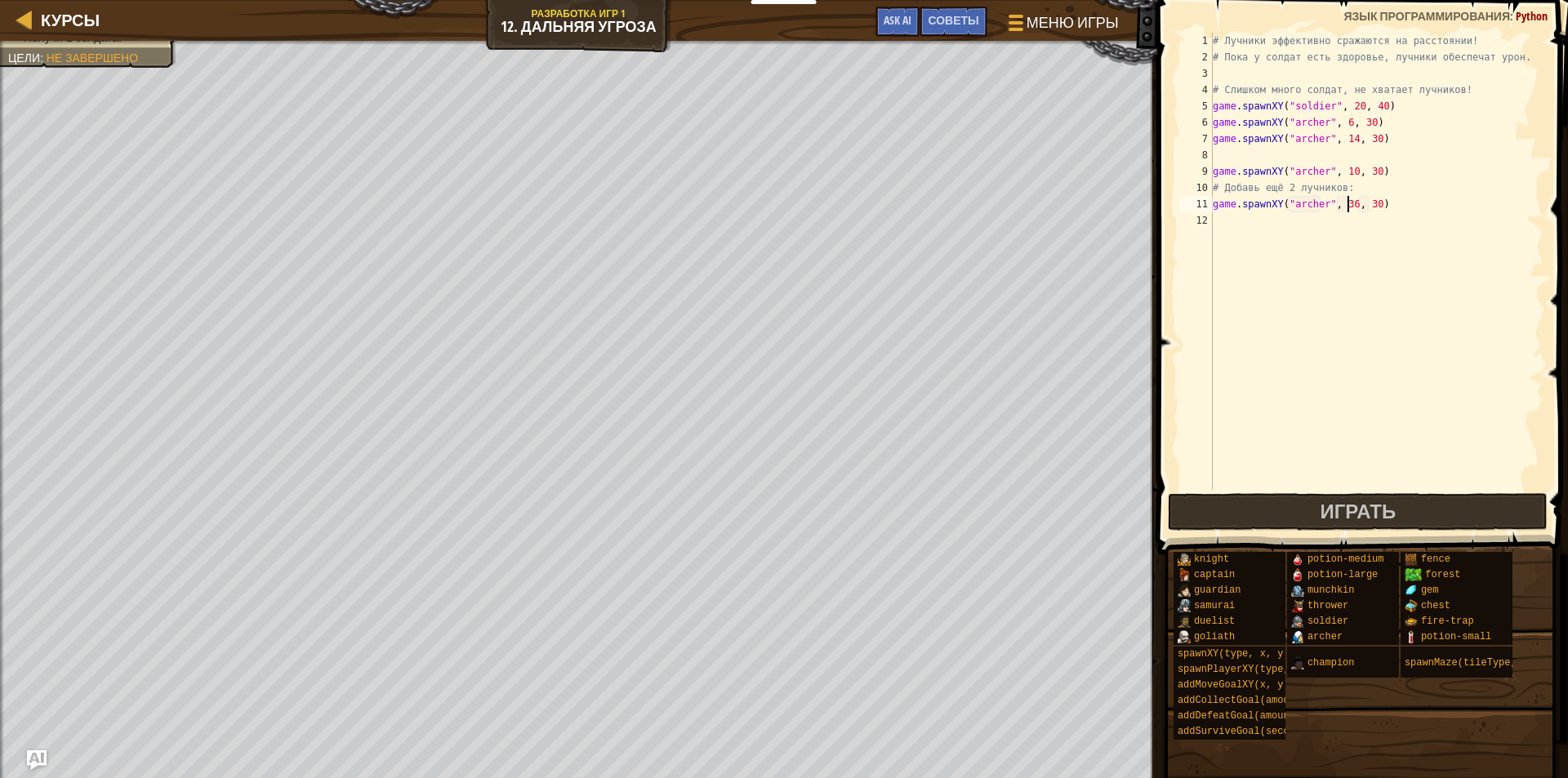
click at [1347, 204] on div "# Лучники эффективно сражаются на расстоянии! # Пока у солдат есть здоровье, лу…" at bounding box center [1376, 278] width 334 height 490
type textarea "game.spawnXY("archer", 18, 30)"
click at [1251, 221] on div "# Лучники эффективно сражаются на расстоянии! # Пока у солдат есть здоровье, лу…" at bounding box center [1376, 278] width 334 height 490
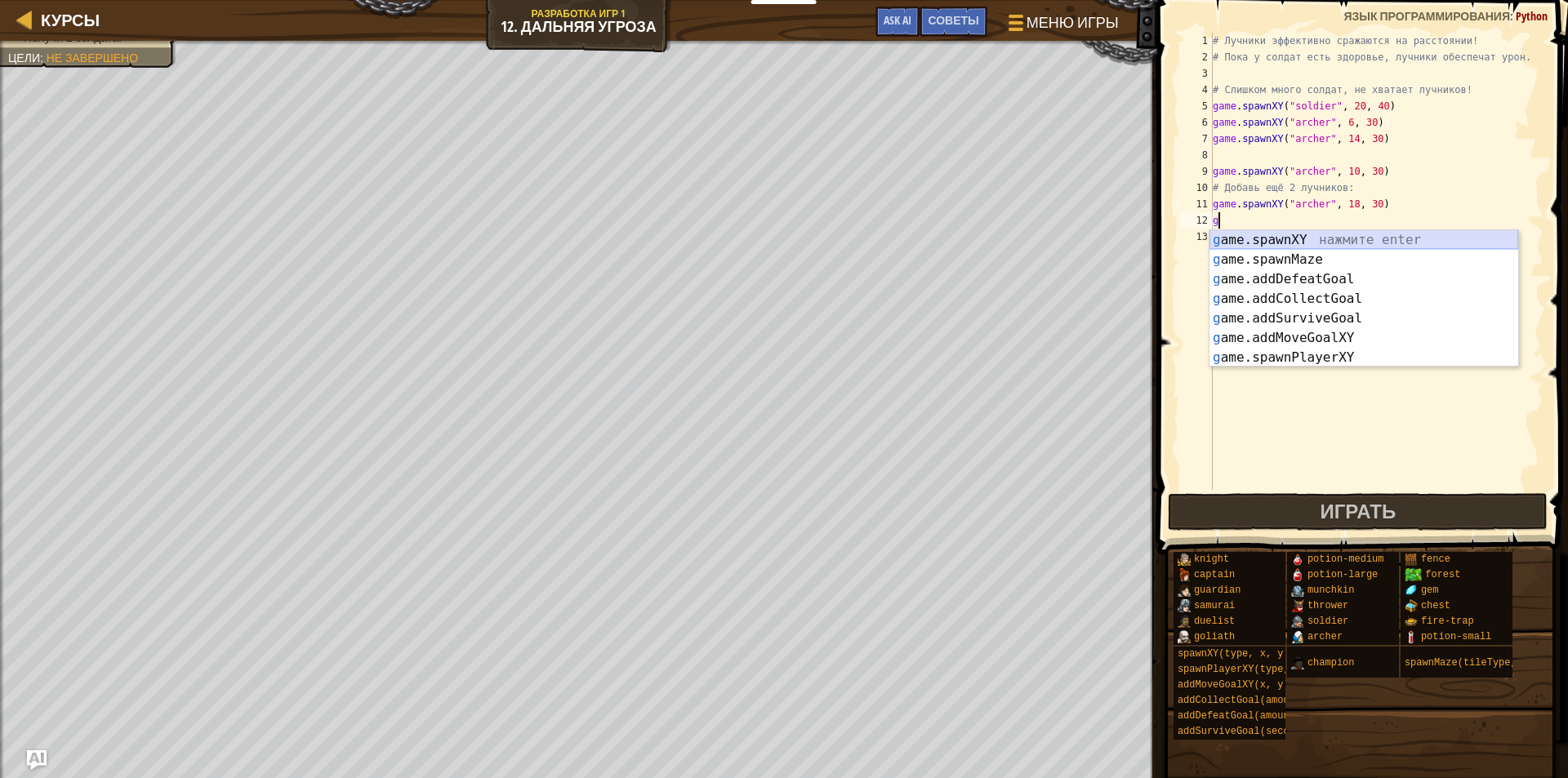
click at [1301, 237] on div "g ame.spawnXY нажмите enter g ame.spawnMaze нажмите enter g ame.addDefeatGoal н…" at bounding box center [1364, 318] width 308 height 176
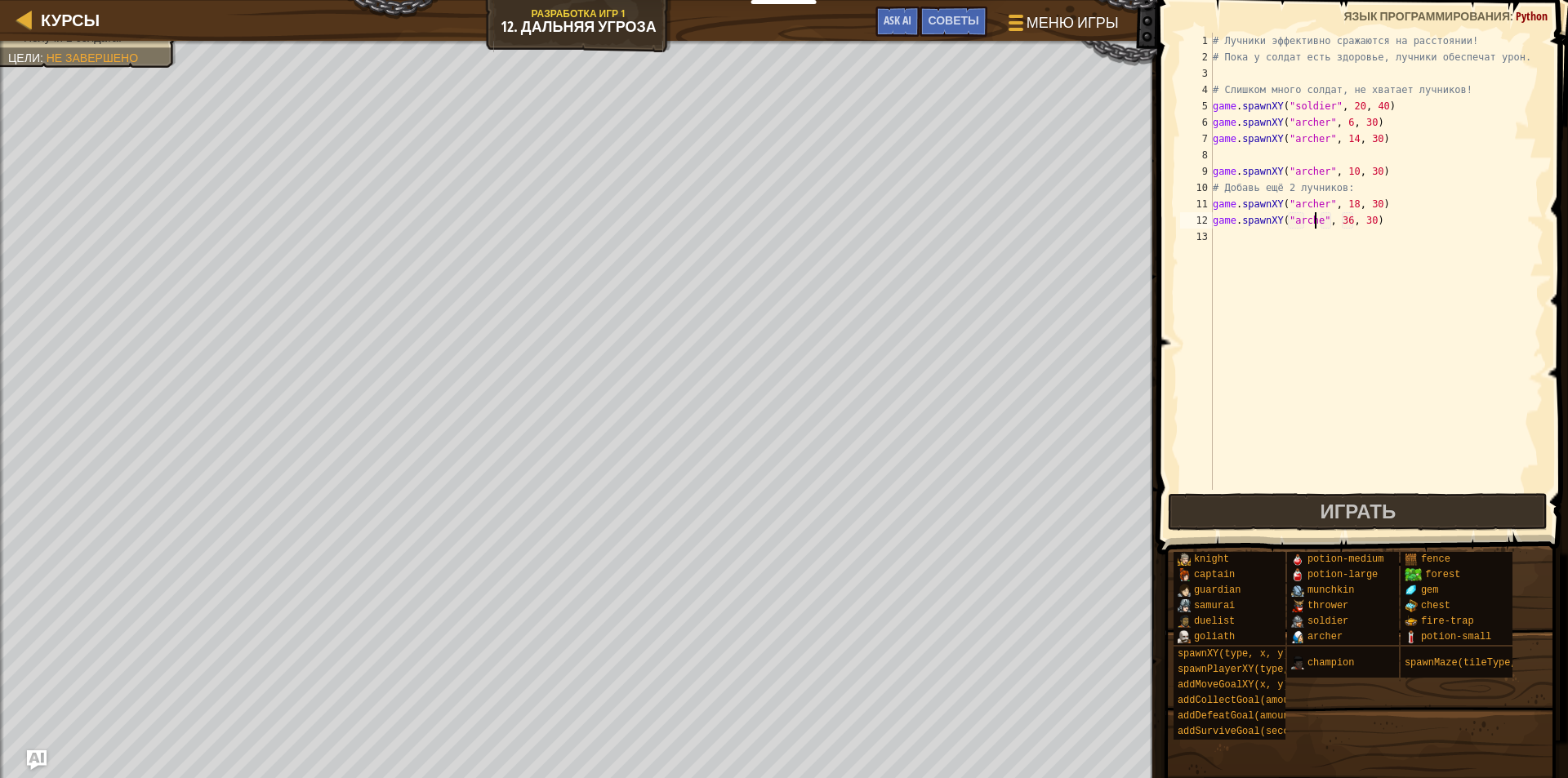
scroll to position [7, 9]
click at [1346, 223] on div "# Лучники эффективно сражаются на расстоянии! # Пока у солдат есть здоровье, лу…" at bounding box center [1376, 278] width 334 height 490
click at [1375, 107] on div "# Лучники эффективно сражаются на расстоянии! # Пока у солдат есть здоровье, лу…" at bounding box center [1376, 278] width 334 height 490
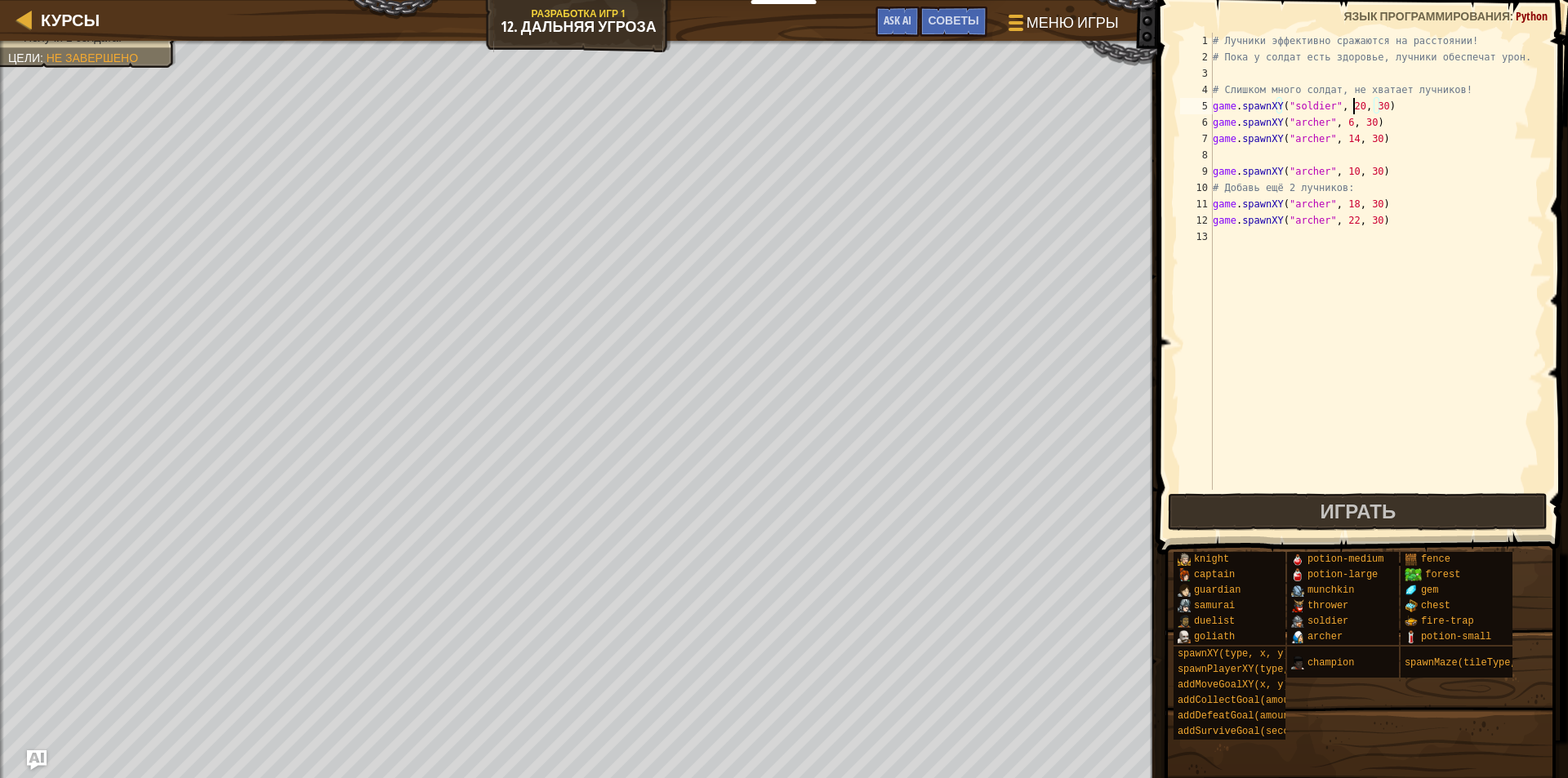
click at [1352, 108] on div "# Лучники эффективно сражаются на расстоянии! # Пока у солдат есть здоровье, лу…" at bounding box center [1376, 278] width 334 height 490
type textarea "game.spawnXY("soldier", 33, 30)"
click at [1327, 498] on button "Играть" at bounding box center [1357, 512] width 380 height 38
click at [1293, 233] on div "# Лучники эффективно сражаются на расстоянии! # Пока у солдат есть здоровье, лу…" at bounding box center [1376, 278] width 334 height 490
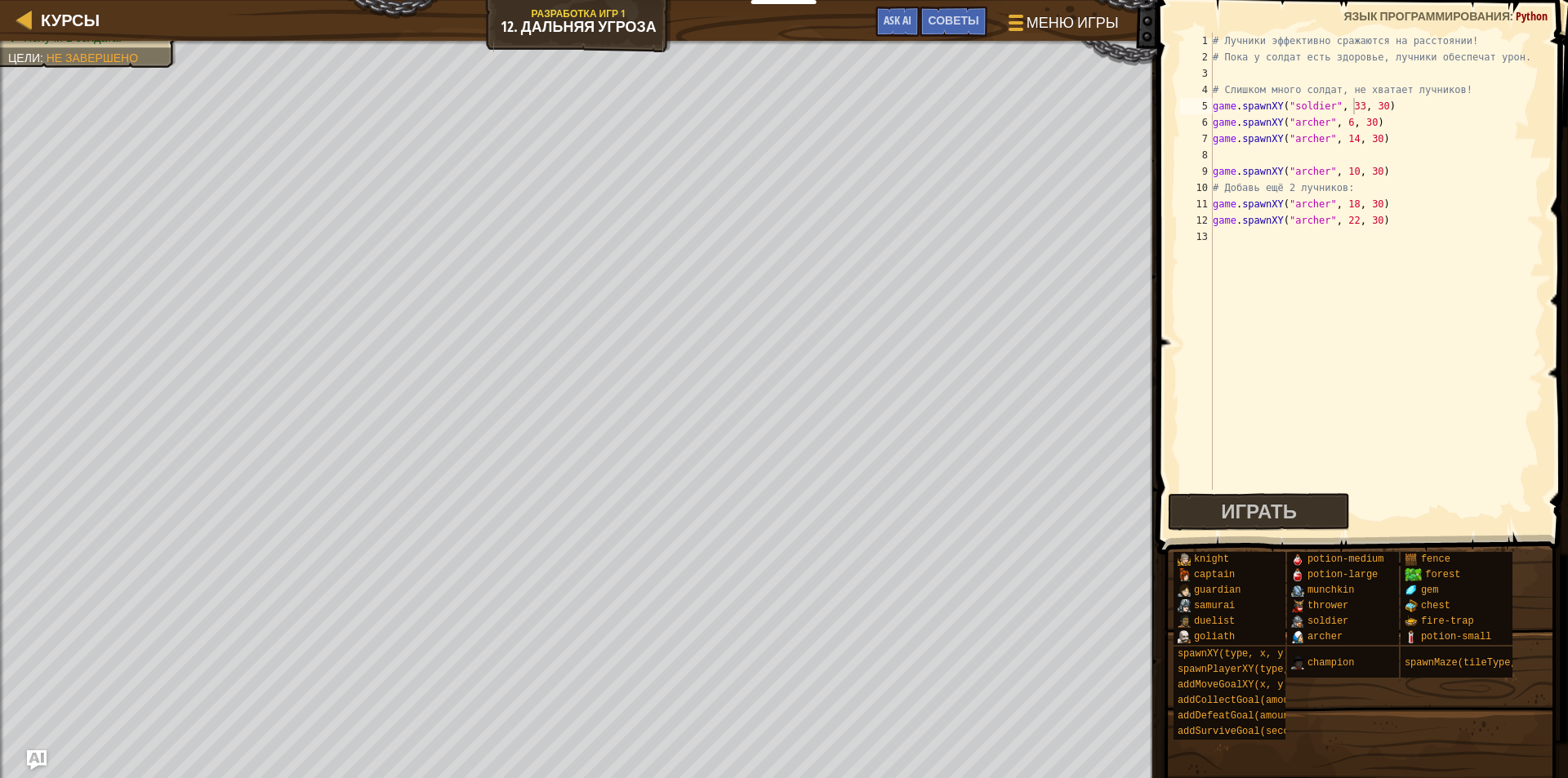
scroll to position [7, 0]
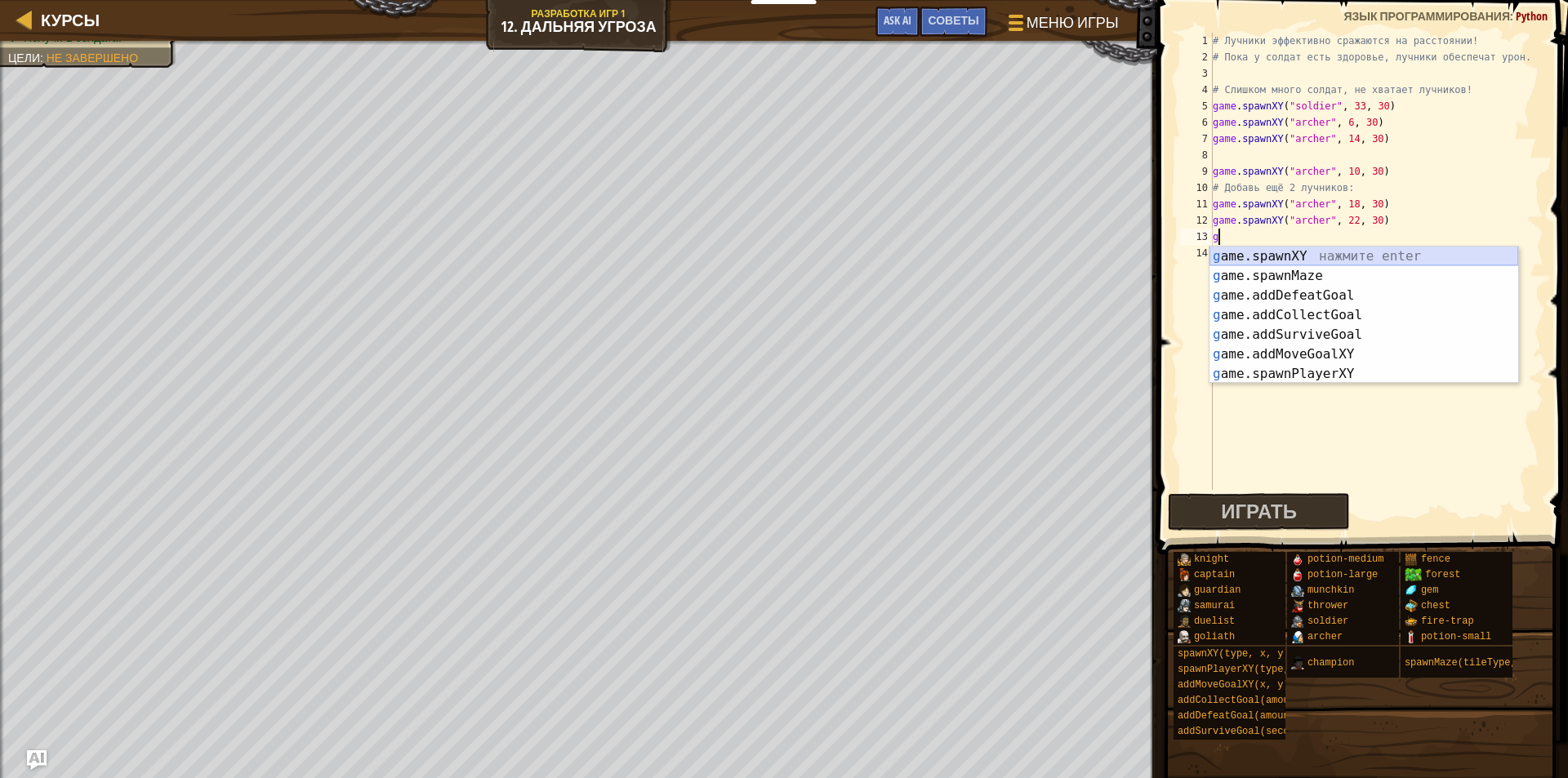
click at [1356, 257] on div "g ame.spawnXY нажмите enter g ame.spawnMaze нажмите enter g ame.addDefeatGoal н…" at bounding box center [1364, 334] width 308 height 176
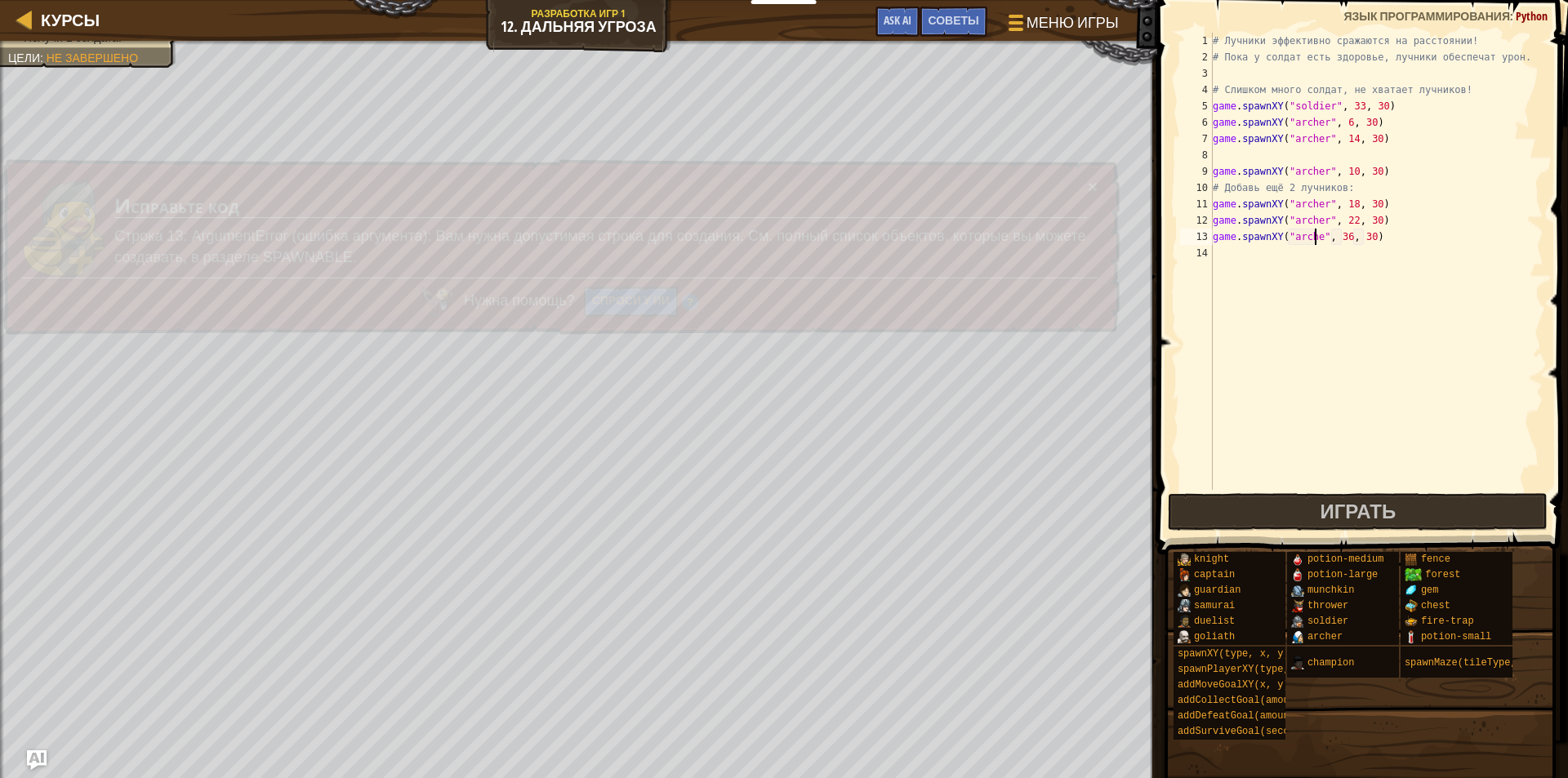
scroll to position [7, 9]
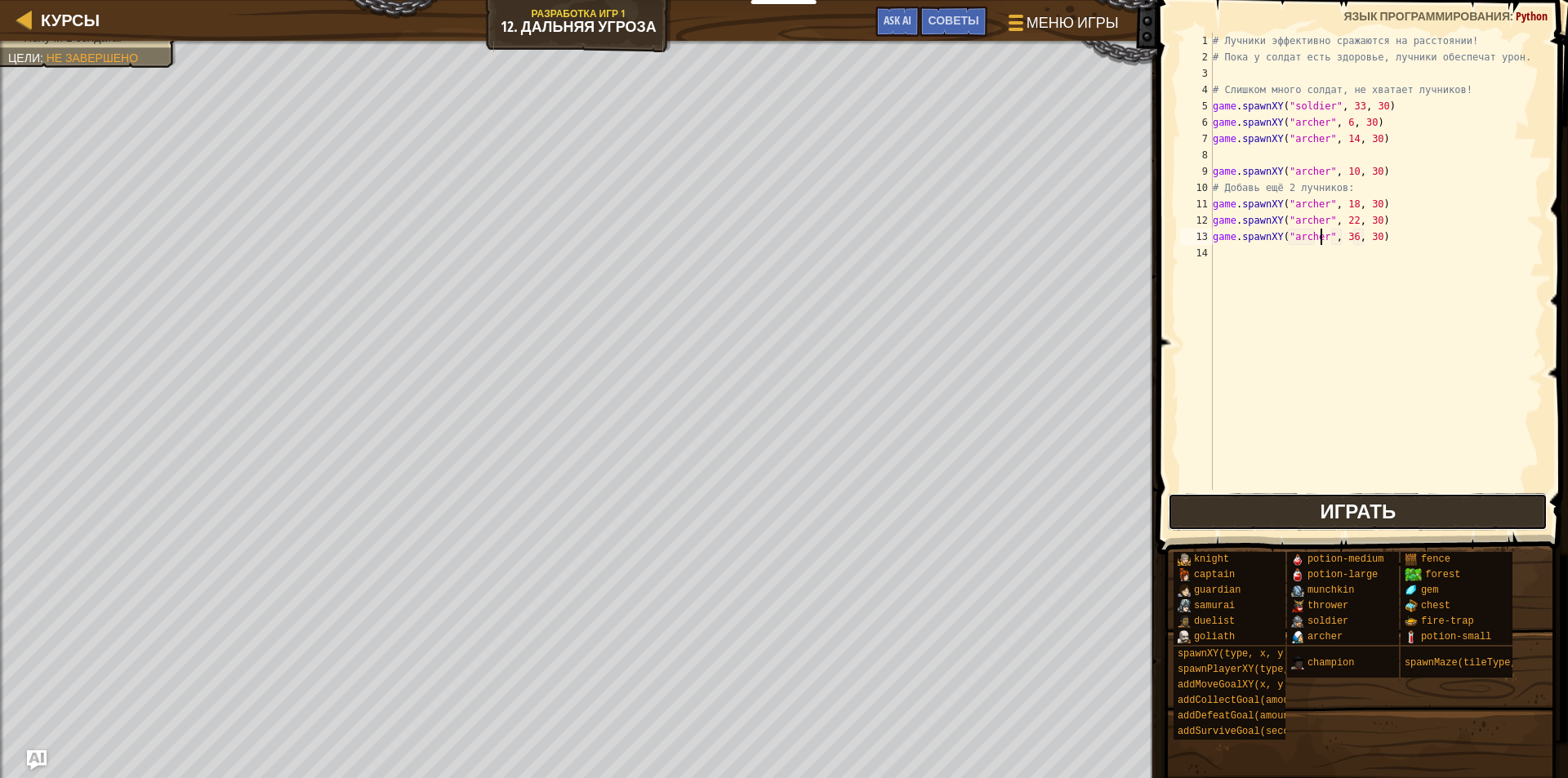
click at [1259, 510] on button "Играть" at bounding box center [1357, 512] width 380 height 38
click at [1353, 239] on div "# Лучники эффективно сражаются на расстоянии! # Пока у солдат есть здоровье, лу…" at bounding box center [1376, 278] width 334 height 490
click at [1343, 236] on div "# Лучники эффективно сражаются на расстоянии! # Пока у солдат есть здоровье, лу…" at bounding box center [1376, 278] width 334 height 490
click at [1346, 236] on div "# Лучники эффективно сражаются на расстоянии! # Пока у солдат есть здоровье, лу…" at bounding box center [1376, 278] width 334 height 490
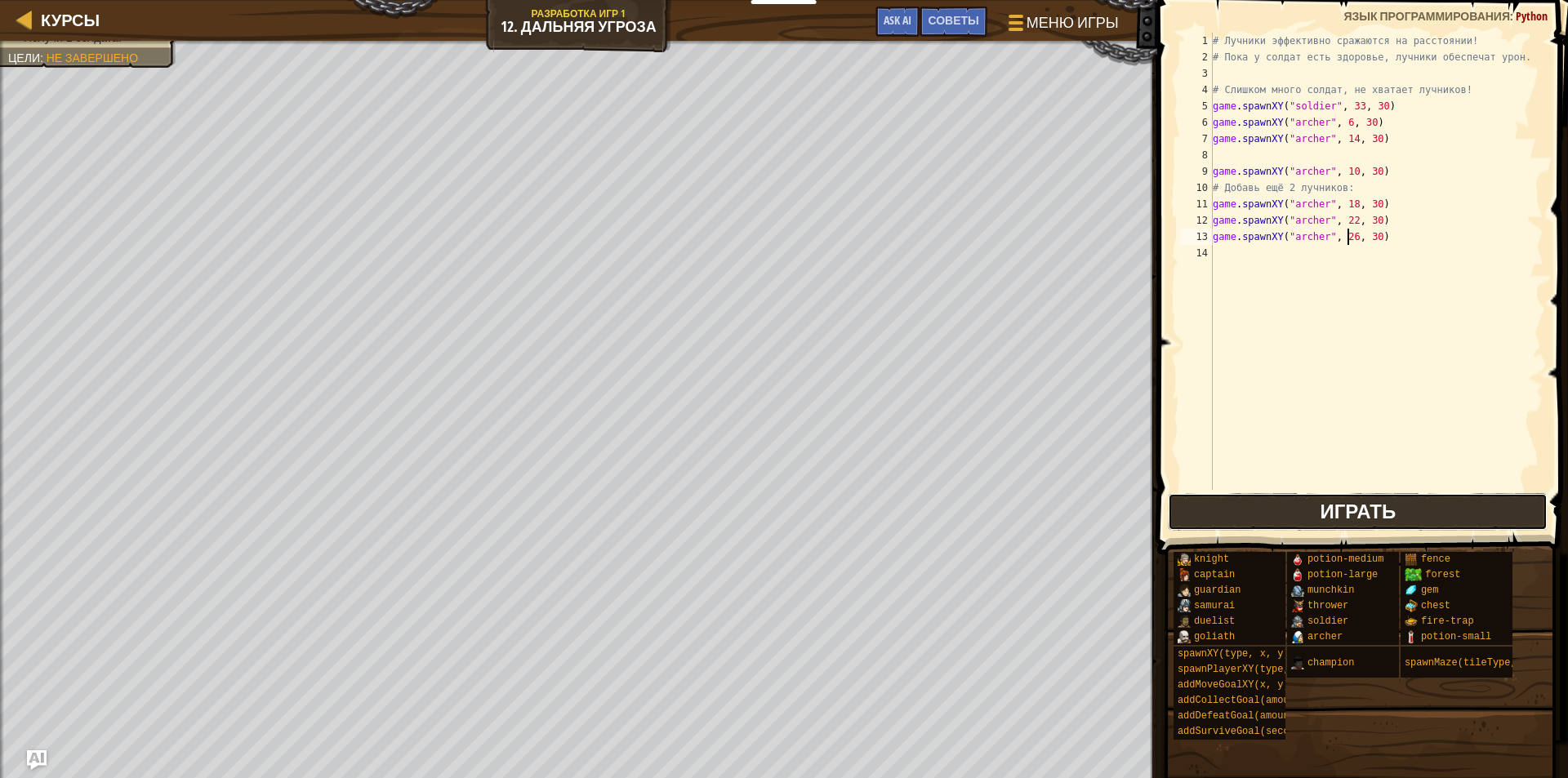
click at [1327, 502] on span "Играть" at bounding box center [1357, 512] width 76 height 26
click at [1326, 107] on div "# Лучники эффективно сражаются на расстоянии! # Пока у солдат есть здоровье, лу…" at bounding box center [1376, 278] width 334 height 490
type textarea "game.spawnXY("archer", 33, 30)"
click at [1320, 507] on button "Играть" at bounding box center [1357, 512] width 380 height 38
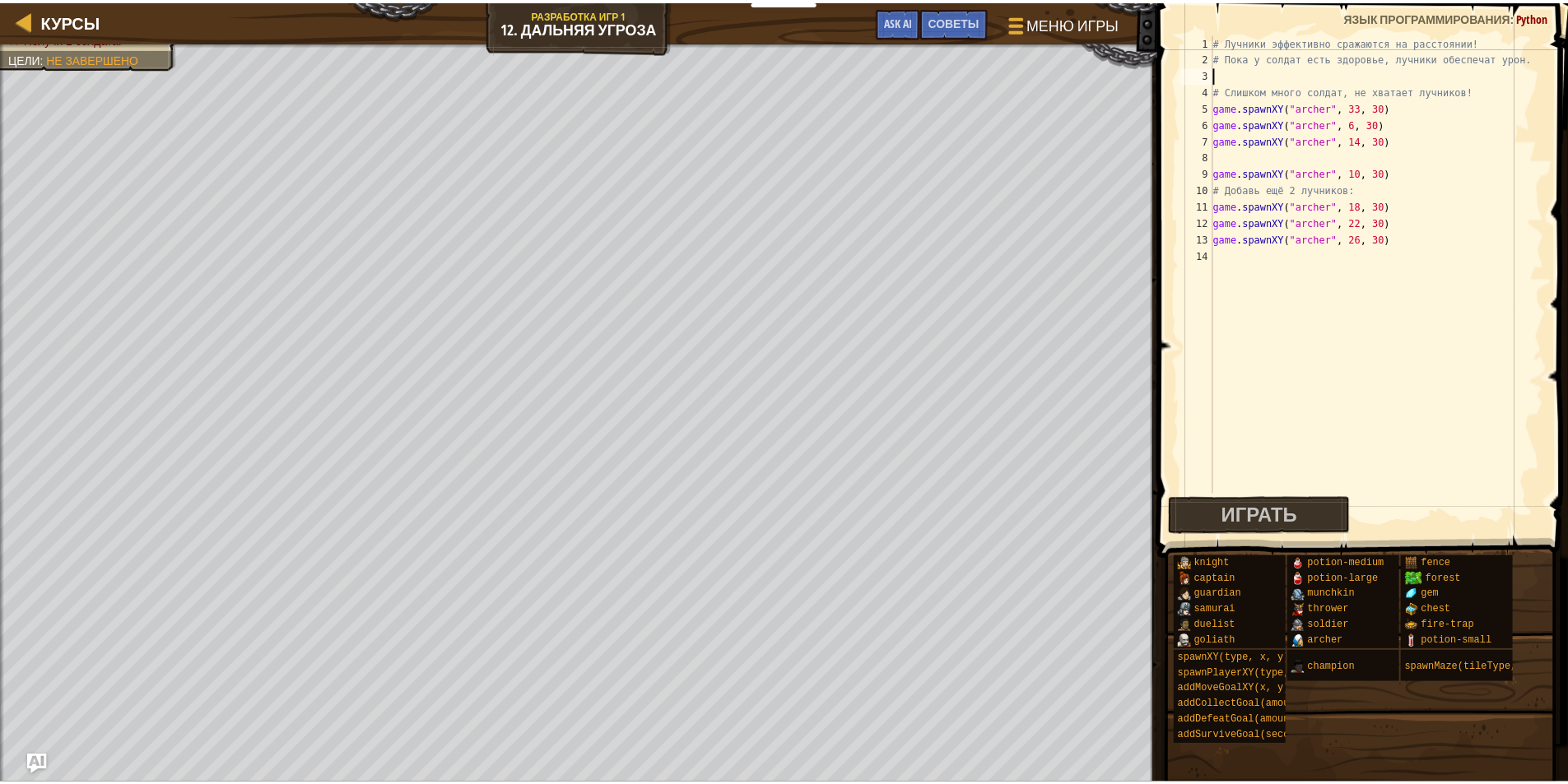
scroll to position [7, 0]
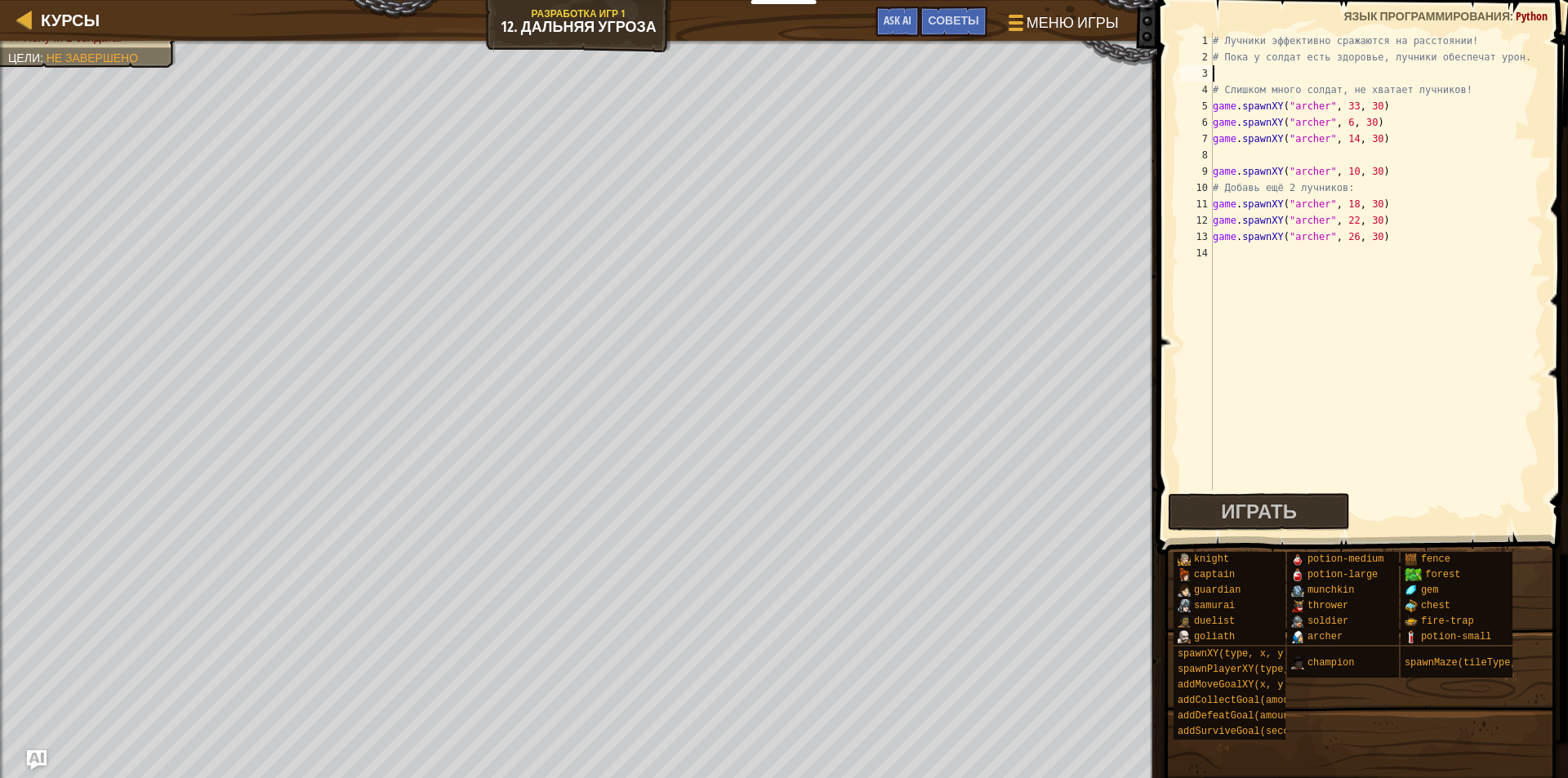
click at [1258, 75] on div "# Лучники эффективно сражаются на расстоянии! # Пока у солдат есть здоровье, лу…" at bounding box center [1376, 278] width 334 height 490
click at [23, 19] on div at bounding box center [25, 19] width 21 height 20
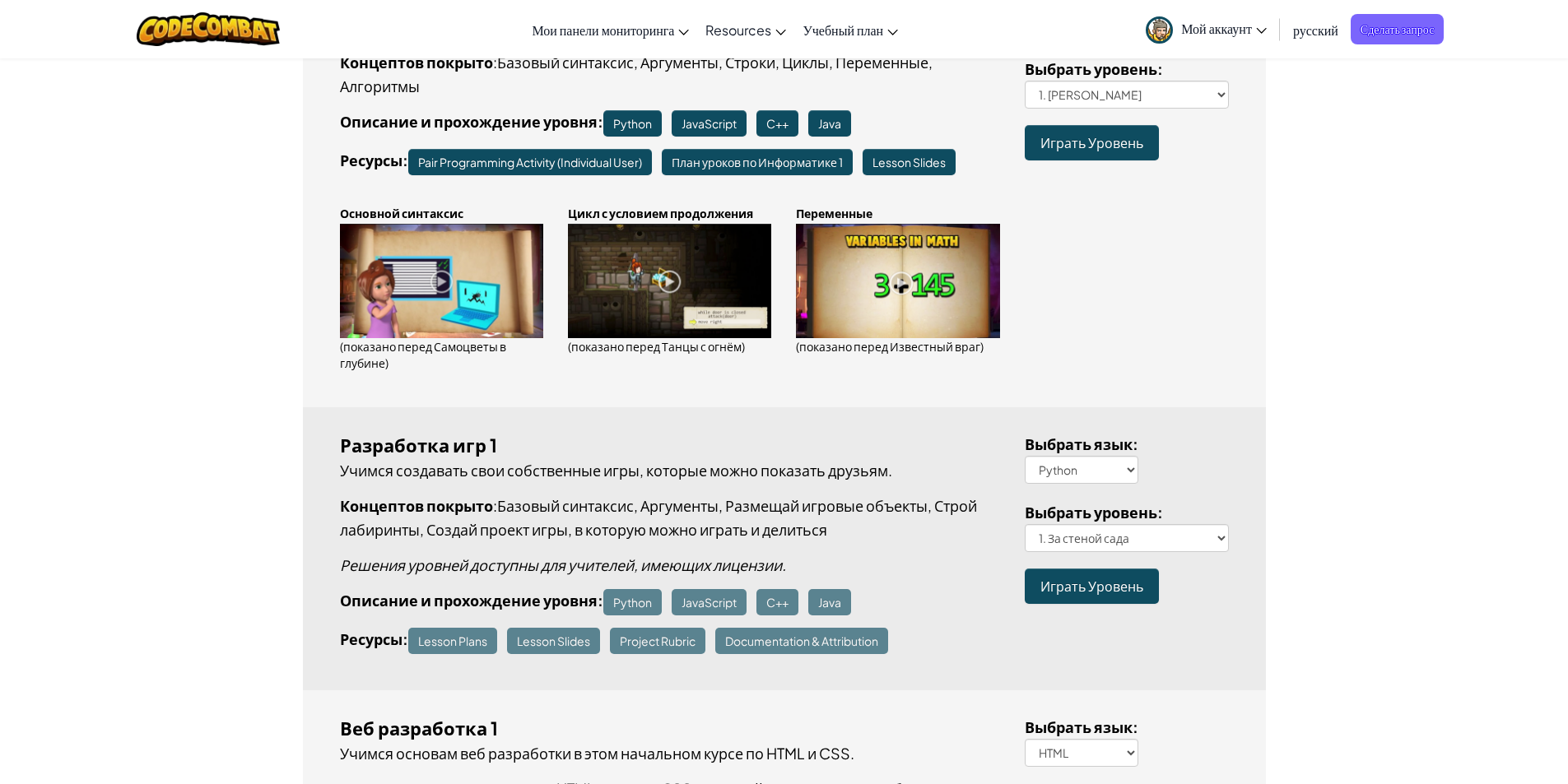
scroll to position [576, 0]
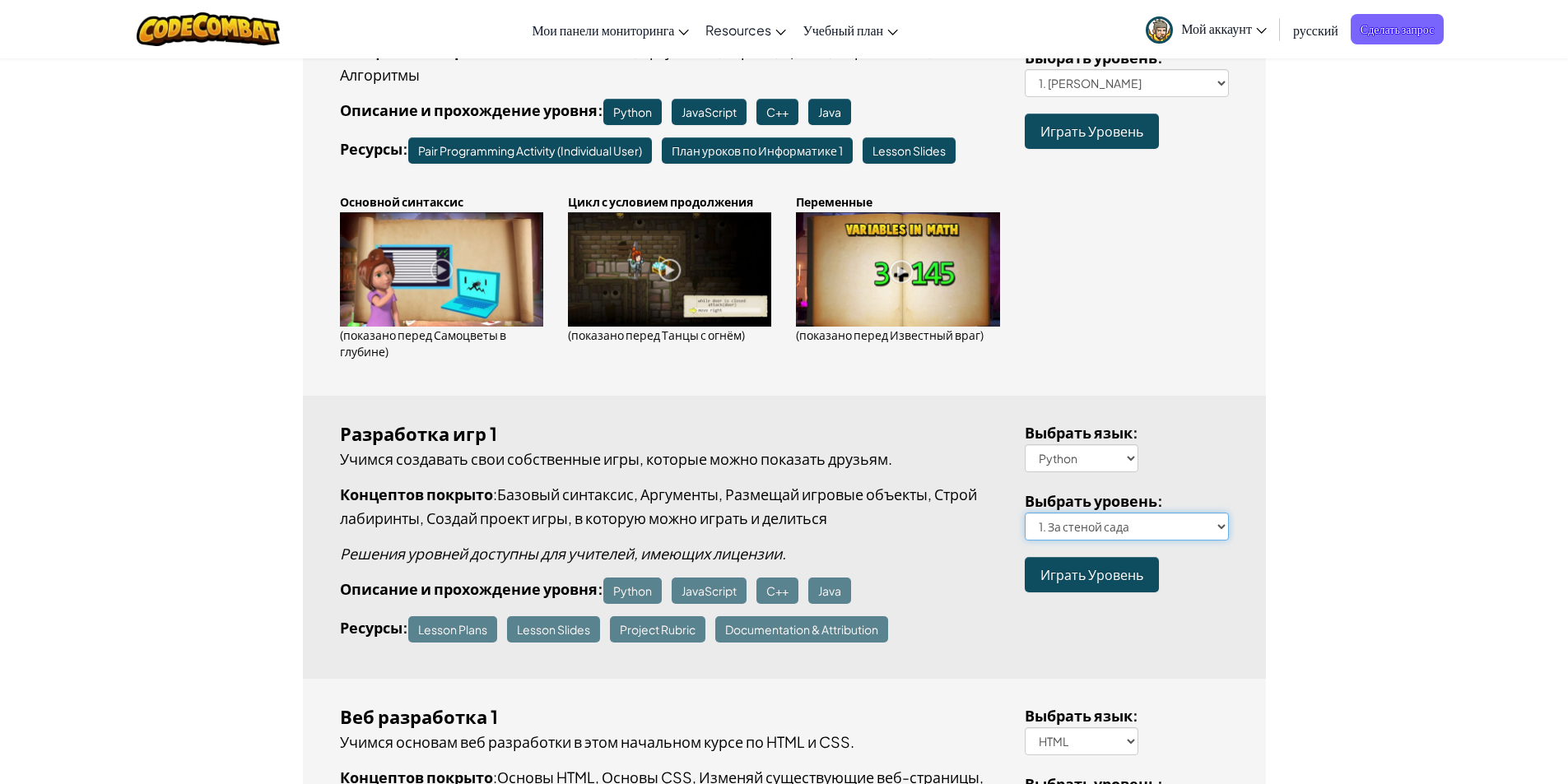
click at [1123, 524] on select "1. За стеной сада 2. Прогулка по кликам 3. Героическое путешествие 4. Уди-лабир…" at bounding box center [1127, 526] width 204 height 28
select select "jailbreak"
click at [1025, 512] on select "1. За стеной сада 2. Прогулка по кликам 3. Героическое путешествие 4. Уди-лабир…" at bounding box center [1127, 526] width 204 height 28
click at [1090, 577] on span "Играть Уровень" at bounding box center [1092, 574] width 102 height 17
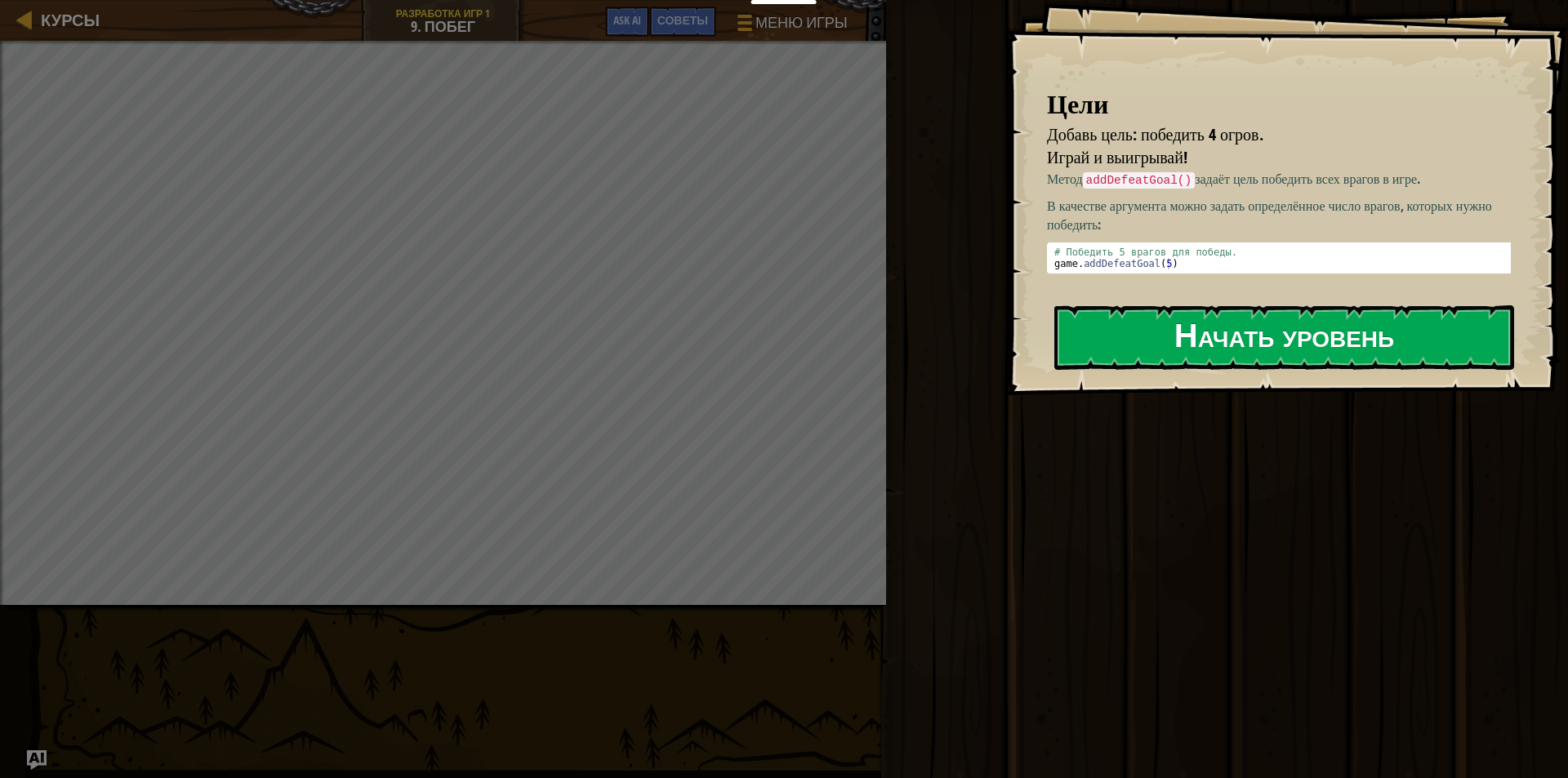
click at [1128, 355] on button "Начать уровень" at bounding box center [1284, 337] width 460 height 65
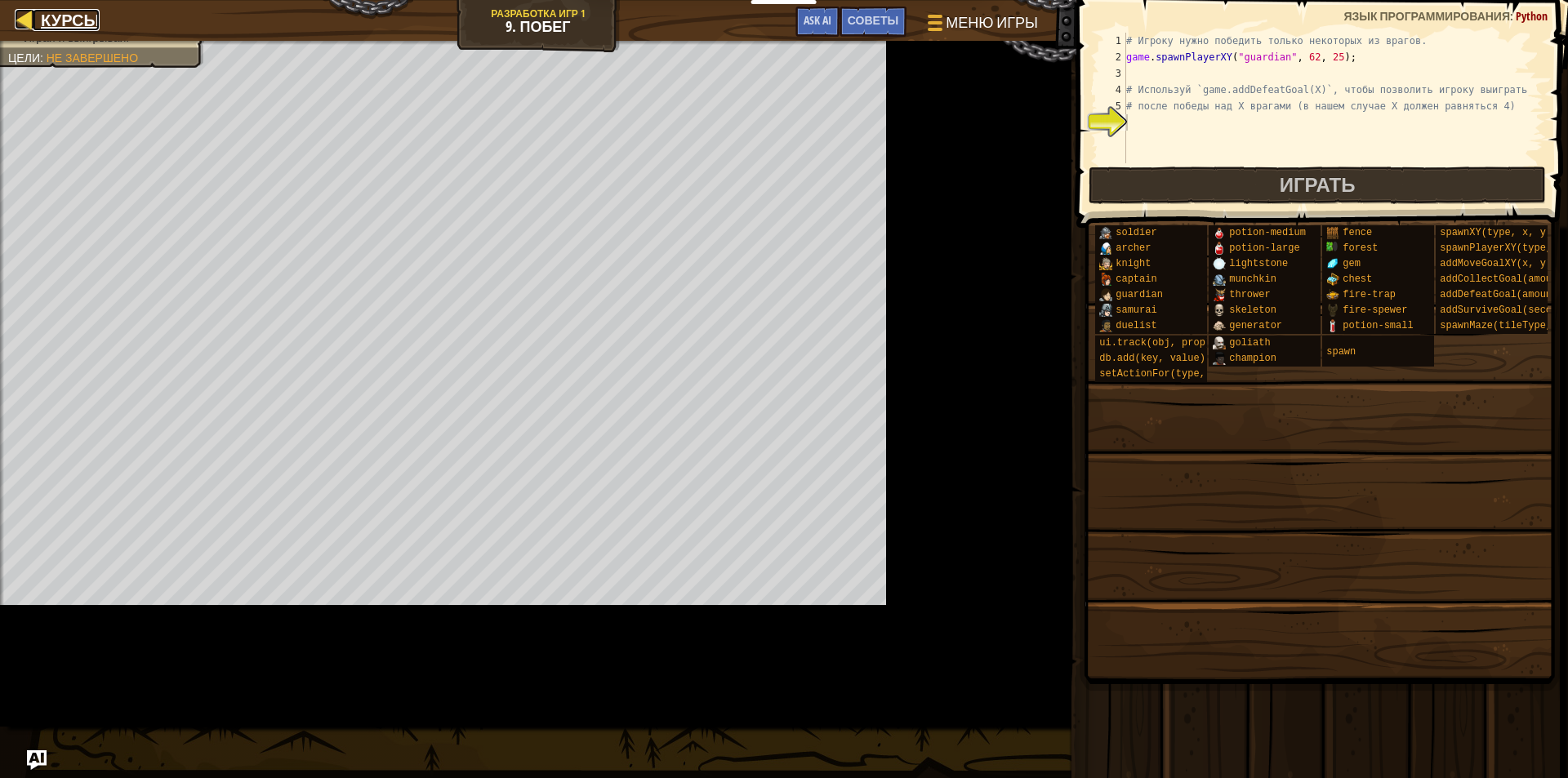
click at [16, 14] on div at bounding box center [25, 19] width 21 height 20
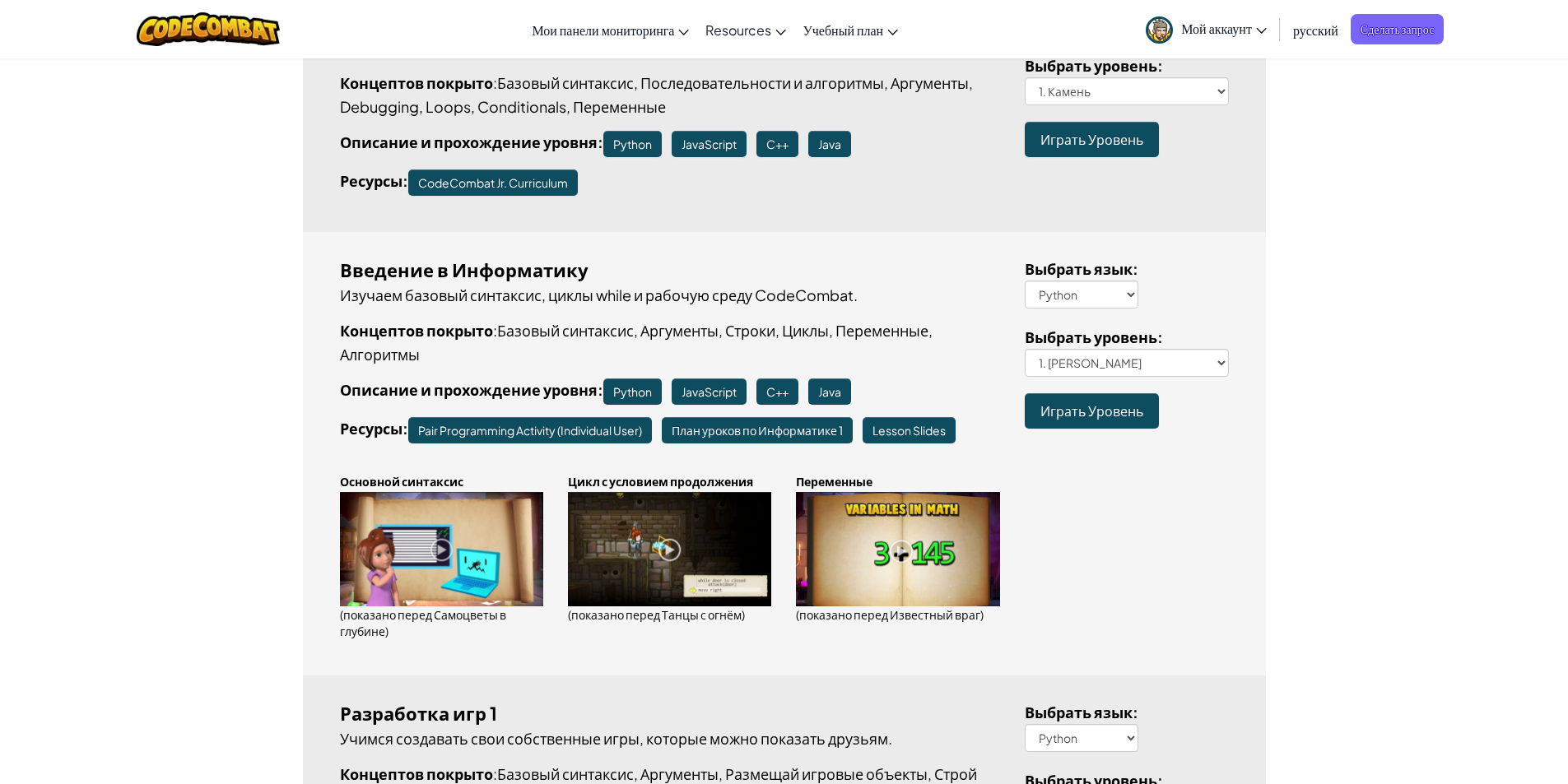
scroll to position [329, 0]
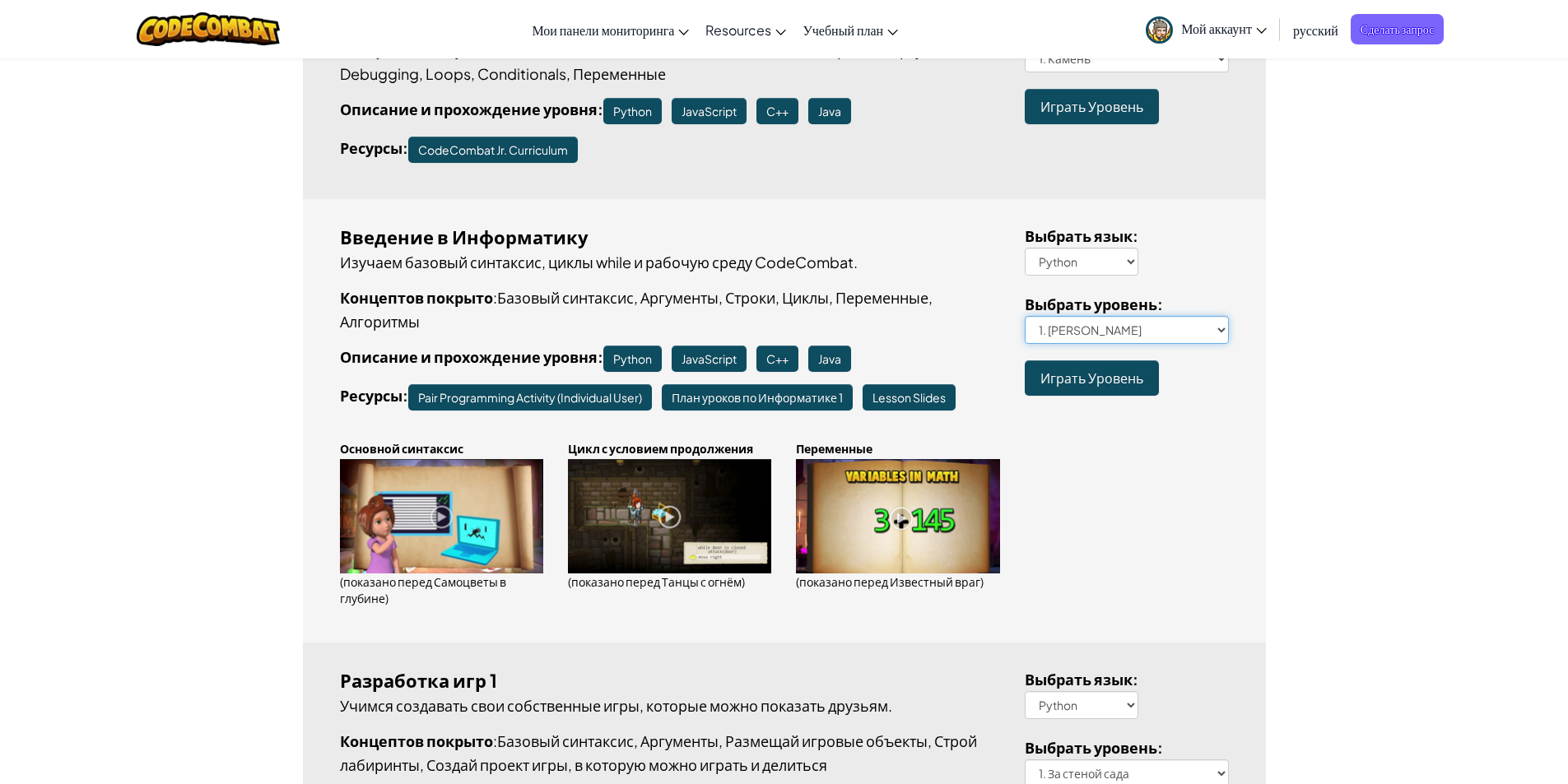
click at [1135, 321] on select "1. Подземелья Китгарда 2. Самоцветы в глубине 3. Охранник в тени 3a. В обратном…" at bounding box center [1127, 330] width 204 height 28
drag, startPoint x: 1139, startPoint y: 323, endPoint x: 1164, endPoint y: 473, distance: 152.1
click at [1139, 323] on select "1. Подземелья Китгарда 2. Самоцветы в глубине 3. Охранник в тени 3a. В обратном…" at bounding box center [1127, 330] width 204 height 28
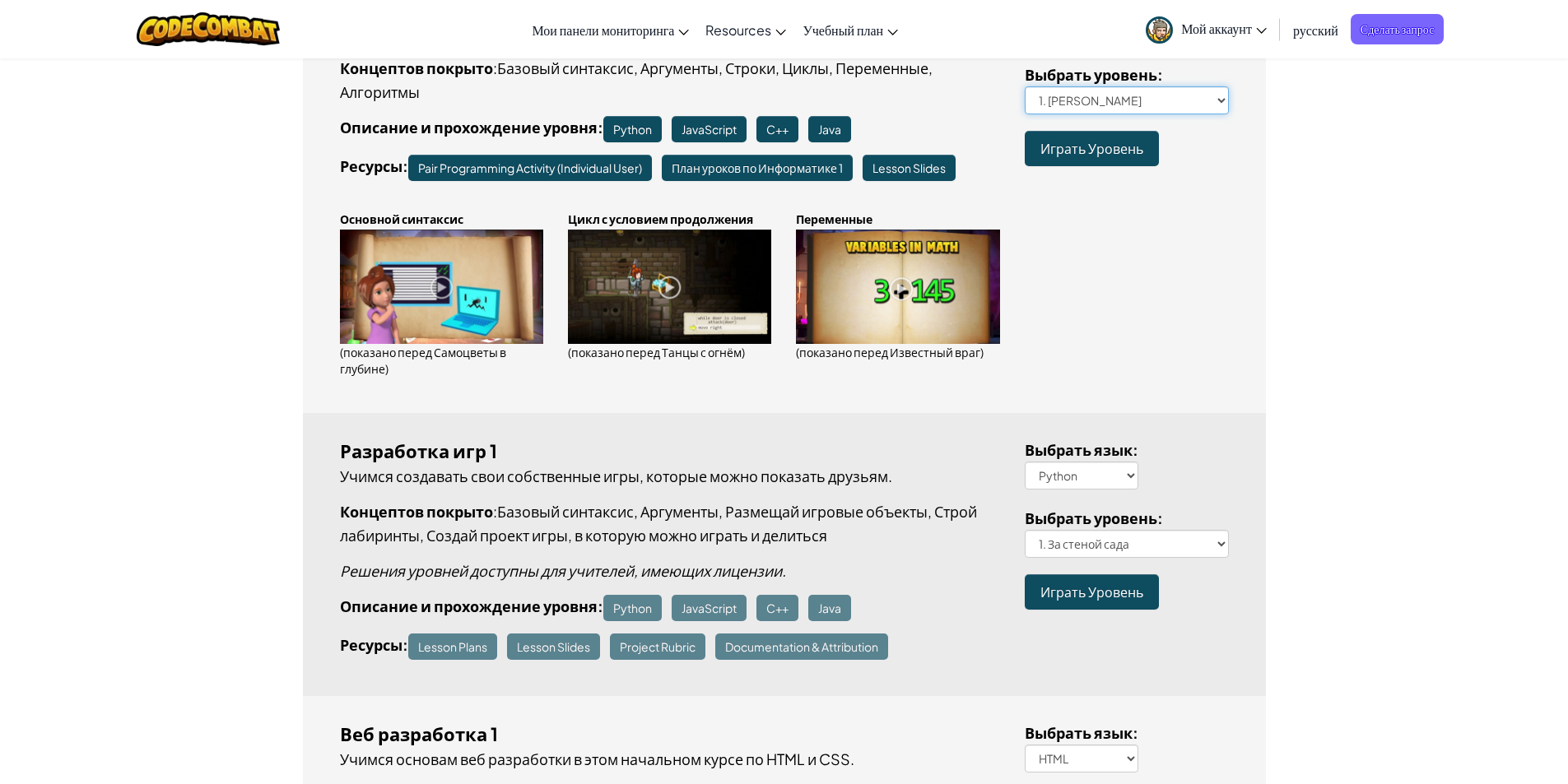
scroll to position [658, 0]
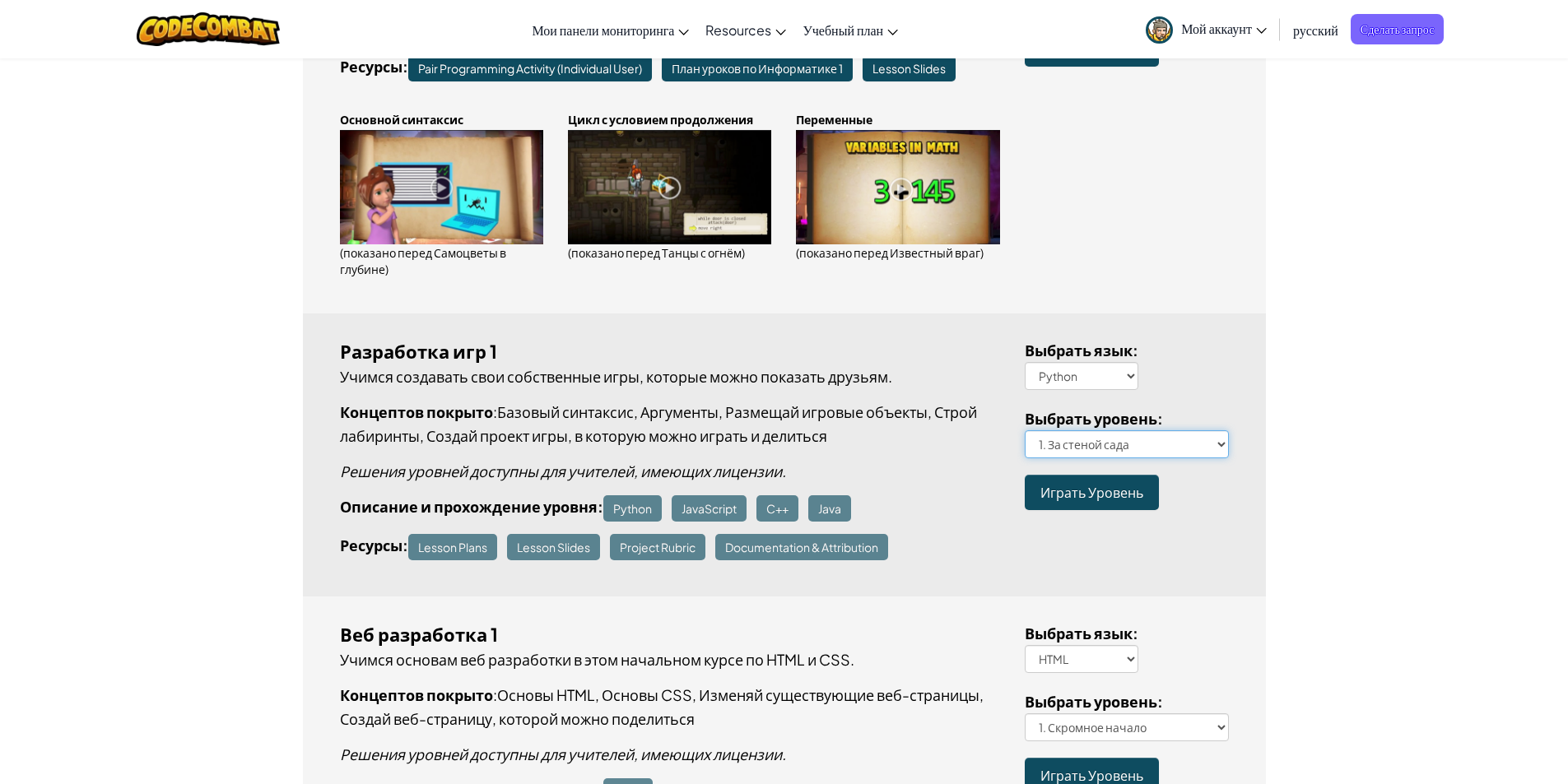
click at [1133, 444] on select "1. За стеной сада 2. Прогулка по кликам 3. Героическое путешествие 4. Уди-лабир…" at bounding box center [1127, 444] width 204 height 28
select select "hedge-magic"
click at [1025, 430] on select "1. За стеной сада 2. Прогулка по кликам 3. Героическое путешествие 4. Уди-лабир…" at bounding box center [1127, 444] width 204 height 28
click at [1116, 492] on span "Играть Уровень" at bounding box center [1092, 492] width 102 height 17
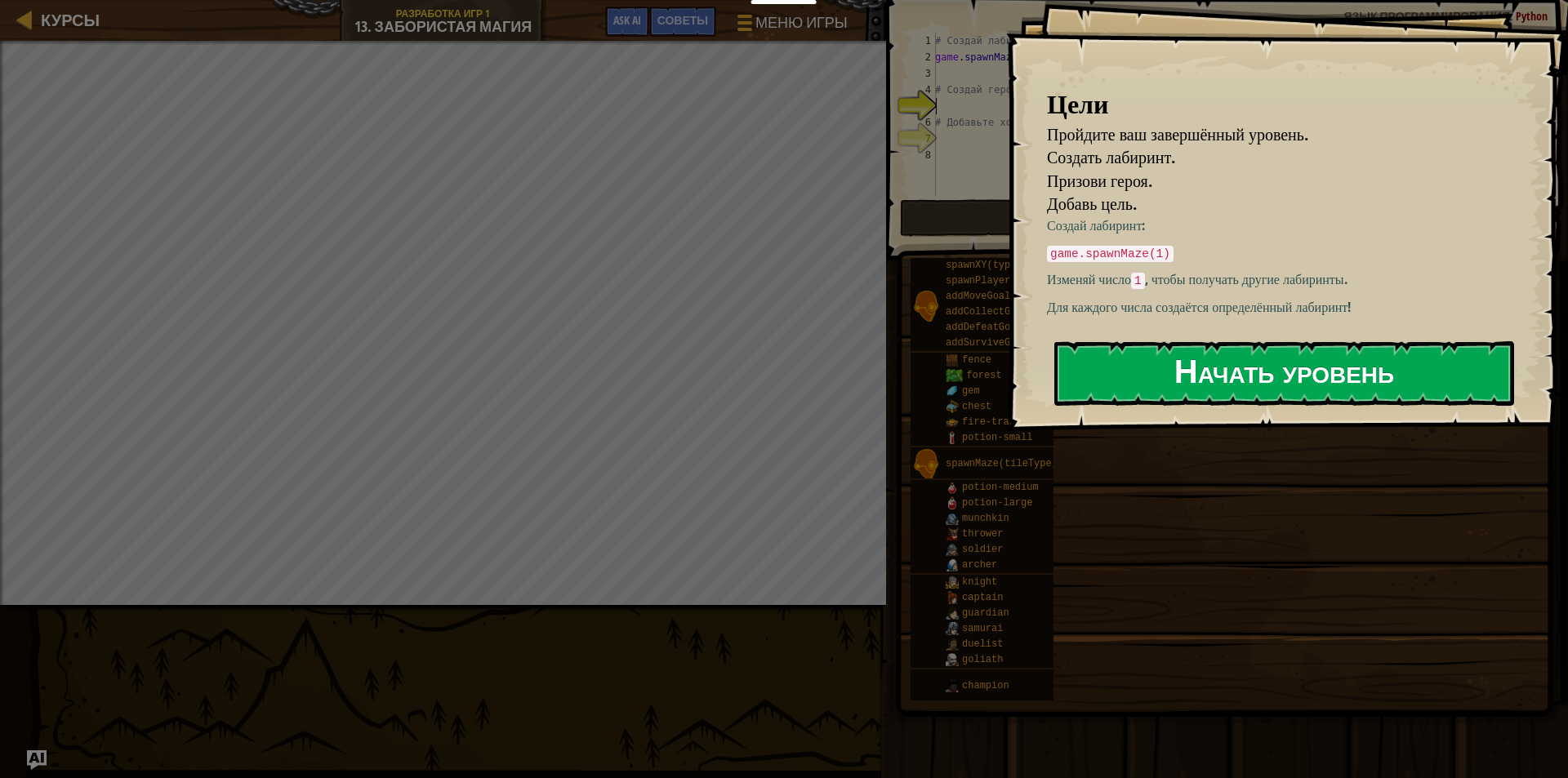
click at [1194, 399] on button "Начать уровень" at bounding box center [1284, 373] width 460 height 65
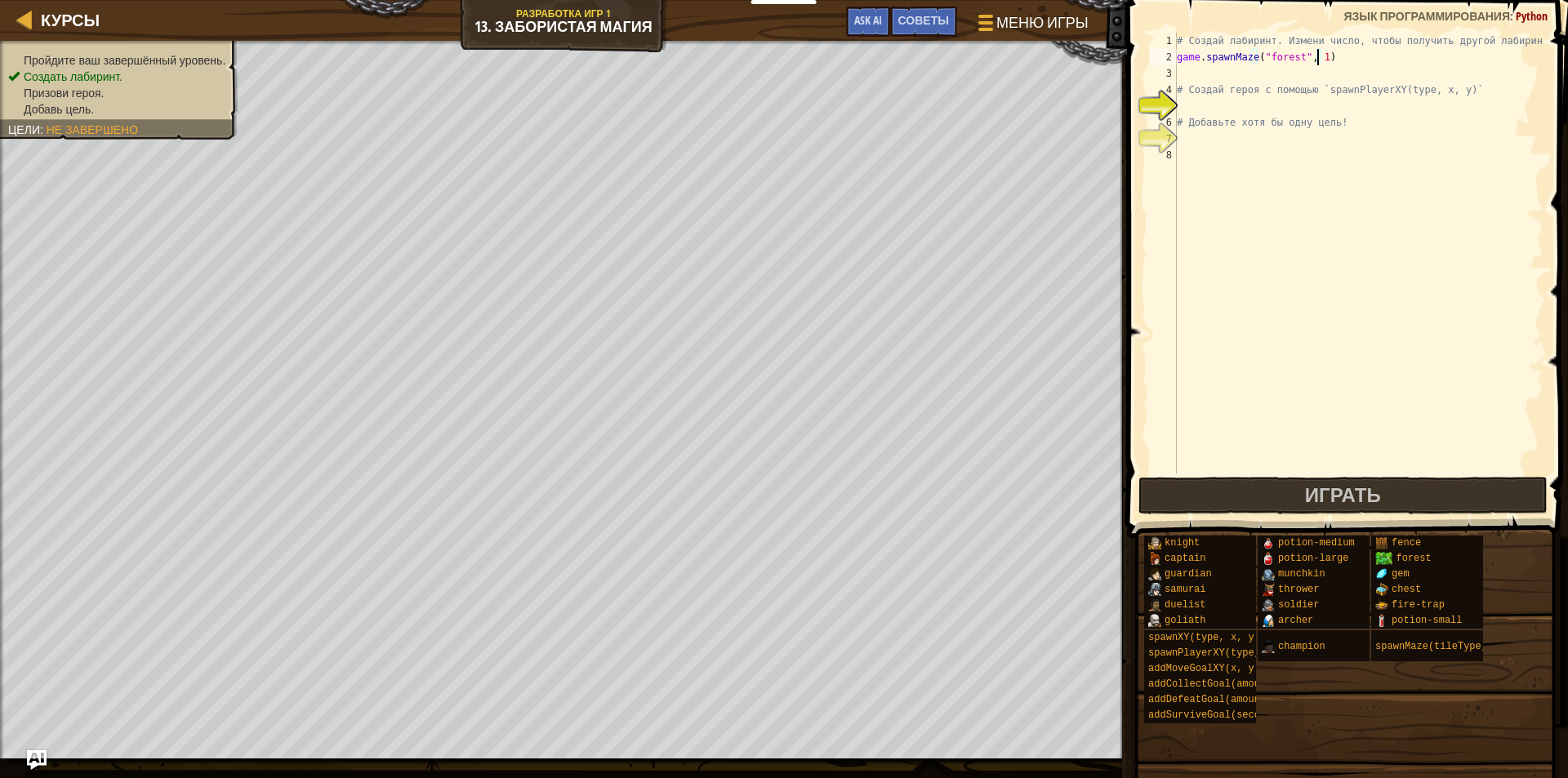
click at [1316, 53] on div "# Создай лабиринт. Измени число, чтобы получить другой лабиринт! game . spawnMa…" at bounding box center [1358, 270] width 370 height 474
type textarea "game.spawnMaze("forest", 2)"
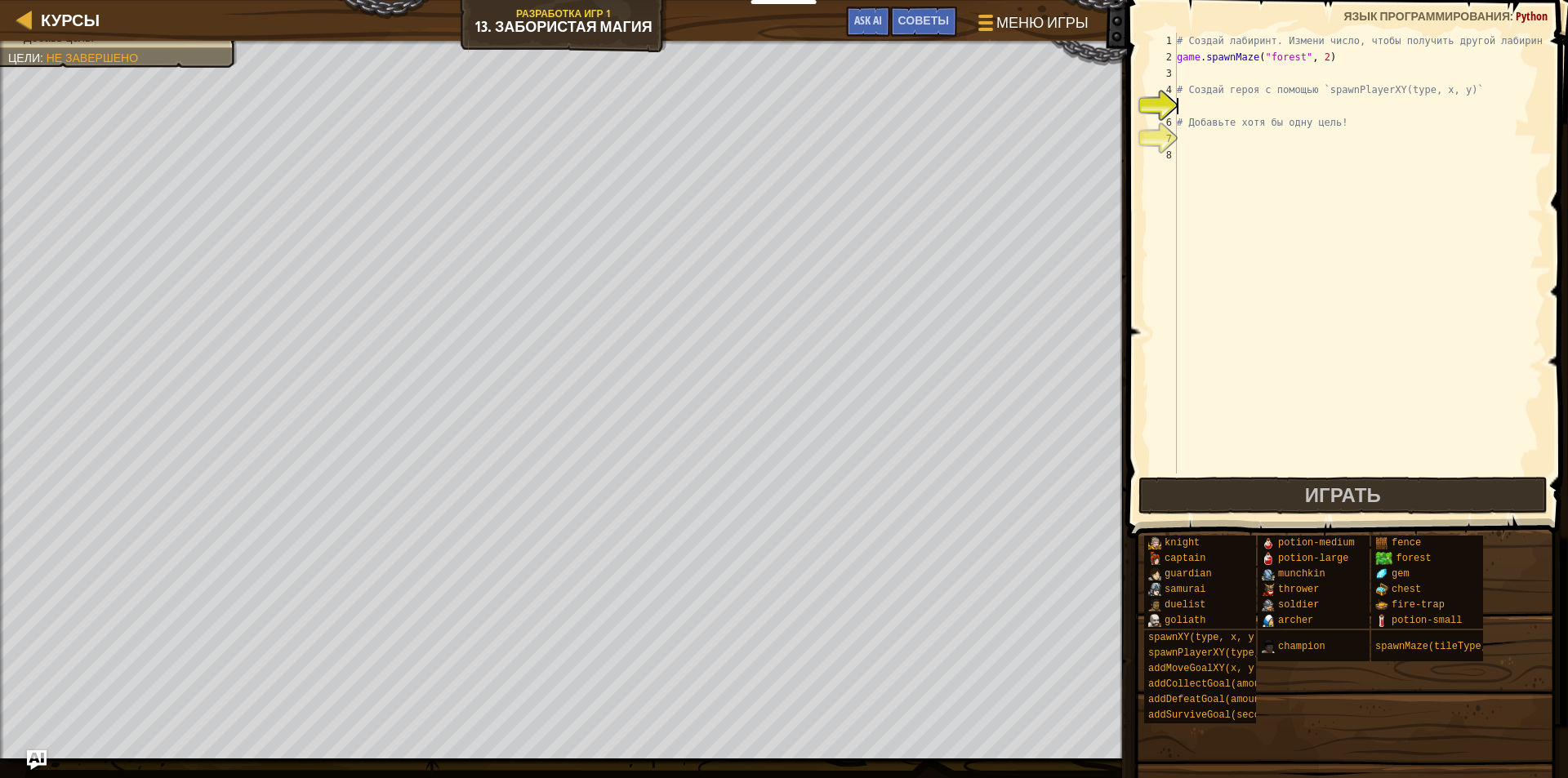
click at [1221, 102] on div "# Создай лабиринт. Измени число, чтобы получить другой лабиринт! game . spawnMa…" at bounding box center [1358, 270] width 370 height 474
click at [1254, 109] on div "# Создай лабиринт. Измени число, чтобы получить другой лабиринт! game . spawnMa…" at bounding box center [1358, 270] width 370 height 474
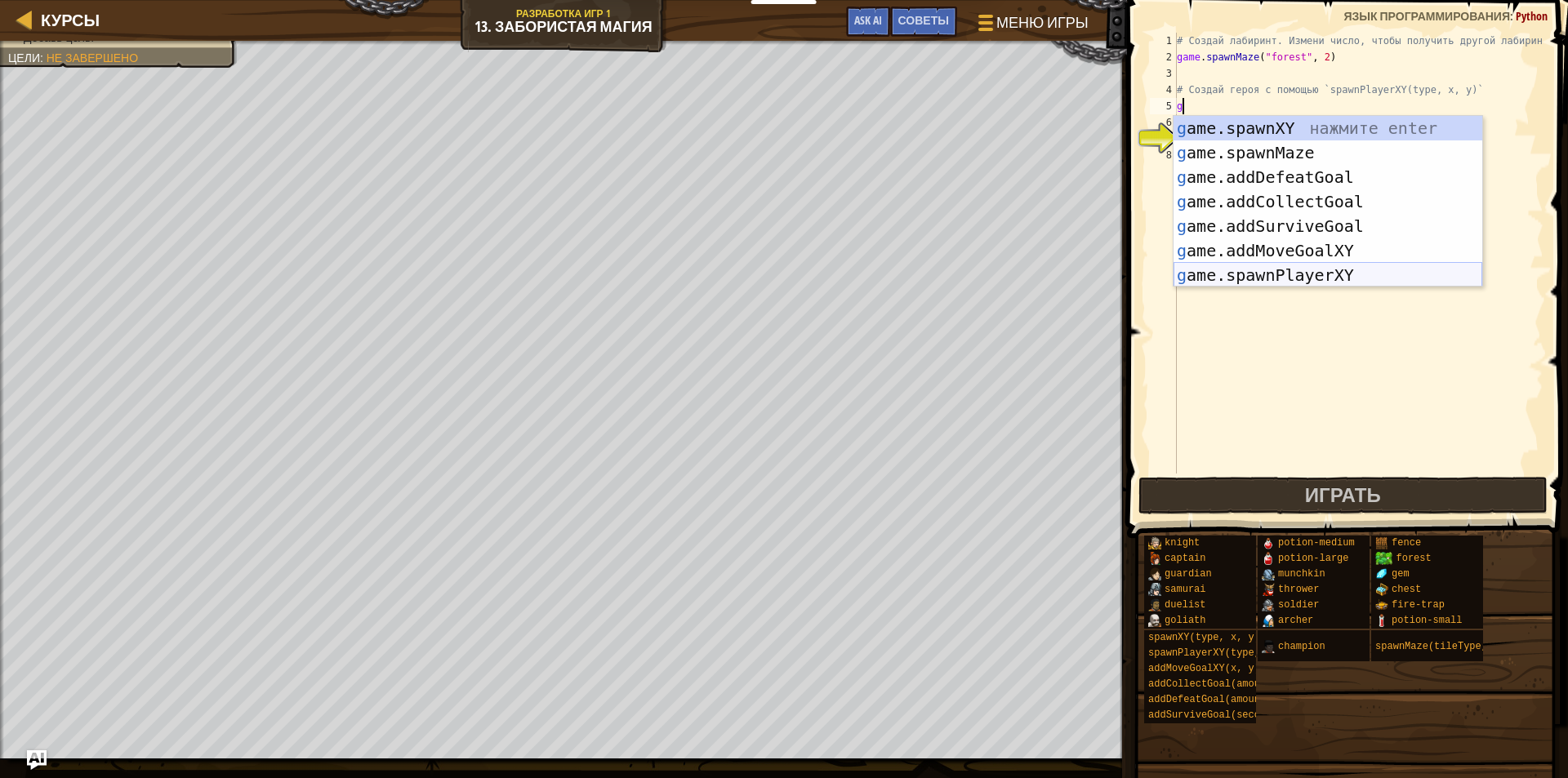
click at [1310, 275] on div "g ame.spawnXY нажмите enter g ame.spawnMaze нажмите enter g ame.addDefeatGoal н…" at bounding box center [1328, 225] width 308 height 221
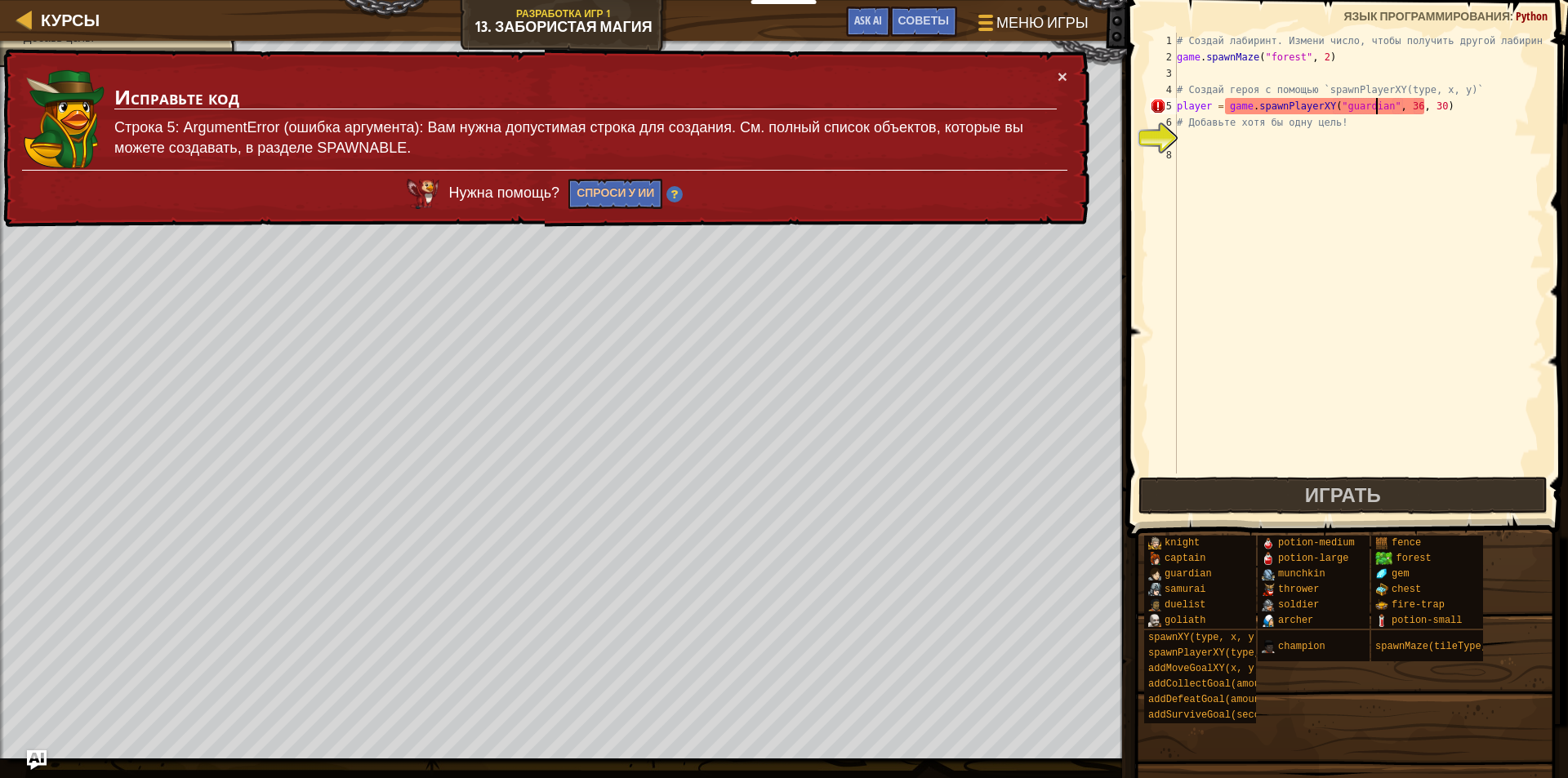
scroll to position [7, 16]
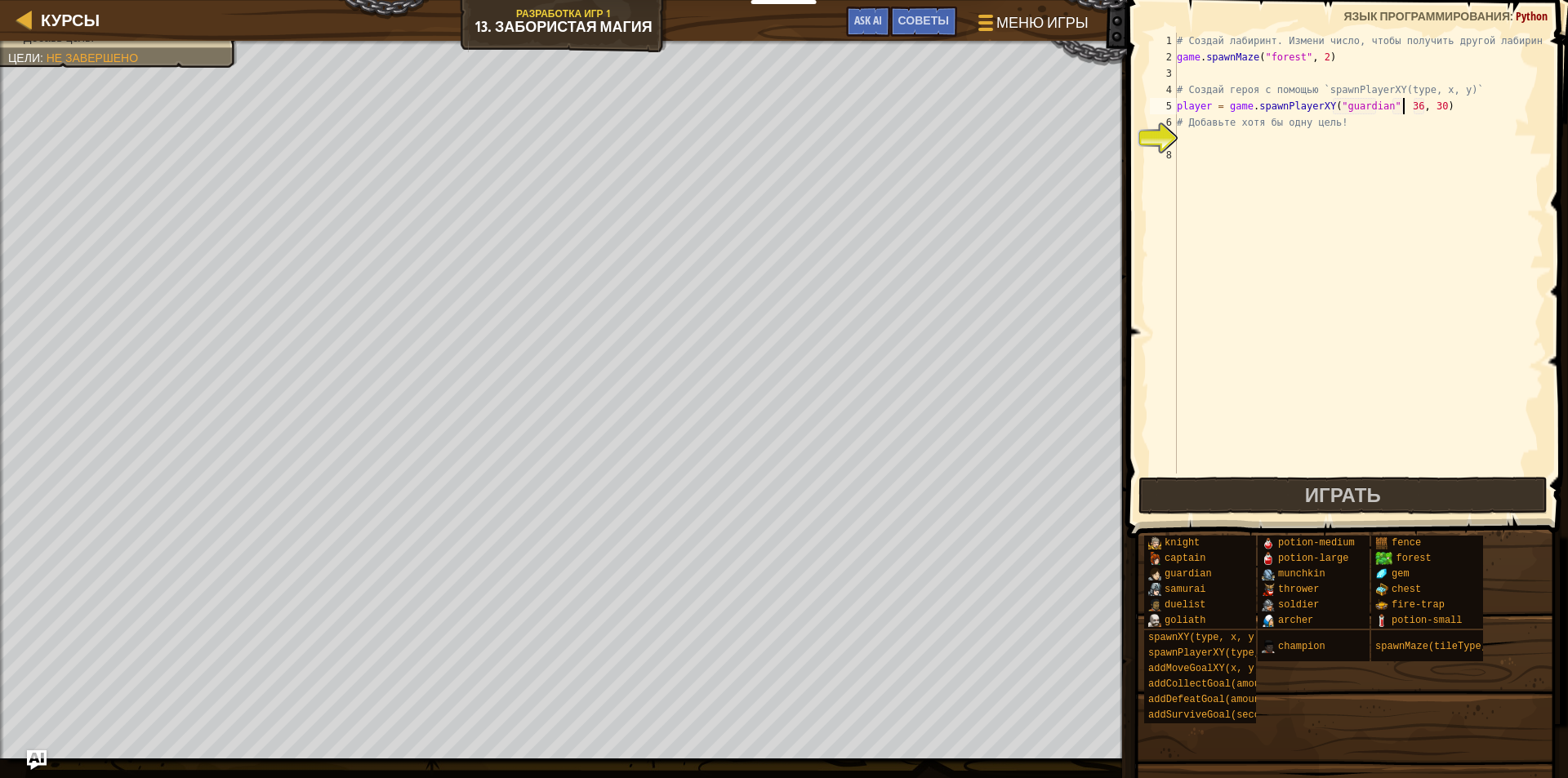
click at [1402, 102] on div "# Создай лабиринт. Измени число, чтобы получить другой лабиринт! game . spawnMa…" at bounding box center [1358, 270] width 370 height 474
click at [1424, 106] on div "# Создай лабиринт. Измени число, чтобы получить другой лабиринт! game . spawnMa…" at bounding box center [1358, 270] width 370 height 474
type textarea "player = game.spawnPlayerXY("guardian", 12, 28)"
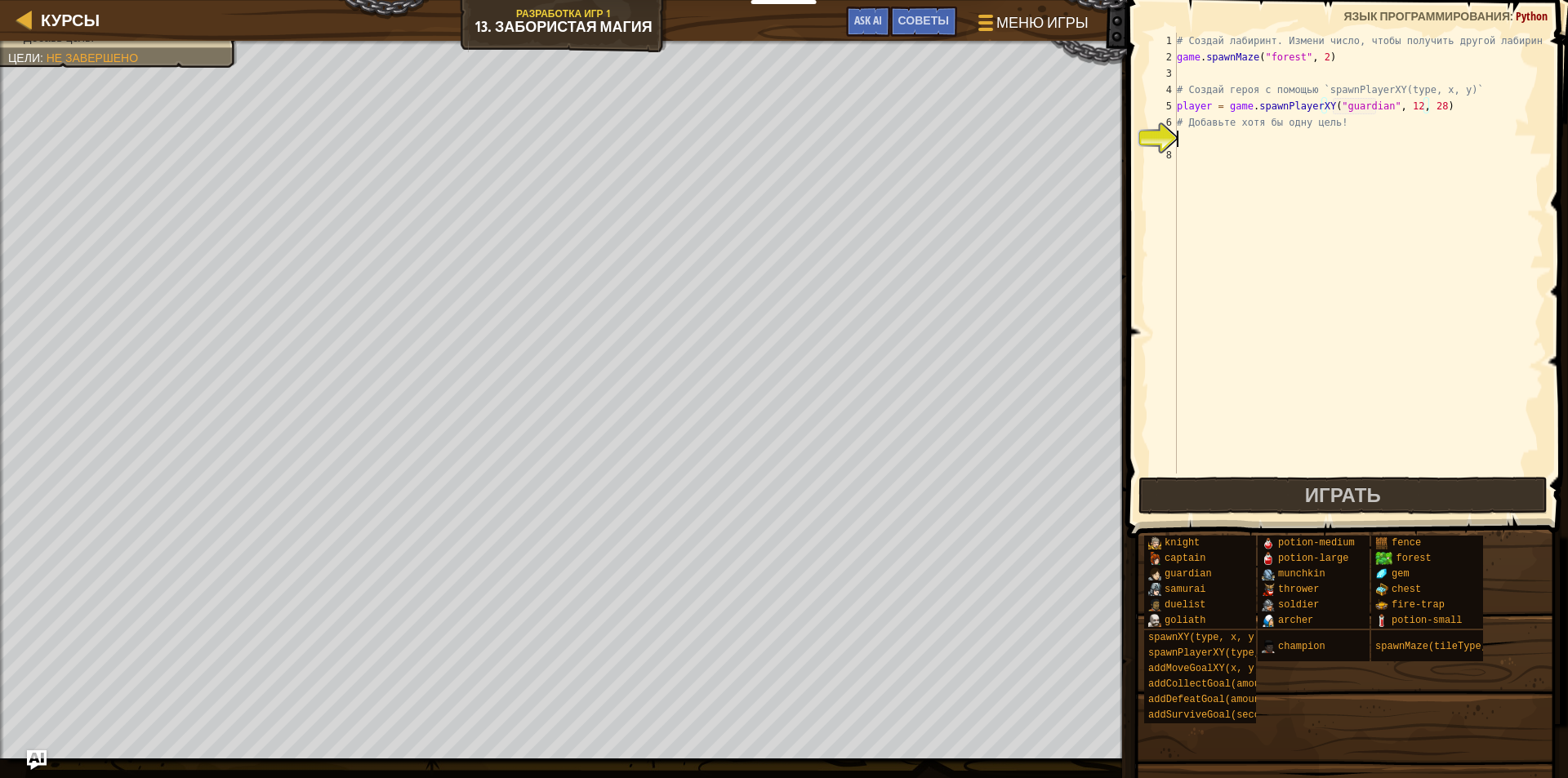
click at [1249, 140] on div "# Создай лабиринт. Измени число, чтобы получить другой лабиринт! game . spawnMa…" at bounding box center [1358, 270] width 370 height 474
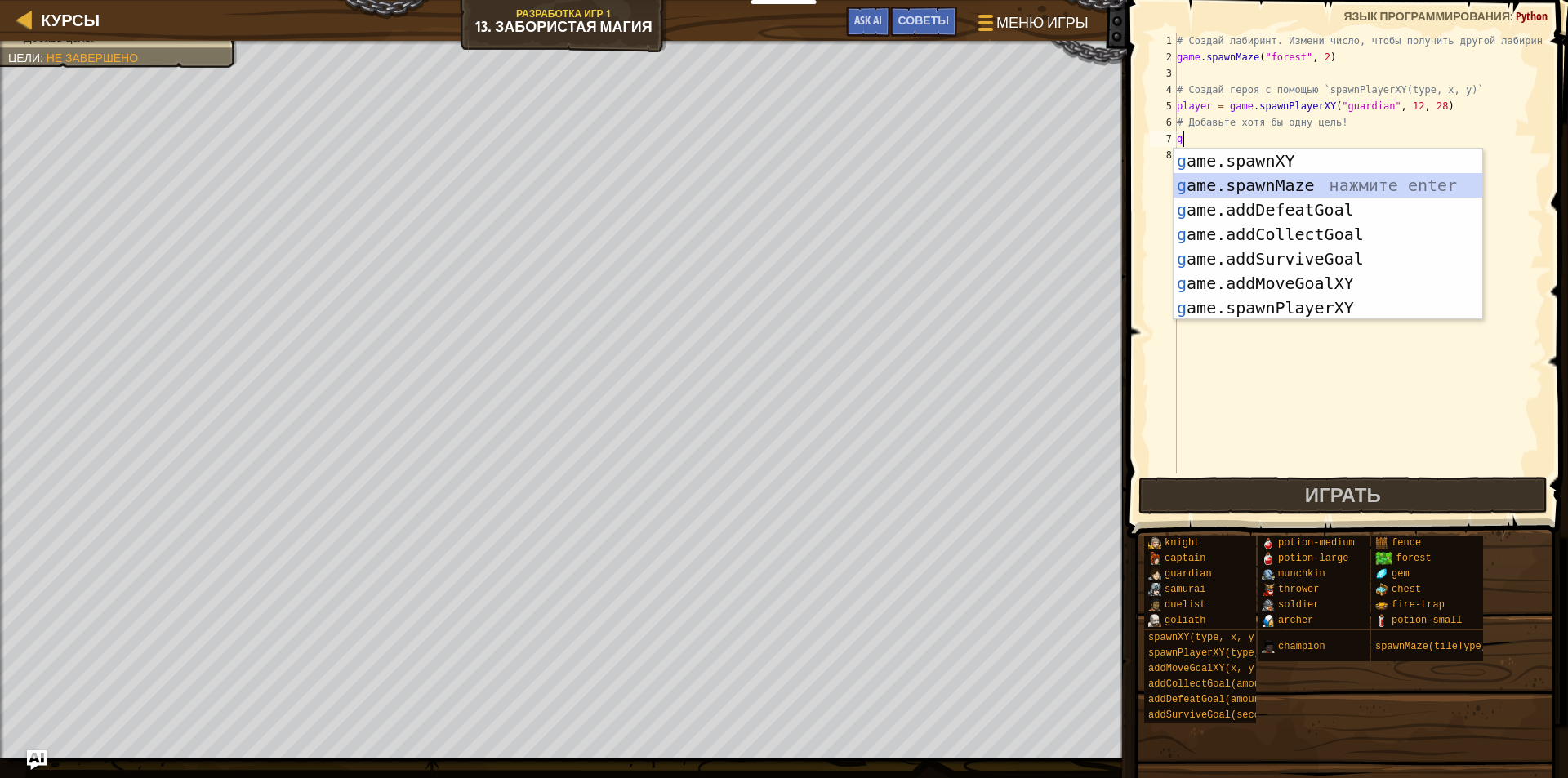
click at [1301, 178] on div "g ame.spawnXY нажмите enter g ame.spawnMaze нажмите enter g ame.addDefeatGoal н…" at bounding box center [1328, 258] width 308 height 221
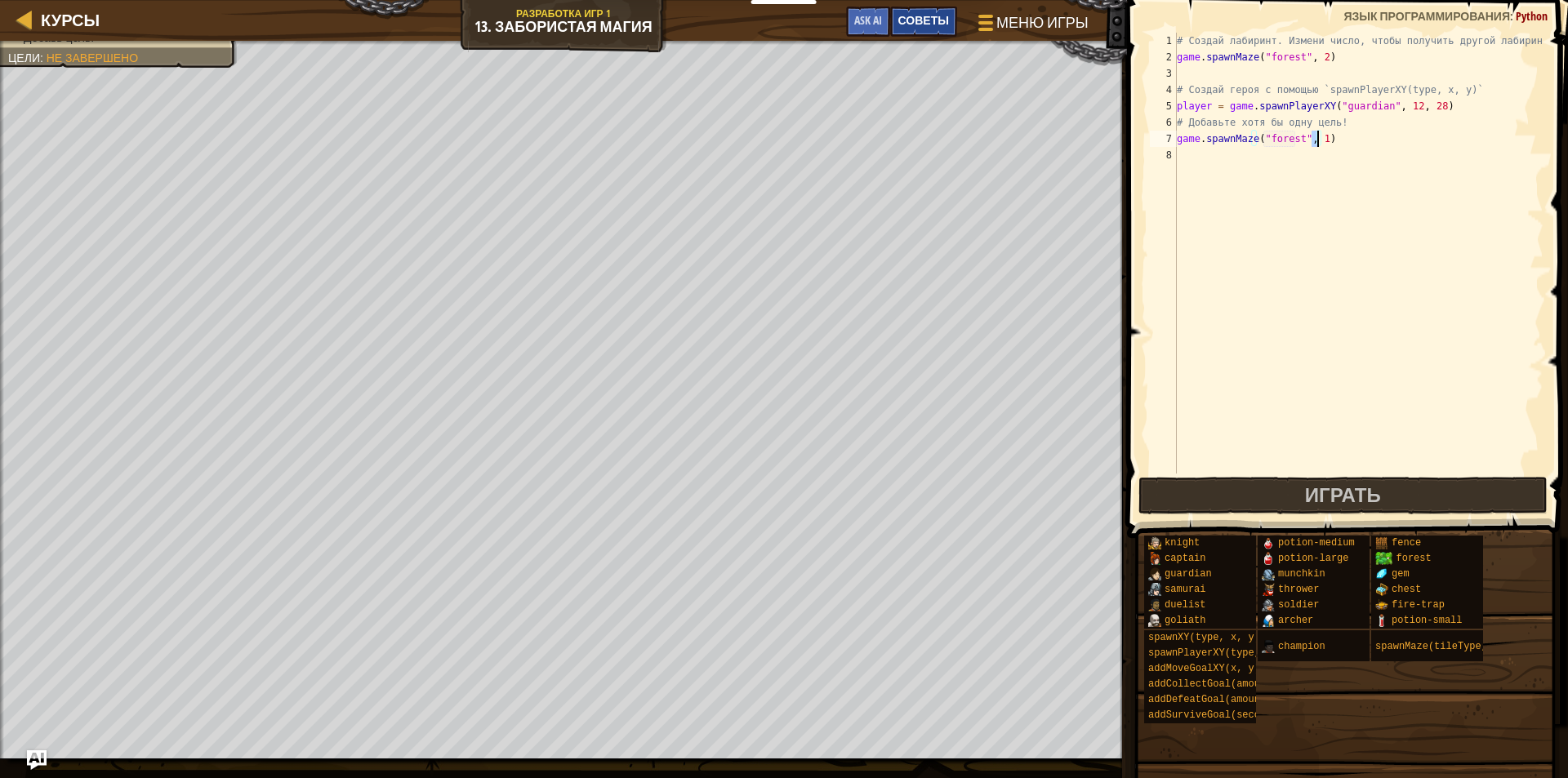
type textarea "game.spawnMaze("forest", 1)"
click at [928, 20] on span "Советы" at bounding box center [924, 20] width 51 height 16
